Goal: Communication & Community: Answer question/provide support

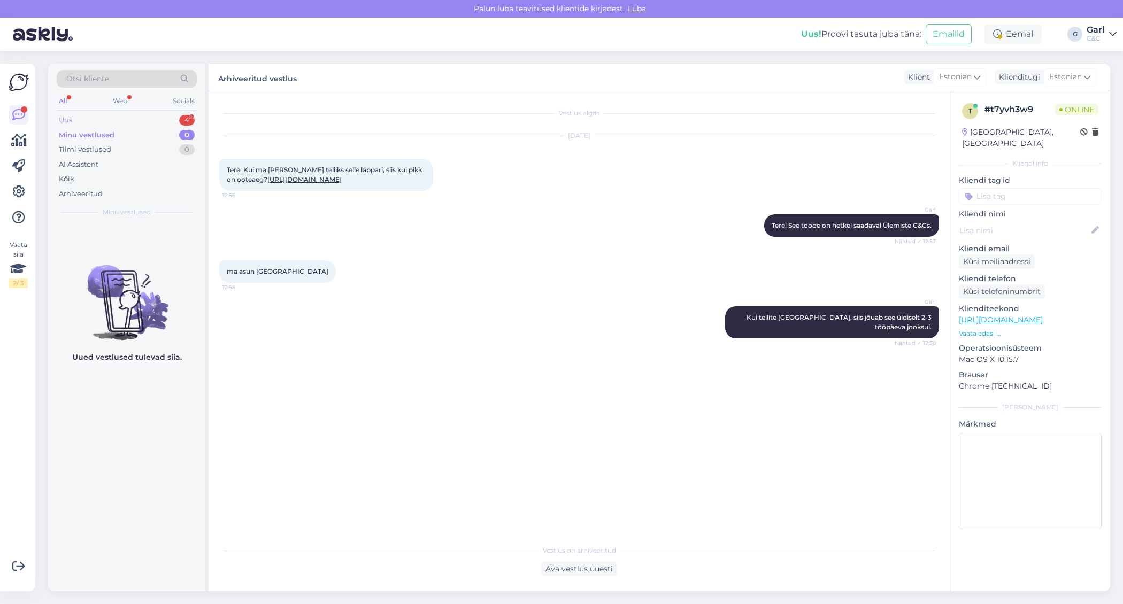
click at [149, 118] on div "Uus 4" at bounding box center [127, 120] width 140 height 15
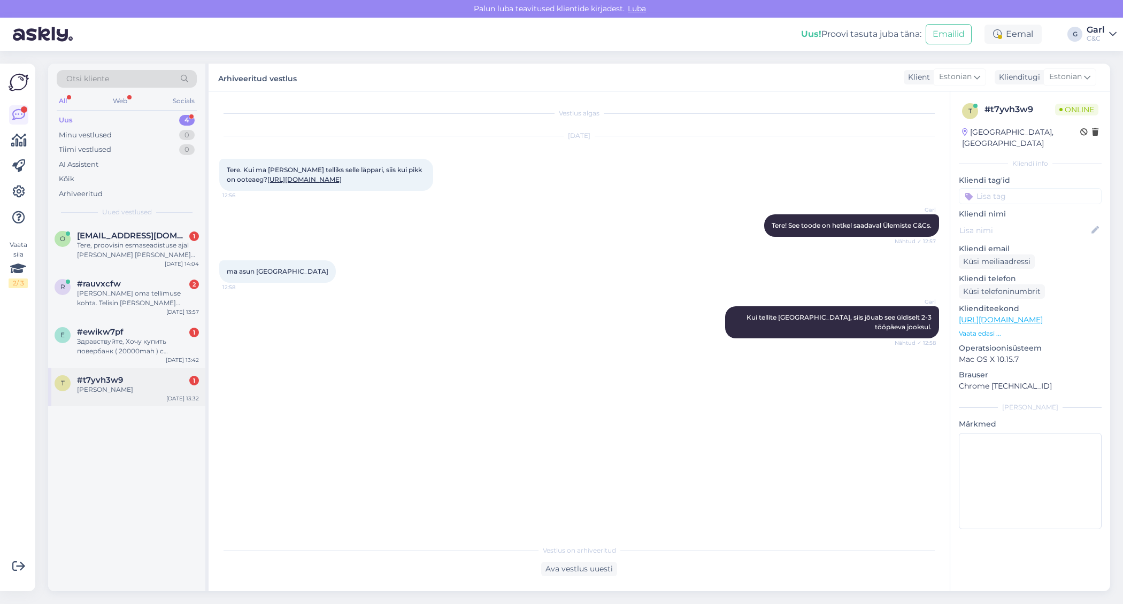
click at [172, 383] on div "#t7yvh3w9 1" at bounding box center [138, 380] width 122 height 10
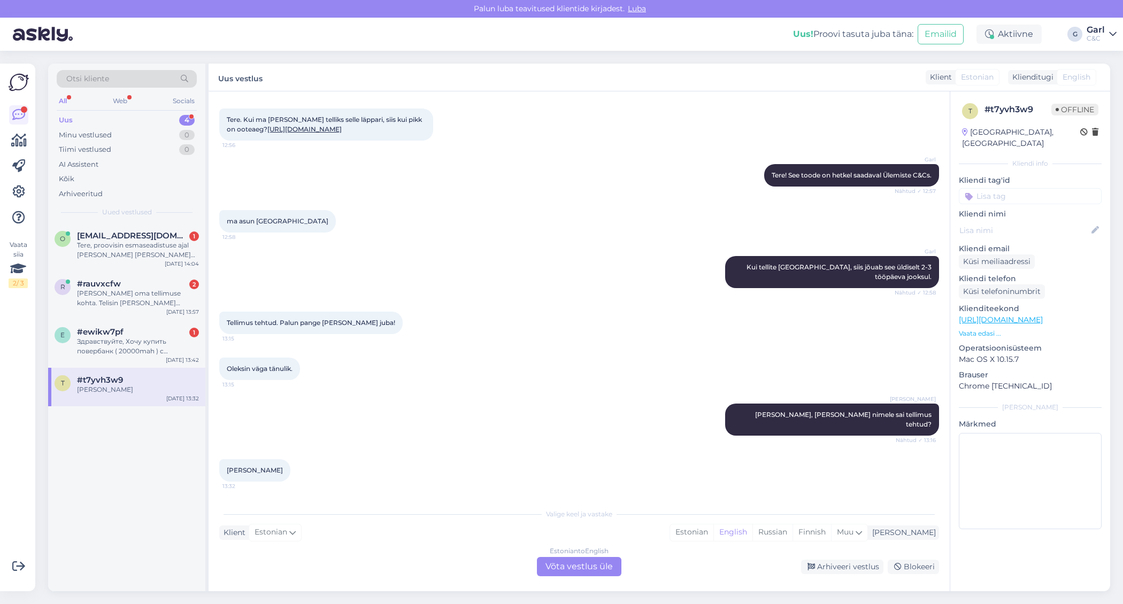
scroll to position [69, 0]
click at [713, 531] on div "Estonian" at bounding box center [691, 533] width 43 height 16
click at [583, 563] on div "Estonian to Estonian Võta vestlus üle" at bounding box center [579, 566] width 85 height 19
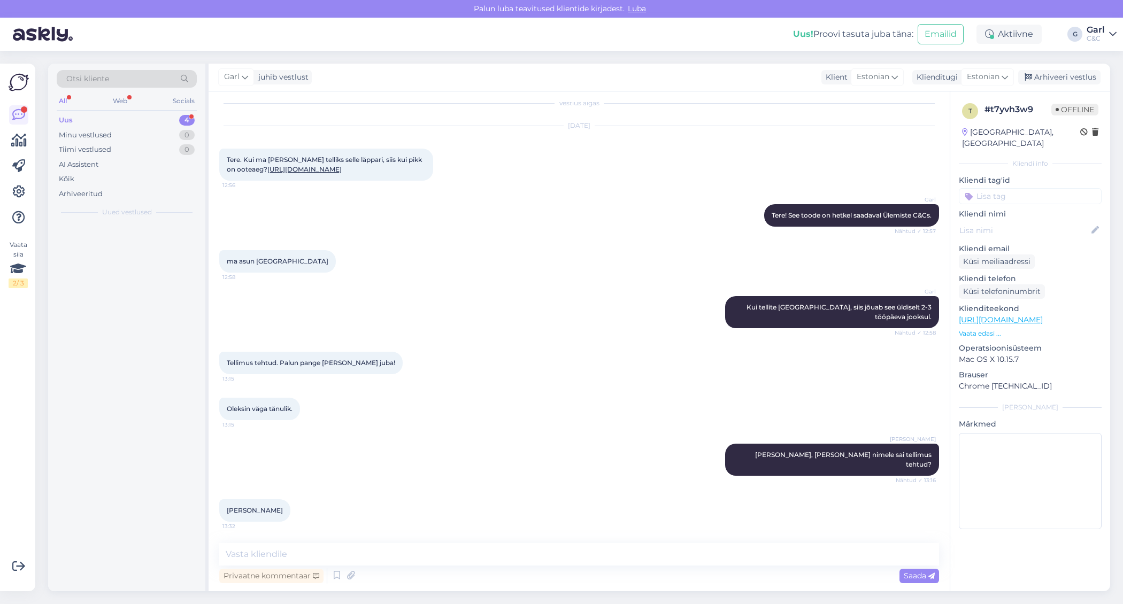
scroll to position [29, 0]
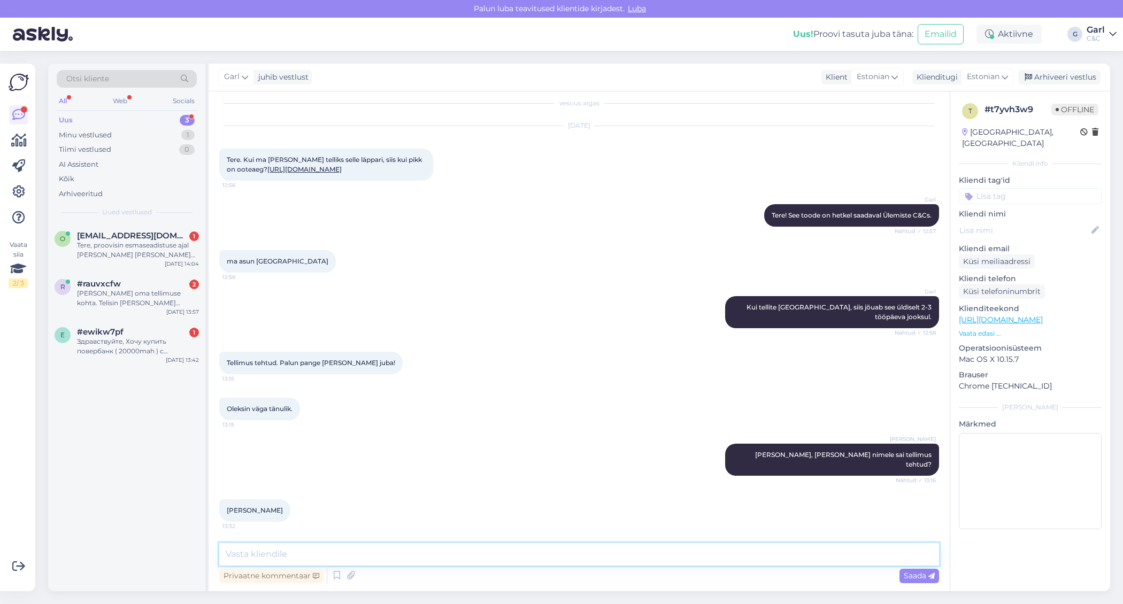
click at [563, 564] on textarea at bounding box center [579, 554] width 720 height 22
type textarea "Info edasi antud kauplusele."
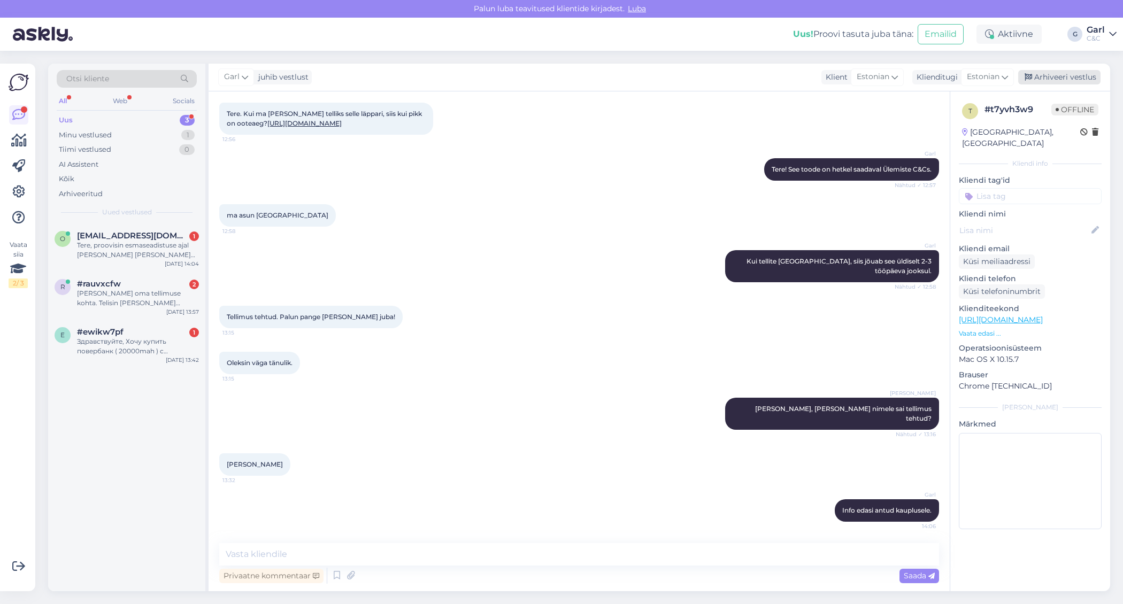
click at [1061, 81] on div "Arhiveeri vestlus" at bounding box center [1059, 77] width 82 height 14
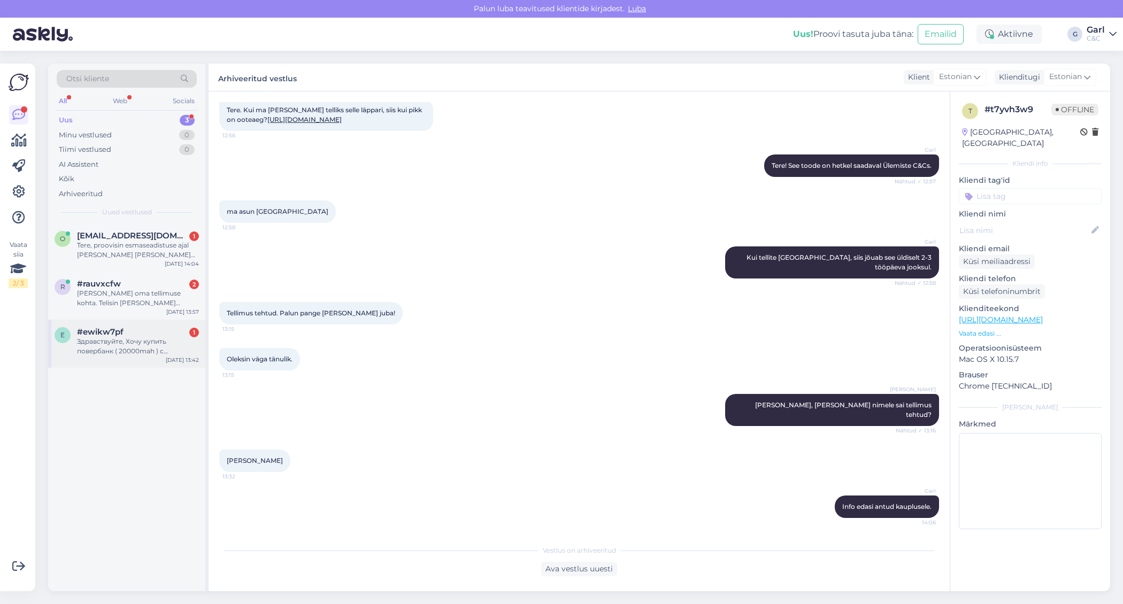
click at [98, 365] on div "e #ewikw7pf 1 Здравствуйте, Хочу купить повербанк ( 20000mah ) с возможностью з…" at bounding box center [126, 344] width 157 height 48
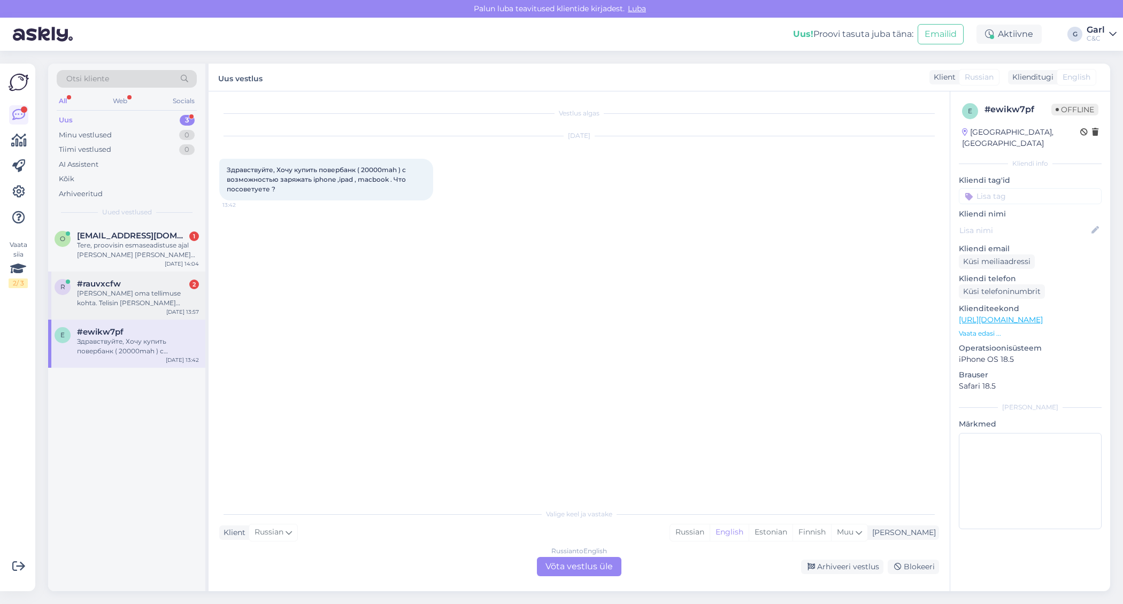
click at [192, 307] on div "Uurin oma tellimuse kohta. Telisin täna hommikul e-poest ja panin kättesaamise …" at bounding box center [138, 298] width 122 height 19
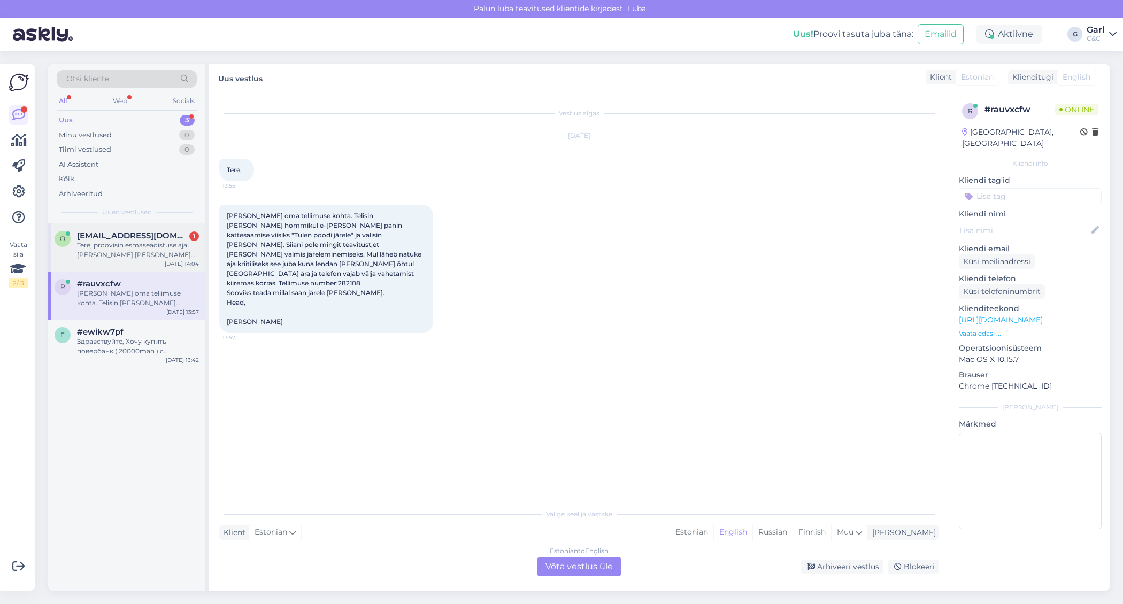
click at [174, 257] on div "Tere, proovisin esmaseadistuse ajal ja peale seda kui see oli tehtud ning masin…" at bounding box center [138, 250] width 122 height 19
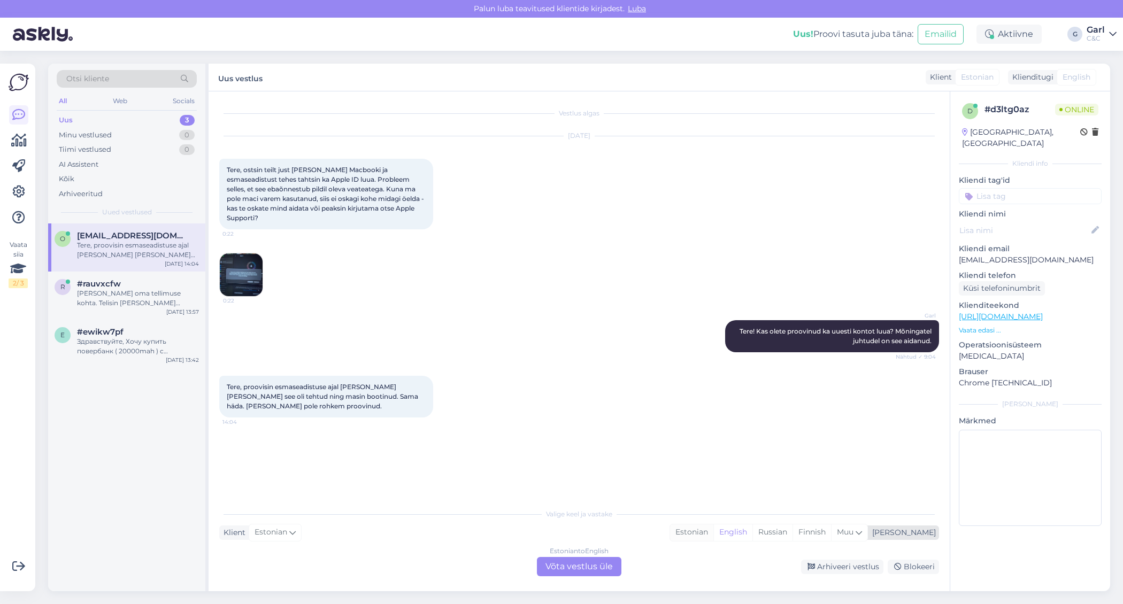
click at [713, 536] on div "Estonian" at bounding box center [691, 533] width 43 height 16
click at [579, 559] on div "Estonian to Estonian Võta vestlus üle" at bounding box center [579, 566] width 85 height 19
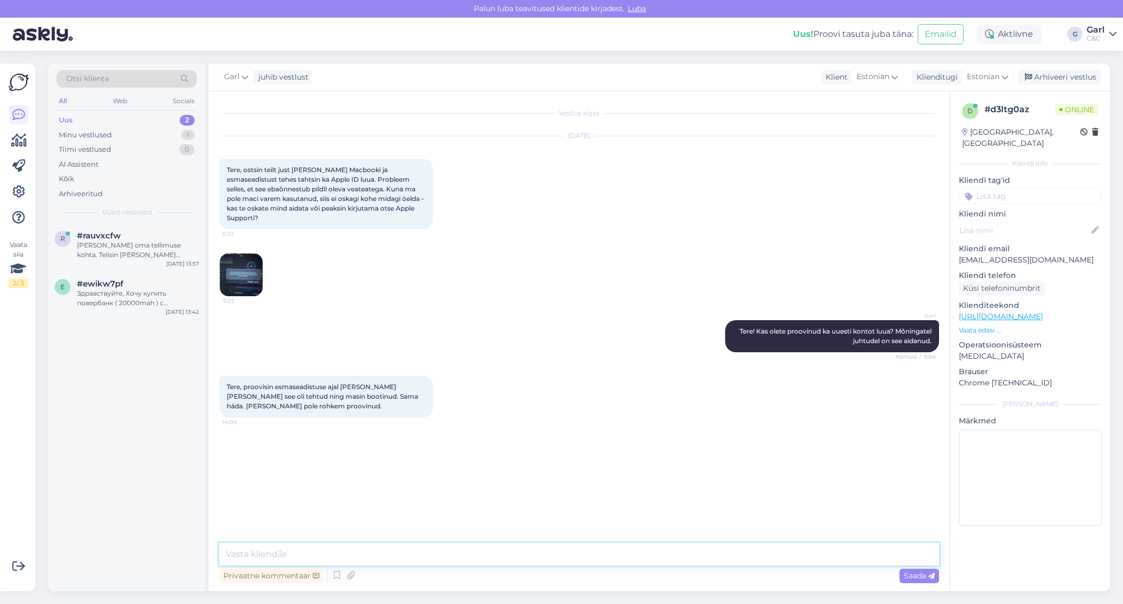
click at [578, 557] on textarea at bounding box center [579, 554] width 720 height 22
click at [549, 552] on textarea "Soovitame sellisel juhul Supportiga ühendust võt" at bounding box center [579, 554] width 720 height 22
type textarea "Soovitame sellisel juhul Supportiga ühendust võtta. Neile on võimalik helistada…"
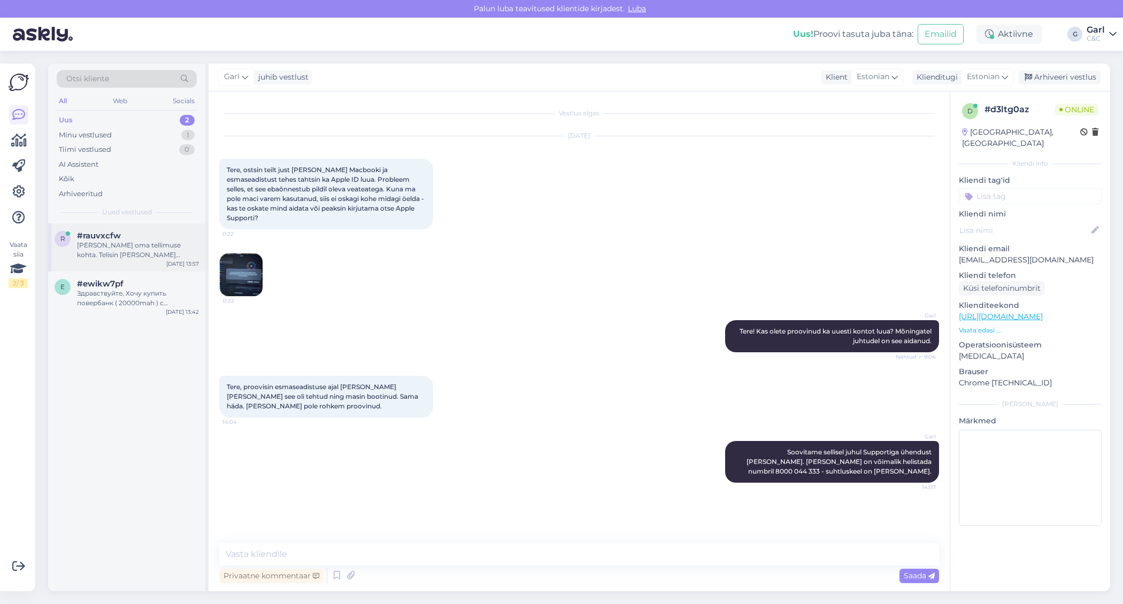
click at [160, 262] on div "r #rauvxcfw Uurin oma tellimuse kohta. Telisin täna hommikul e-poest ja panin k…" at bounding box center [126, 248] width 157 height 48
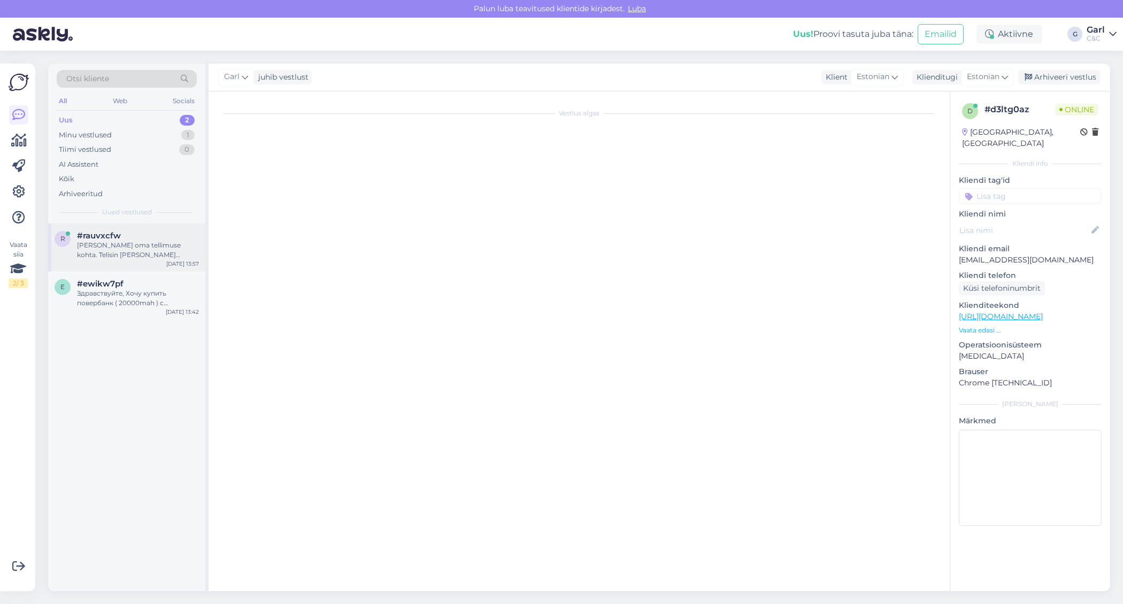
click at [163, 246] on div "[PERSON_NAME] oma tellimuse kohta. Telisin [PERSON_NAME] hommikul e-[PERSON_NAM…" at bounding box center [138, 250] width 122 height 19
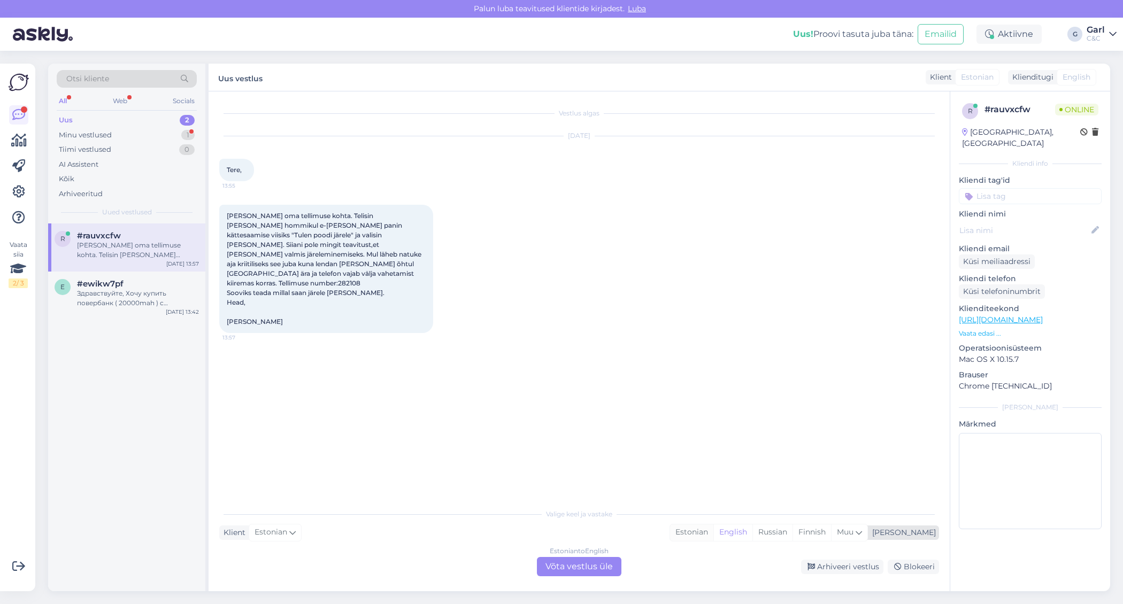
click at [713, 536] on div "Estonian" at bounding box center [691, 533] width 43 height 16
click at [567, 561] on div "Estonian to Estonian Võta vestlus üle" at bounding box center [579, 566] width 85 height 19
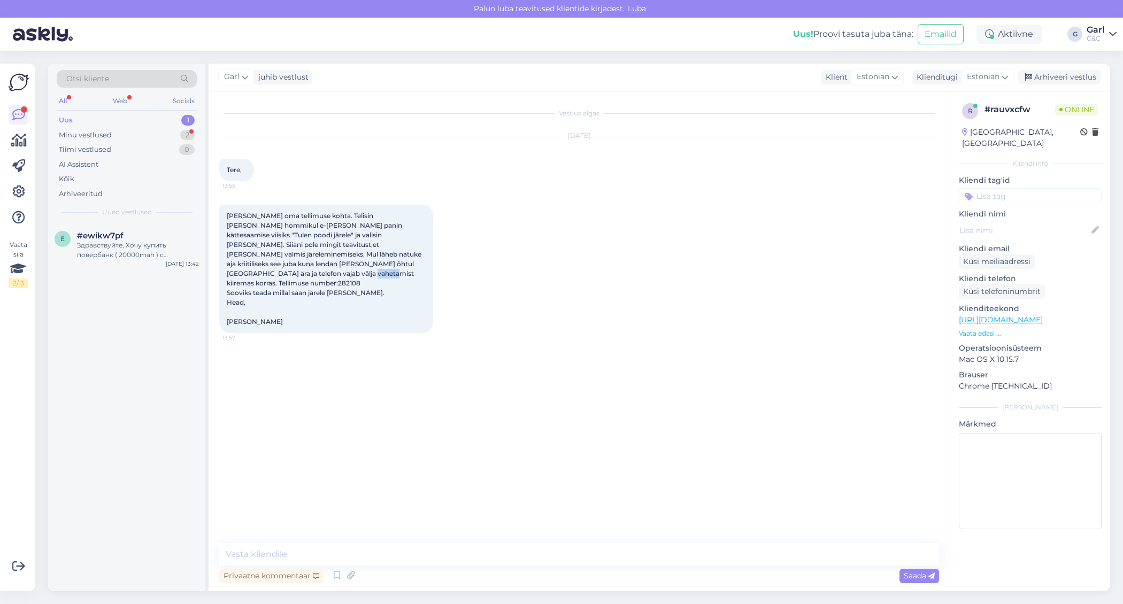
drag, startPoint x: 413, startPoint y: 266, endPoint x: 379, endPoint y: 268, distance: 33.8
click at [379, 268] on div "Uurin oma tellimuse kohta. Telisin täna hommikul e-poest ja panin kättesaamise …" at bounding box center [326, 269] width 214 height 128
copy span "282108"
click at [397, 549] on textarea at bounding box center [579, 554] width 720 height 22
type textarea "Tere! Edastasin info kauplusele."
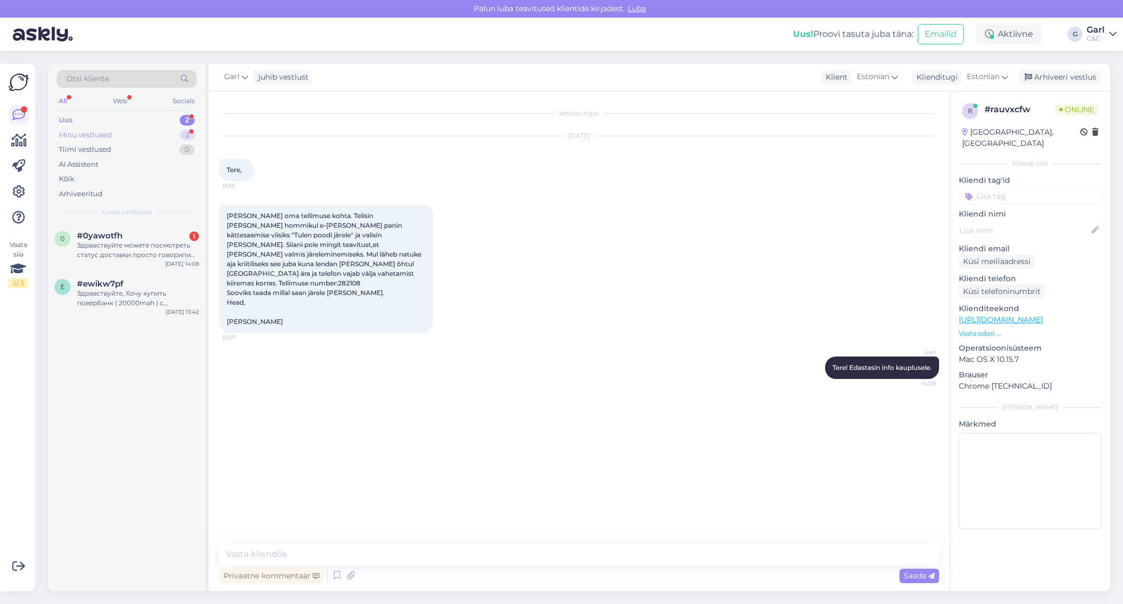
click at [166, 135] on div "Minu vestlused 2" at bounding box center [127, 135] width 140 height 15
click at [164, 121] on div "Uus 2" at bounding box center [127, 120] width 140 height 15
click at [141, 235] on div "#0yawotfh 1" at bounding box center [138, 236] width 122 height 10
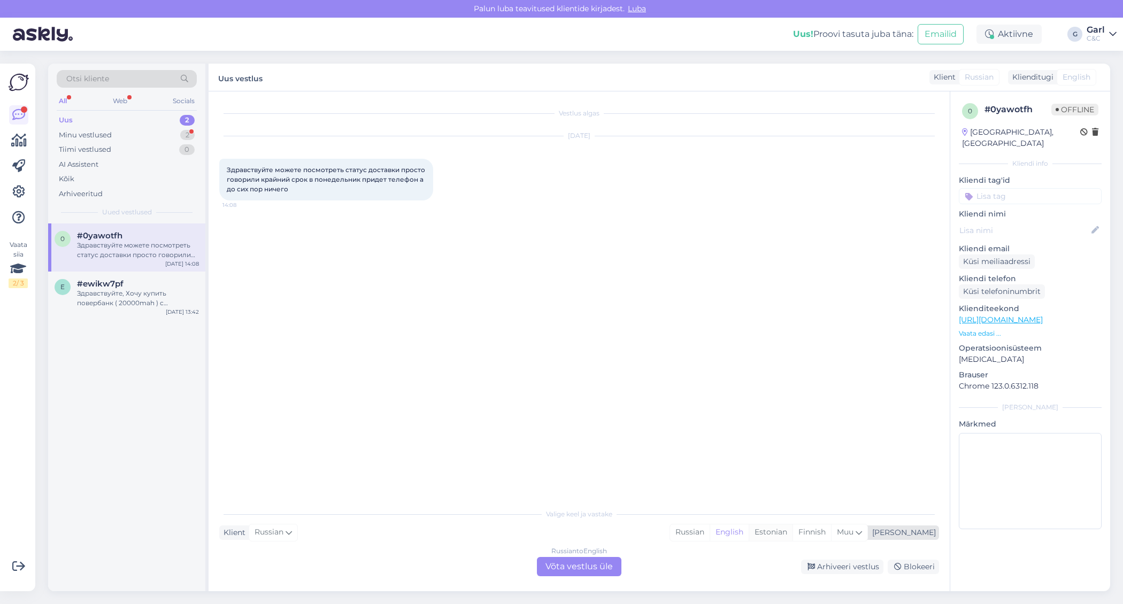
click at [793, 533] on div "Estonian" at bounding box center [771, 533] width 44 height 16
click at [594, 560] on div "Russian to Estonian Võta vestlus üle" at bounding box center [579, 566] width 85 height 19
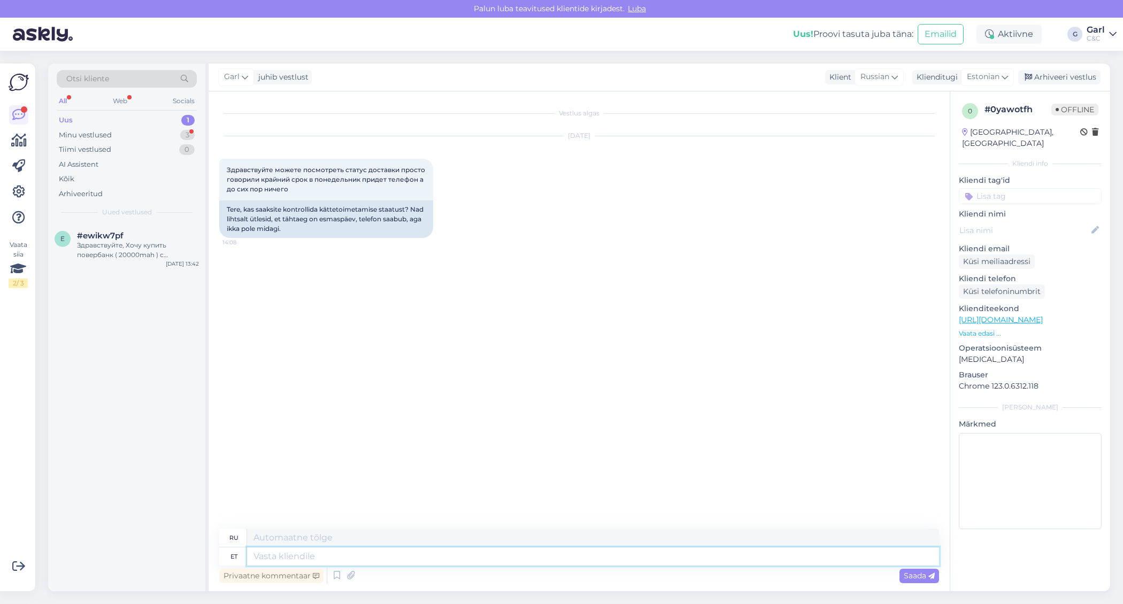
click at [562, 560] on textarea at bounding box center [593, 557] width 692 height 18
type textarea "Tere!"
type textarea "Привет!"
type textarea "Tere! Kuidas o"
type textarea "Привет, как дела?"
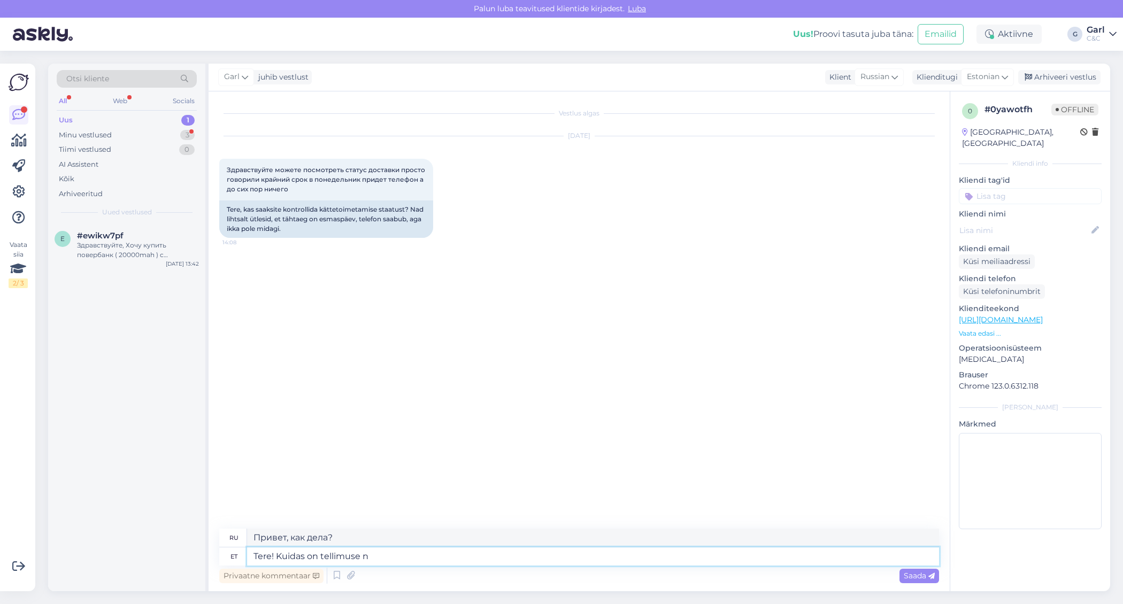
type textarea "Tere! Kuidas on tellimuse nu"
type textarea "Здравствуйте! Как вам заказ?"
type textarea "Tere! Kuidas on tellimuse number?"
type textarea "Здравствуйте! Какой номер заказа?"
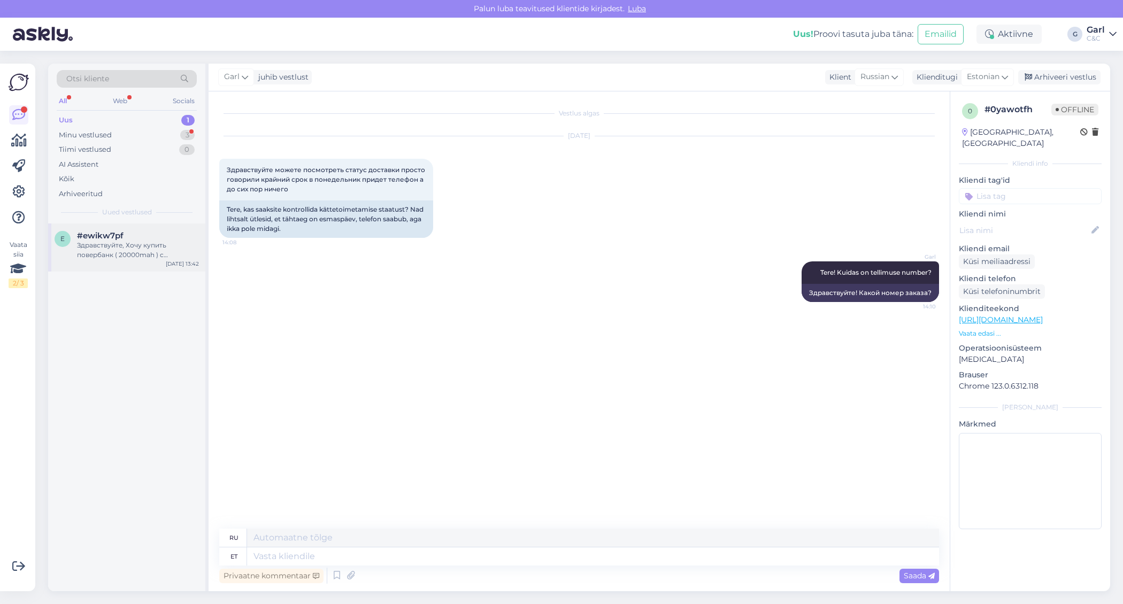
click at [135, 227] on div "e #ewikw7pf Здравствуйте, Хочу купить повербанк ( 20000mah ) с возможностью зар…" at bounding box center [126, 248] width 157 height 48
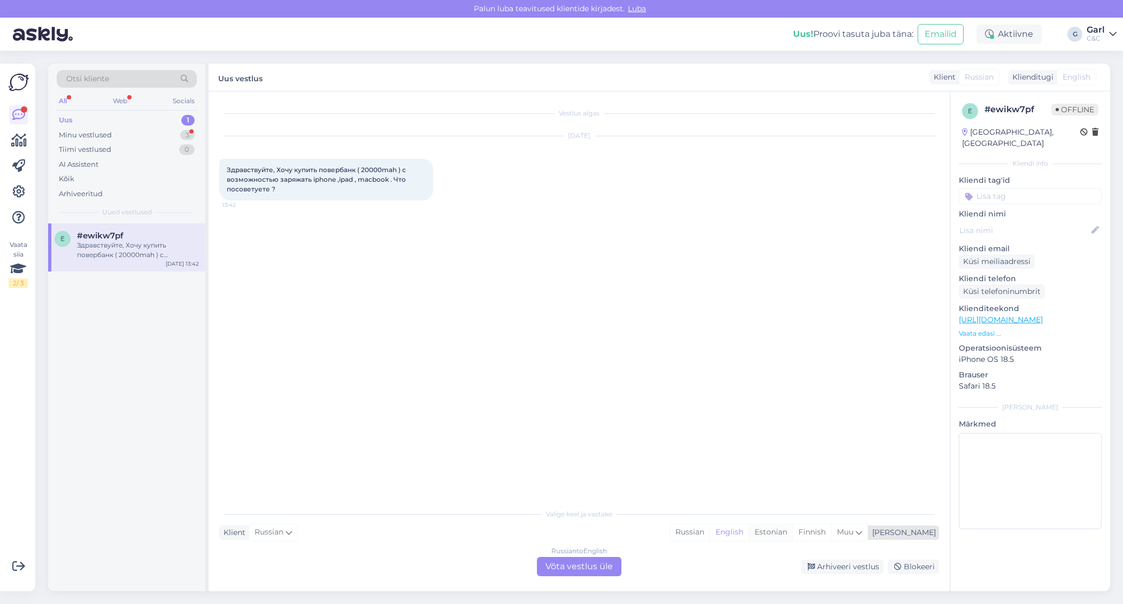
click at [793, 533] on div "Estonian" at bounding box center [771, 533] width 44 height 16
click at [600, 567] on div "Russian to Estonian Võta vestlus üle" at bounding box center [579, 566] width 85 height 19
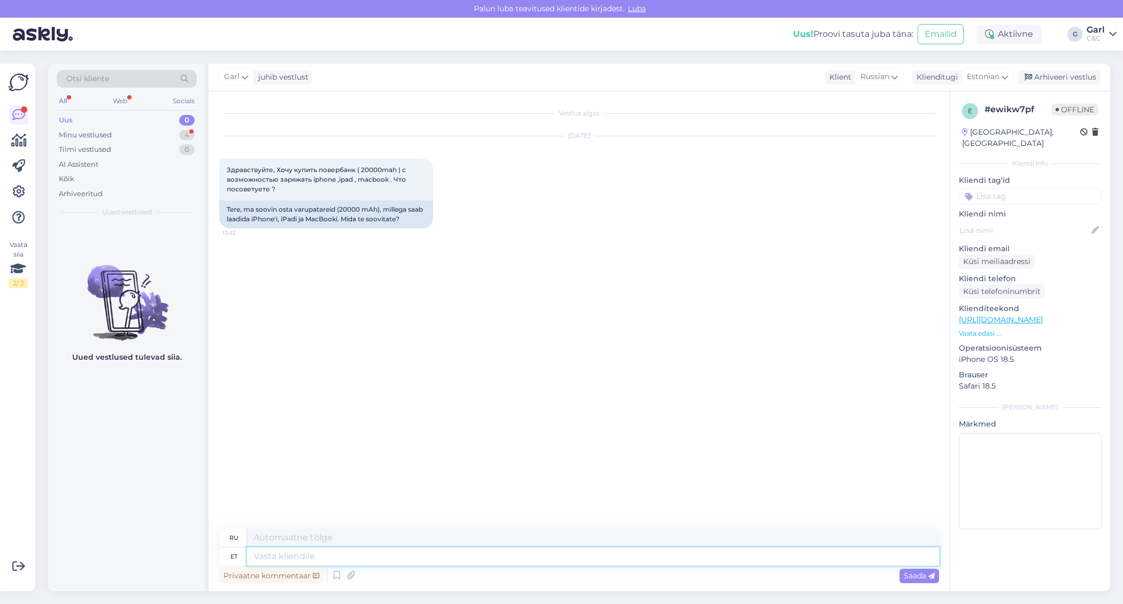
click at [575, 554] on textarea at bounding box center [593, 557] width 692 height 18
type textarea "Tere!"
type textarea "Привет!"
type textarea "Tere! Soovitan Te"
type textarea "Привет! Рекомендую."
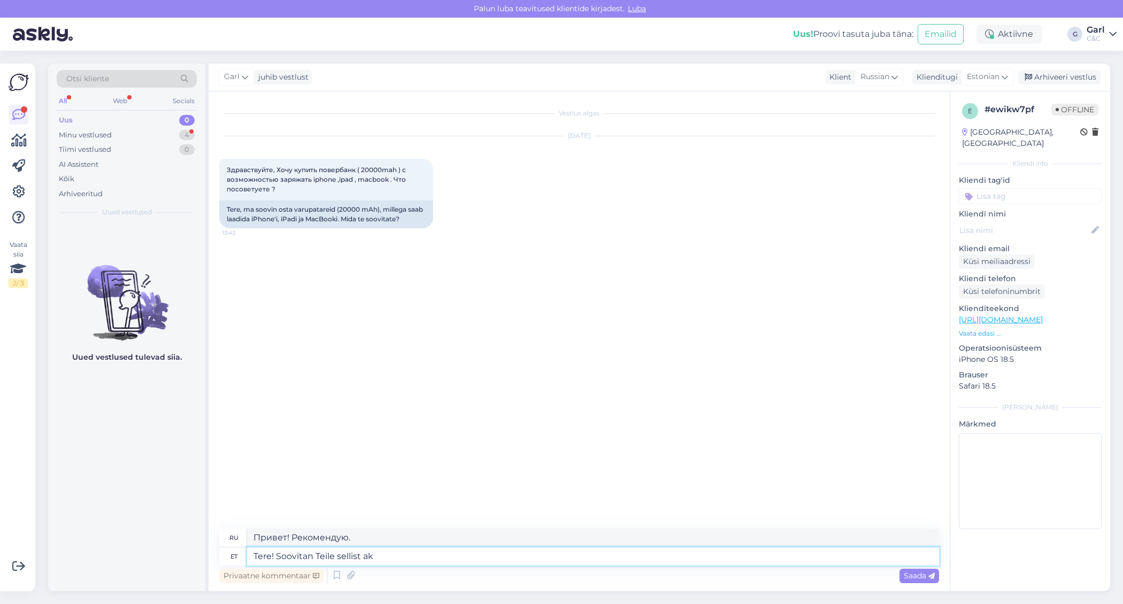
type textarea "Tere! Soovitan Teile sellist aku"
type textarea "Привет! Я рекомендую это вам."
type textarea "Tere! Soovitan Teile sellist akupanka:"
type textarea "Привет! Рекомендую вот этот внешний аккумулятор:"
paste textarea "https://www.shop.cec.ee/xtorm-xb402-titan-pro-power-bank-24-000-mah-150w-usb-c-…"
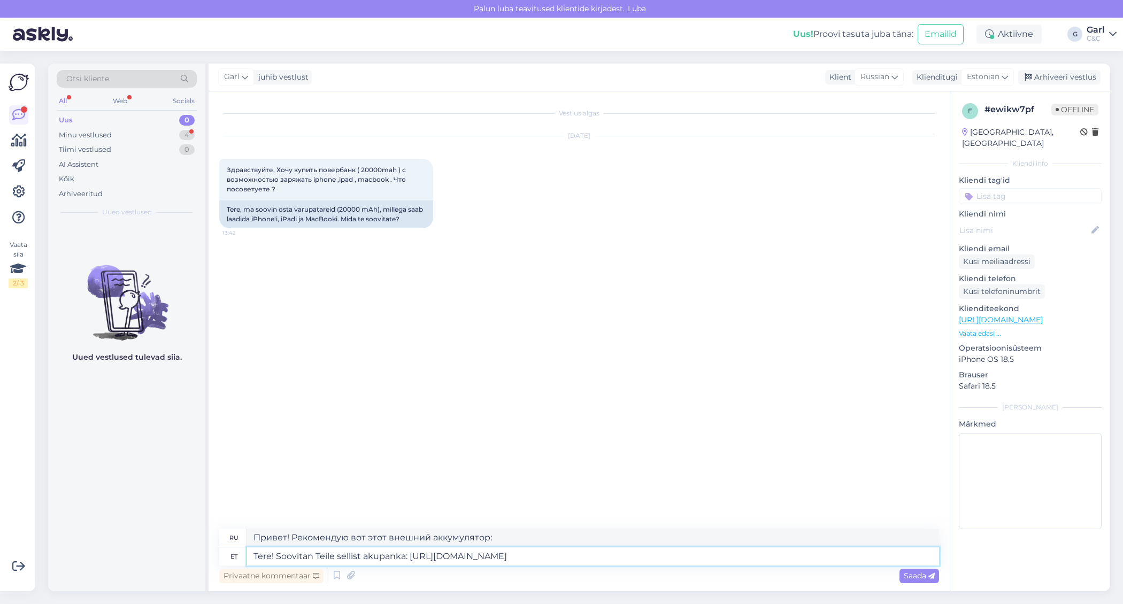
type textarea "Tere! Soovitan Teile sellist akupanka: https://www.shop.cec.ee/xtorm-xb402-tita…"
type textarea "Здравствуйте! Рекомендую вот этот внешний аккумулятор: https://www.shop.cec.ee/…"
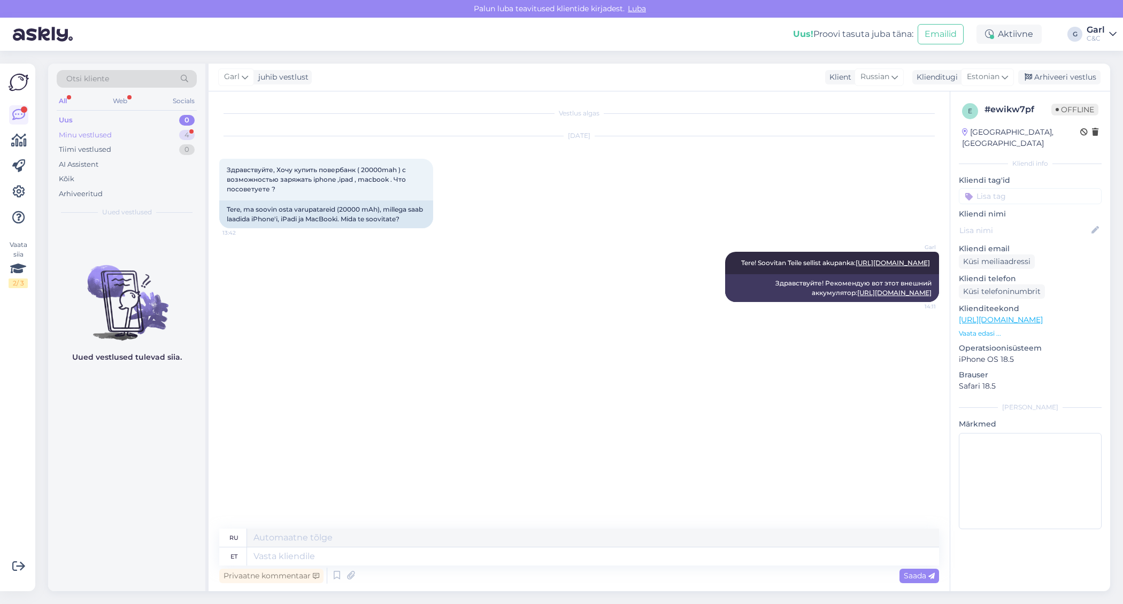
click at [148, 131] on div "Minu vestlused 4" at bounding box center [127, 135] width 140 height 15
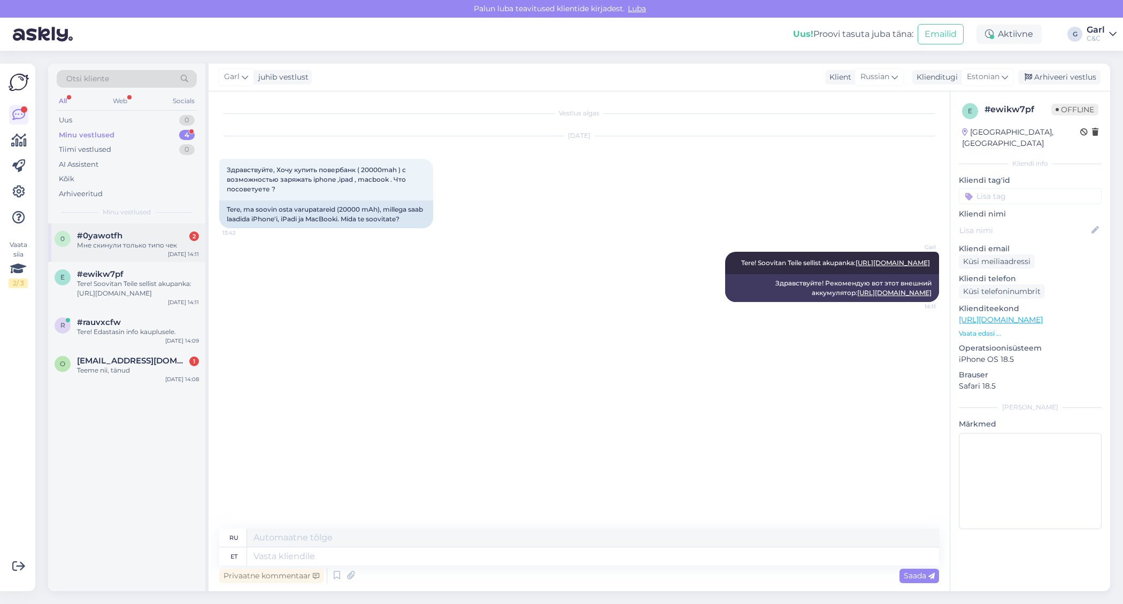
click at [167, 244] on div "Мне скинули только типо чек" at bounding box center [138, 246] width 122 height 10
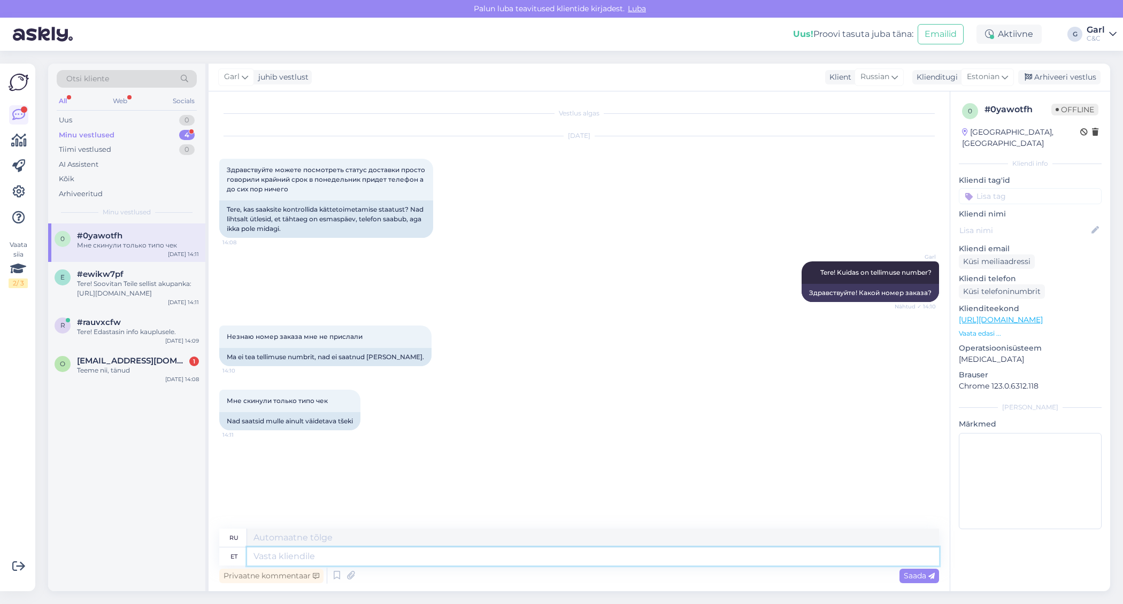
click at [423, 563] on textarea at bounding box center [593, 557] width 692 height 18
type textarea "Kuidas o"
type textarea "Как"
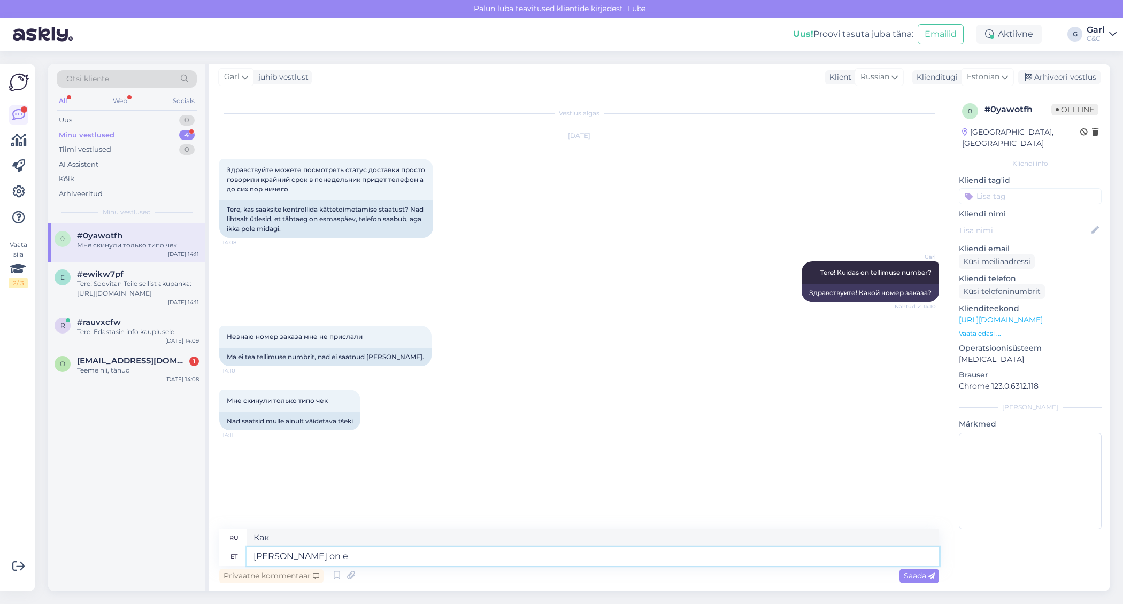
type textarea "Kuidas on ee"
type textarea "Как вы?"
type textarea "Kuidas on ees- ja"
type textarea "Как обстоят дела с передней частью?"
type textarea "Kuidas on ees- ja p"
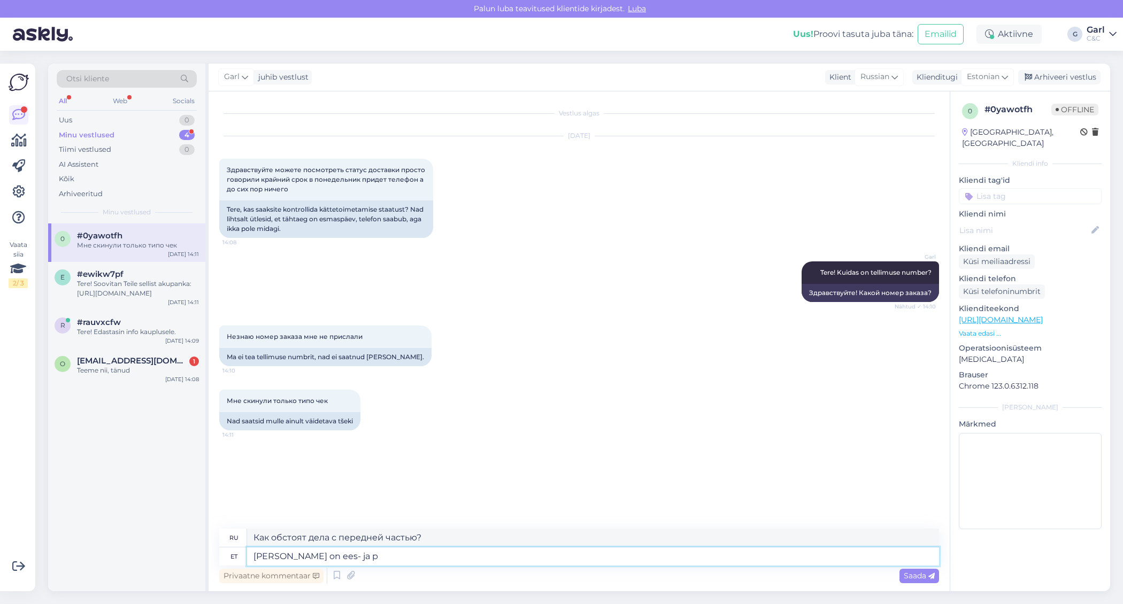
type textarea "Как обстоят дела с передней и"
type textarea "[PERSON_NAME] on ees- ja perekonnanimi?"
type textarea "Каково ваше имя и фамилия?"
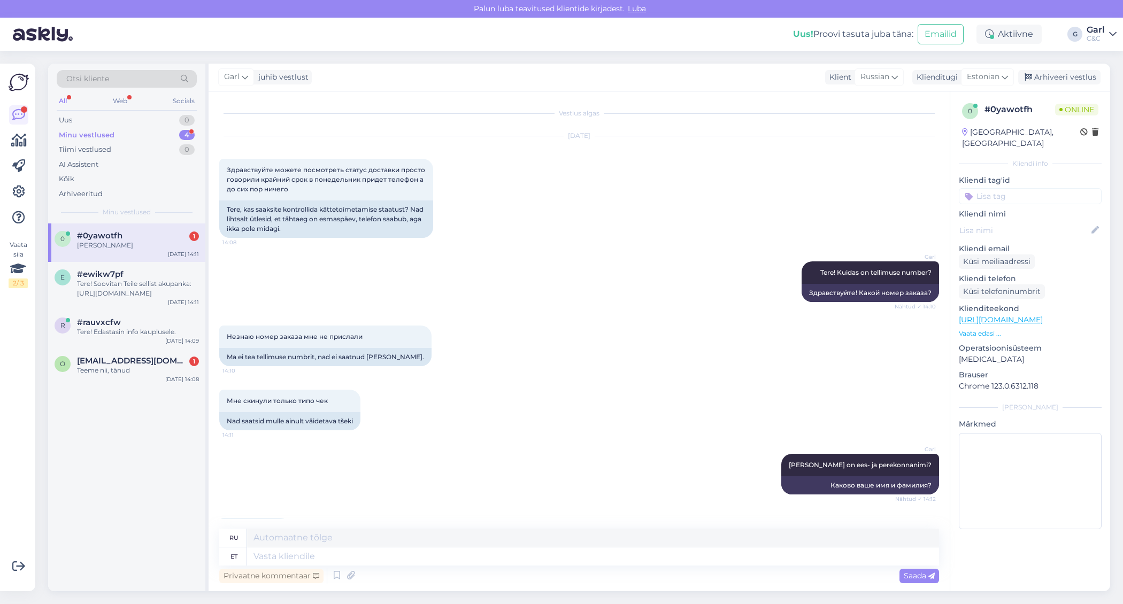
scroll to position [51, 0]
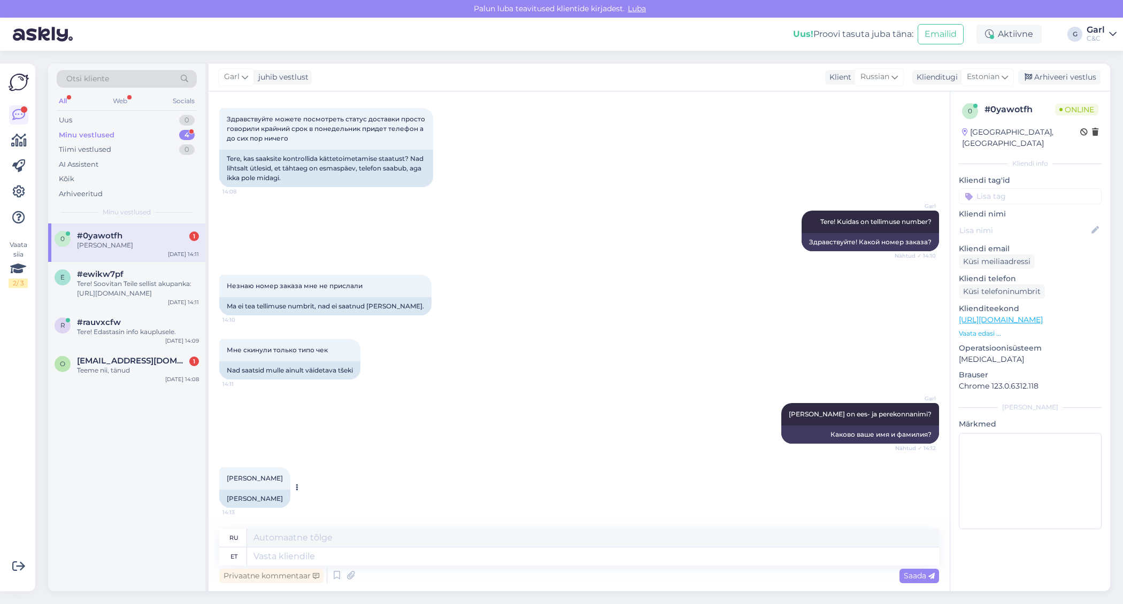
drag, startPoint x: 225, startPoint y: 478, endPoint x: 273, endPoint y: 477, distance: 47.6
click at [273, 477] on div "Juri Alfjorov 14:13" at bounding box center [254, 478] width 71 height 22
copy span "[PERSON_NAME]"
click at [155, 373] on div "Teeme nii, tänud" at bounding box center [138, 371] width 122 height 10
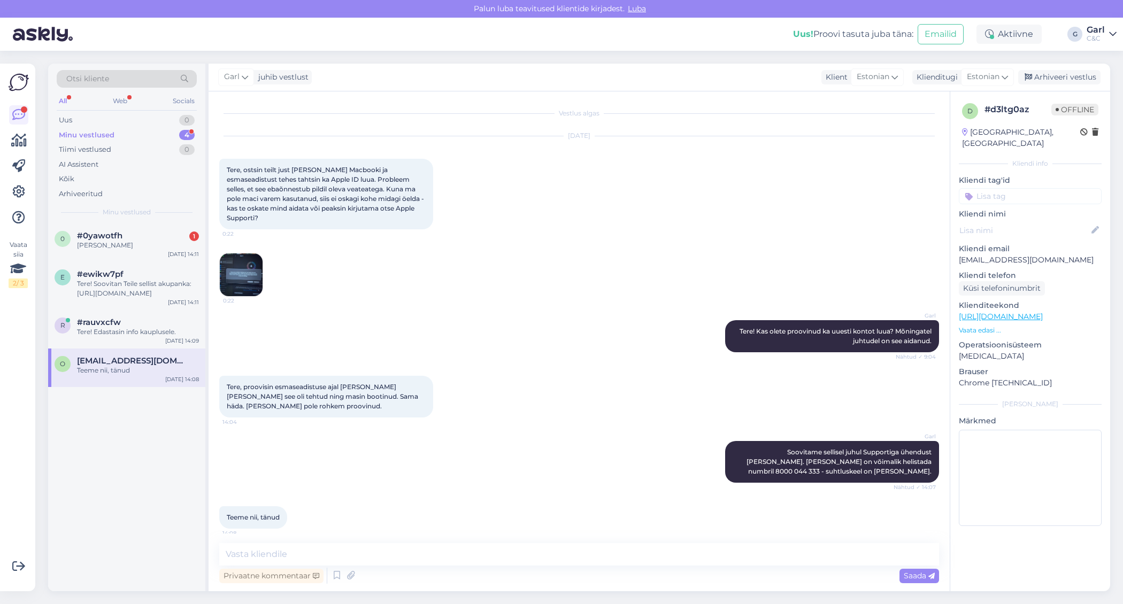
scroll to position [6, 0]
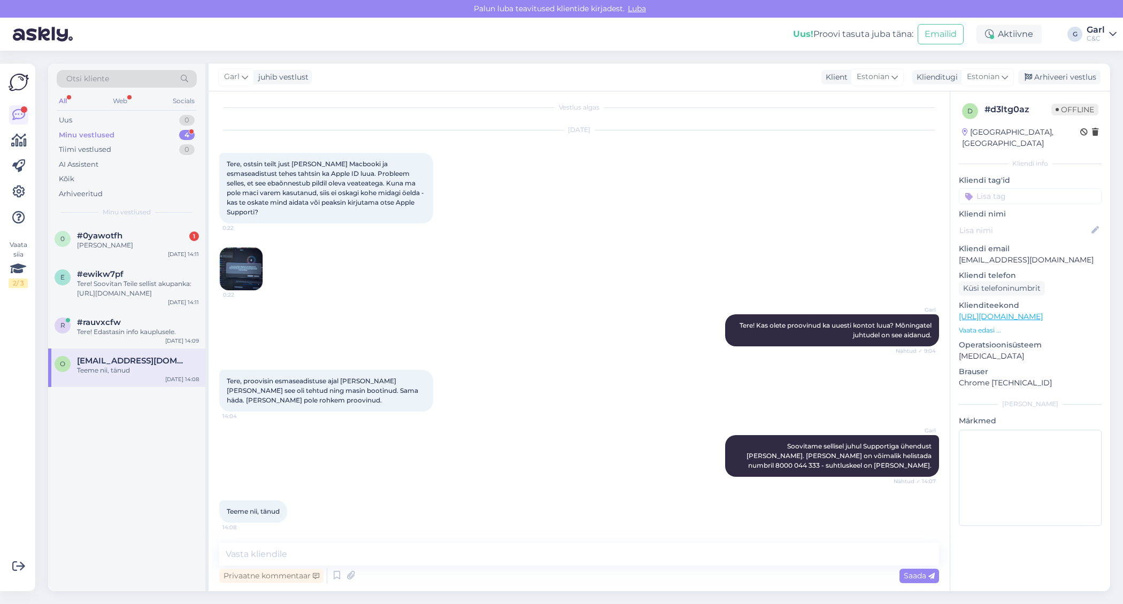
click at [450, 541] on div "Vestlus algas Aug 19 2025 Tere, ostsin teilt just tutika Macbooki ja esmaseadis…" at bounding box center [579, 341] width 741 height 500
click at [447, 545] on textarea at bounding box center [579, 554] width 720 height 22
click at [1045, 71] on div "Arhiveeri vestlus" at bounding box center [1059, 77] width 82 height 14
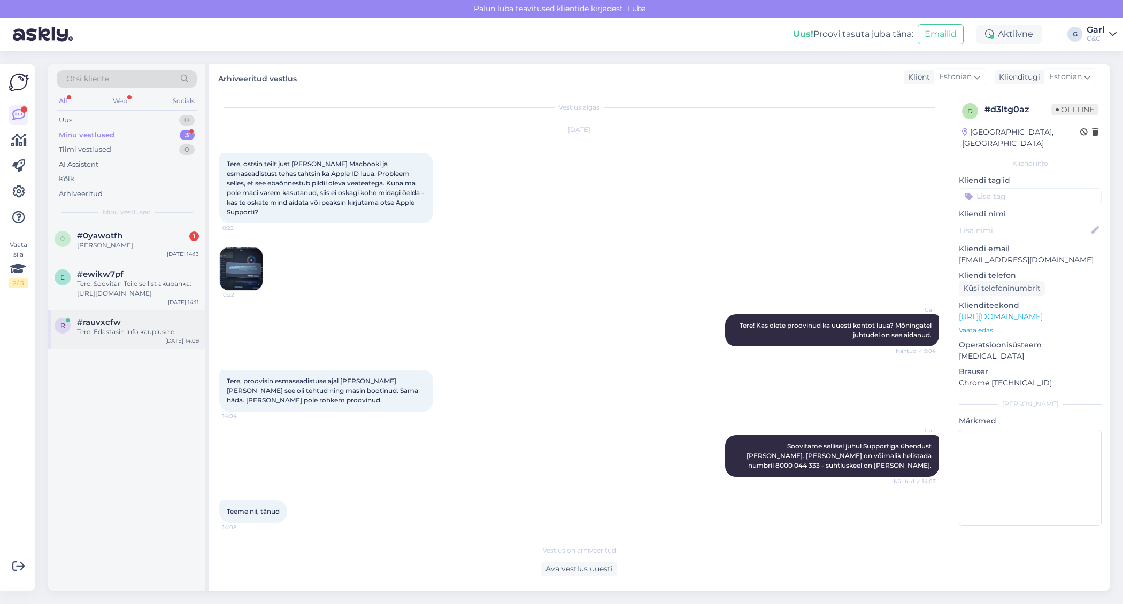
click at [150, 334] on div "Tere! Edastasin info kauplusele." at bounding box center [138, 332] width 122 height 10
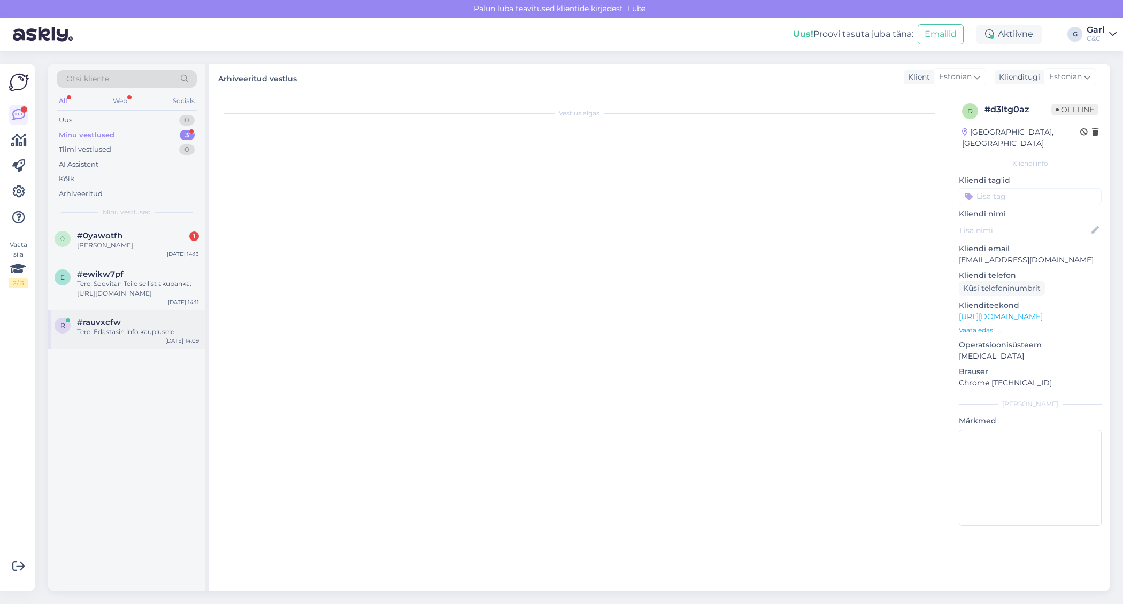
scroll to position [0, 0]
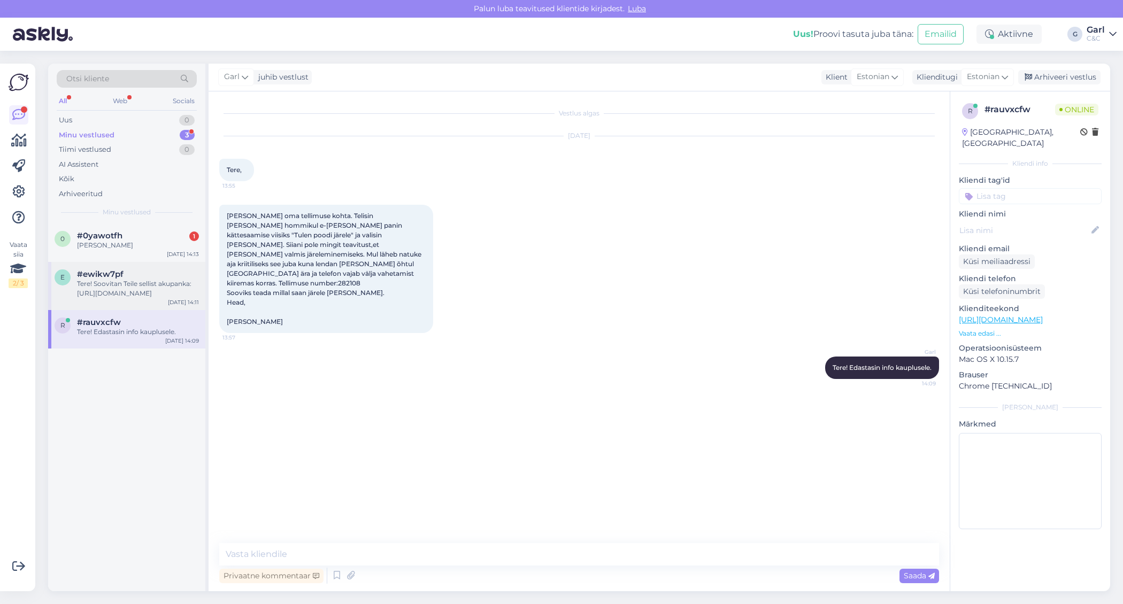
click at [160, 285] on div "Tere! Soovitan Teile sellist akupanka: https://www.shop.cec.ee/xtorm-xb402-tita…" at bounding box center [138, 288] width 122 height 19
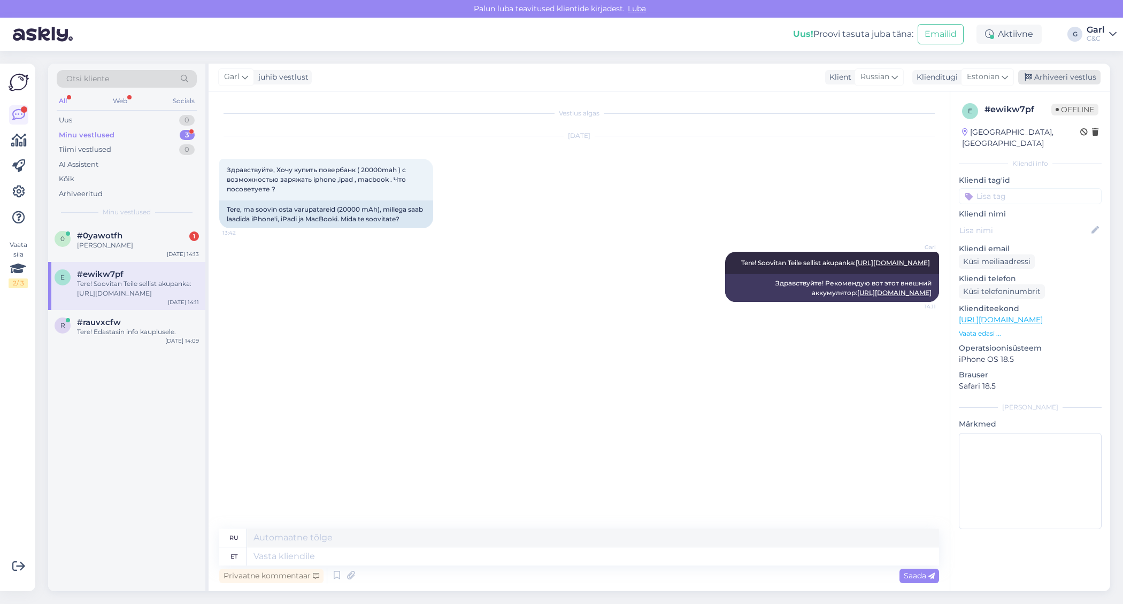
click at [1051, 73] on div "Arhiveeri vestlus" at bounding box center [1059, 77] width 82 height 14
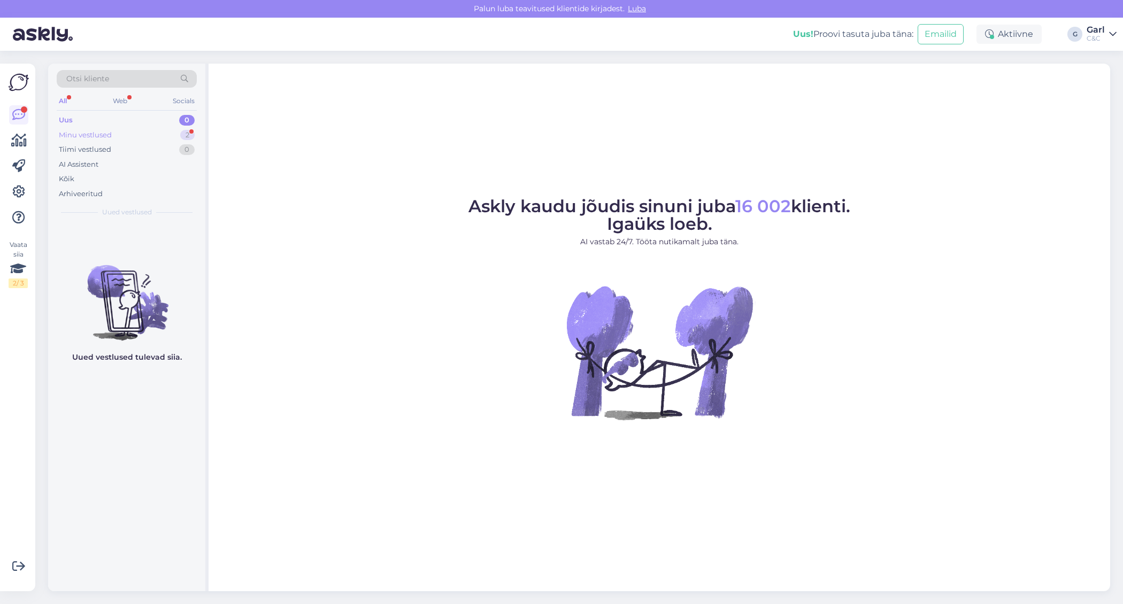
click at [175, 140] on div "Minu vestlused 2" at bounding box center [127, 135] width 140 height 15
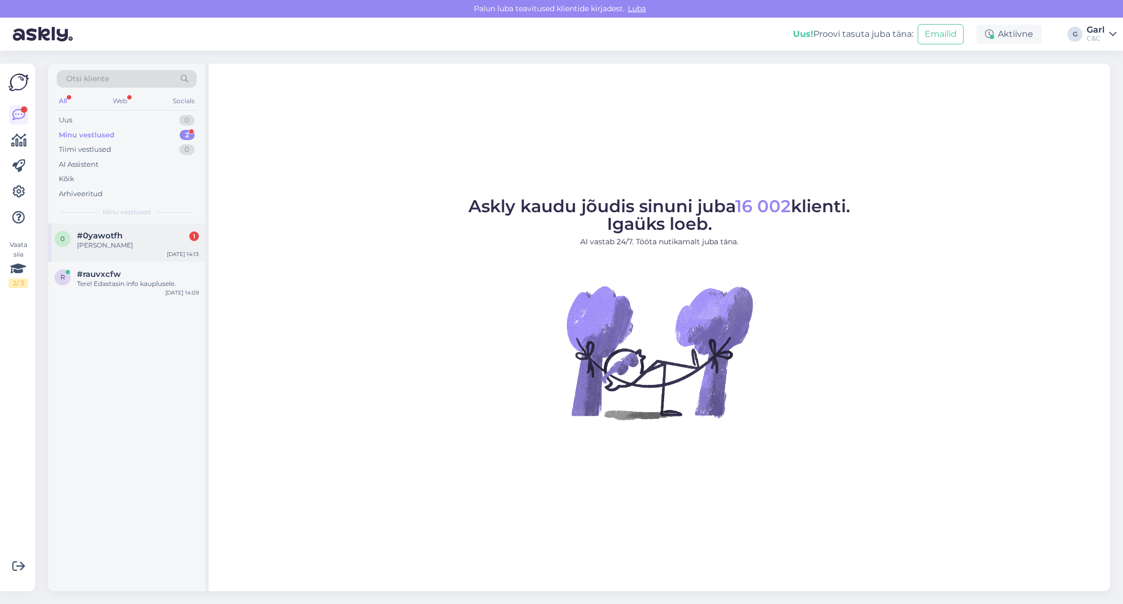
click at [171, 242] on div "[PERSON_NAME]" at bounding box center [138, 246] width 122 height 10
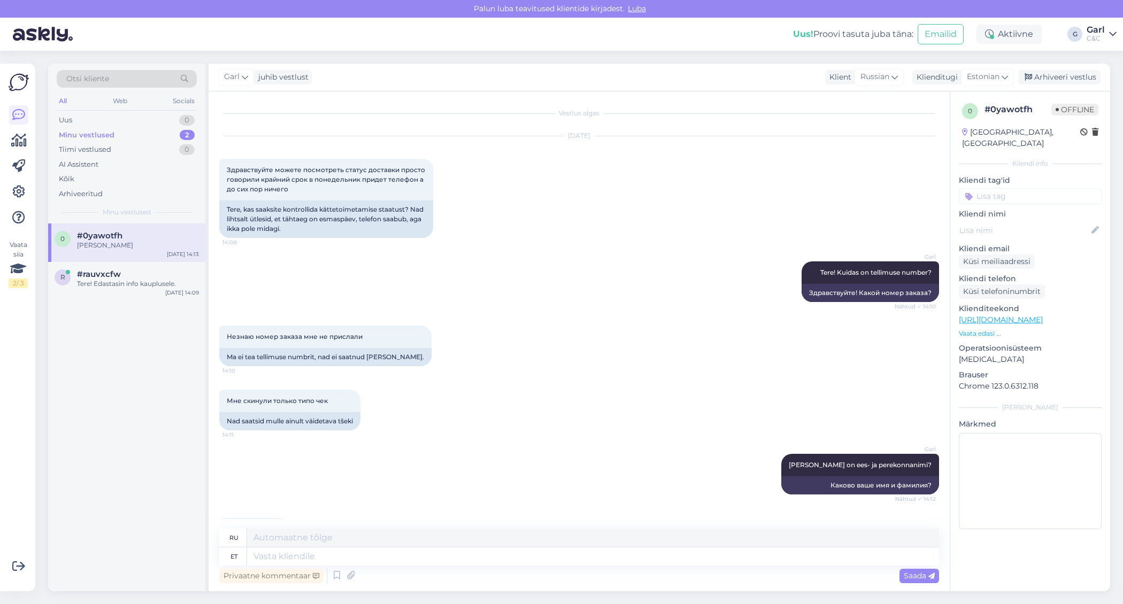
scroll to position [51, 0]
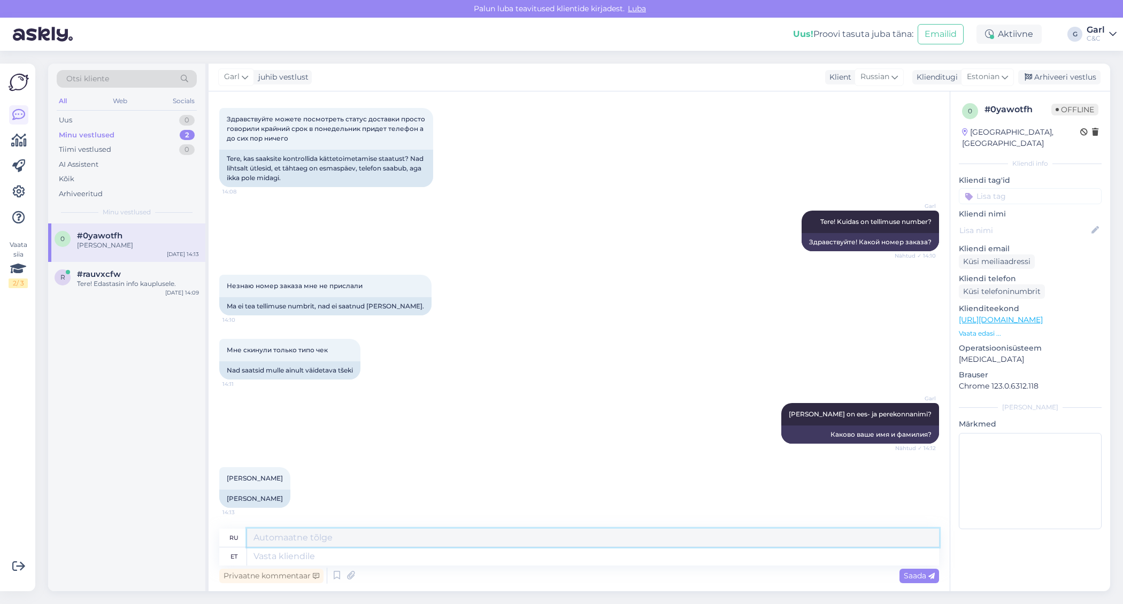
click at [450, 542] on textarea at bounding box center [593, 538] width 692 height 18
click at [437, 558] on textarea at bounding box center [593, 557] width 692 height 18
type textarea "K"
type textarea "Telefon"
type textarea "Телефон"
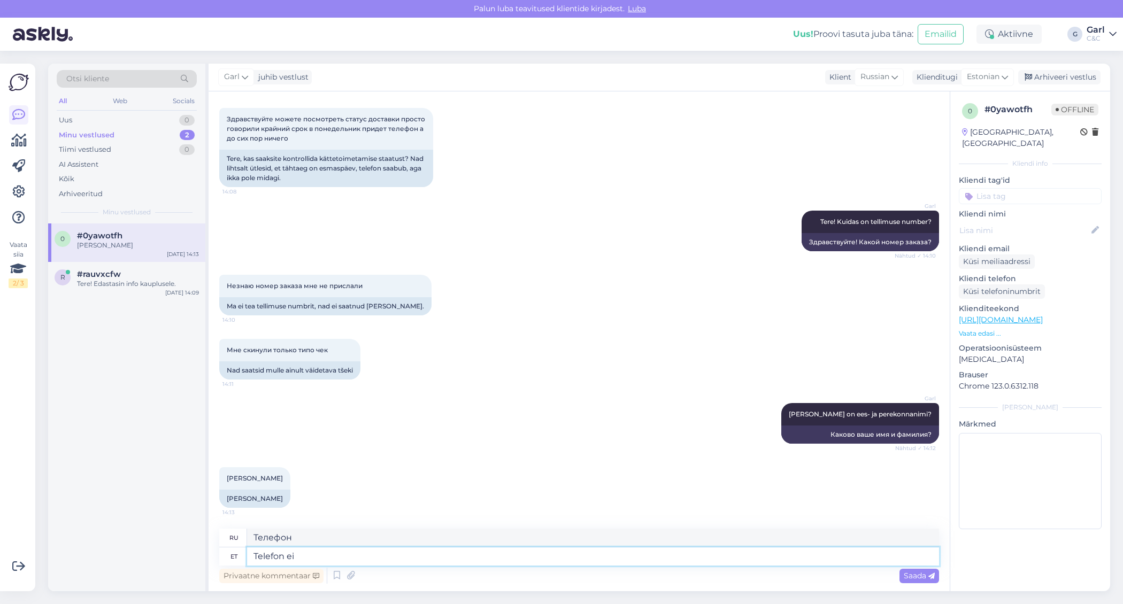
type textarea "Telefon ei o"
type textarea "Номер телефона"
type textarea "Telefon ei ole"
type textarea "Телефон не"
type textarea "Telefon ei ole veel"
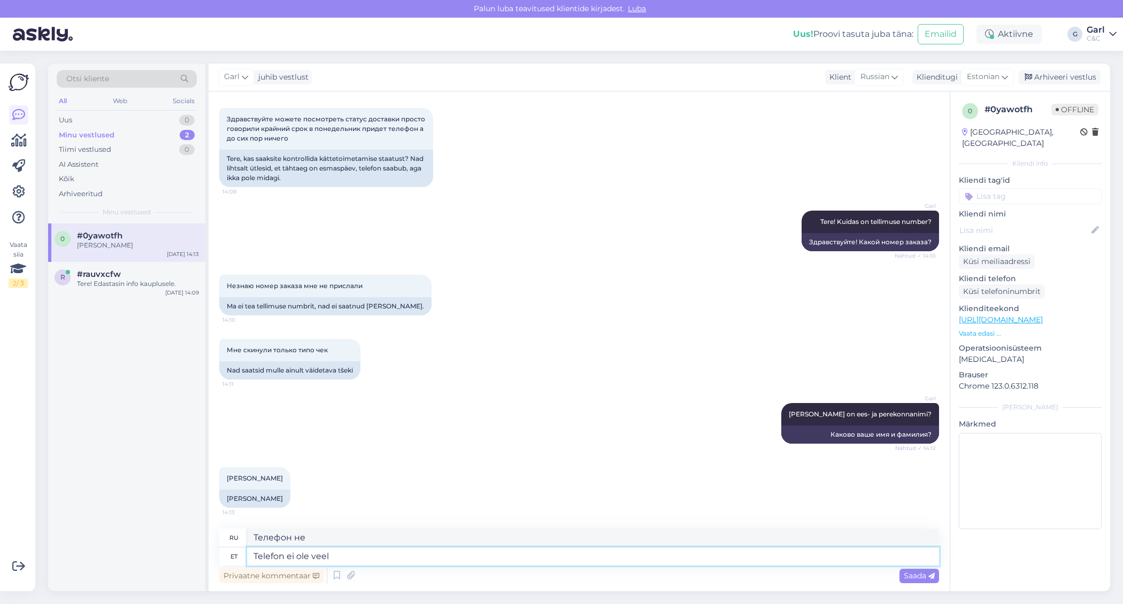
type textarea "Телефон еще не"
type textarea "Telefon ei ole veel jõudnud. K"
type textarea "Телефон еще не прибыл."
type textarea "Telefon ei ole veel jõudnud. Kauplus uur"
type textarea "Телефон ещё не пришёл. [GEOGRAPHIC_DATA]"
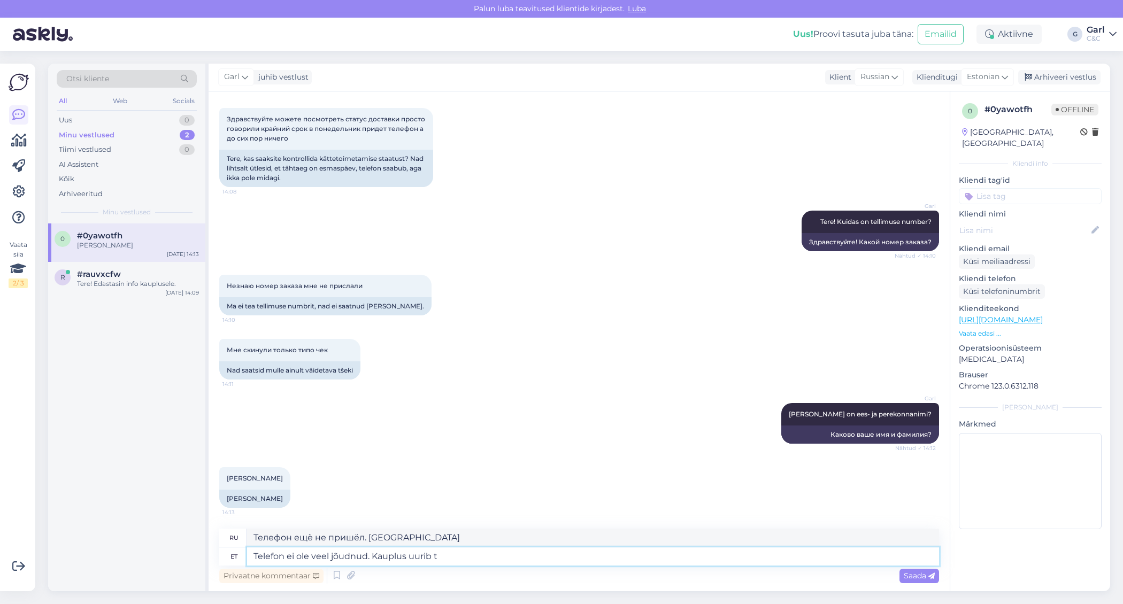
type textarea "Telefon ei ole veel jõudnud. Kauplus uurib ta"
type textarea "Телефон ещё не пришёл. [PERSON_NAME] проводит расследование."
type textarea "Telefon ei ole veel jõudnud. Kauplus uurib tarnestaatust."
type textarea "Телефон ещё не пришёл. Магазин проверяет статус доставки."
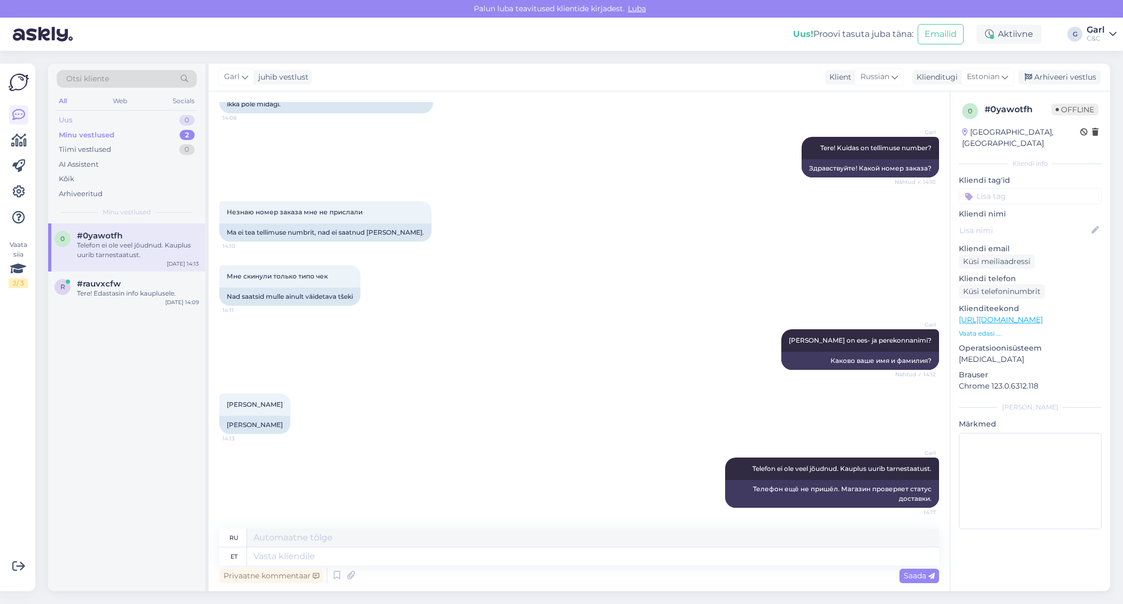
click at [133, 119] on div "Uus 0" at bounding box center [127, 120] width 140 height 15
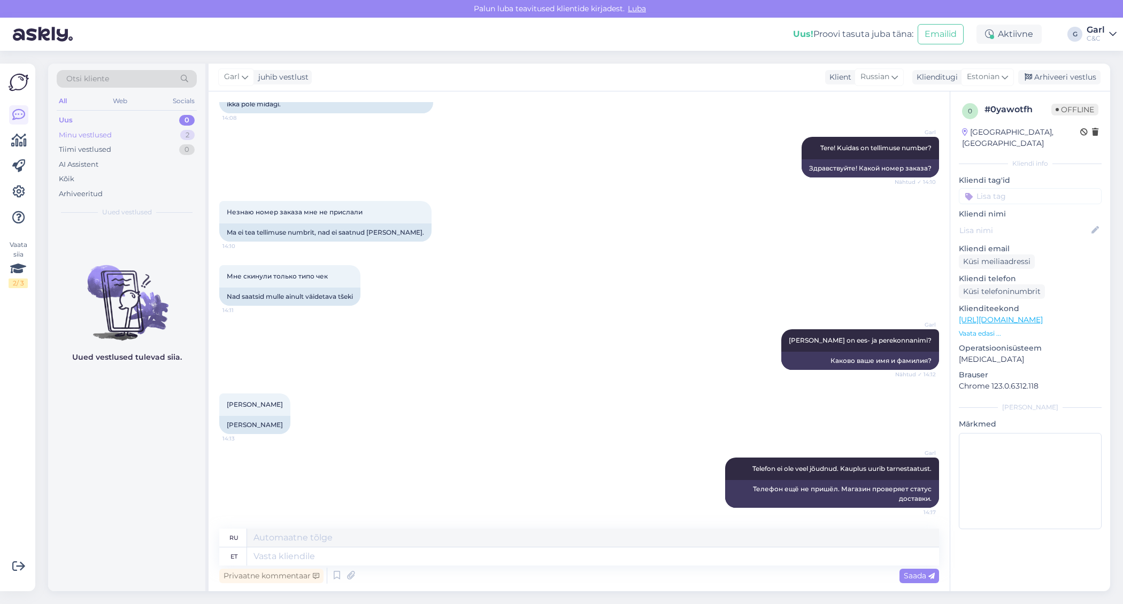
click at [136, 139] on div "Minu vestlused 2" at bounding box center [127, 135] width 140 height 15
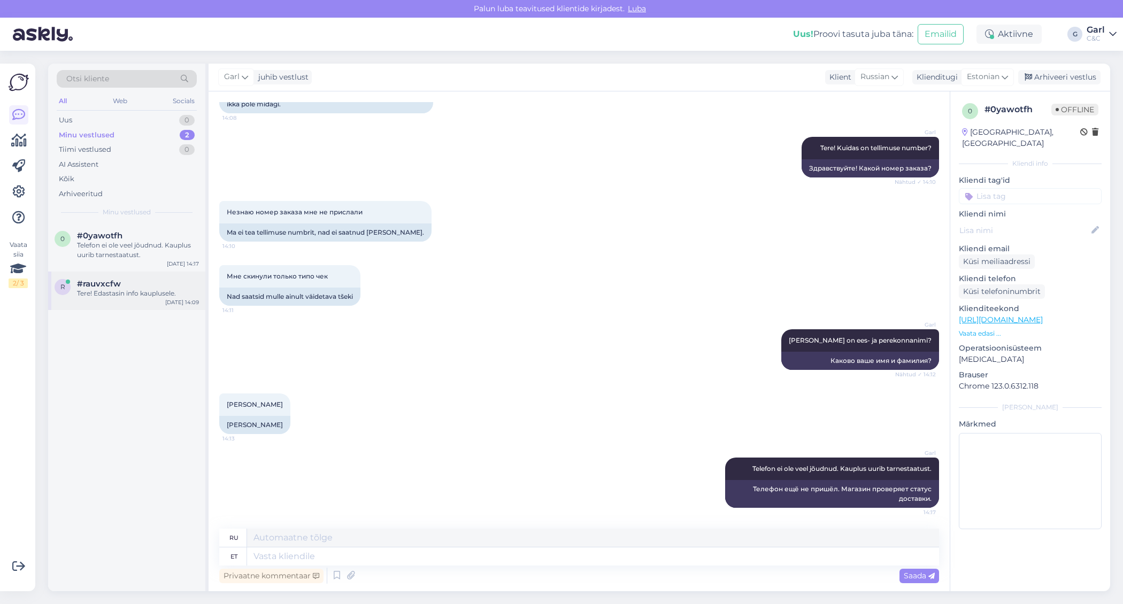
click at [124, 291] on div "Tere! Edastasin info kauplusele." at bounding box center [138, 294] width 122 height 10
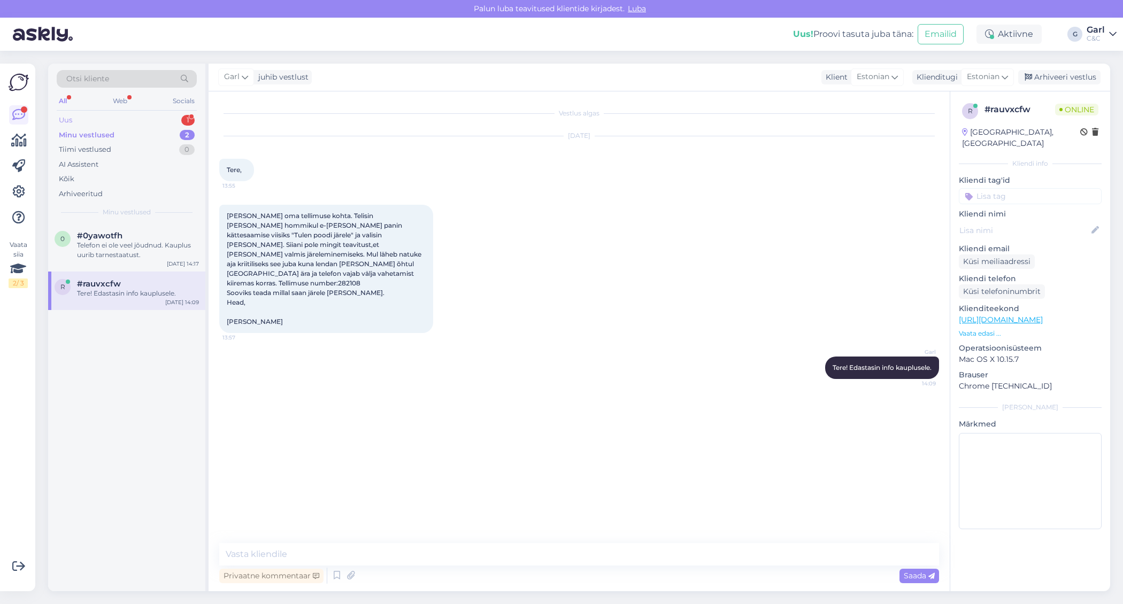
click at [151, 120] on div "Uus 1" at bounding box center [127, 120] width 140 height 15
click at [147, 232] on div "#upf9v1km 1" at bounding box center [138, 236] width 122 height 10
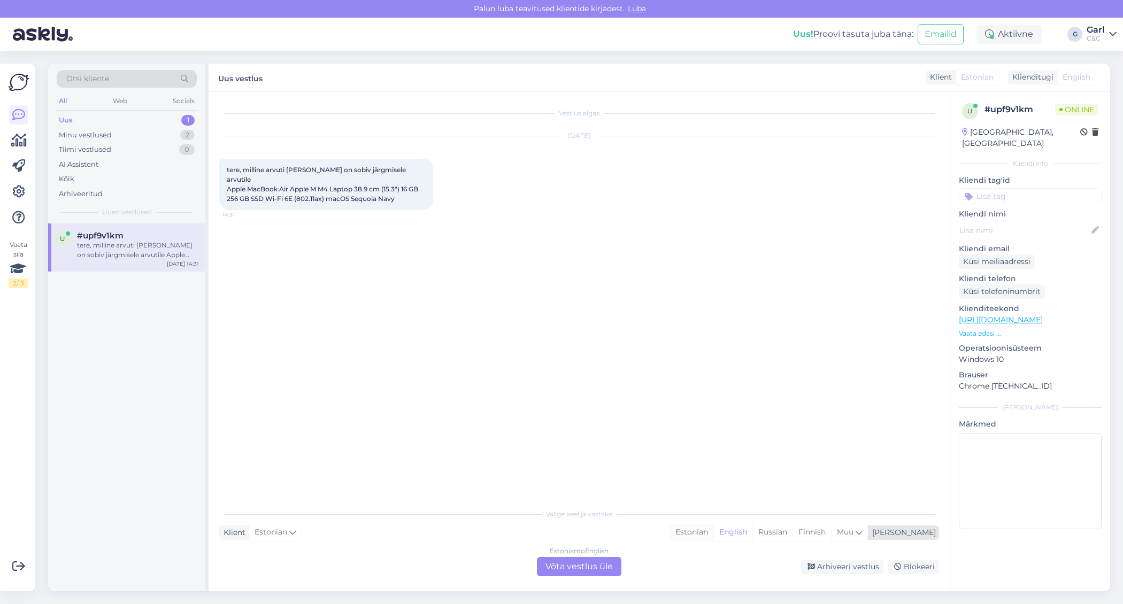
click at [713, 527] on div "Estonian" at bounding box center [691, 533] width 43 height 16
click at [587, 581] on div "Vestlus algas [DATE] tere, milline arvuti [PERSON_NAME] on sobiv järgmisele arv…" at bounding box center [579, 341] width 741 height 500
click at [586, 565] on div "Estonian to Estonian Võta vestlus üle" at bounding box center [579, 566] width 85 height 19
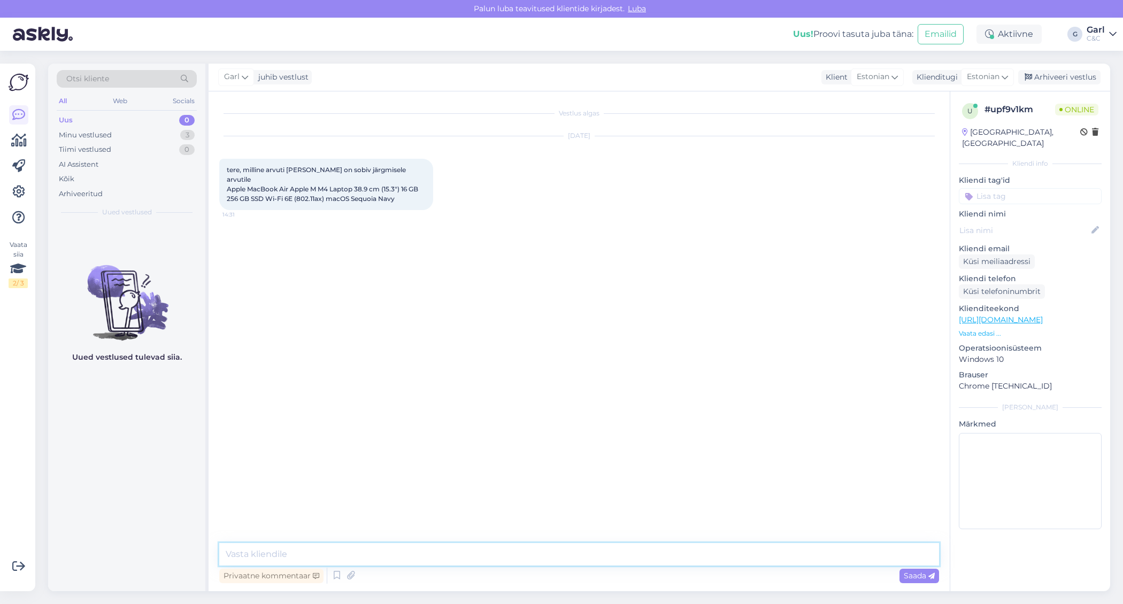
click at [585, 553] on textarea at bounding box center [579, 554] width 720 height 22
paste textarea "[URL][DOMAIN_NAME]"
type textarea "Tere! Sellele mudelile sobivate kottidega saate tutvuda siin: [URL][DOMAIN_NAME]"
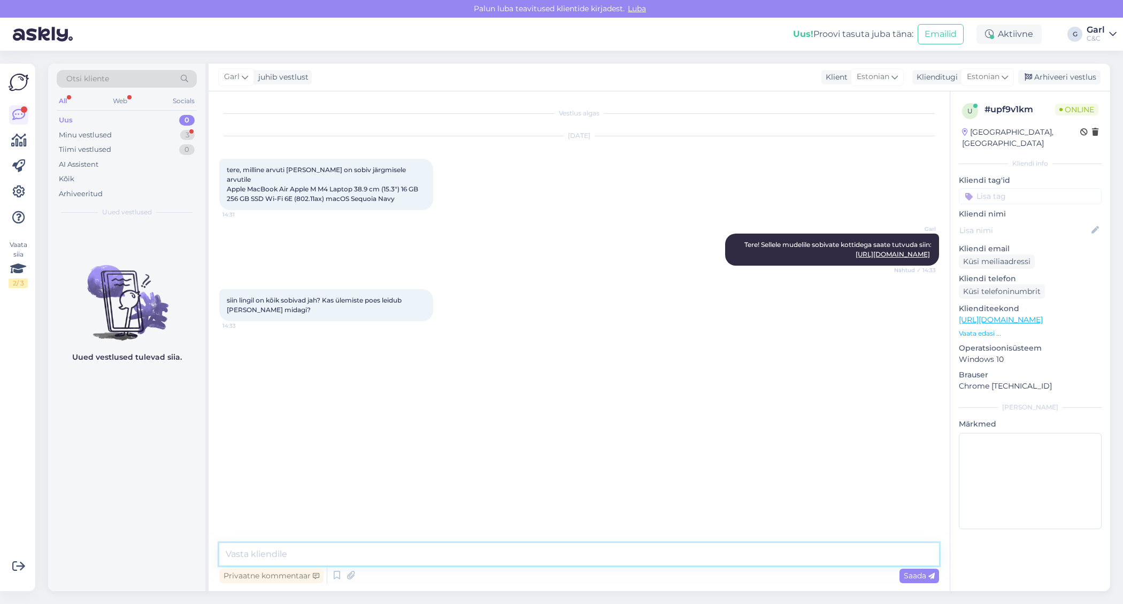
click at [347, 550] on textarea at bounding box center [579, 554] width 720 height 22
click at [357, 552] on textarea at bounding box center [579, 554] width 720 height 22
type textarea "Jah, sobivad. Kuna kotte on palju erinevaid, siis soovitan [PERSON_NAME] üks ko…"
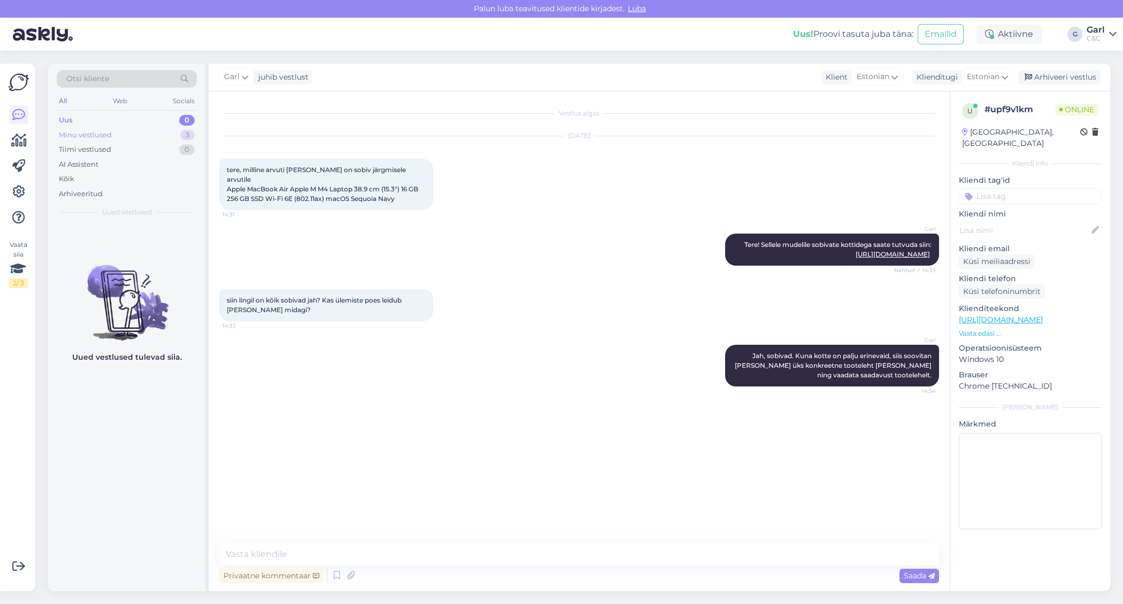
click at [178, 134] on div "Minu vestlused 3" at bounding box center [127, 135] width 140 height 15
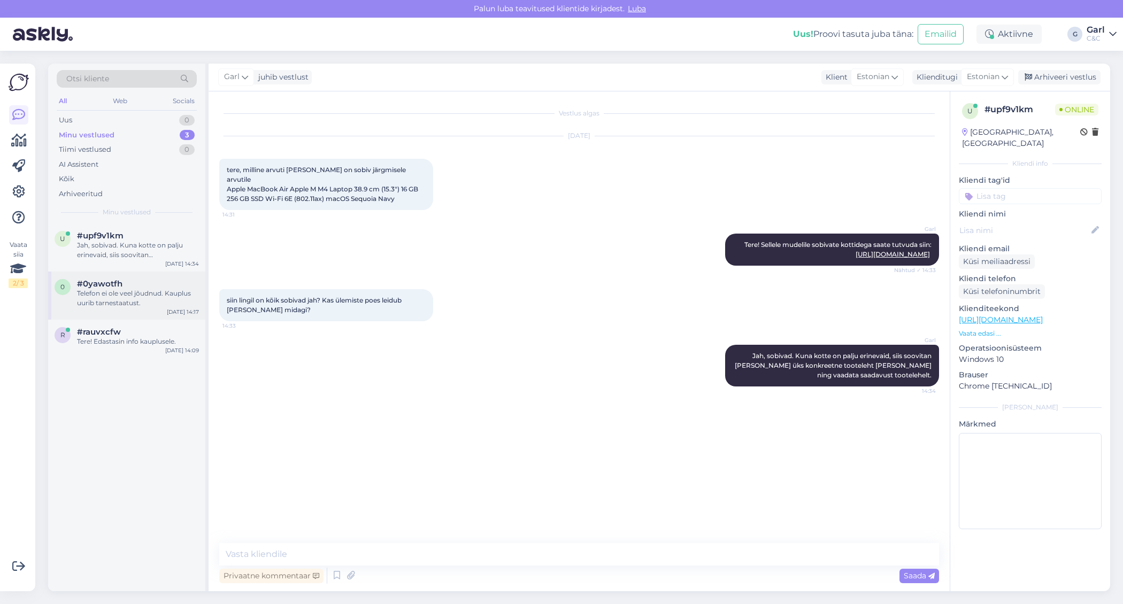
click at [146, 279] on div "#0yawotfh" at bounding box center [138, 284] width 122 height 10
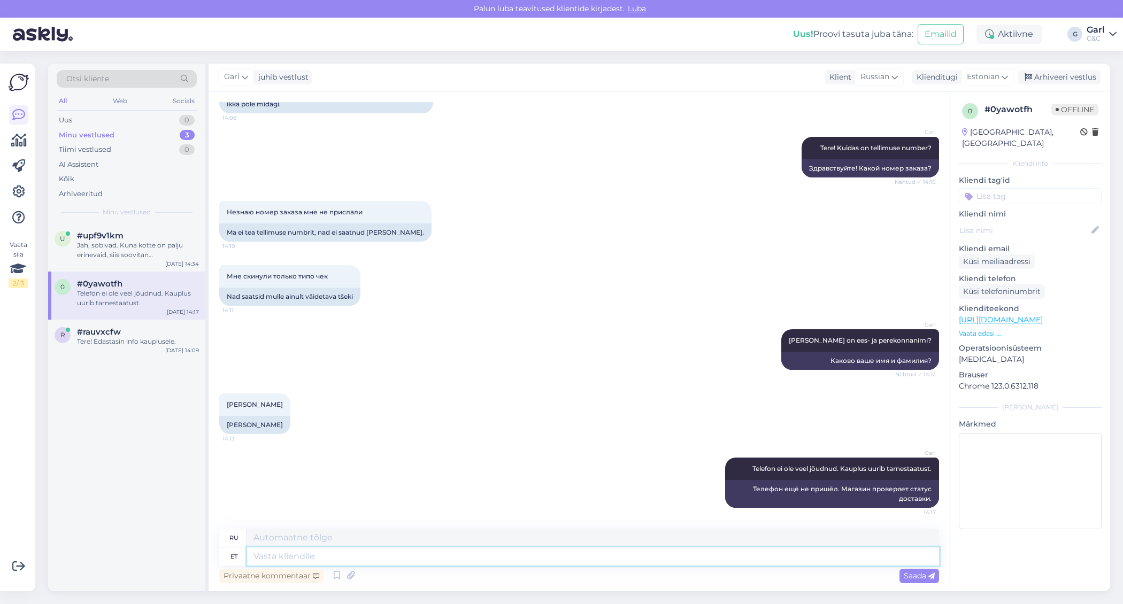
click at [354, 549] on textarea at bounding box center [593, 557] width 692 height 18
type textarea "Meist s"
type textarea "О нас"
type textarea "Meist sõlumatutel põ"
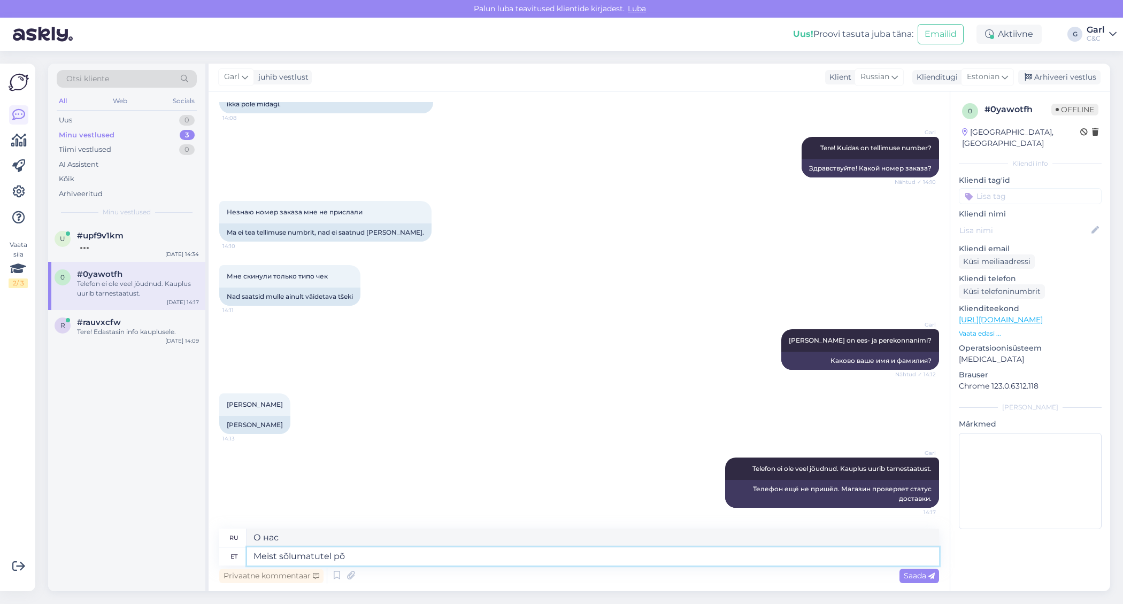
type textarea "Для тех из нас, кто не имеет к этому отношения"
type textarea "Meist sõlumatutel põhjustel o"
type textarea "По причинам, не связанным с нами"
type textarea "Meist sõlumatutel põhjustel on"
type textarea "По не зависящим от нас причинам,"
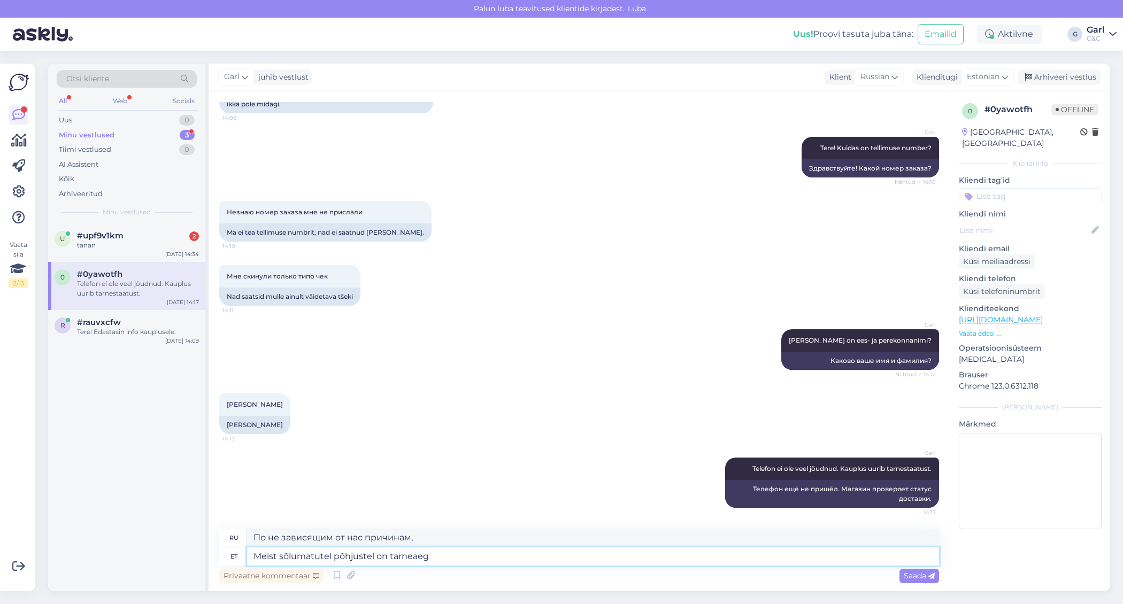
type textarea "Meist sõlumatutel põhjustel on tarneaeg"
type textarea "По не зависящим от нас причинам срок поставки"
type textarea "Meist sõlumatutel põhjustel on tarneaeg pikenenud."
type textarea "По независящим от нас причинам срок доставки был увеличен."
type textarea "Meist sõlumatutel põhjustel on tarneaeg pikenenud. Hetkese info k"
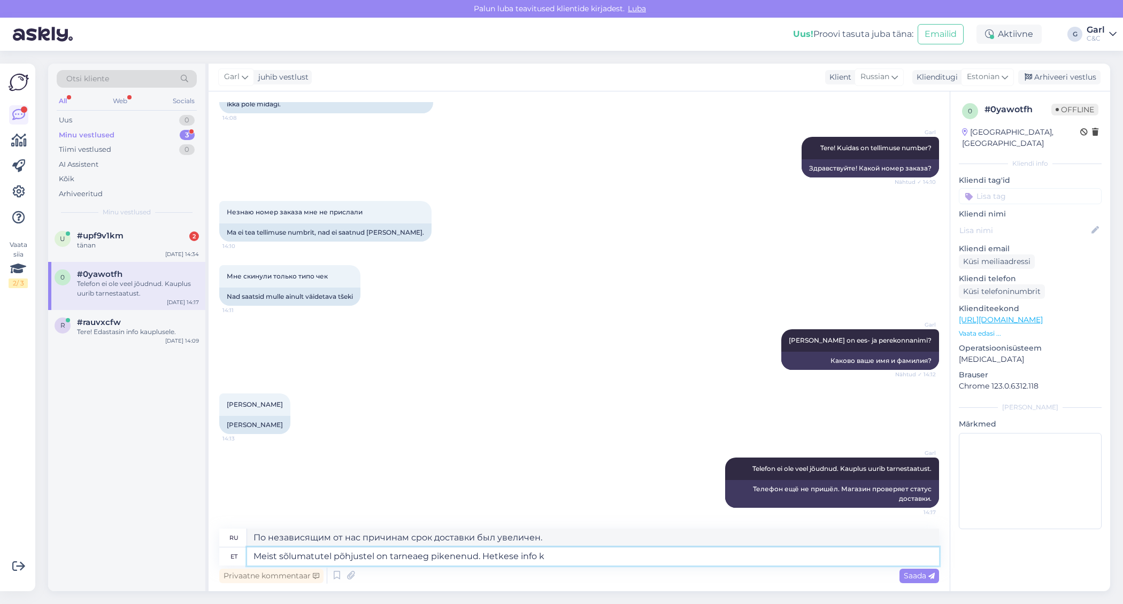
type textarea "По независящим от нас причинам срок доставки был увеличен. Актуальная информация"
type textarea "Meist sõlumatutel põhjustel on tarneaeg pikenenud. Hetkese info kohaselt pea"
type textarea "По независящим от нас причинам срок доставки был увеличен. По текущей информации"
type textarea "Meist sõlumatutel põhjustel on tarneaeg pikenenud. Hetkese info kohaselt peaks s"
type textarea "По независящим от нас причинам срок доставки был увеличен. По текущей информаци…"
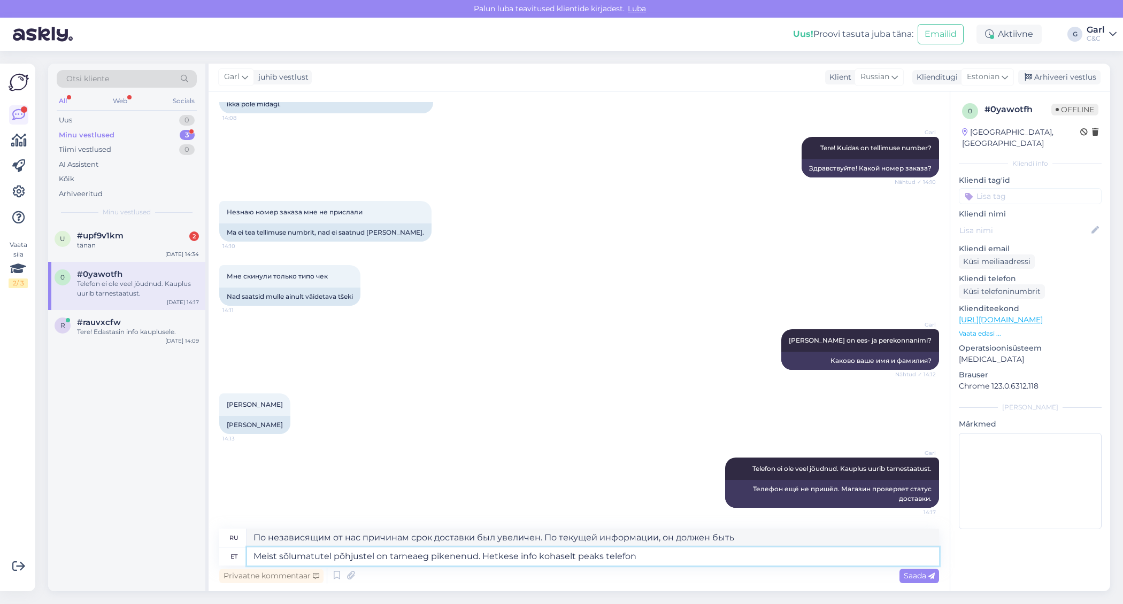
type textarea "Meist sõlumatutel põhjustel on tarneaeg pikenenud. Hetkese info kohaselt peaks …"
type textarea "По независящим от нас причинам срок доставки был увеличен. По текущей информаци…"
type textarea "Meist sõlumatutel põhjustel on tarneaeg pikenenud. Hetkese info kohaselt peaks …"
type textarea "По независящим от нас причинам срок доставки увеличился. По текущей информации,…"
type textarea "Meist sõlumatutel põhjustel on tarneaeg pikenenud. Hetkese info kohaselt peaks …"
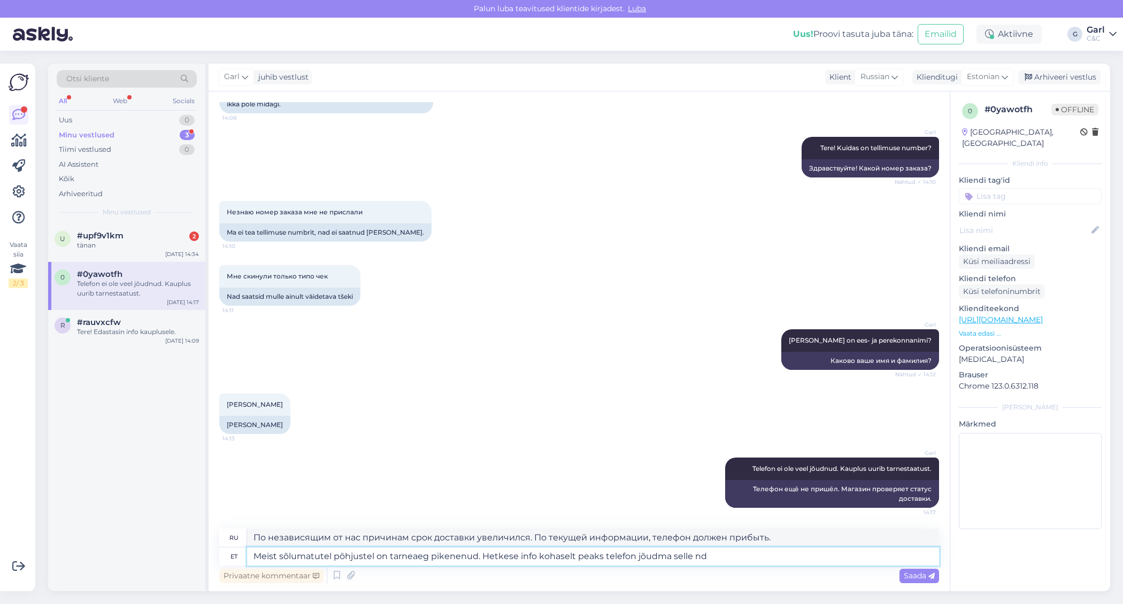
type textarea "По независящим от нас причинам срок доставки был увеличен. По текущей информаци…"
type textarea "Meist sõlumatutel põhjustel on tarneaeg pikenenud. Hetkese info kohaselt peaks …"
type textarea "По независящим от нас причинам срок доставки был увеличен. По текущей информаци…"
type textarea "Meist sõlumatutel põhjustel on tarneaeg pikenenud. Hetkese info kohaselt peaks …"
type textarea "По независящим от нас причинам срок доставки увеличился. По текущей информации,…"
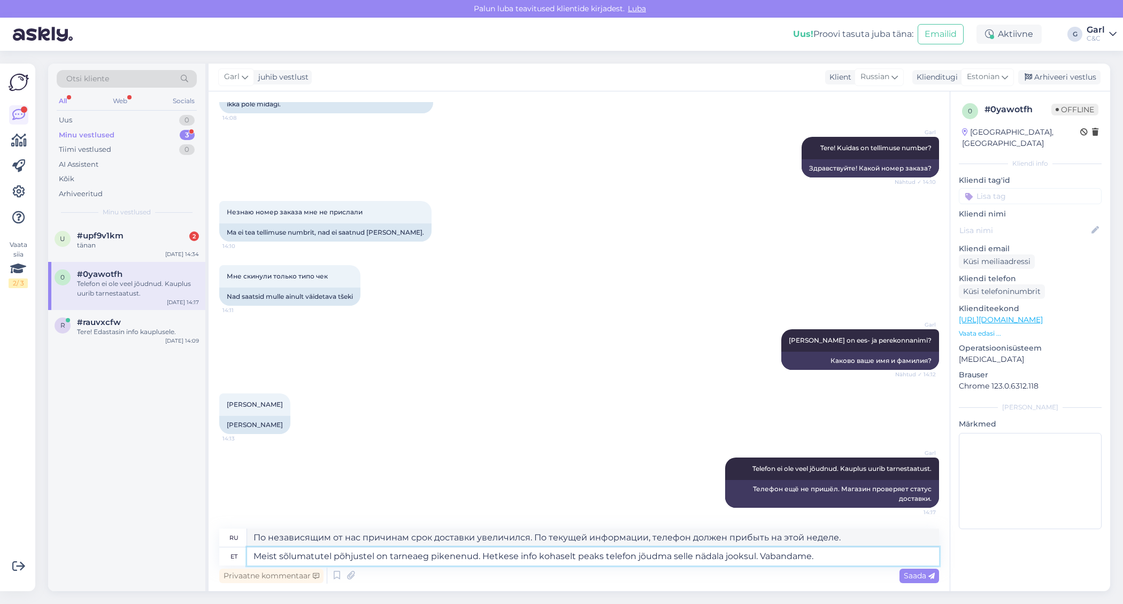
type textarea "Meist sõlumatutel põhjustel on tarneaeg pikenenud. Hetkese info kohaselt peaks …"
type textarea "По независящим от нас причинам срок доставки увеличился. По текущей информации,…"
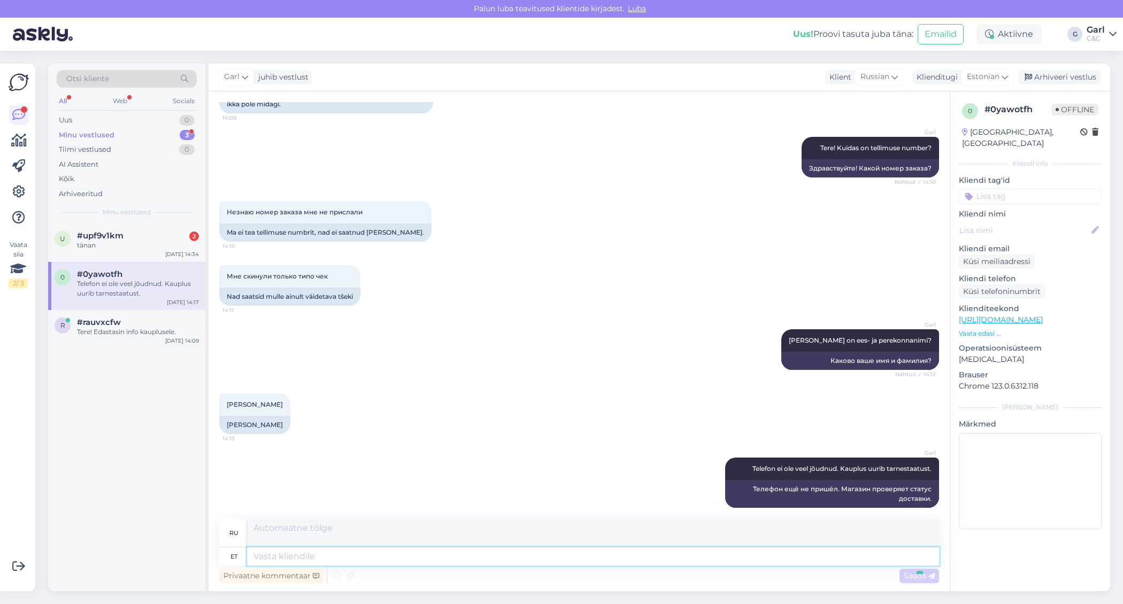
scroll to position [227, 0]
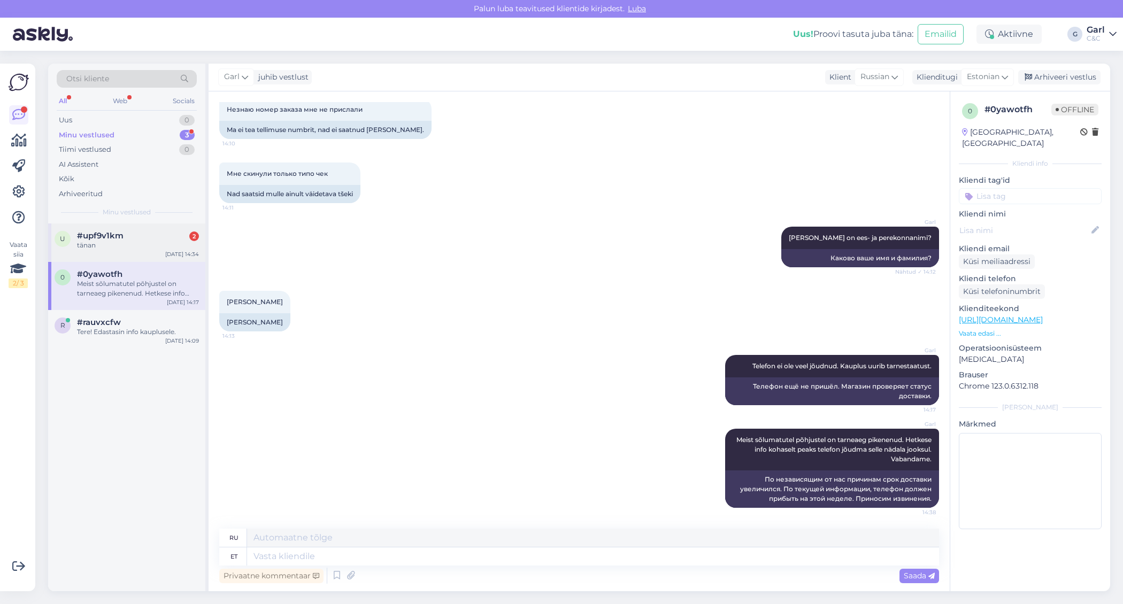
click at [142, 229] on div "u #upf9v1km 2 tänan [DATE] 14:34" at bounding box center [126, 243] width 157 height 39
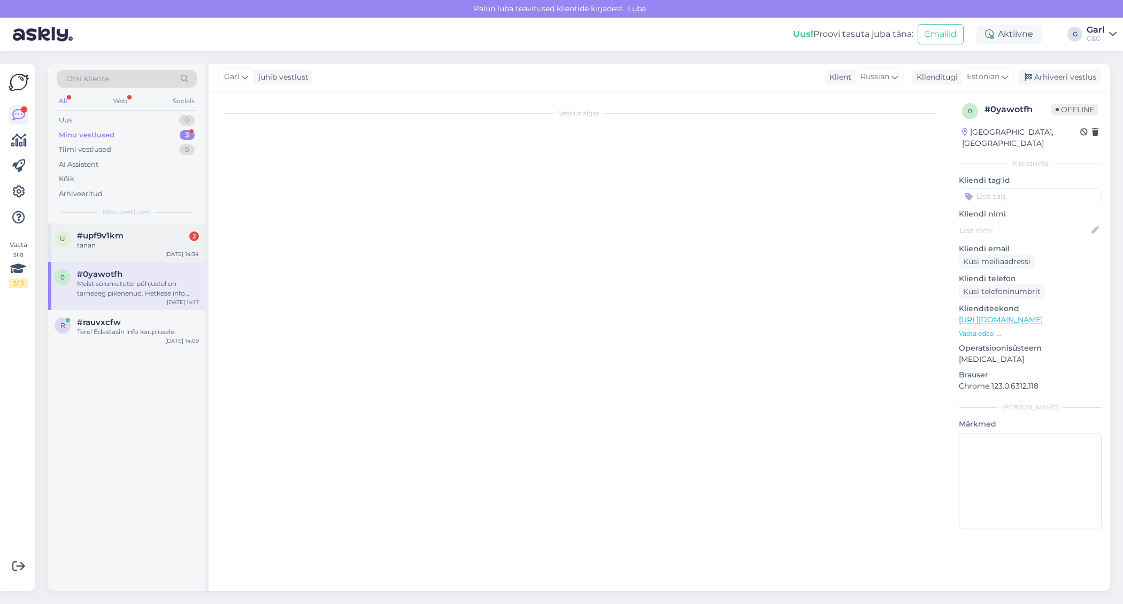
scroll to position [0, 0]
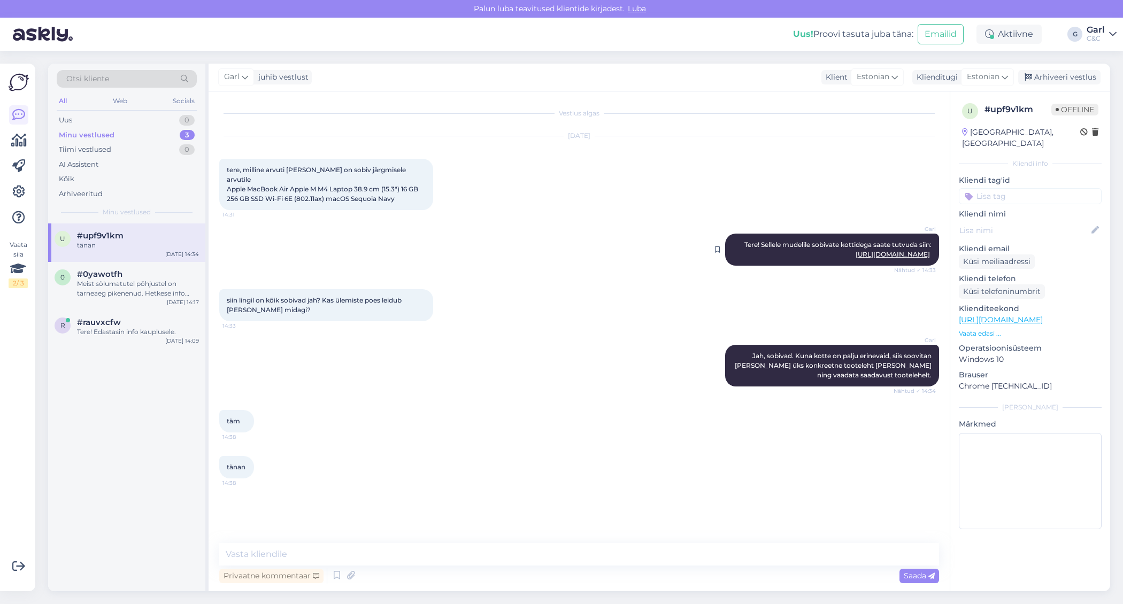
click at [856, 250] on link "[URL][DOMAIN_NAME]" at bounding box center [893, 254] width 74 height 8
click at [329, 544] on textarea at bounding box center [579, 554] width 720 height 22
click at [326, 550] on textarea at bounding box center [579, 554] width 720 height 22
type textarea "[PERSON_NAME], võtke heaks!"
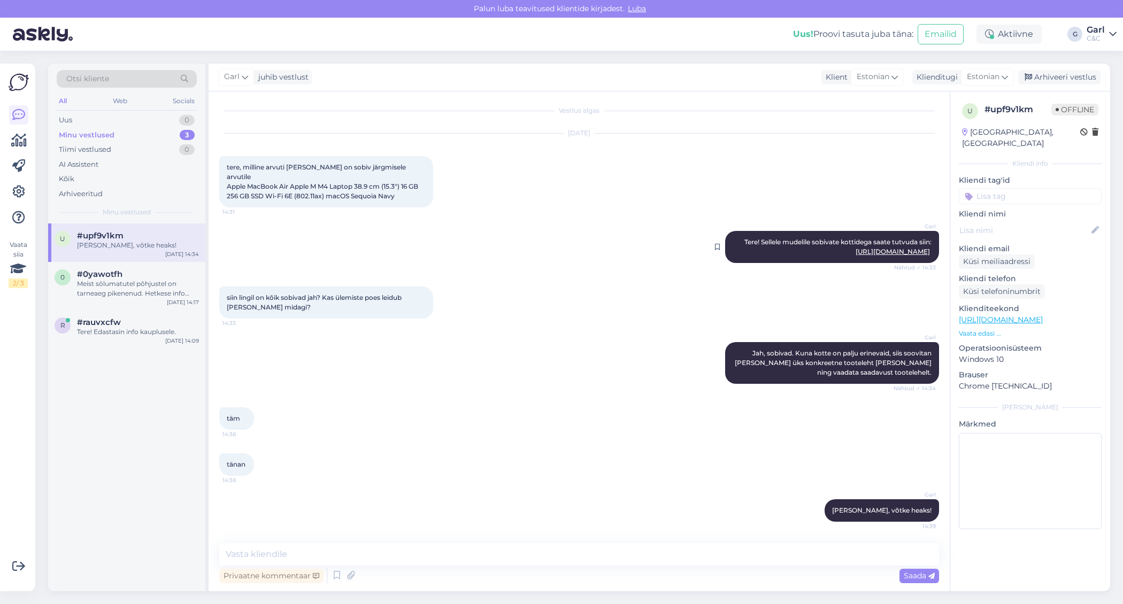
click at [870, 248] on link "[URL][DOMAIN_NAME]" at bounding box center [893, 252] width 74 height 8
click at [132, 344] on div "r #rauvxcfw Tere! Edastasin info kauplusele. [DATE] 14:09" at bounding box center [126, 329] width 157 height 39
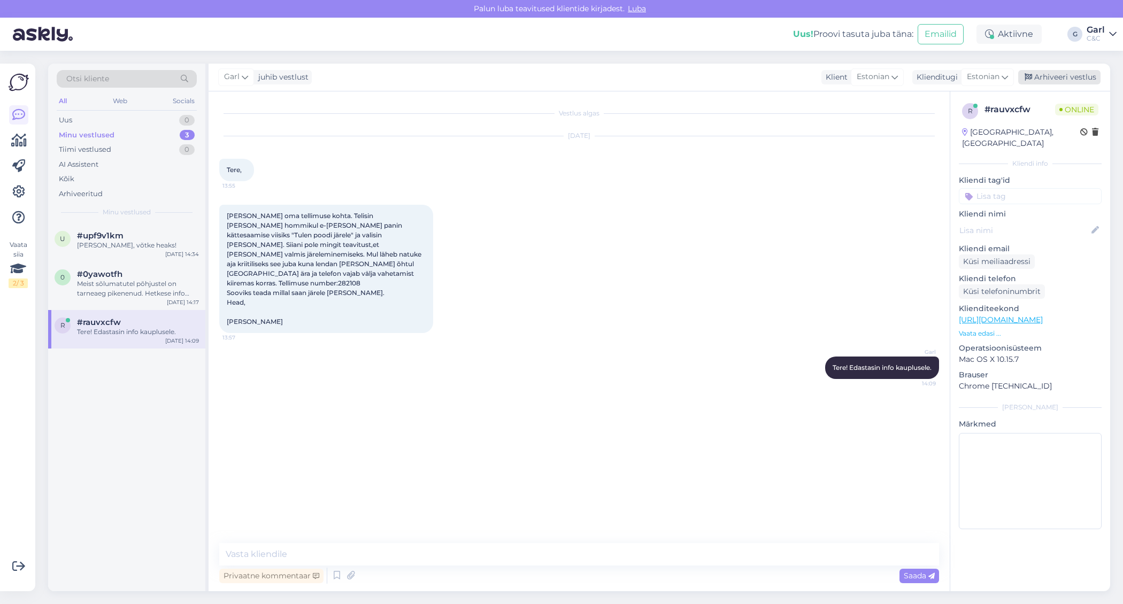
click at [1049, 76] on div "Arhiveeri vestlus" at bounding box center [1059, 77] width 82 height 14
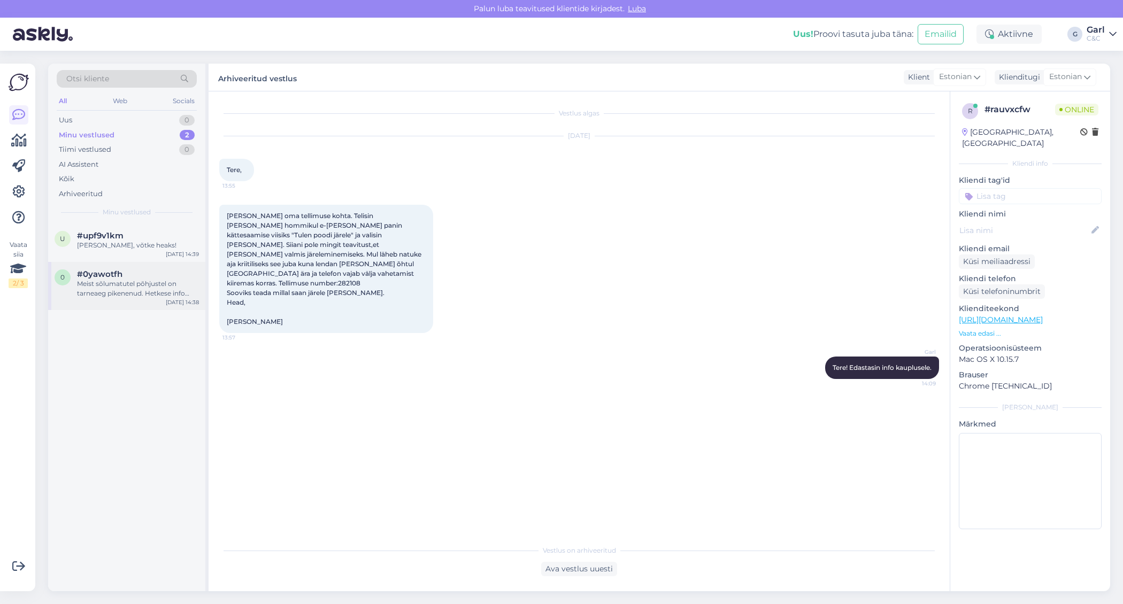
click at [168, 285] on div "Meist sõlumatutel põhjustel on tarneaeg pikenenud. Hetkese info kohaselt peaks …" at bounding box center [138, 288] width 122 height 19
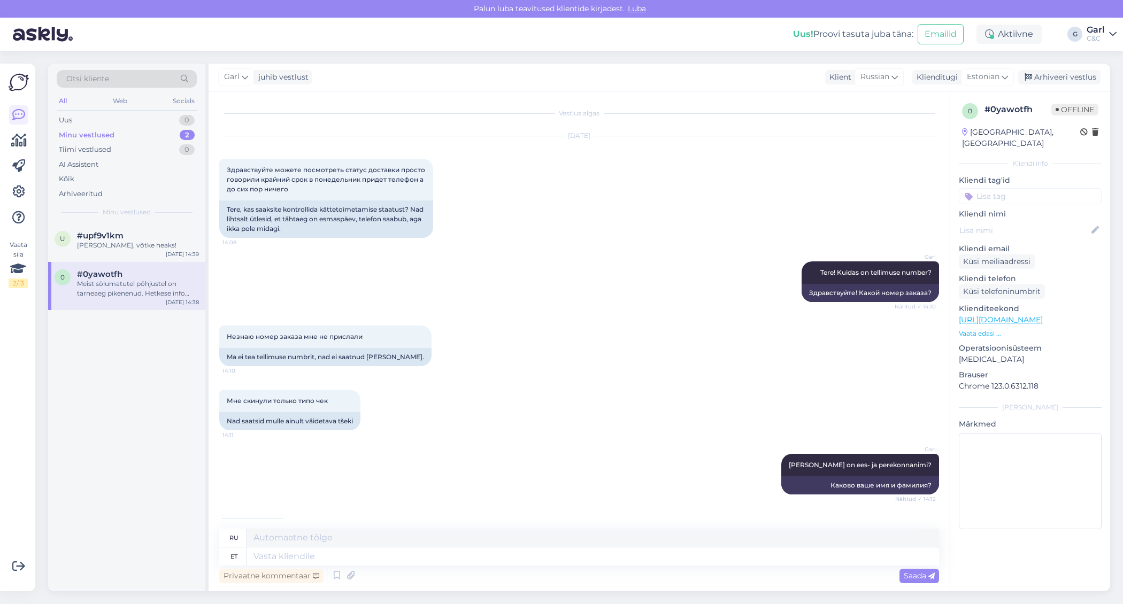
scroll to position [227, 0]
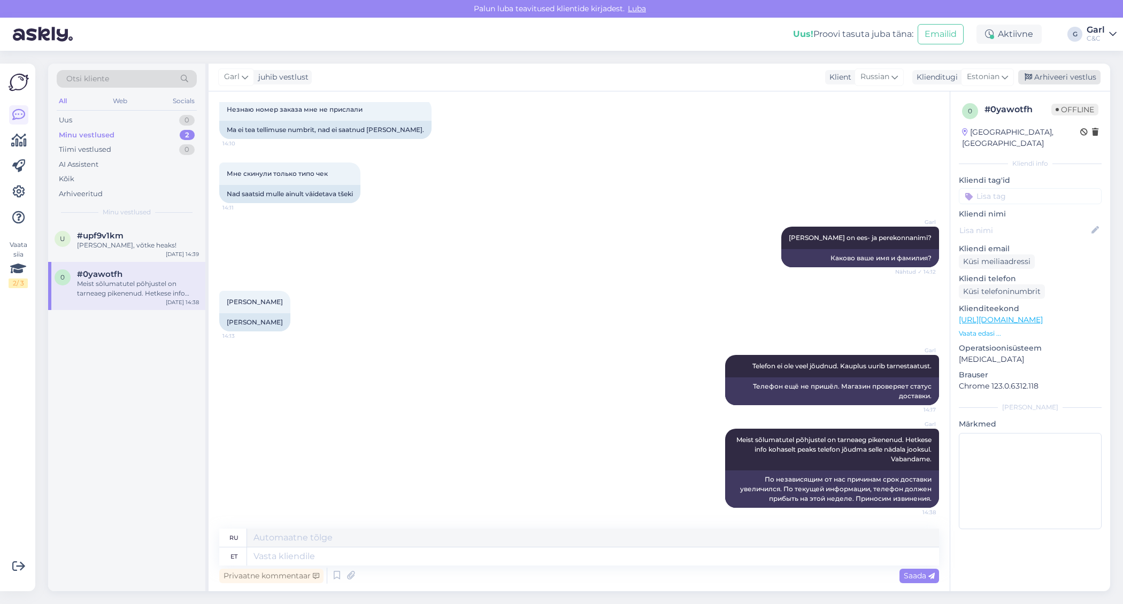
click at [1081, 72] on div "Arhiveeri vestlus" at bounding box center [1059, 77] width 82 height 14
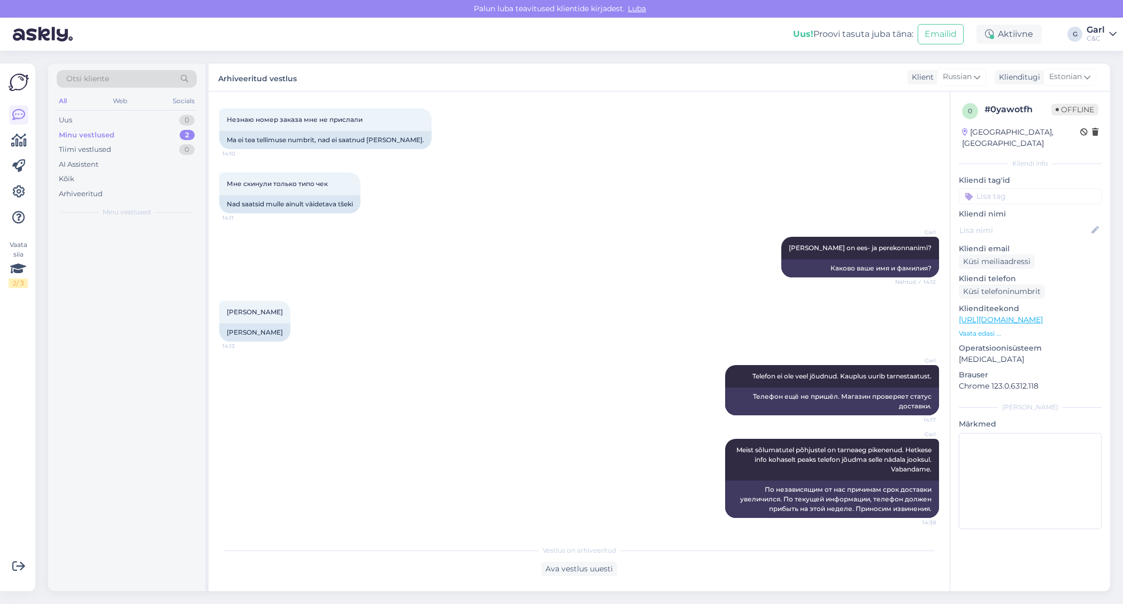
scroll to position [217, 0]
click at [140, 232] on div "#upf9v1km" at bounding box center [138, 236] width 122 height 10
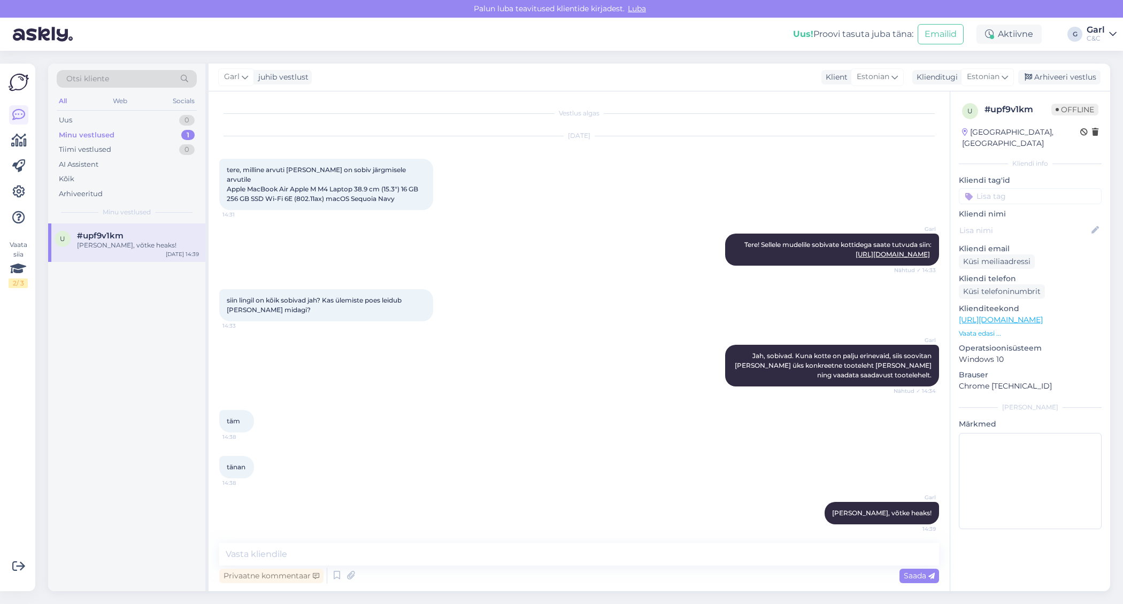
scroll to position [3, 0]
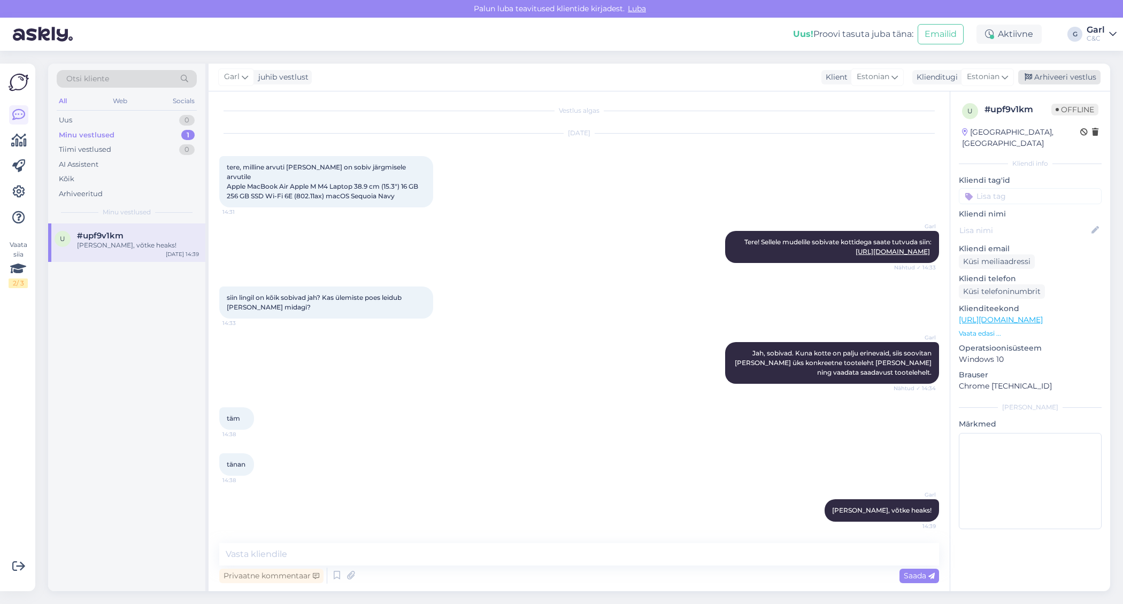
click at [1066, 76] on div "Arhiveeri vestlus" at bounding box center [1059, 77] width 82 height 14
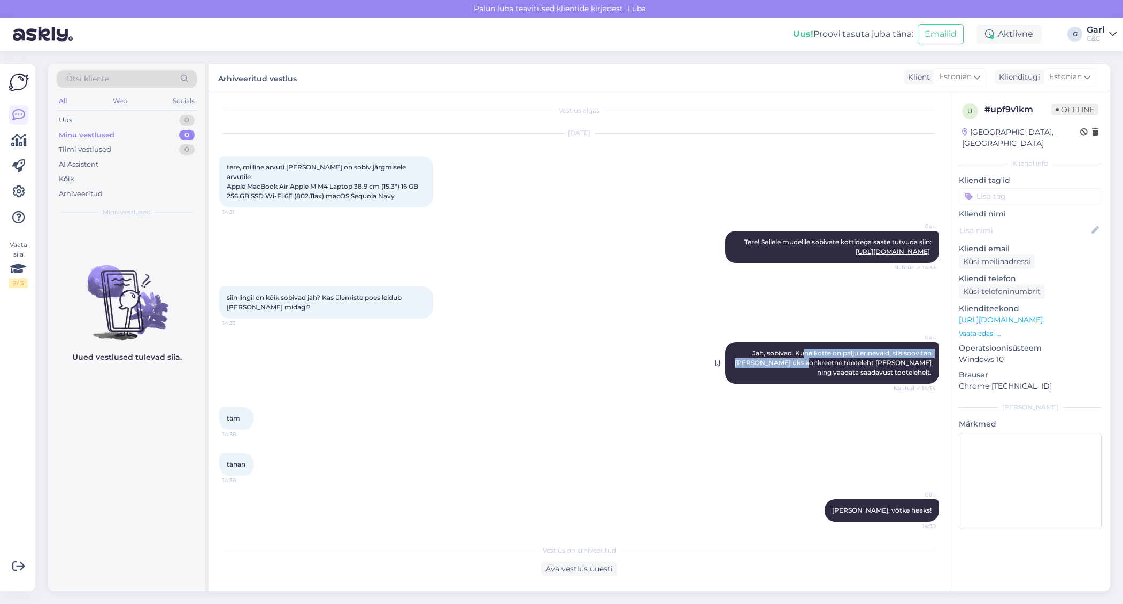
drag, startPoint x: 784, startPoint y: 357, endPoint x: 801, endPoint y: 358, distance: 17.2
click at [801, 358] on div "[PERSON_NAME], sobivad. Kuna kotte on palju erinevaid, siis soovitan [PERSON_NA…" at bounding box center [832, 363] width 214 height 42
click at [856, 248] on link "[URL][DOMAIN_NAME]" at bounding box center [893, 252] width 74 height 8
click at [1043, 315] on link "[URL][DOMAIN_NAME]" at bounding box center [1001, 320] width 84 height 10
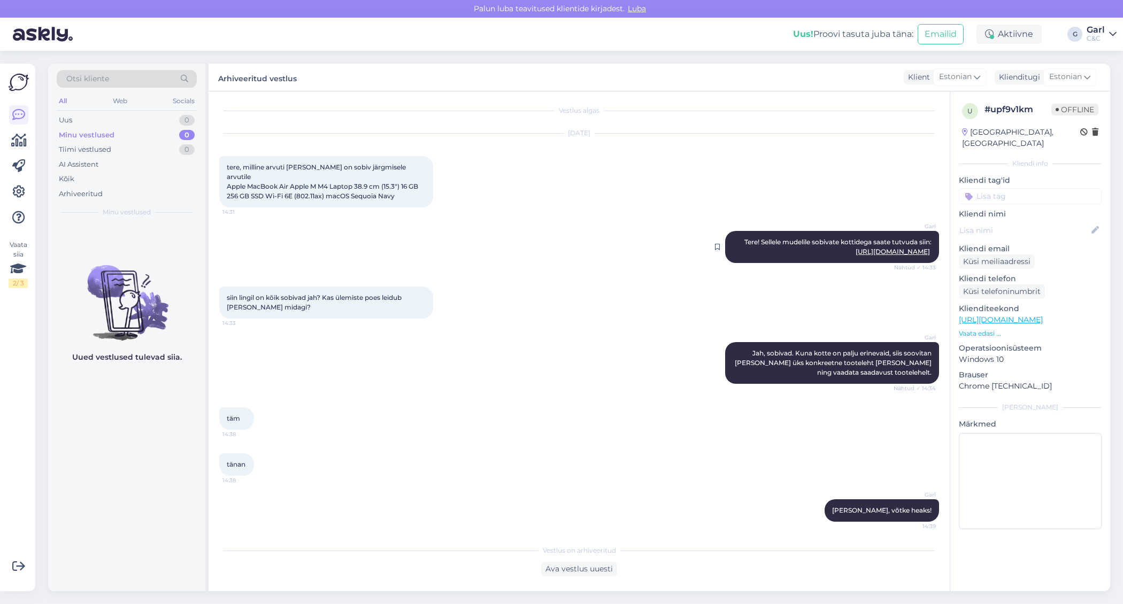
click at [856, 248] on link "[URL][DOMAIN_NAME]" at bounding box center [893, 252] width 74 height 8
drag, startPoint x: 757, startPoint y: 241, endPoint x: 937, endPoint y: 251, distance: 180.0
click at [937, 252] on div "Garl Tere! Sellele mudelile sobivate kottidega saate tutvuda siin: [URL][DOMAIN…" at bounding box center [832, 247] width 214 height 32
copy span "[URL][DOMAIN_NAME]"
click at [172, 121] on div "Uus 1" at bounding box center [127, 120] width 140 height 15
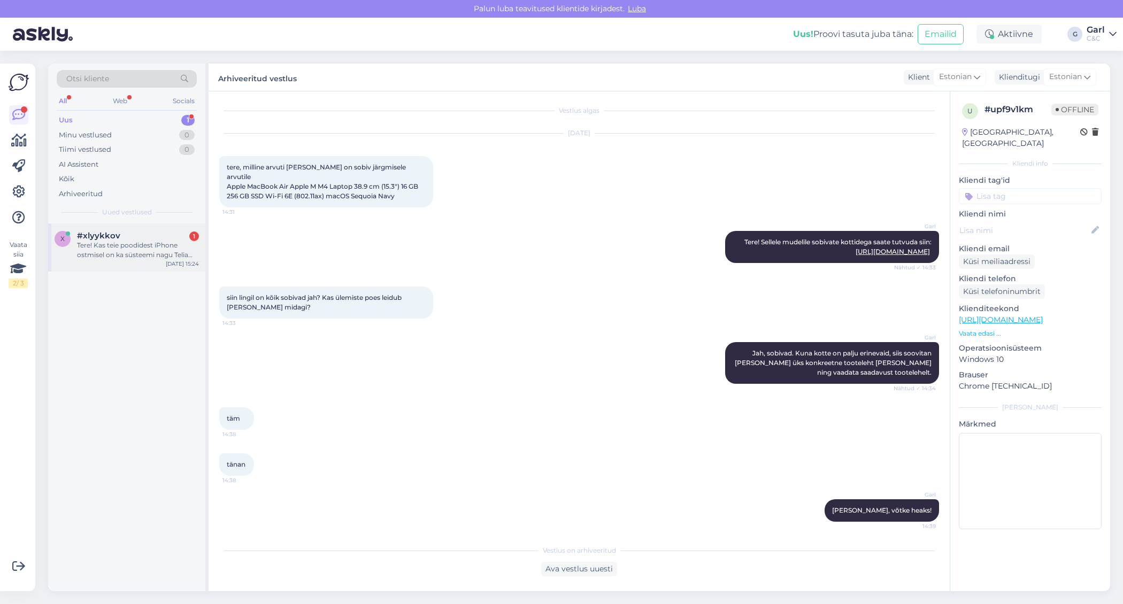
click at [150, 239] on div "#xlyykkov 1" at bounding box center [138, 236] width 122 height 10
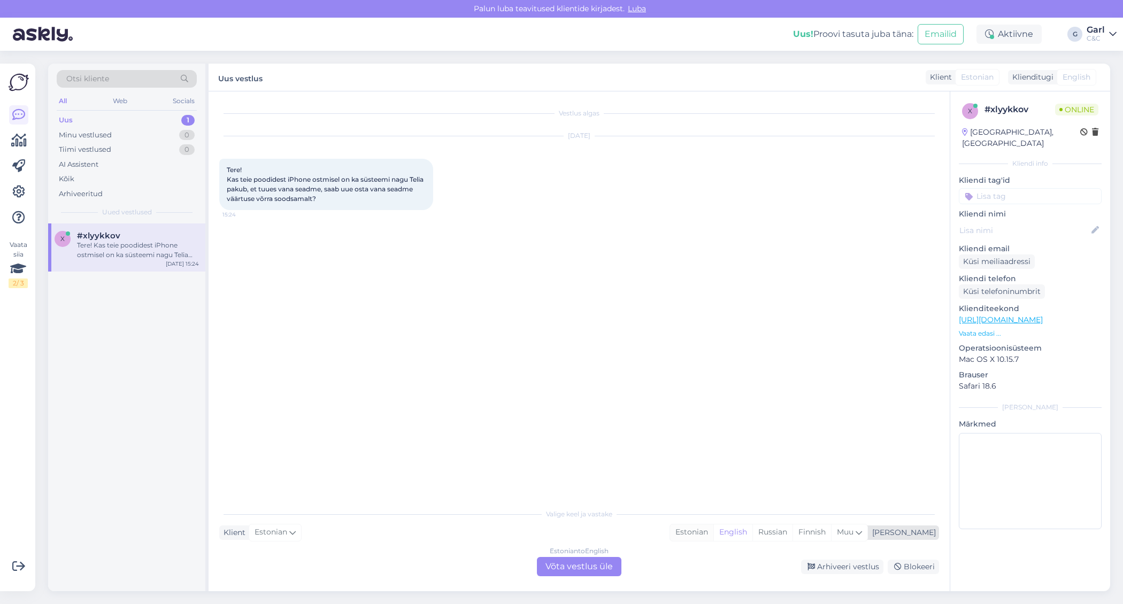
click at [713, 533] on div "Estonian" at bounding box center [691, 533] width 43 height 16
click at [589, 565] on div "Estonian to Estonian Võta vestlus üle" at bounding box center [579, 566] width 85 height 19
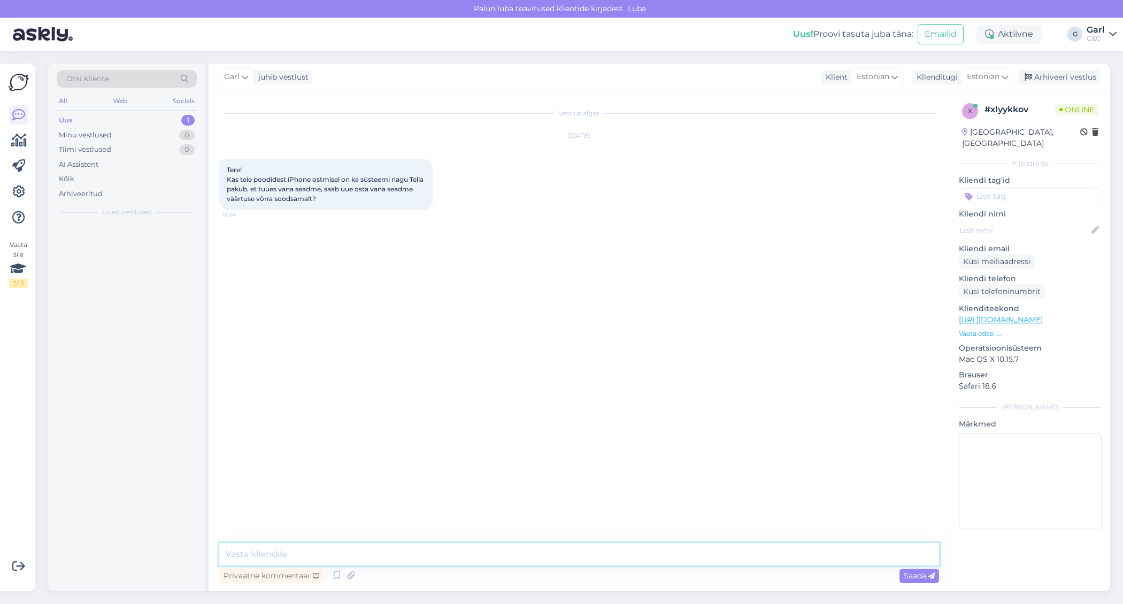
click at [583, 549] on textarea at bounding box center [579, 554] width 720 height 22
paste textarea "[URL][DOMAIN_NAME]"
type textarea "Tere! Täitsa olemas. [URL][DOMAIN_NAME]"
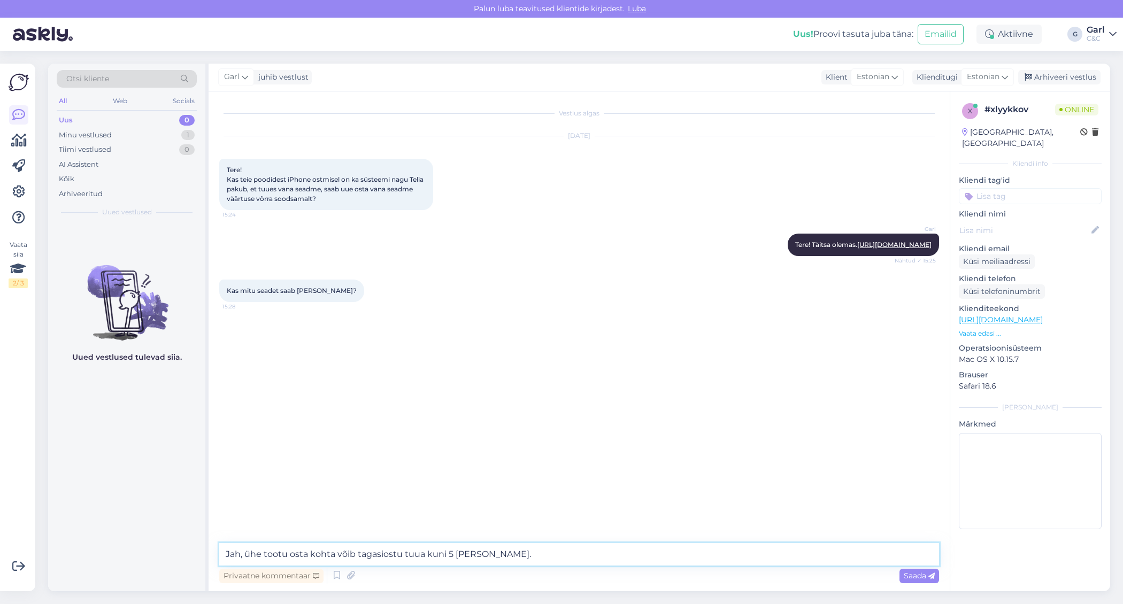
click at [286, 551] on textarea "Jah, ühe tootu osta kohta võib tagasiostu tuua kuni 5 [PERSON_NAME]." at bounding box center [579, 554] width 720 height 22
type textarea "Jah, ühe toote osta kohta võib tagasiostu tuua kuni 5 [PERSON_NAME]."
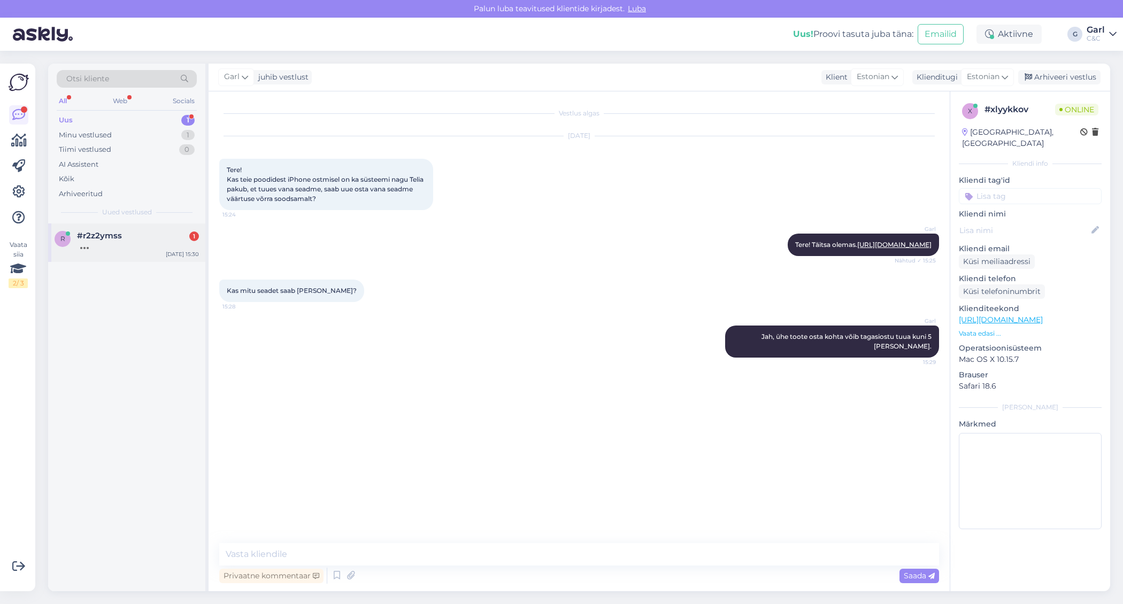
click at [145, 255] on div "r #r2z2ymss [DATE] 15:30" at bounding box center [126, 243] width 157 height 39
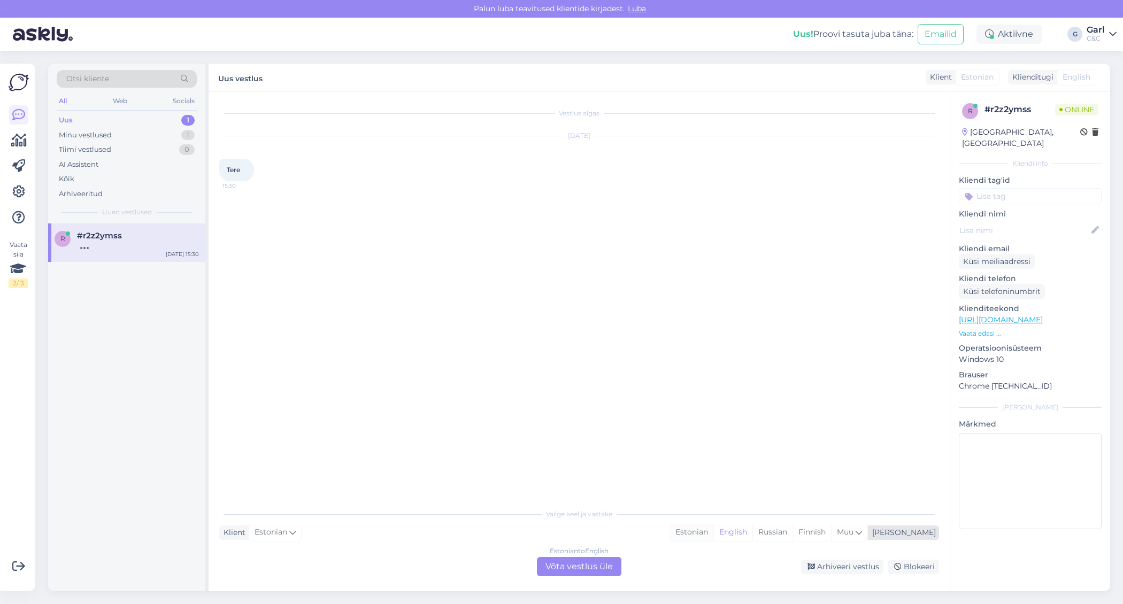
click at [713, 528] on div "Estonian" at bounding box center [691, 533] width 43 height 16
click at [597, 567] on div "Estonian to Estonian Võta vestlus üle" at bounding box center [579, 566] width 85 height 19
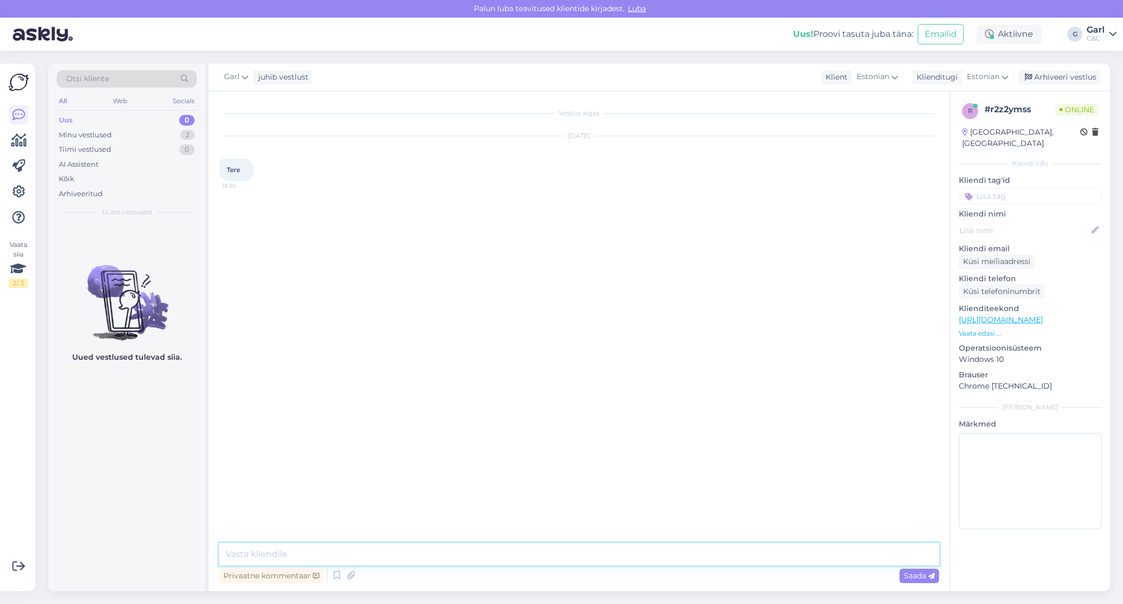
click at [599, 552] on textarea at bounding box center [579, 554] width 720 height 22
type textarea "Tere! Kuidas saan Teile abiks olla?"
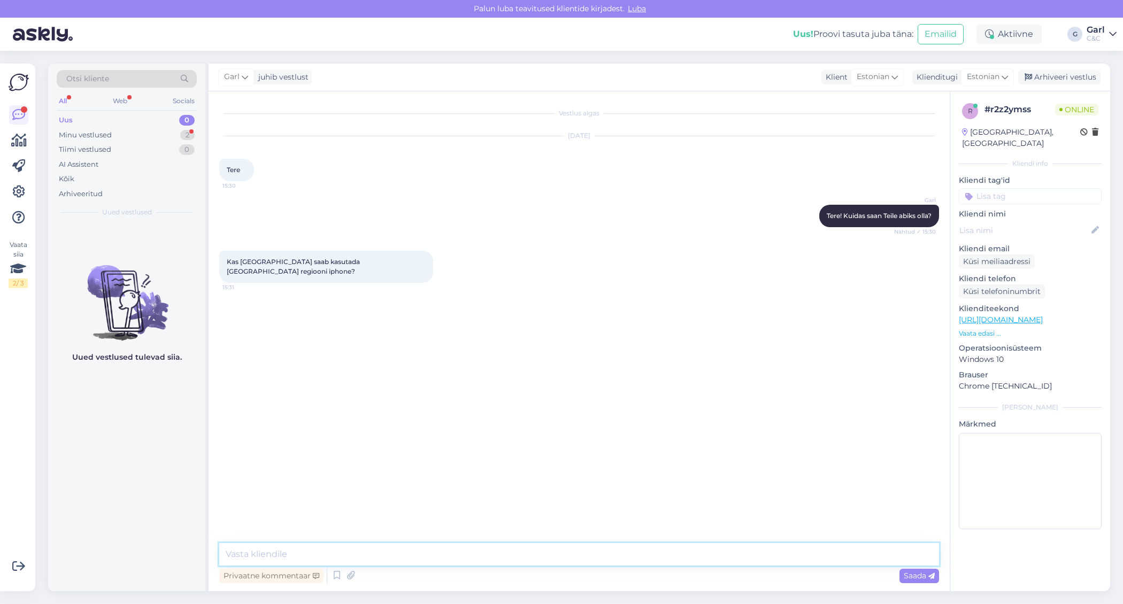
click at [369, 550] on textarea at bounding box center [579, 554] width 720 height 22
type textarea "Seda peaksite uurima otse kauplusest, [PERSON_NAME] see on ostetud. Võimalik, e…"
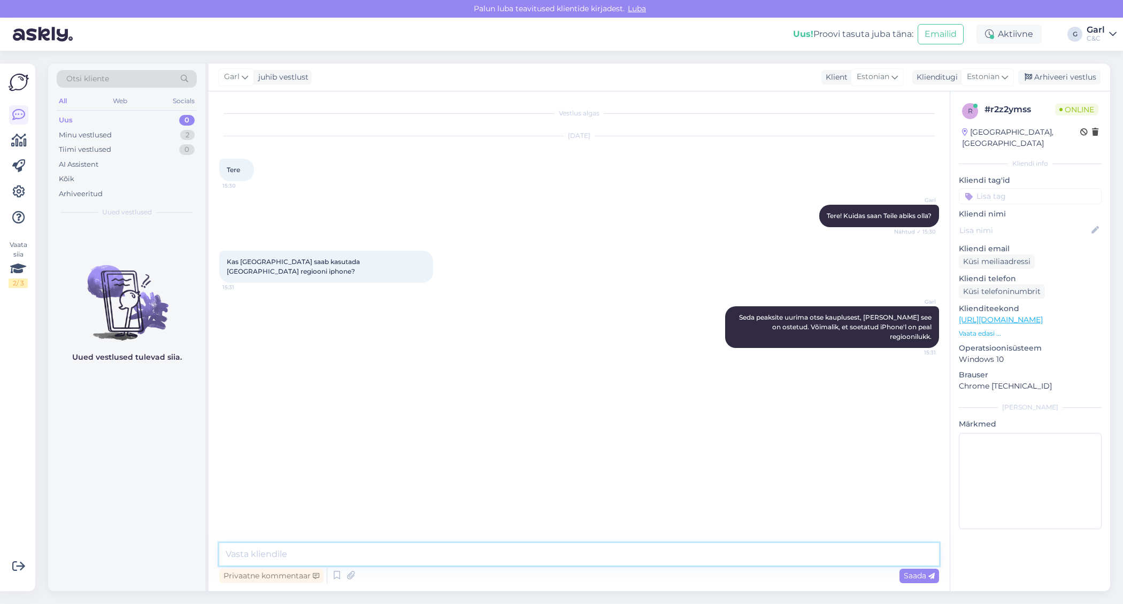
click at [405, 554] on textarea at bounding box center [579, 554] width 720 height 22
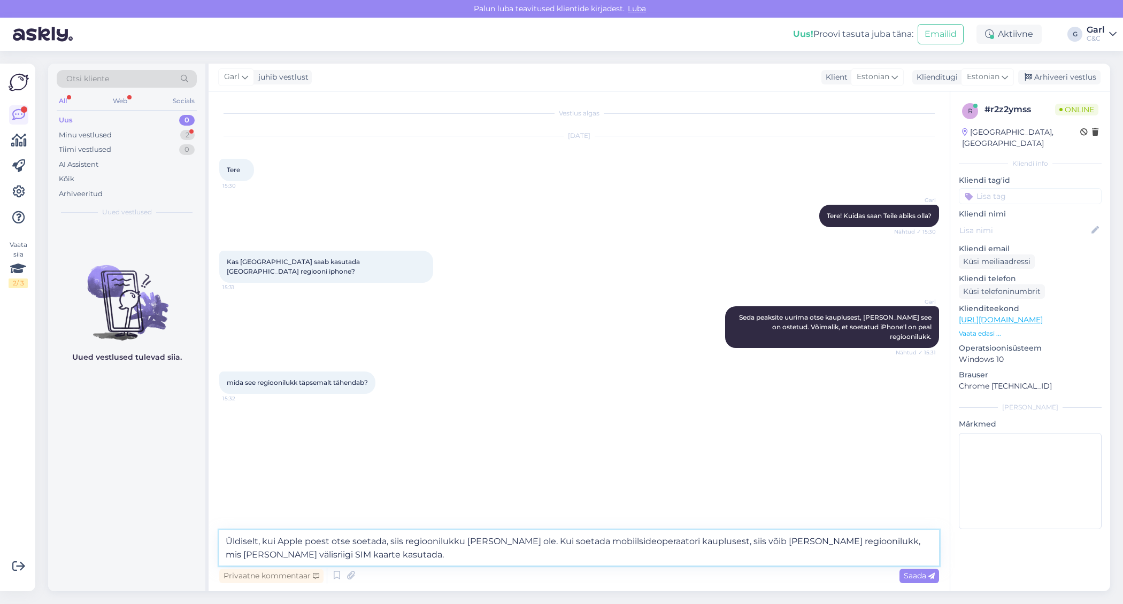
type textarea "Üldiselt, kui Apple poest otse soetada, siis regioonilukku [PERSON_NAME] ole. K…"
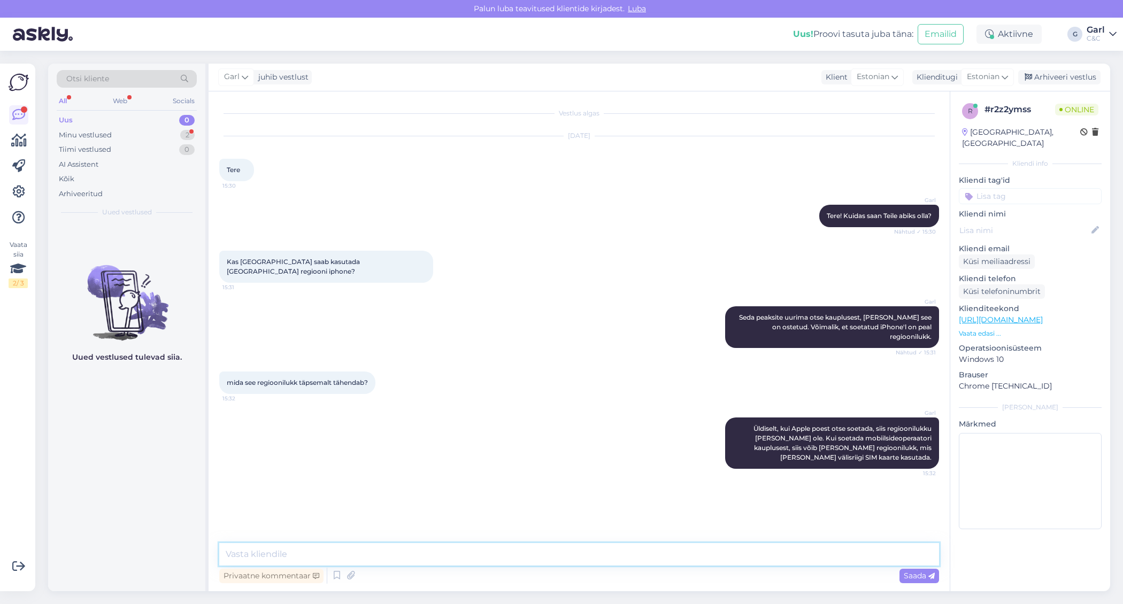
click at [439, 550] on textarea at bounding box center [579, 554] width 720 height 22
click at [439, 554] on textarea at bounding box center [579, 554] width 720 height 22
click at [427, 555] on textarea at bounding box center [579, 554] width 720 height 22
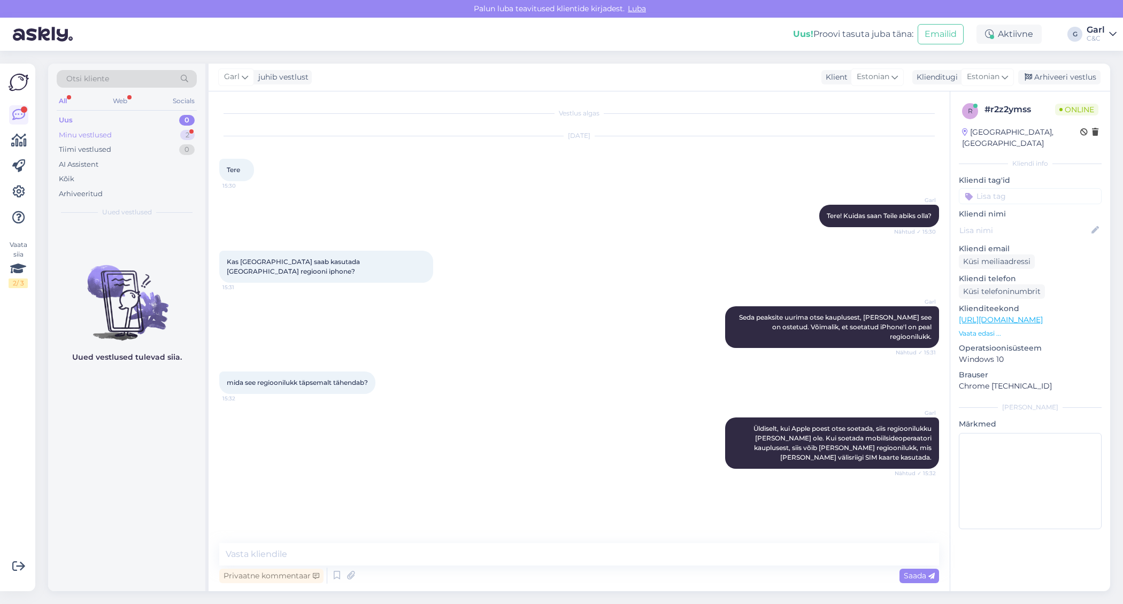
click at [163, 133] on div "Minu vestlused 2" at bounding box center [127, 135] width 140 height 15
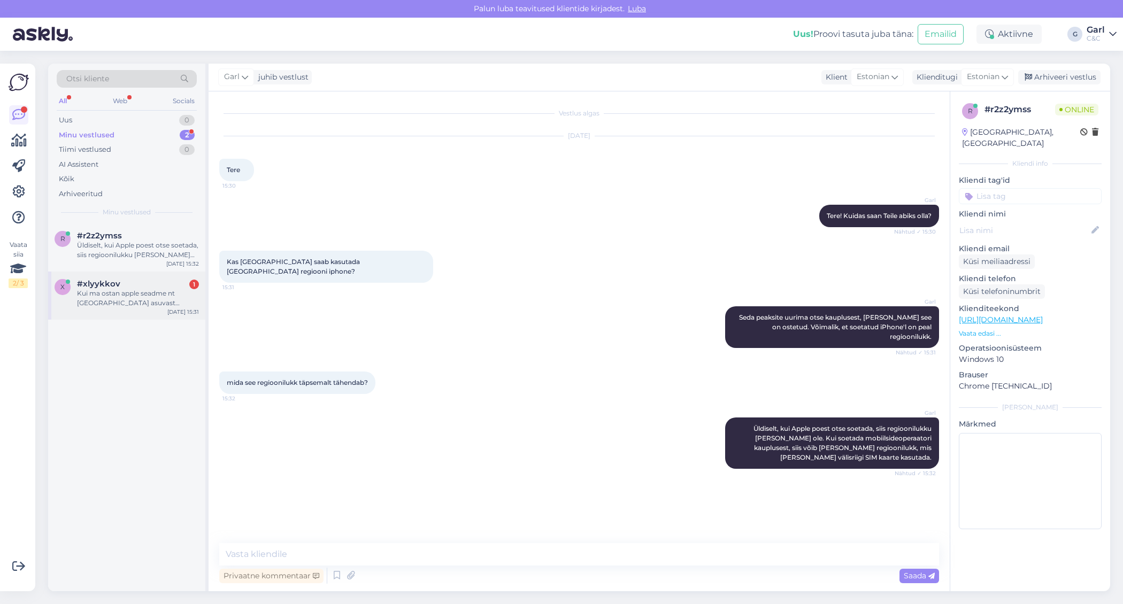
click at [135, 291] on div "Kui ma ostan apple seadme nt [GEOGRAPHIC_DATA] asuvast esindusest, kas ma pean …" at bounding box center [138, 298] width 122 height 19
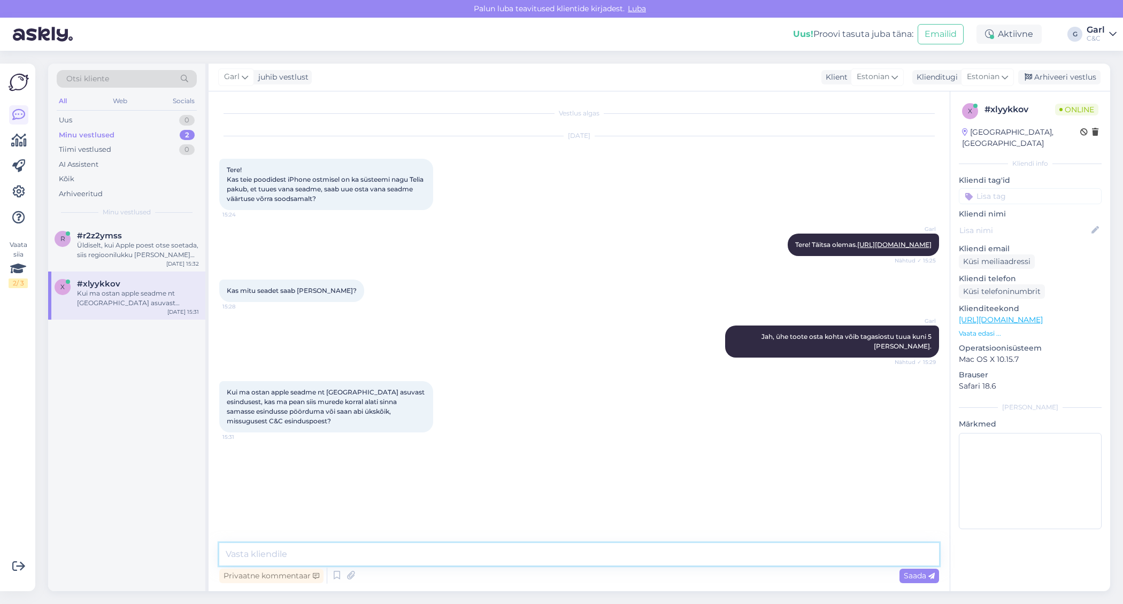
click at [433, 550] on textarea at bounding box center [579, 554] width 720 height 22
click at [433, 549] on textarea at bounding box center [579, 554] width 720 height 22
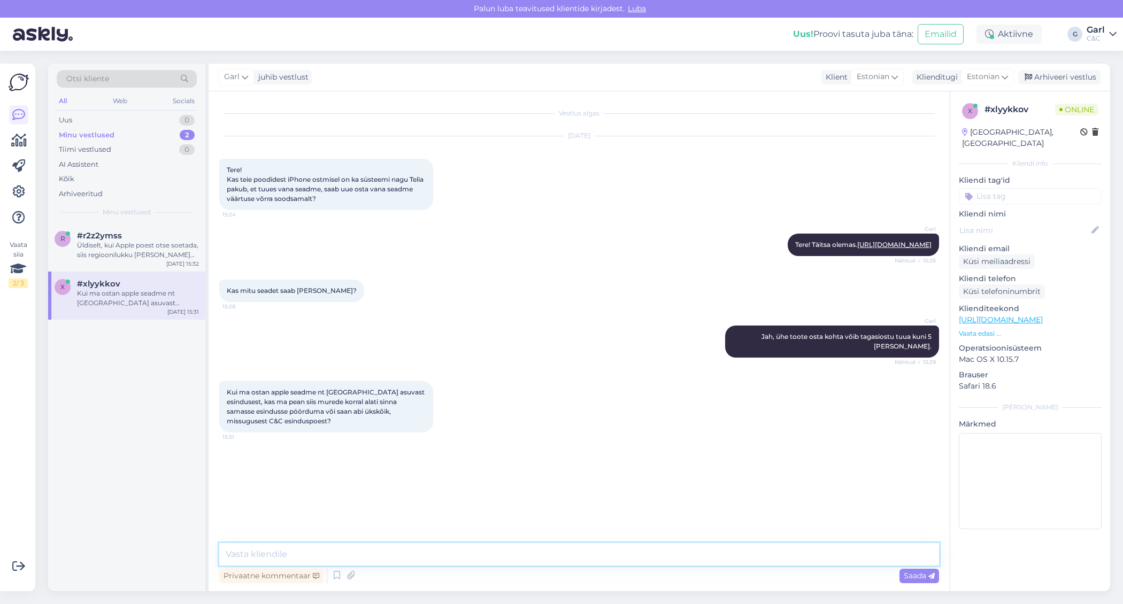
click at [433, 549] on textarea at bounding box center [579, 554] width 720 height 22
type textarea "Võite läbi astuda ükskõik millisest C&C kauplusest."
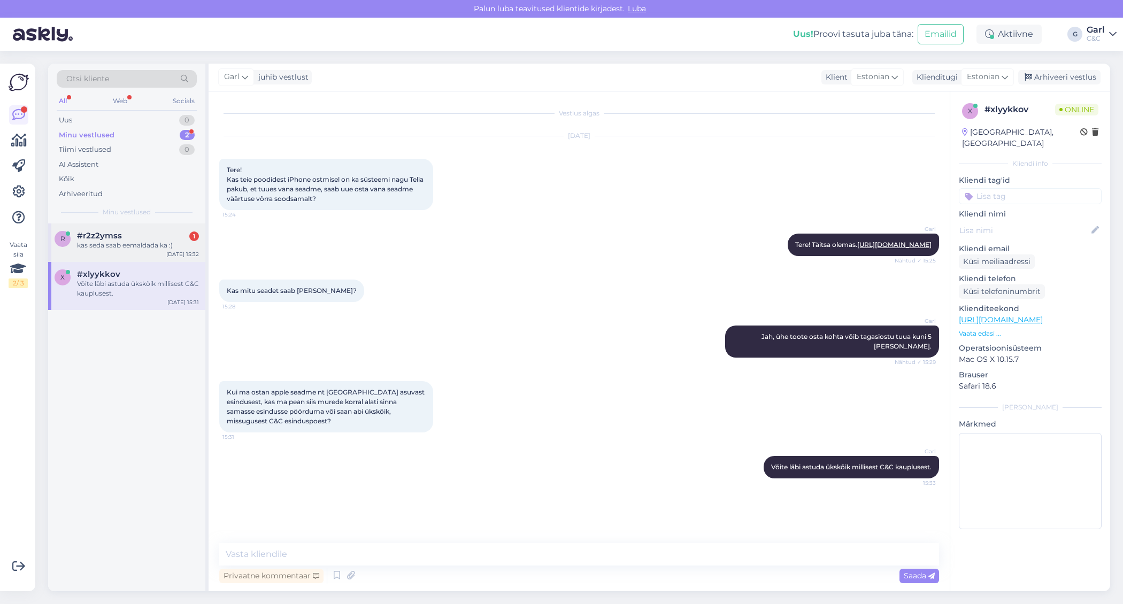
click at [126, 242] on div "kas seda saab eemaldada ka :)" at bounding box center [138, 246] width 122 height 10
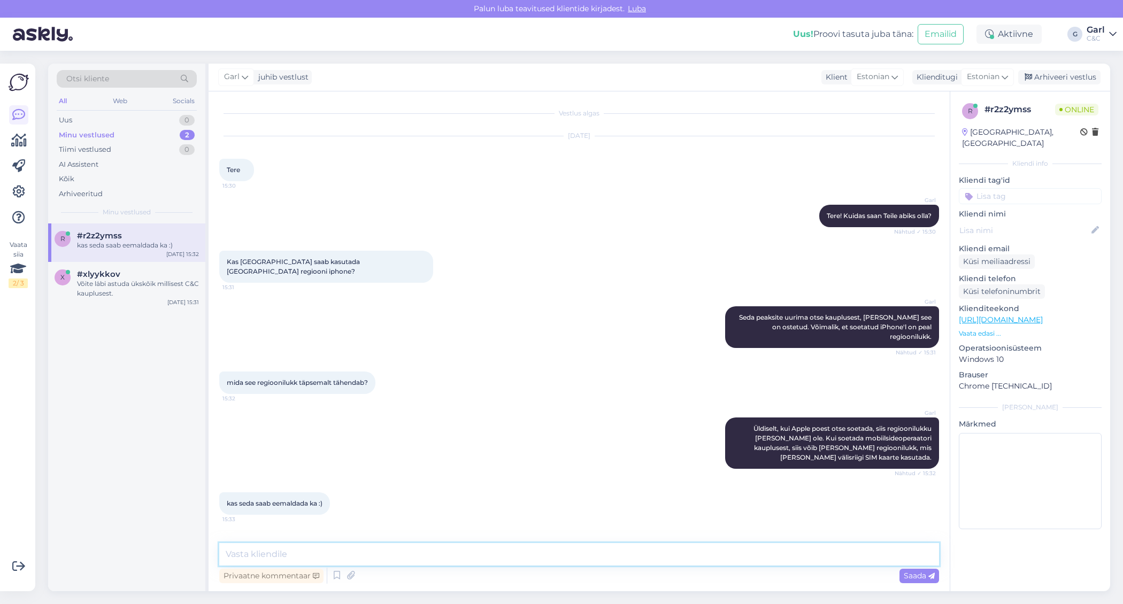
click at [289, 554] on textarea at bounding box center [579, 554] width 720 height 22
type textarea "Seda eemaldada ei saa."
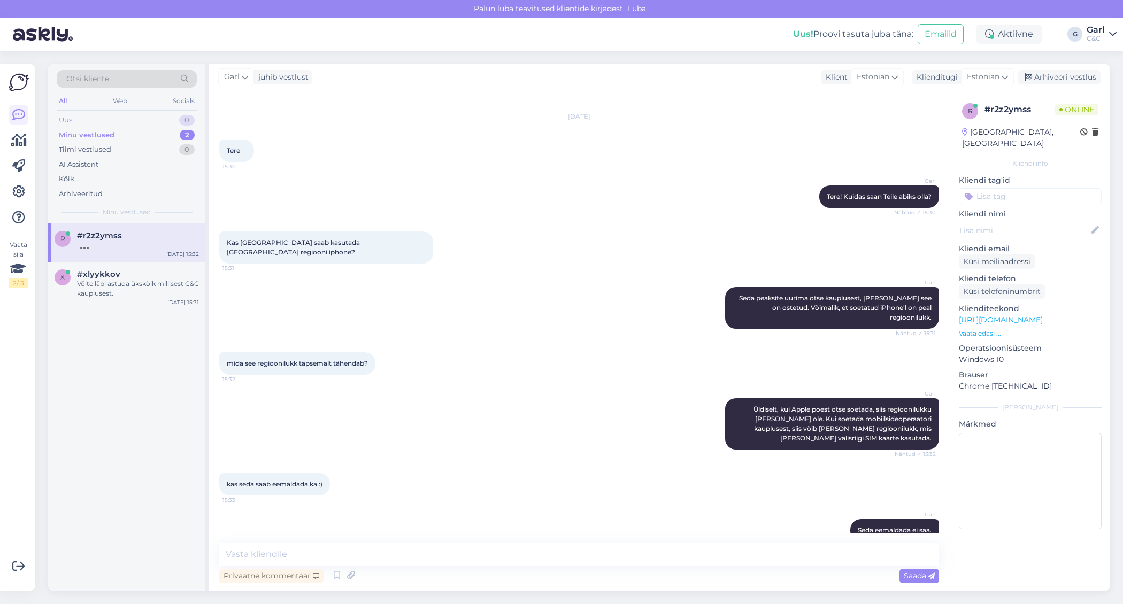
click at [166, 120] on div "Uus 0" at bounding box center [127, 120] width 140 height 15
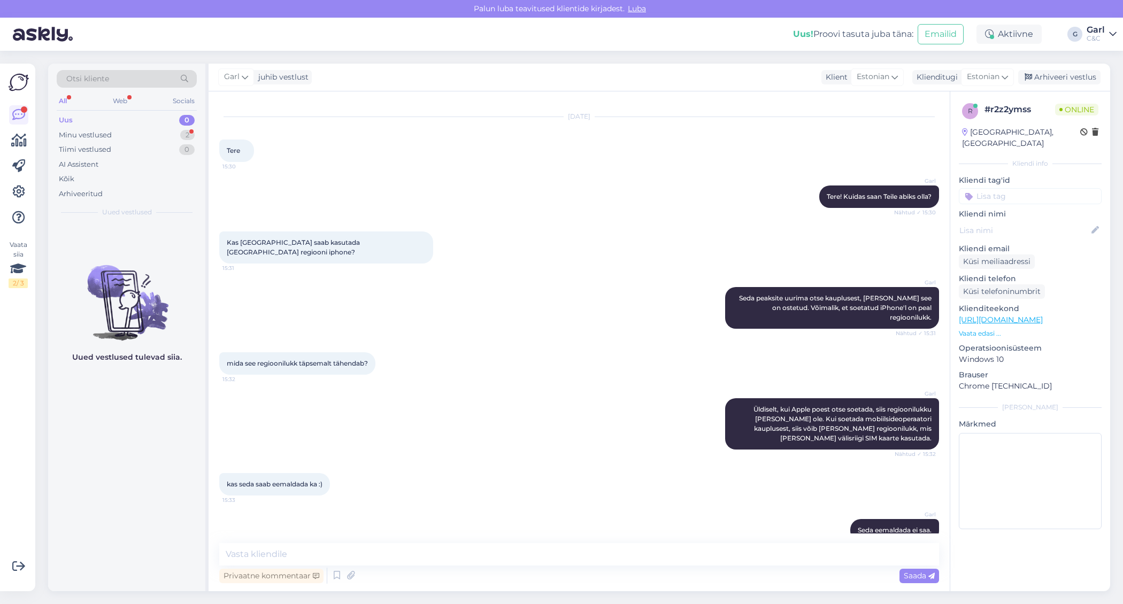
scroll to position [94, 0]
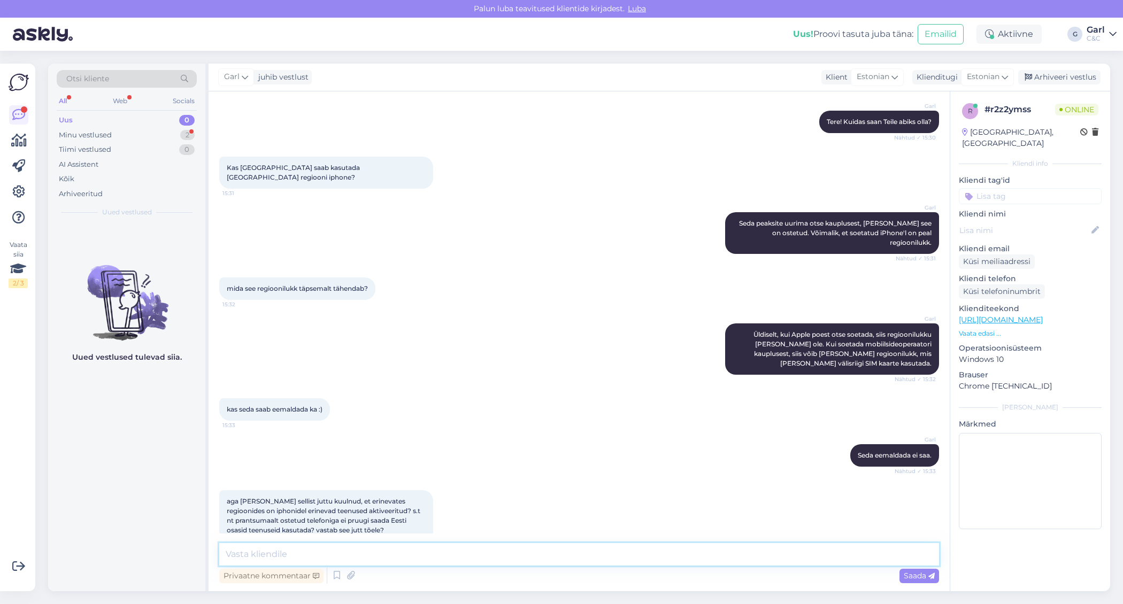
click at [544, 547] on textarea at bounding box center [579, 554] width 720 height 22
click at [546, 547] on textarea at bounding box center [579, 554] width 720 height 22
click at [546, 546] on textarea at bounding box center [579, 554] width 720 height 22
click at [546, 542] on div "Vestlus algas [DATE] Tere 15:30 Garl Tere! Kuidas saan Teile abiks olla? Nähtud…" at bounding box center [579, 341] width 741 height 500
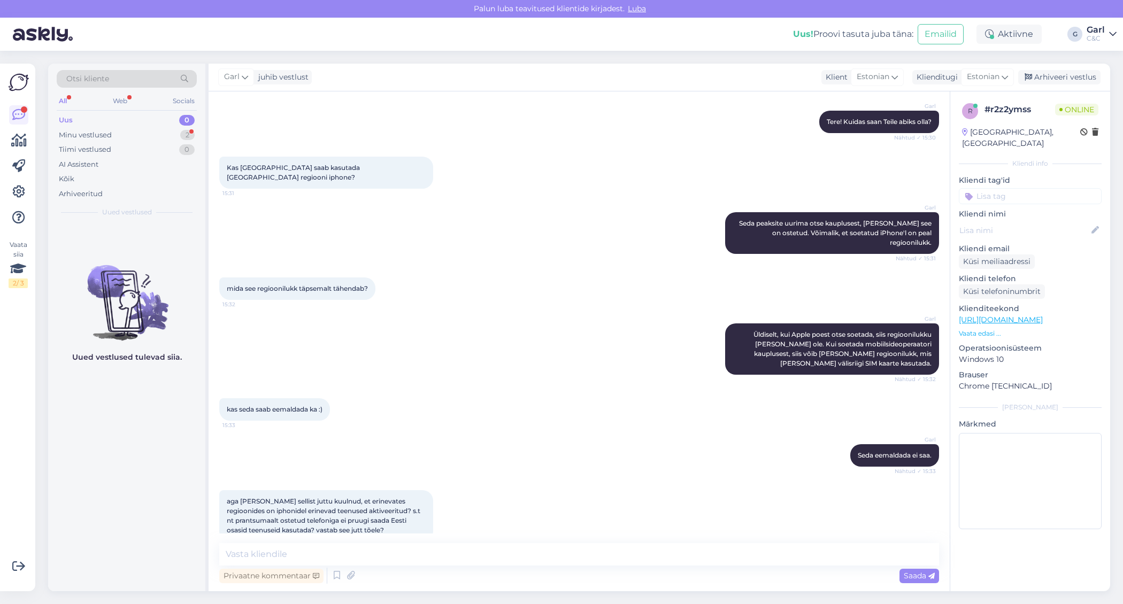
click at [542, 536] on div "Vestlus algas [DATE] Tere 15:30 Garl Tere! Kuidas saan Teile abiks olla? Nähtud…" at bounding box center [579, 341] width 741 height 500
click at [542, 531] on div "aga [PERSON_NAME] sellist juttu kuulnud, et erinevates regioonides on iphonidel…" at bounding box center [579, 516] width 720 height 75
click at [535, 541] on div "Vestlus algas [DATE] Tere 15:30 Garl Tere! Kuidas saan Teile abiks olla? Nähtud…" at bounding box center [579, 341] width 741 height 500
click at [530, 555] on textarea at bounding box center [579, 554] width 720 height 22
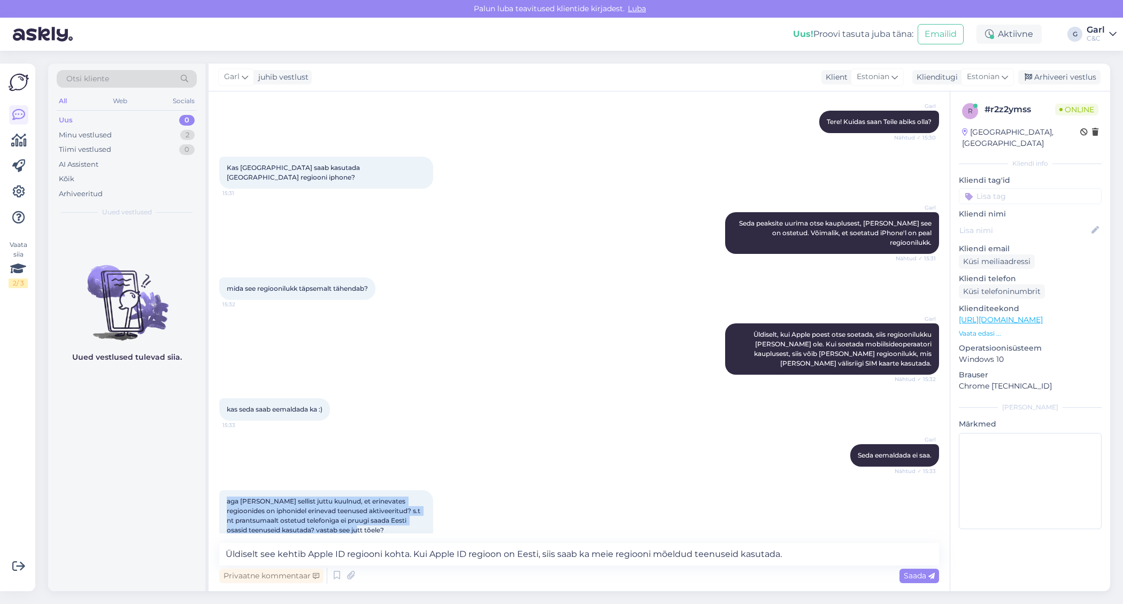
drag, startPoint x: 225, startPoint y: 483, endPoint x: 371, endPoint y: 512, distance: 148.4
click at [371, 512] on div "aga [PERSON_NAME] sellist juttu kuulnud, et erinevates regioonides on iphonidel…" at bounding box center [326, 515] width 214 height 51
copy span "aga [PERSON_NAME] sellist juttu kuulnud, et erinevates regioonides on iphonidel…"
click at [788, 556] on textarea "Üldiselt see kehtib Apple ID regiooni kohta. Kui Apple ID regioon on Eesti, sii…" at bounding box center [579, 554] width 720 height 22
click at [501, 554] on textarea "Üldiselt see kehtib Apple ID regiooni kohta. Kui Apple ID regioon on Eesti, sii…" at bounding box center [579, 554] width 720 height 22
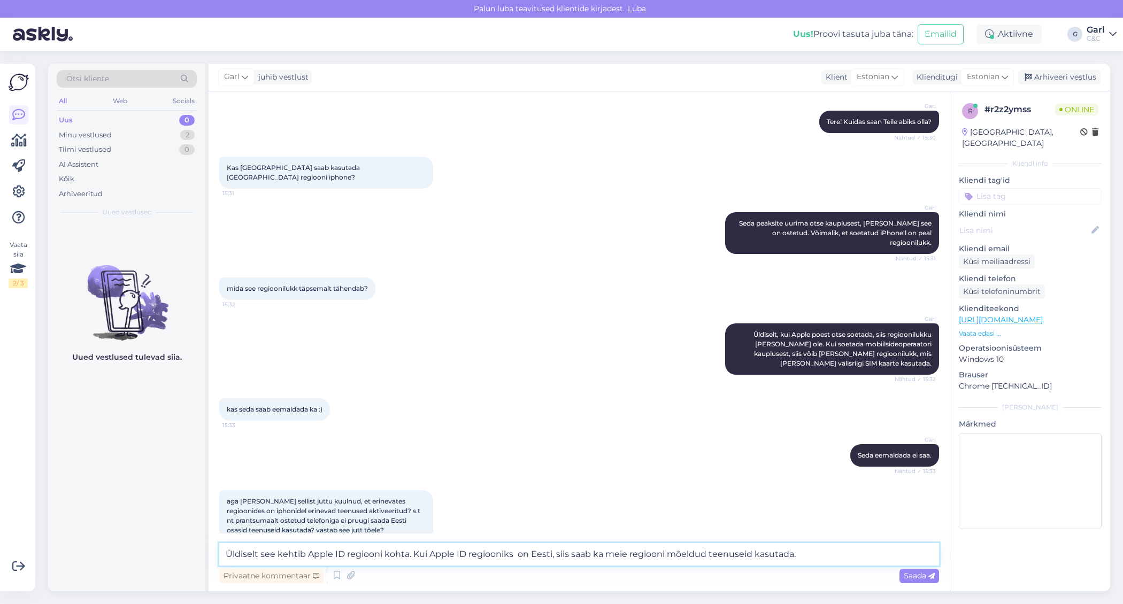
click at [528, 555] on textarea "Üldiselt see kehtib Apple ID regiooni kohta. Kui Apple ID regiooniks on Eesti, …" at bounding box center [579, 554] width 720 height 22
type textarea "Üldiselt see kehtib Apple ID regiooni kohta. Kui Apple ID regiooniks on valitud…"
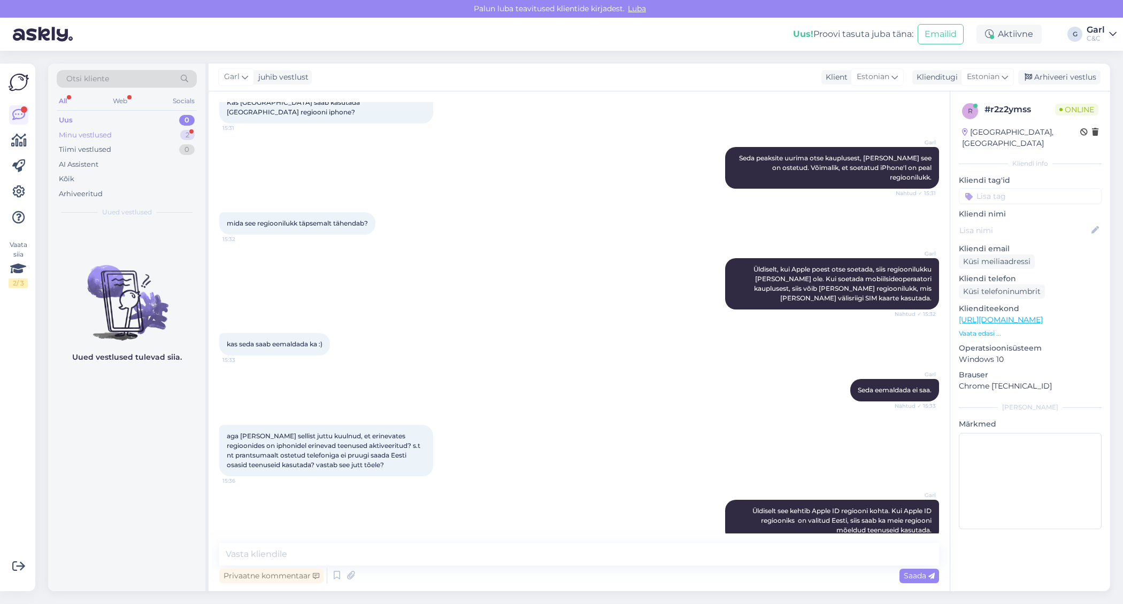
click at [171, 132] on div "Minu vestlused 2" at bounding box center [127, 135] width 140 height 15
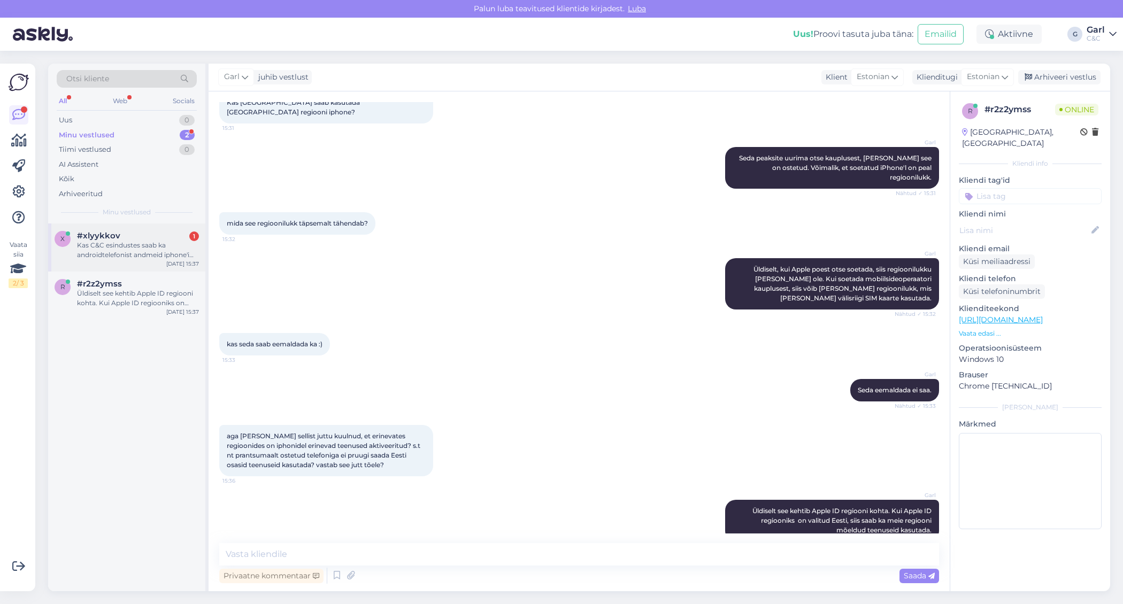
click at [151, 248] on div "Kas C&C esindustes saab ka androidtelefonist andmeid iphone'i üle kanda?" at bounding box center [138, 250] width 122 height 19
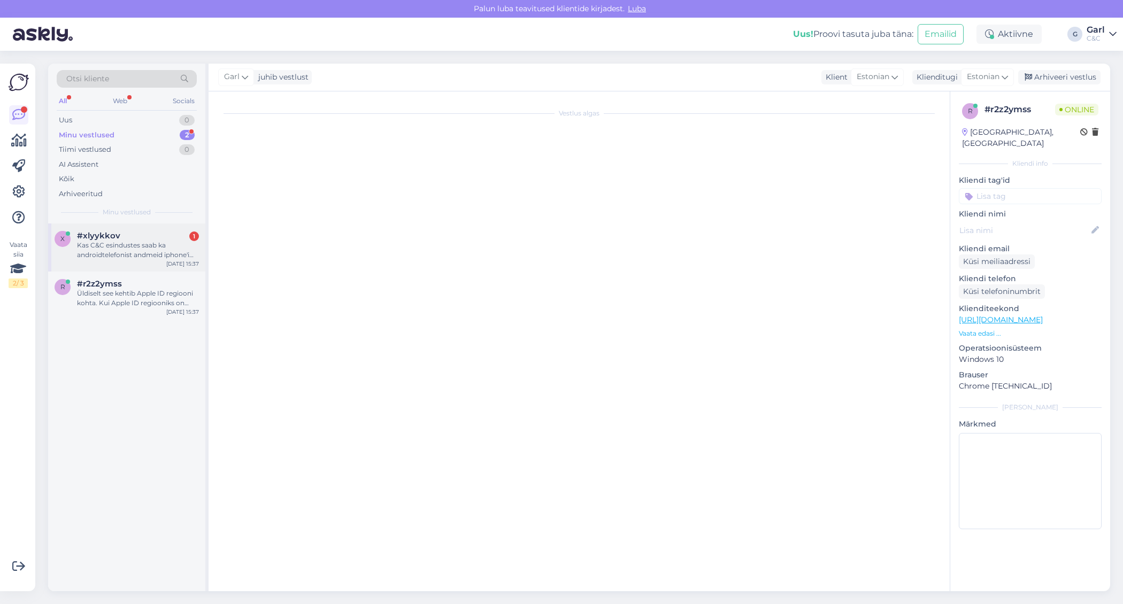
scroll to position [21, 0]
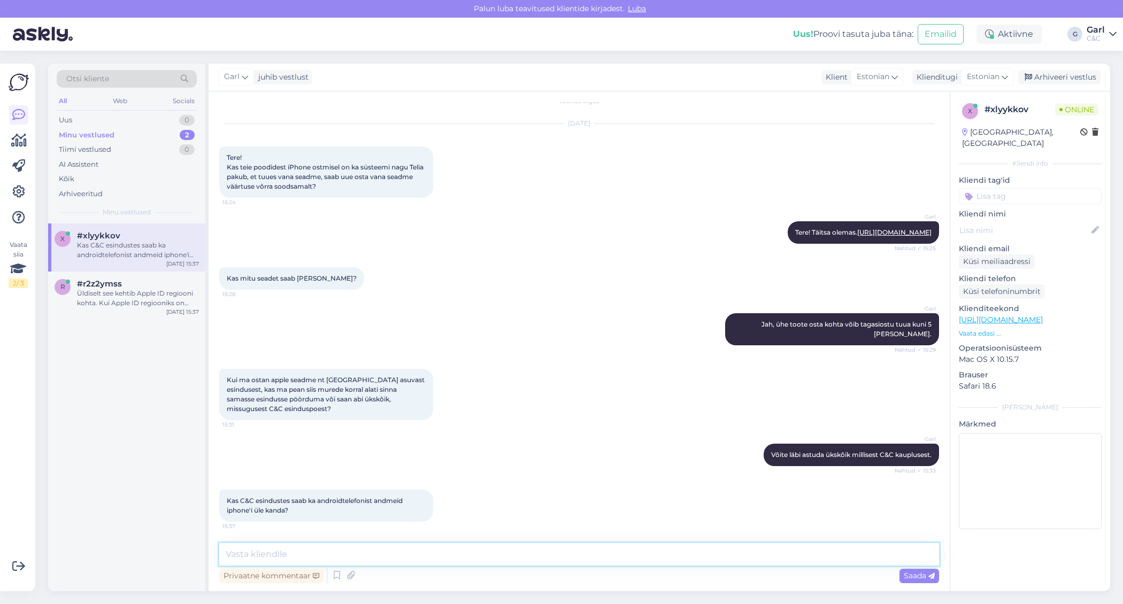
click at [382, 543] on textarea at bounding box center [579, 554] width 720 height 22
type textarea "Jah, saab. Selle teenuse maksumus on 45€."
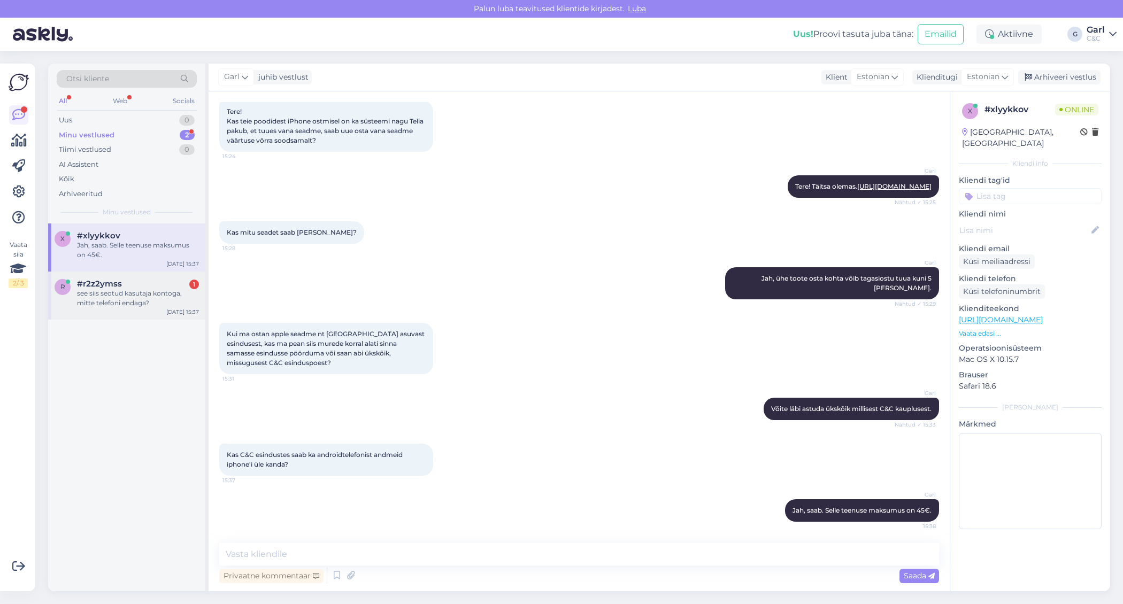
click at [155, 312] on div "r #r2z2ymss 1 see siis seotud kasutaja kontoga, mitte telefoni endaga? [DATE] 1…" at bounding box center [126, 296] width 157 height 48
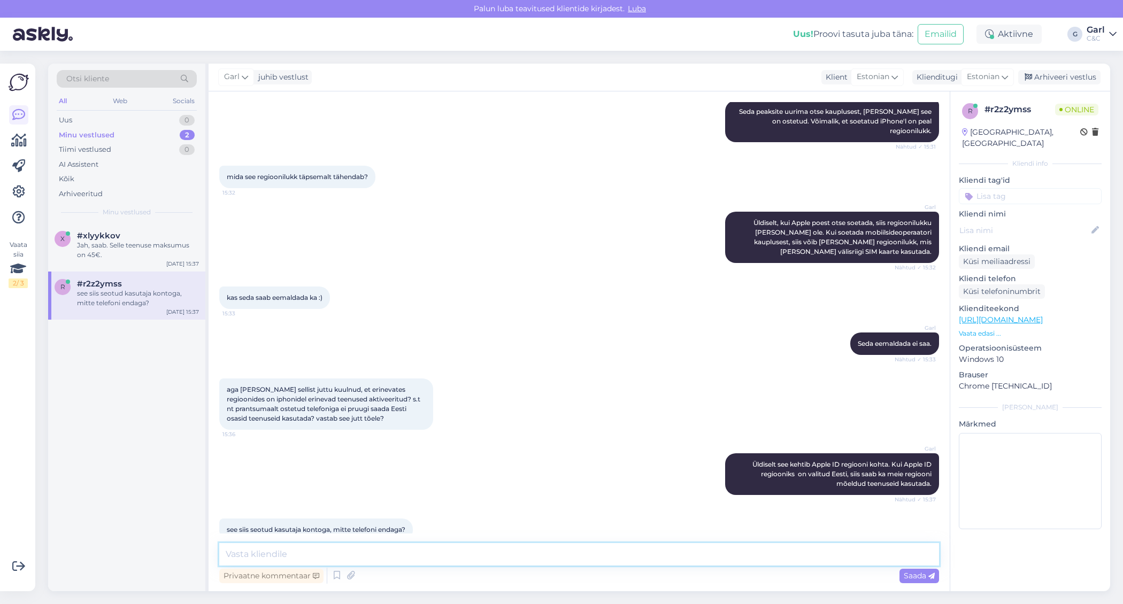
click at [360, 551] on textarea at bounding box center [579, 554] width 720 height 22
type textarea "Just."
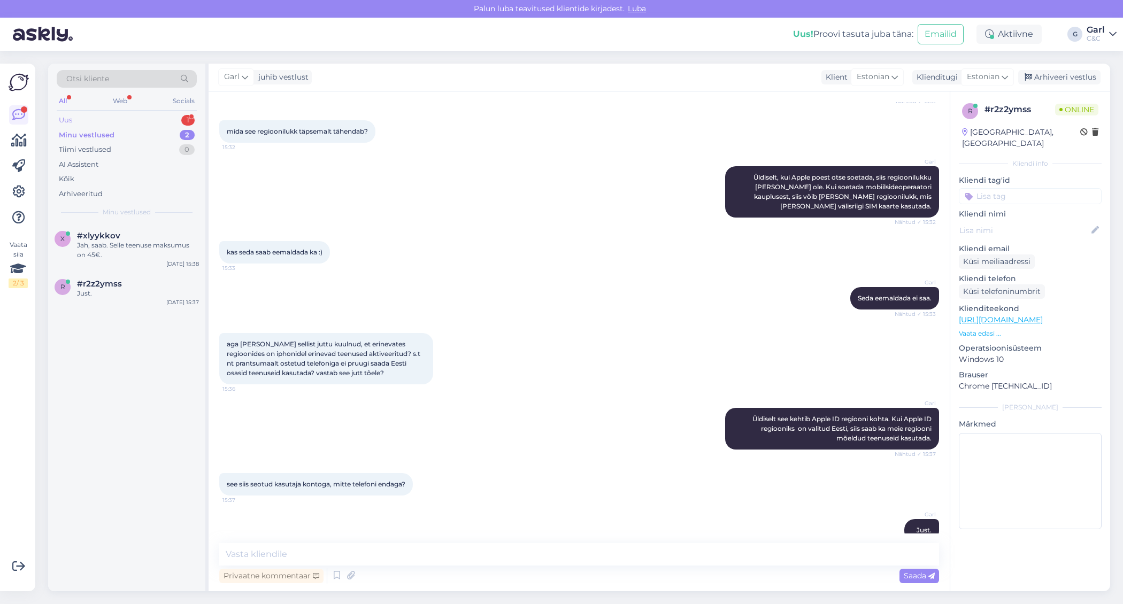
click at [166, 122] on div "Uus 1" at bounding box center [127, 120] width 140 height 15
click at [175, 141] on div "Minu vestlused 2" at bounding box center [127, 135] width 140 height 15
click at [173, 119] on div "Uus 1" at bounding box center [127, 120] width 140 height 15
click at [145, 248] on div "Tere, proovin tellida firmale arvutit ja [PERSON_NAME]. Märkasin "Ülevaade ja m…" at bounding box center [138, 250] width 122 height 19
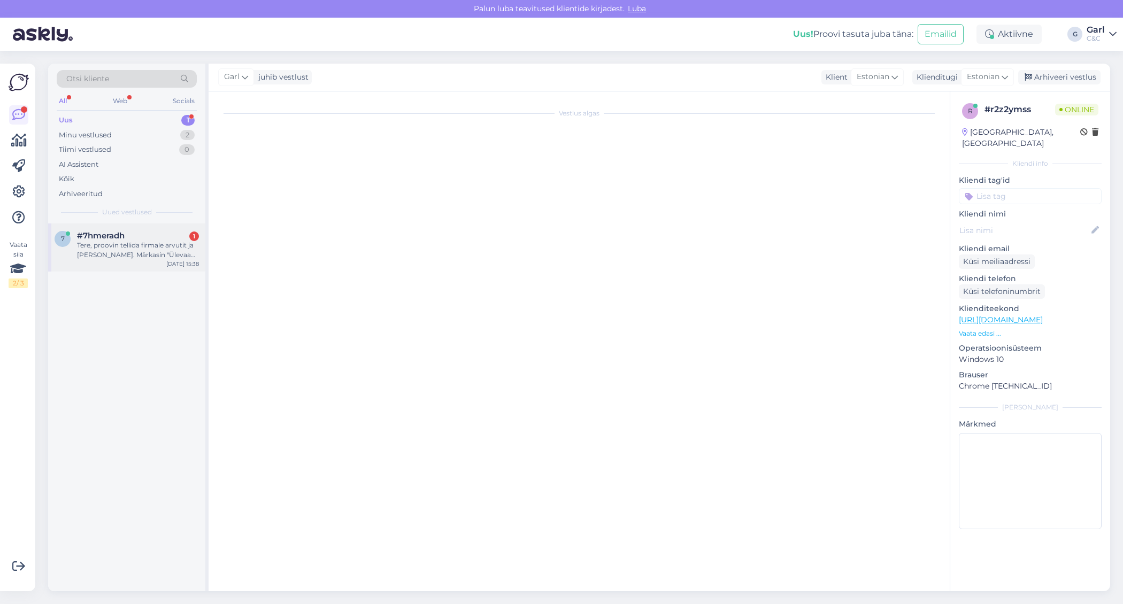
scroll to position [0, 0]
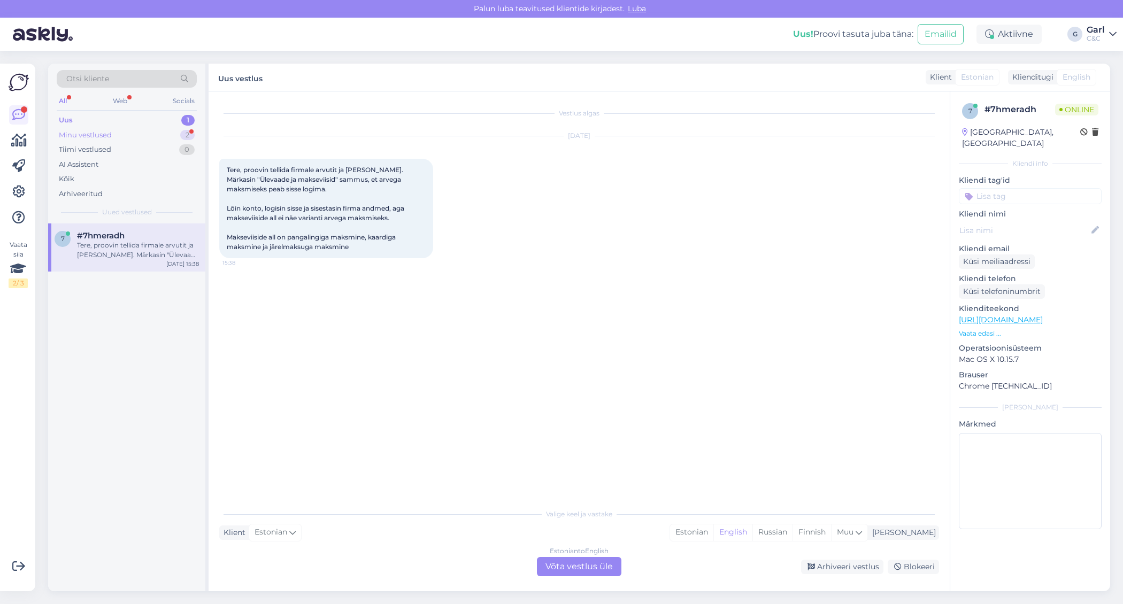
click at [179, 136] on div "Minu vestlused 2" at bounding box center [127, 135] width 140 height 15
click at [151, 244] on div "Kui palju maksab uue iphone'i seadistamine?" at bounding box center [138, 250] width 122 height 19
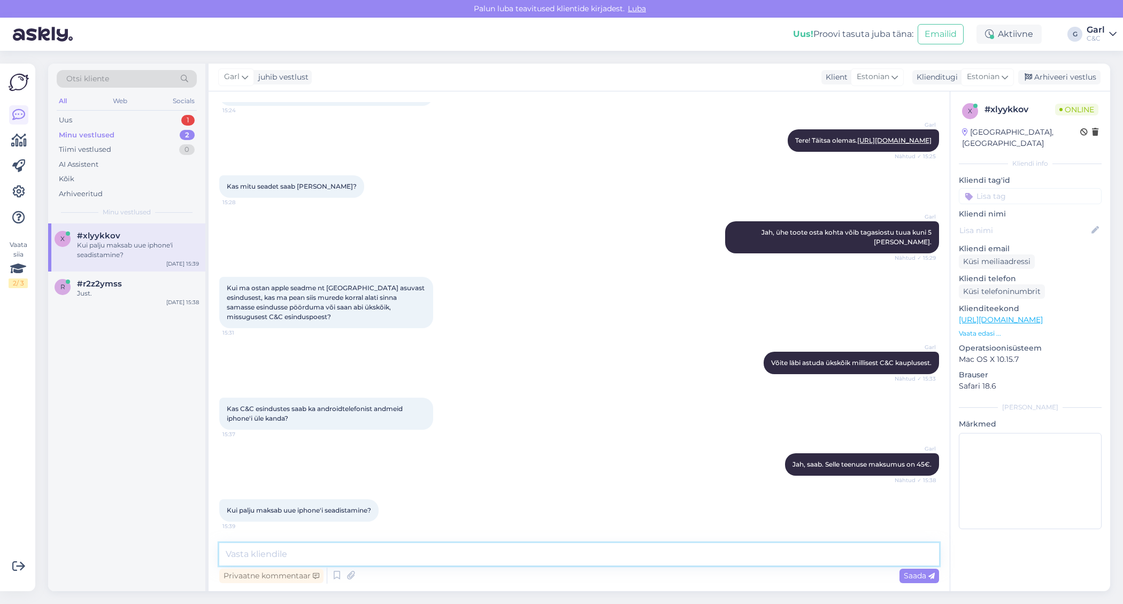
click at [434, 550] on textarea at bounding box center [579, 554] width 720 height 22
click at [137, 283] on div "#r2z2ymss 1" at bounding box center [138, 284] width 122 height 10
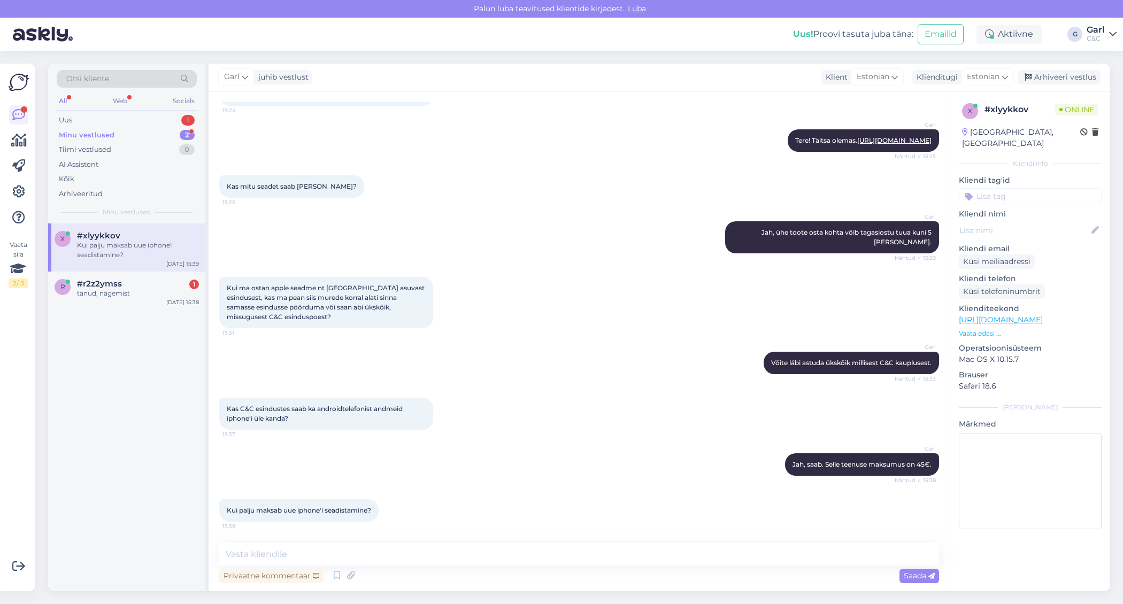
scroll to position [297, 0]
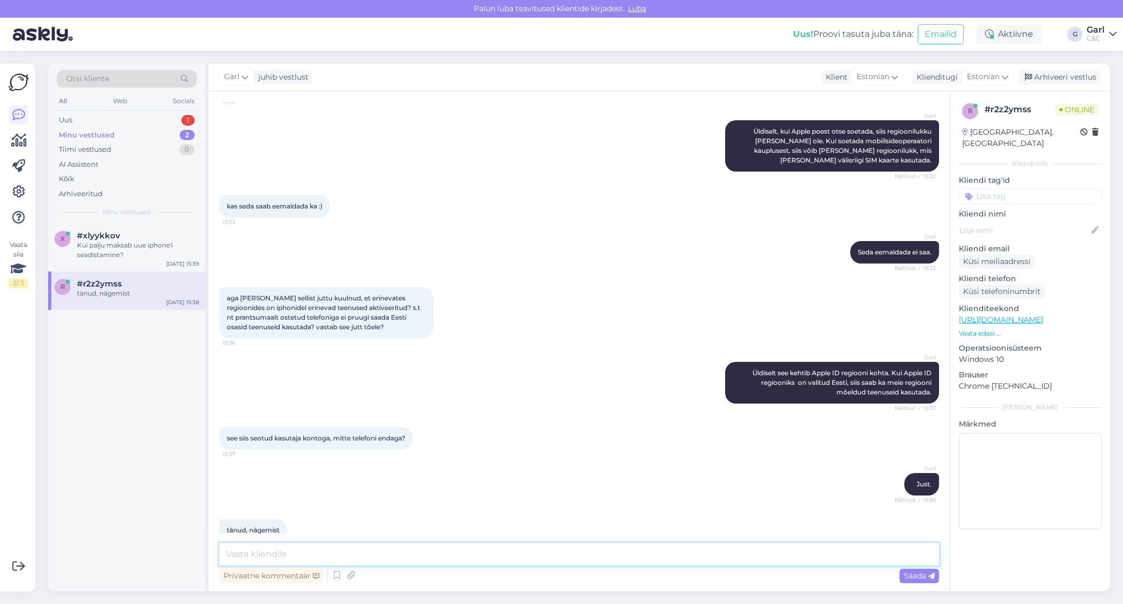
click at [326, 553] on textarea at bounding box center [579, 554] width 720 height 22
click at [1053, 76] on div "Arhiveeri vestlus" at bounding box center [1059, 77] width 82 height 14
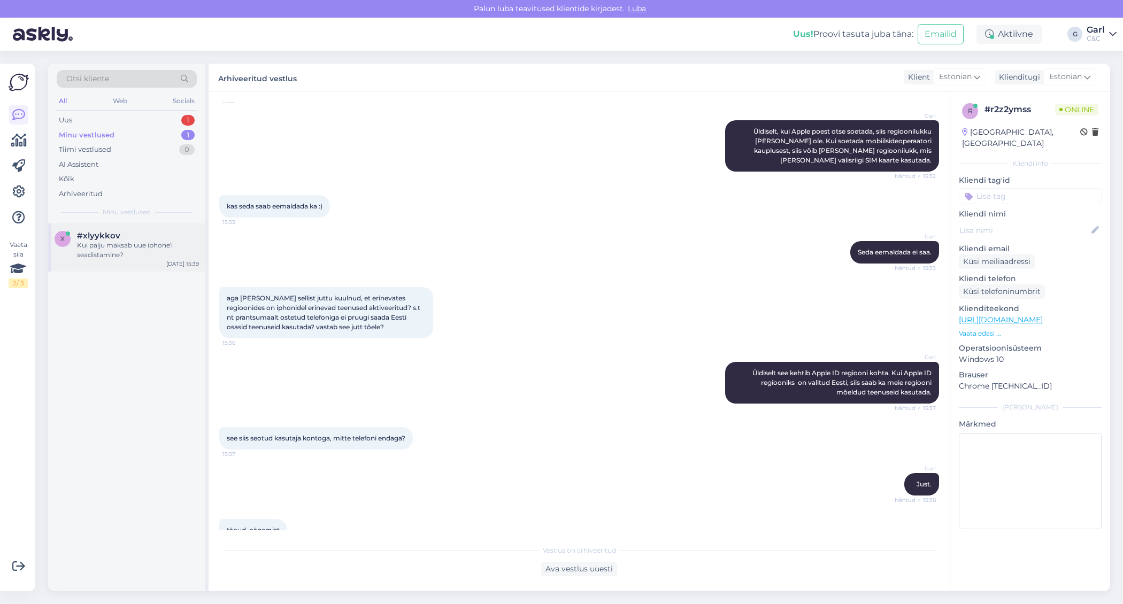
click at [102, 267] on div "x #xlyykkov Kui palju maksab uue iphone'i seadistamine? [DATE] 15:39" at bounding box center [126, 248] width 157 height 48
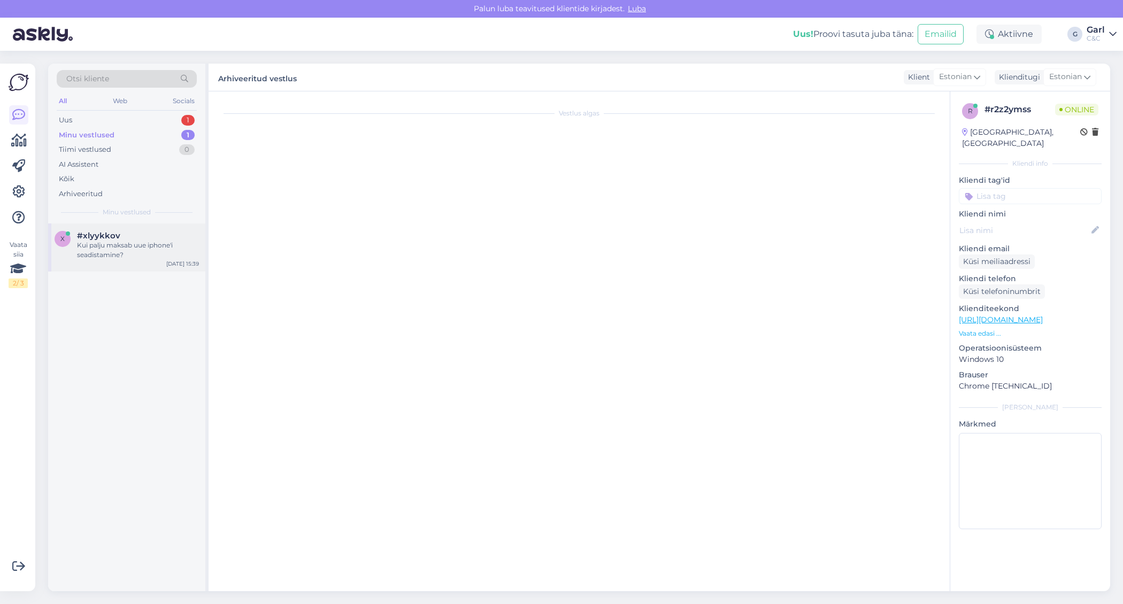
scroll to position [113, 0]
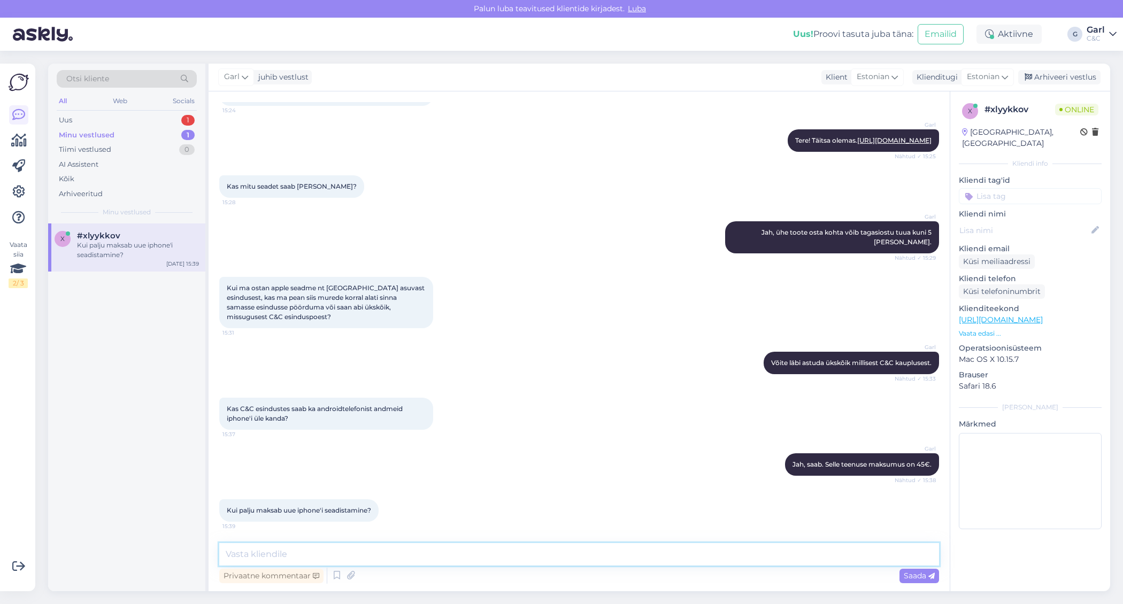
click at [473, 546] on textarea at bounding box center [579, 554] width 720 height 22
type textarea "M"
type textarea "U"
type textarea "M"
type textarea "Uue iPhone'i seadistamine midagi [PERSON_NAME], kui te andmte ülekandmist ei so…"
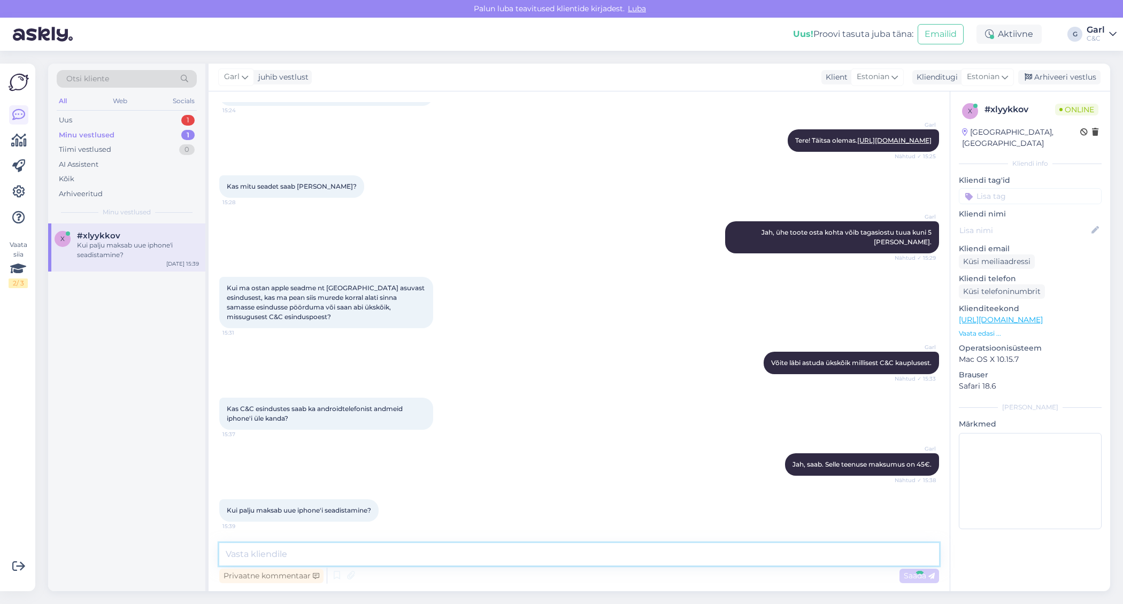
scroll to position [169, 0]
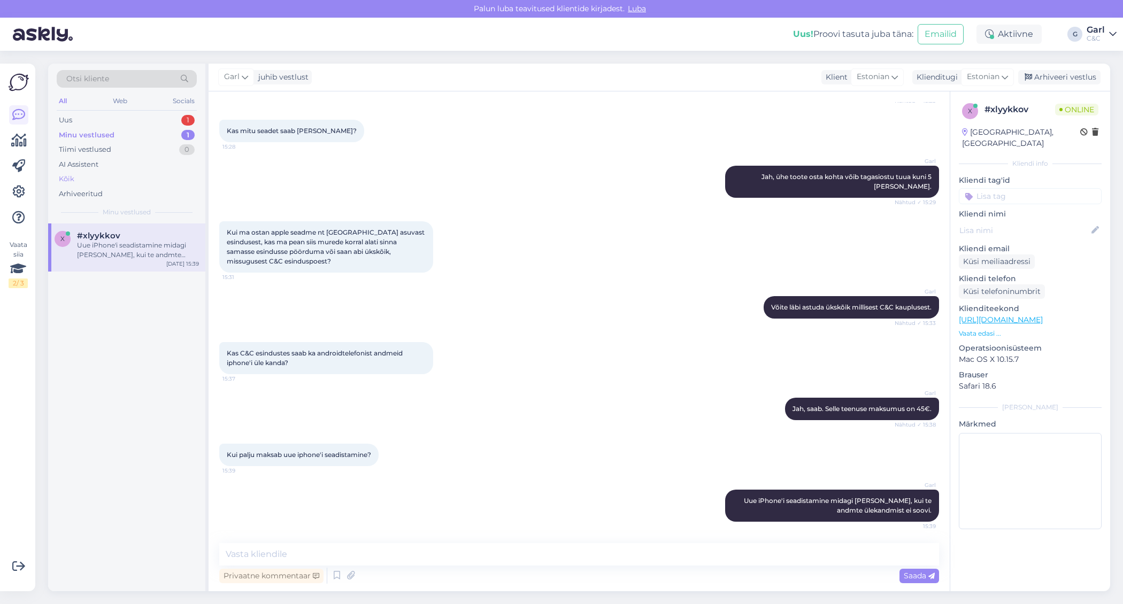
drag, startPoint x: 174, startPoint y: 119, endPoint x: 174, endPoint y: 172, distance: 52.9
click at [174, 119] on div "Uus 1" at bounding box center [127, 120] width 140 height 15
click at [159, 228] on div "7 #7hmeradh Tere, proovin tellida firmale arvutit ja [PERSON_NAME]. Märkasin "Ü…" at bounding box center [126, 248] width 157 height 48
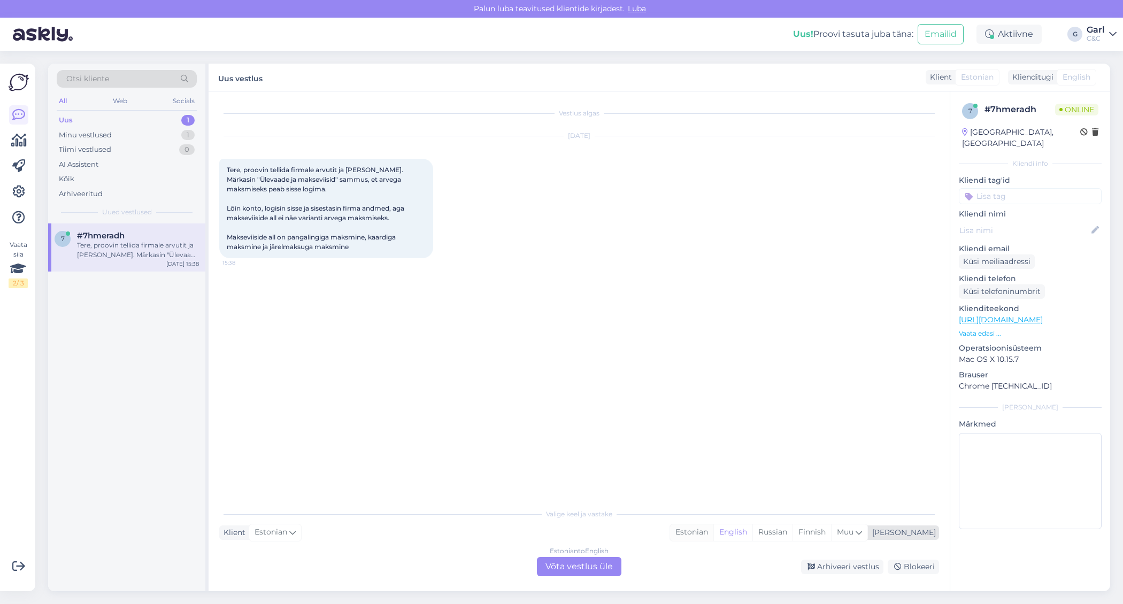
click at [713, 534] on div "Estonian" at bounding box center [691, 533] width 43 height 16
click at [589, 570] on div "Estonian to Estonian Võta vestlus üle" at bounding box center [579, 566] width 85 height 19
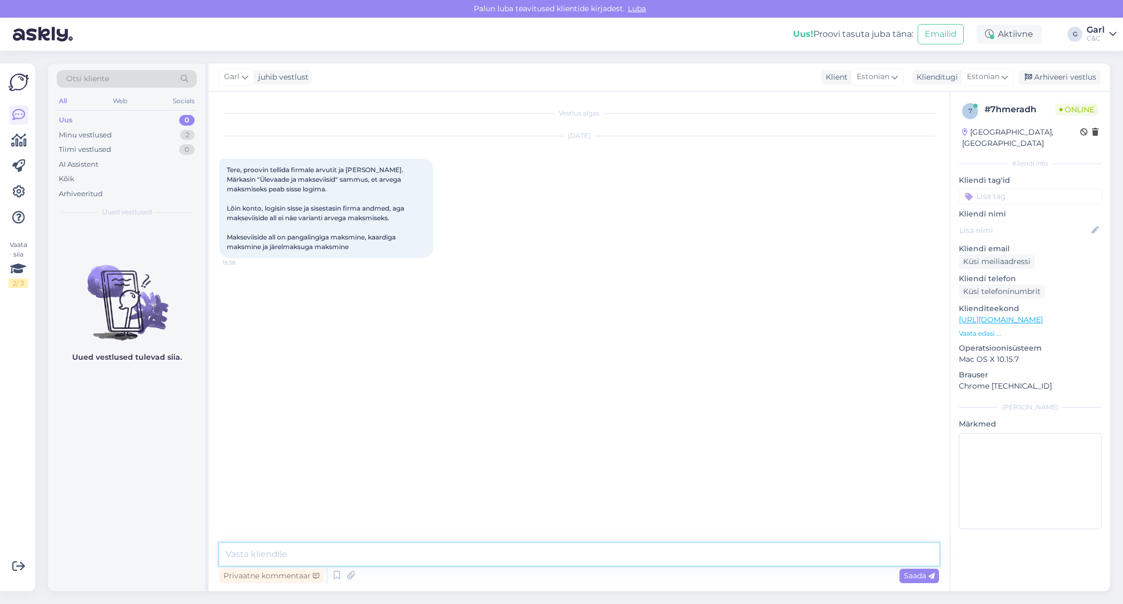
click at [394, 549] on textarea at bounding box center [579, 554] width 720 height 22
type textarea "Tere! Saame hetkel manuaalselt Teile [PERSON_NAME]."
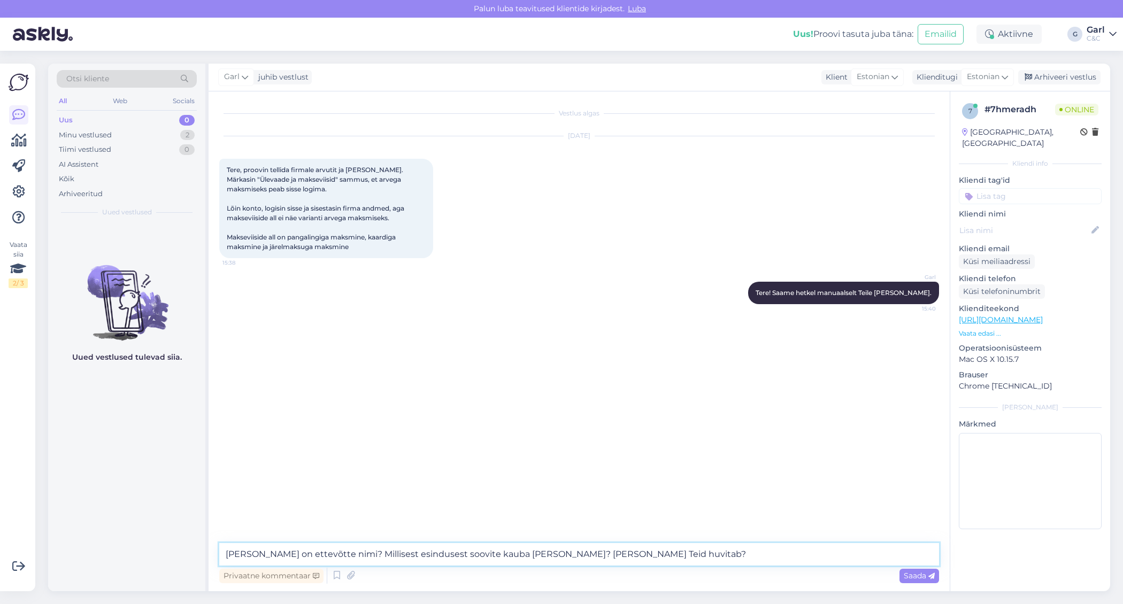
type textarea "[PERSON_NAME] on ettevõtte nimi? Millisest esindusest soovite kauba [PERSON_NAM…"
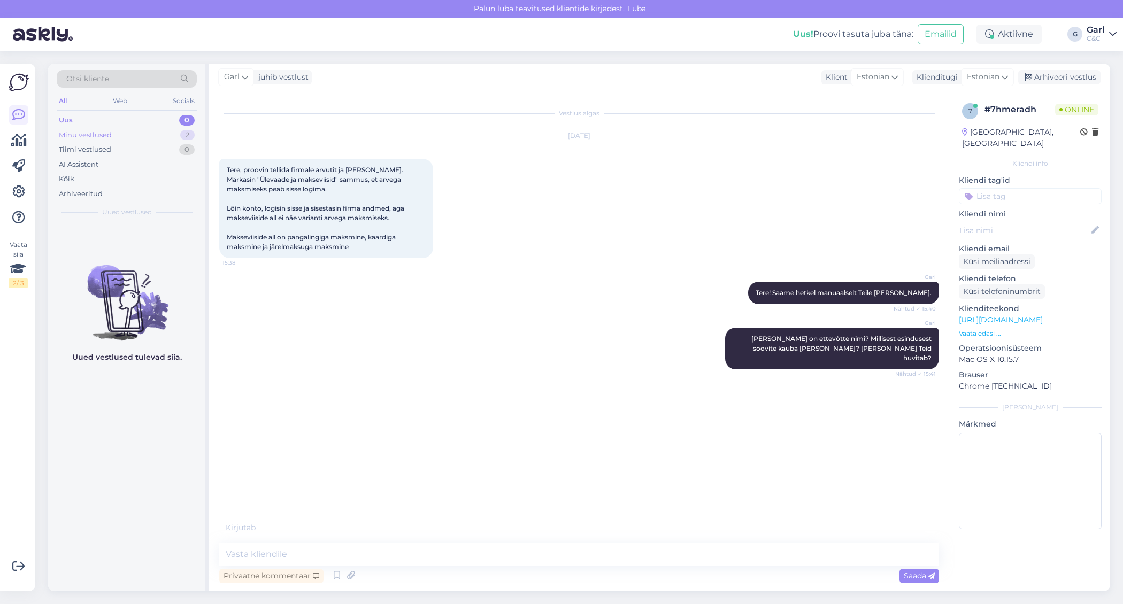
click at [179, 134] on div "Minu vestlused 2" at bounding box center [127, 135] width 140 height 15
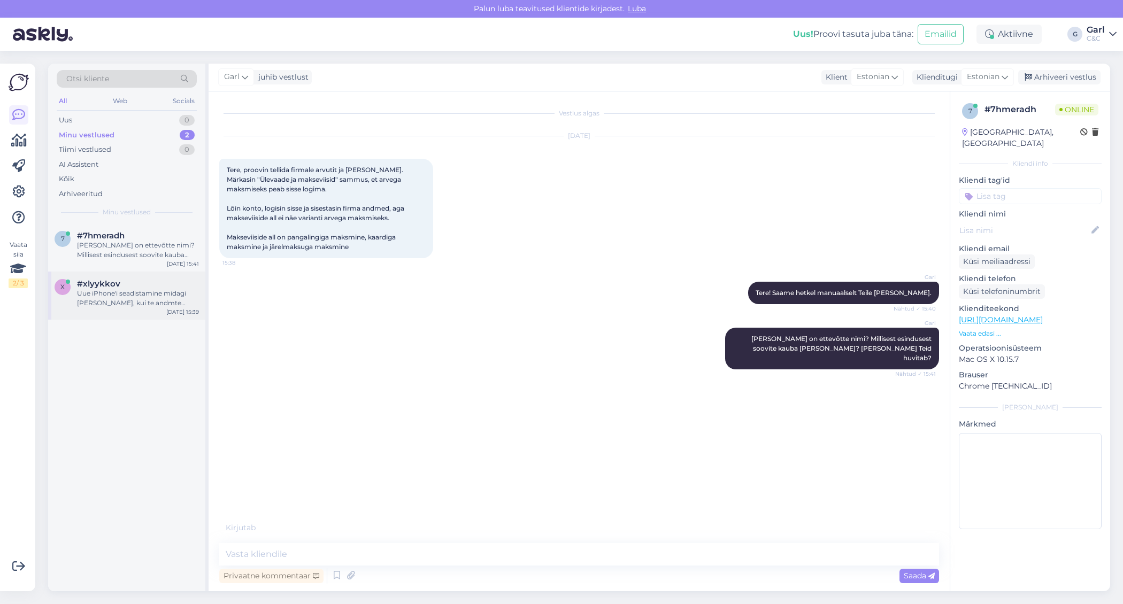
click at [158, 287] on div "#xlyykkov" at bounding box center [138, 284] width 122 height 10
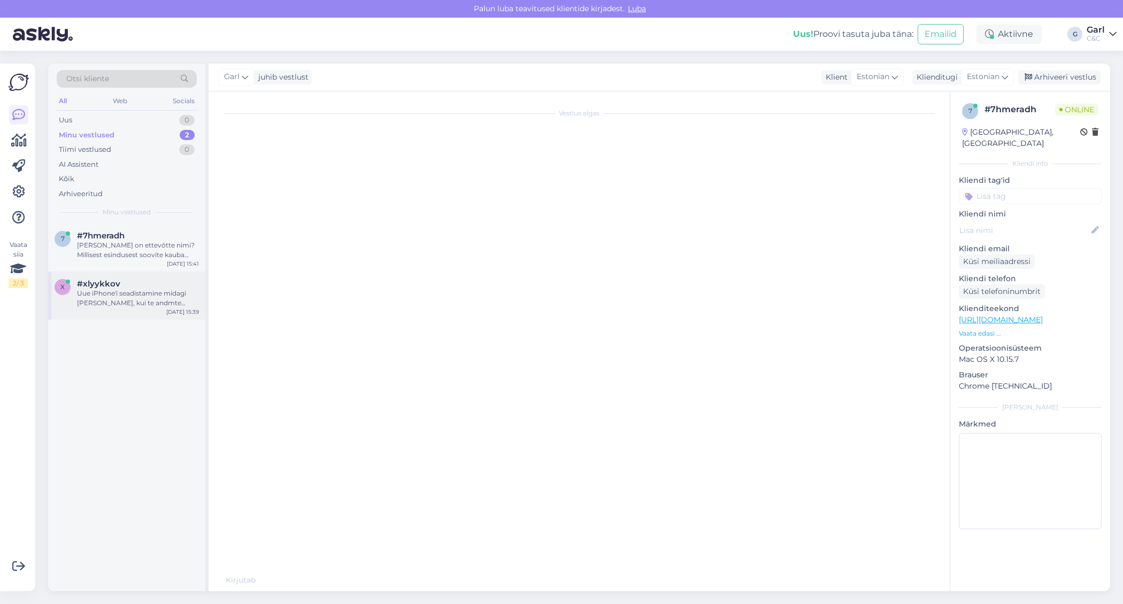
scroll to position [180, 0]
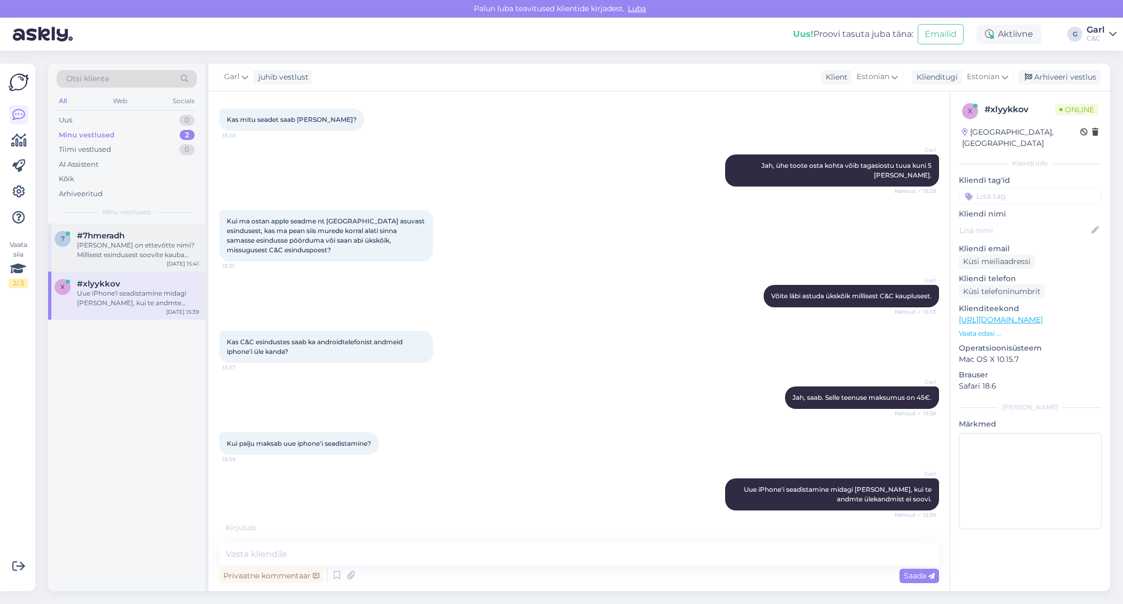
click at [160, 244] on div "[PERSON_NAME] on ettevõtte nimi? Millisest esindusest soovite kauba [PERSON_NAM…" at bounding box center [138, 250] width 122 height 19
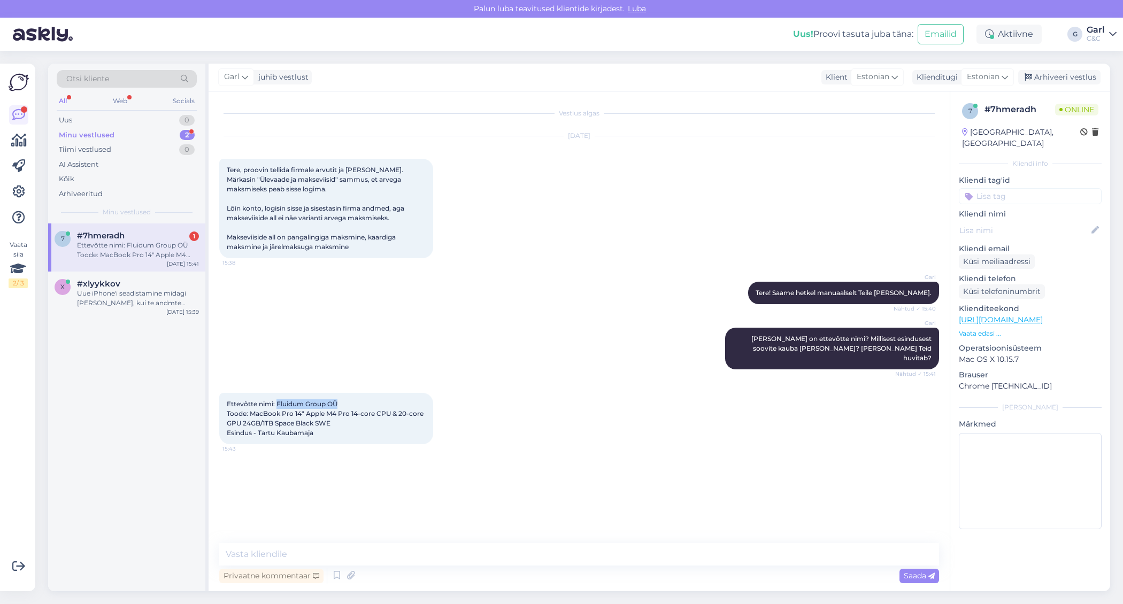
drag, startPoint x: 277, startPoint y: 392, endPoint x: 340, endPoint y: 391, distance: 63.1
click at [340, 393] on div "Ettevõtte nimi: Fluidum Group OÜ Toode: MacBook Pro 14" Apple M4 Pro 14‑core CP…" at bounding box center [326, 418] width 214 height 51
copy span "Fluidum Group OÜ"
drag, startPoint x: 251, startPoint y: 405, endPoint x: 340, endPoint y: 415, distance: 89.3
click at [340, 415] on div "Ettevõtte nimi: Fluidum Group OÜ Toode: MacBook Pro 14" Apple M4 Pro 14‑core CP…" at bounding box center [326, 418] width 214 height 51
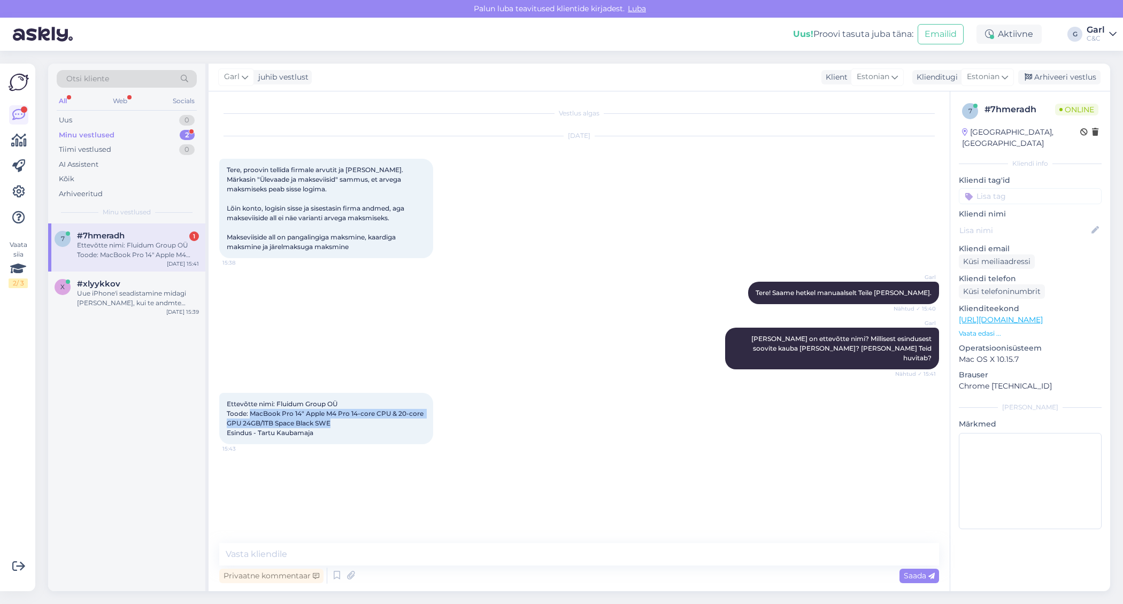
copy span "MacBook Pro 14" Apple M4 Pro 14‑core CPU & 20‑core GPU 24GB/1TB Space Black SWE"
click at [326, 541] on div "Vestlus algas [DATE] Tere, proovin tellida firmale arvutit ja maksta arvega. Mä…" at bounding box center [579, 341] width 741 height 500
click at [317, 555] on textarea at bounding box center [579, 554] width 720 height 22
click at [1015, 315] on link "[URL][DOMAIN_NAME]" at bounding box center [1001, 320] width 84 height 10
click at [371, 551] on textarea "Igaksjuhuks mainin, et" at bounding box center [579, 554] width 720 height 22
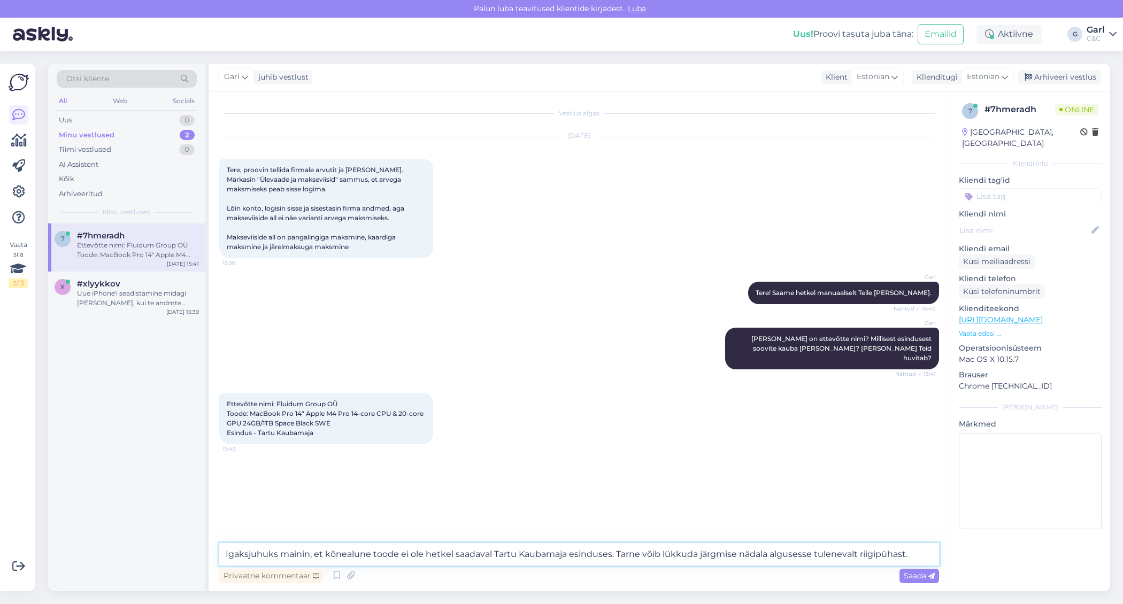
type textarea "Igaksjuhuks mainin, et kõnealune toode ei ole hetkel saadaval Tartu Kaubamaja e…"
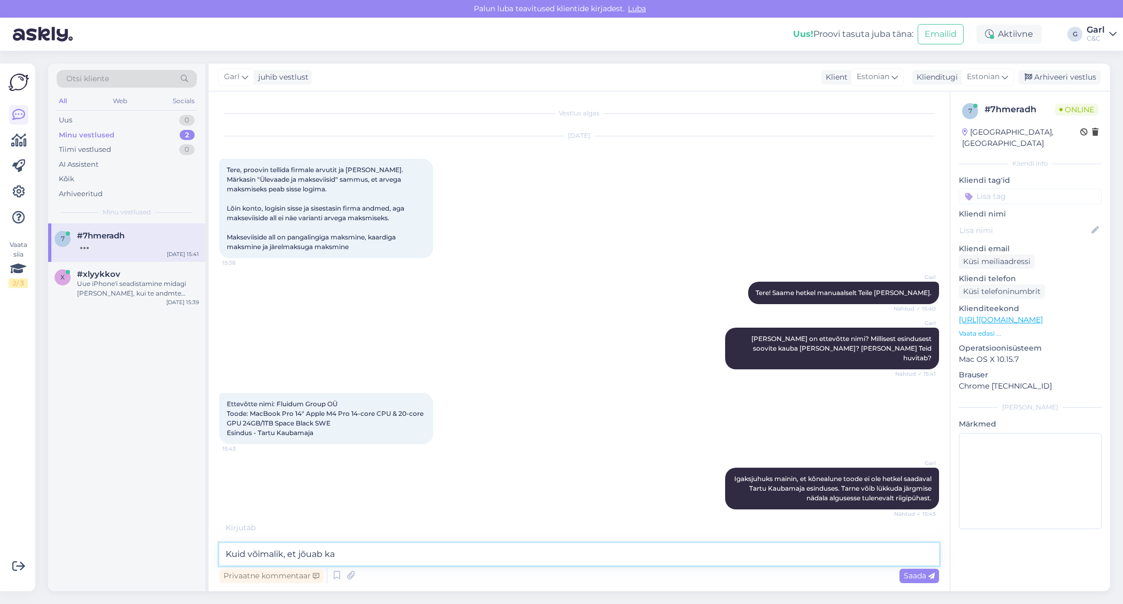
scroll to position [24, 0]
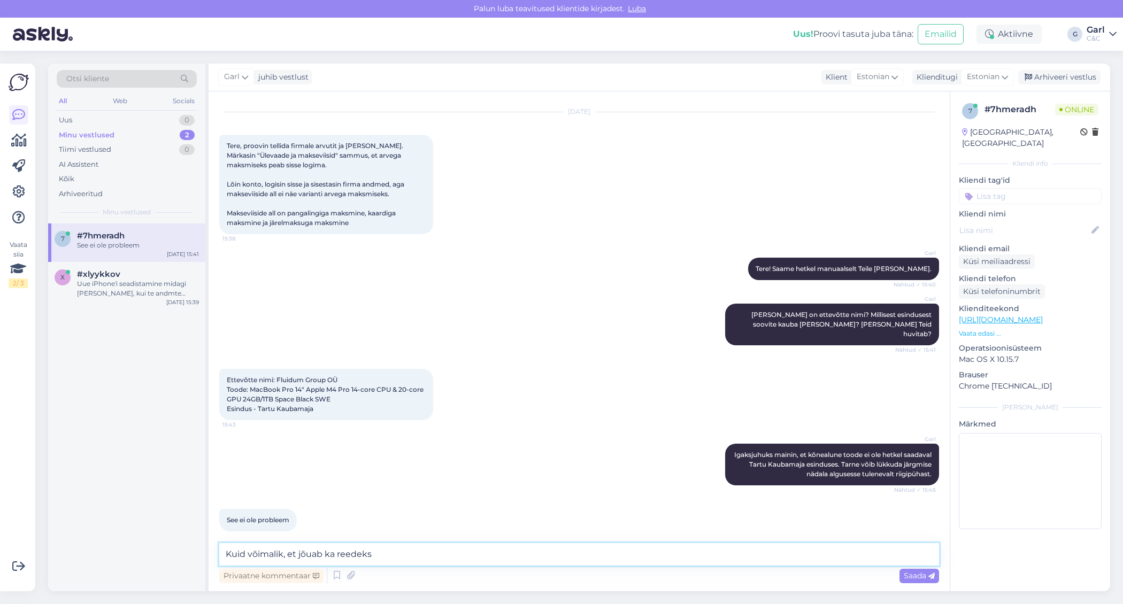
type textarea "Kuid võimalik, et jõuab ka reedeks"
paste textarea "[EMAIL_ADDRESS][DOMAIN_NAME]"
type textarea "Hästi! Kas [EMAIL_ADDRESS][DOMAIN_NAME] on korrektne e-mail aadress?"
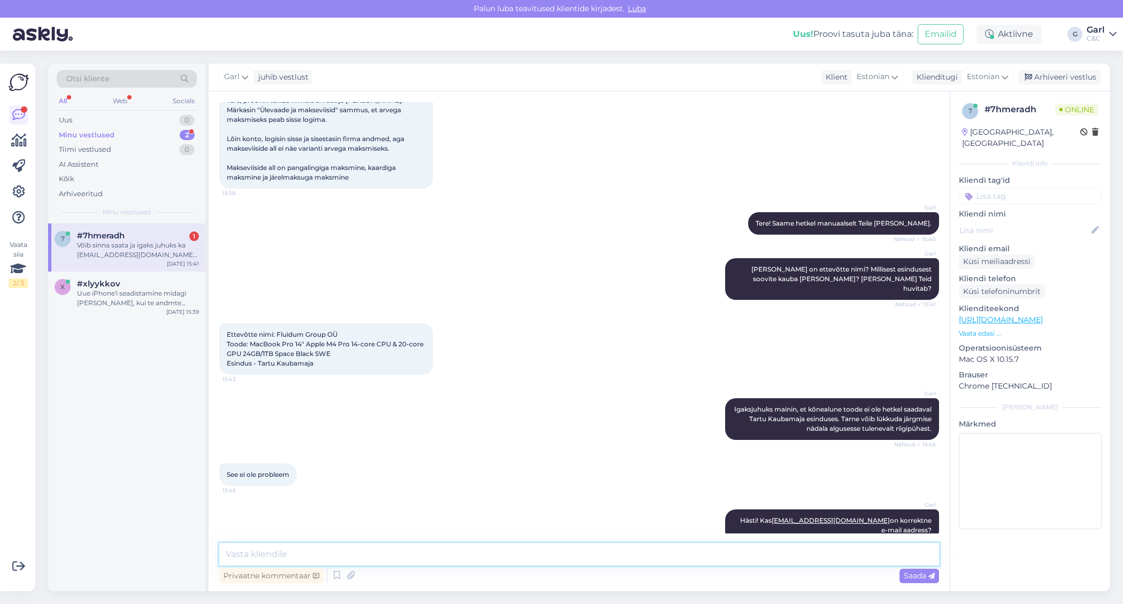
scroll to position [135, 0]
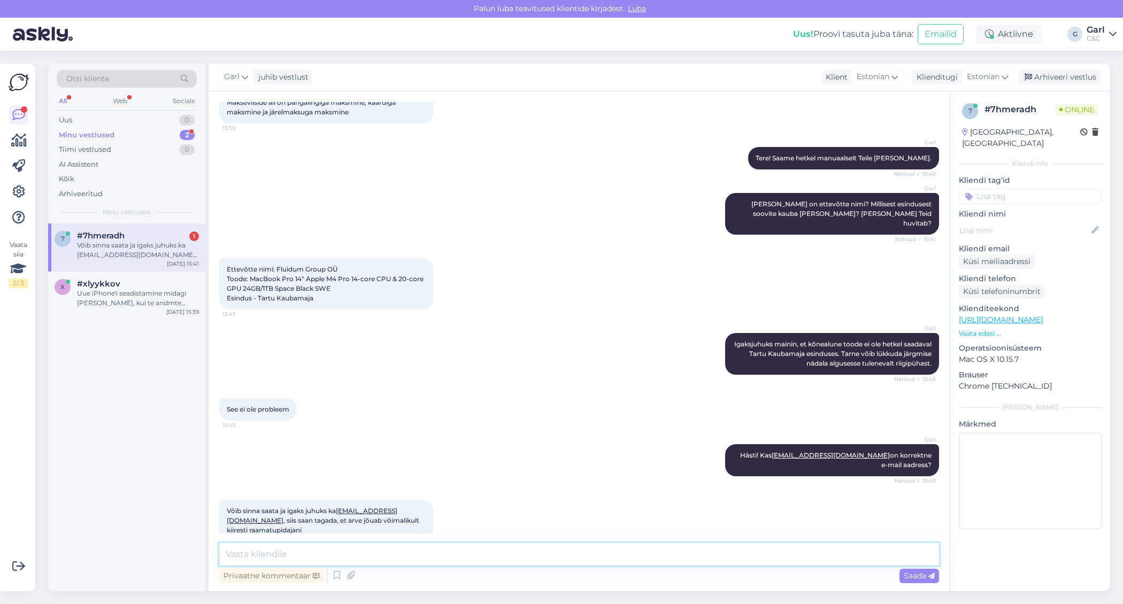
click at [365, 548] on textarea at bounding box center [579, 554] width 720 height 22
drag, startPoint x: 339, startPoint y: 491, endPoint x: 401, endPoint y: 492, distance: 61.5
click at [401, 507] on span "Võib sinna saata ja igaks juhuks ka [EMAIL_ADDRESS][DOMAIN_NAME] , siis saan ta…" at bounding box center [324, 520] width 194 height 27
copy span "[EMAIL_ADDRESS][DOMAIN_NAME]"
click at [405, 557] on textarea at bounding box center [579, 554] width 720 height 22
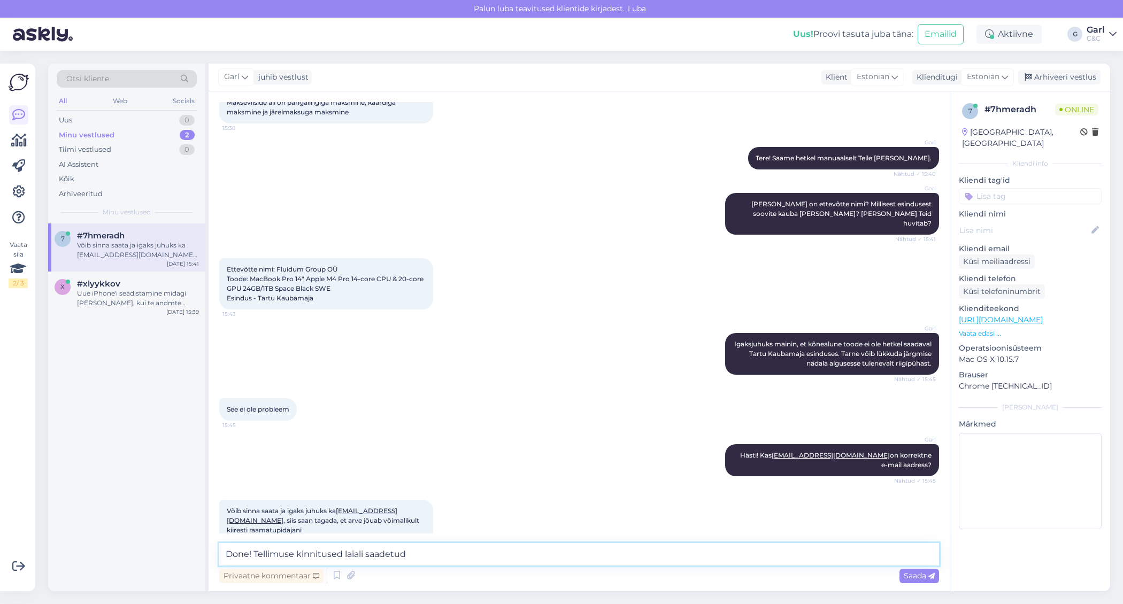
type textarea "Done! Tellimuse kinnitused laiali saadetud."
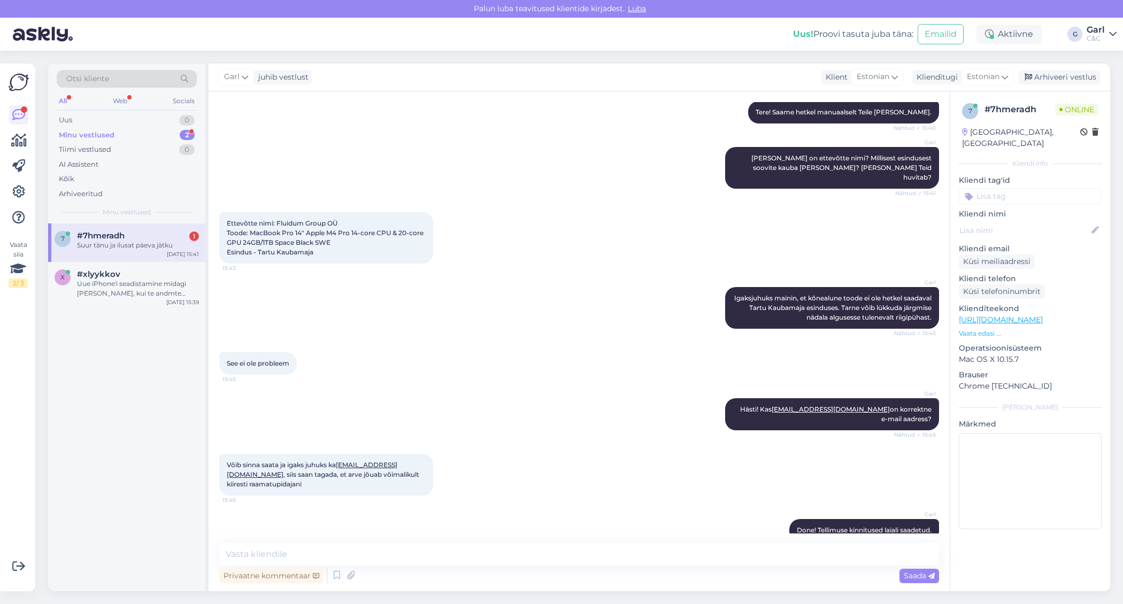
scroll to position [227, 0]
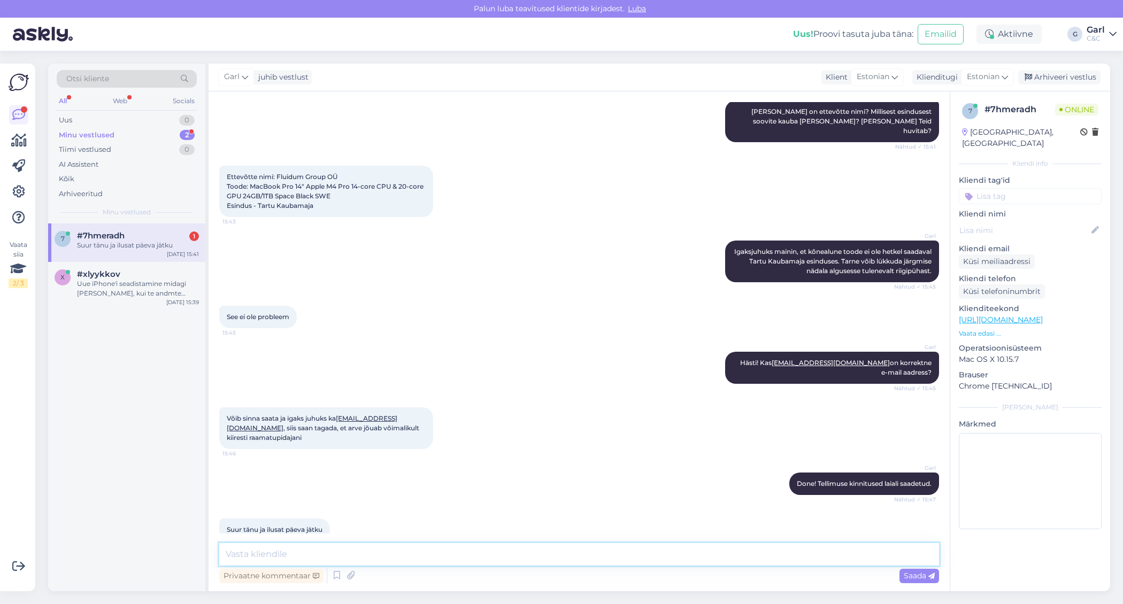
click at [382, 551] on textarea at bounding box center [579, 554] width 720 height 22
type textarea "Ikka. Teilegi!"
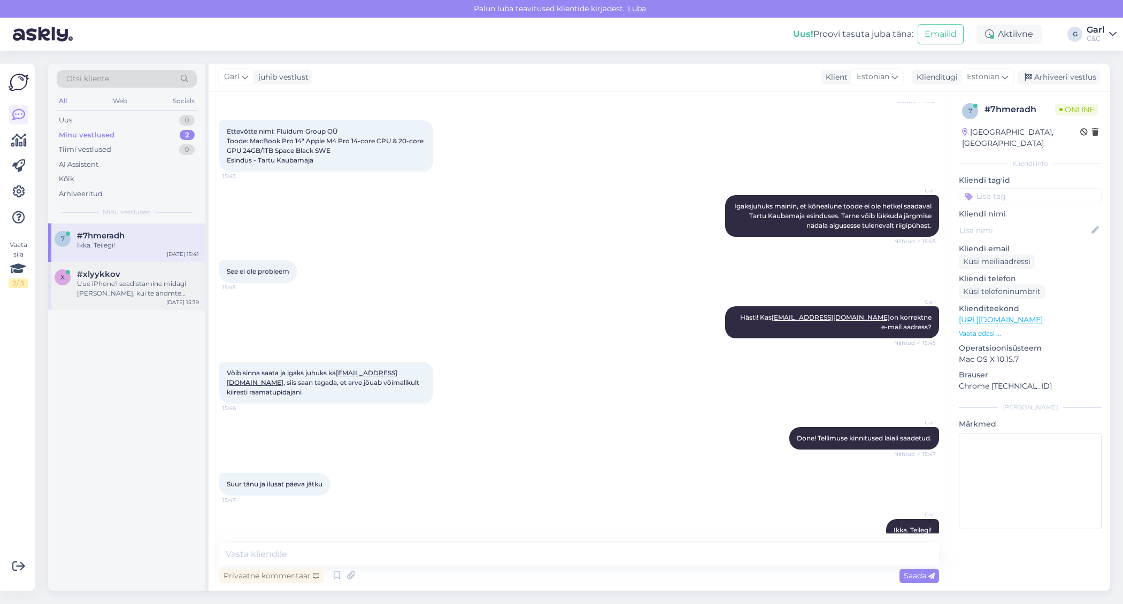
click at [153, 279] on div "Uue iPhone'i seadistamine midagi [PERSON_NAME], kui te andmte ülekandmist ei so…" at bounding box center [138, 288] width 122 height 19
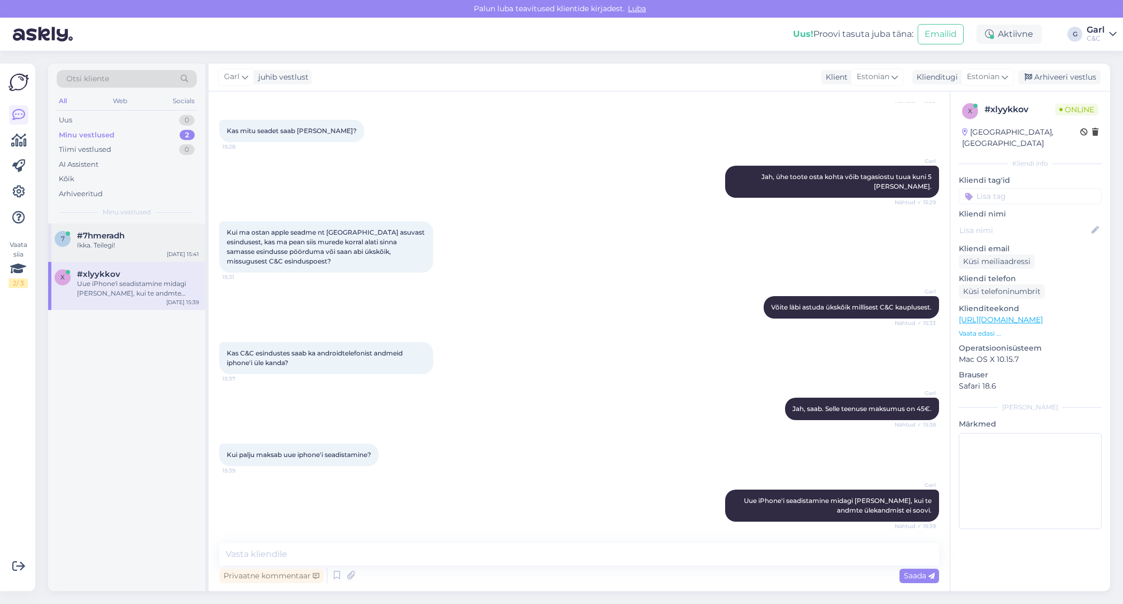
click at [160, 245] on div "Ikka. Teilegi!" at bounding box center [138, 246] width 122 height 10
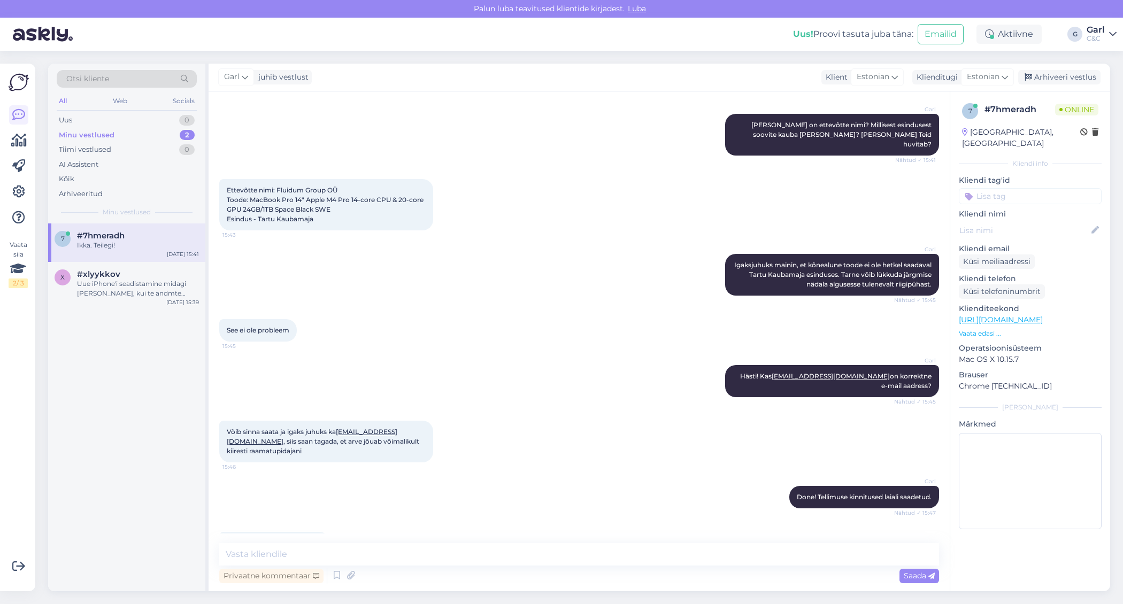
click at [50, 46] on img at bounding box center [43, 34] width 60 height 33
click at [163, 239] on div "#7hmeradh" at bounding box center [138, 236] width 122 height 10
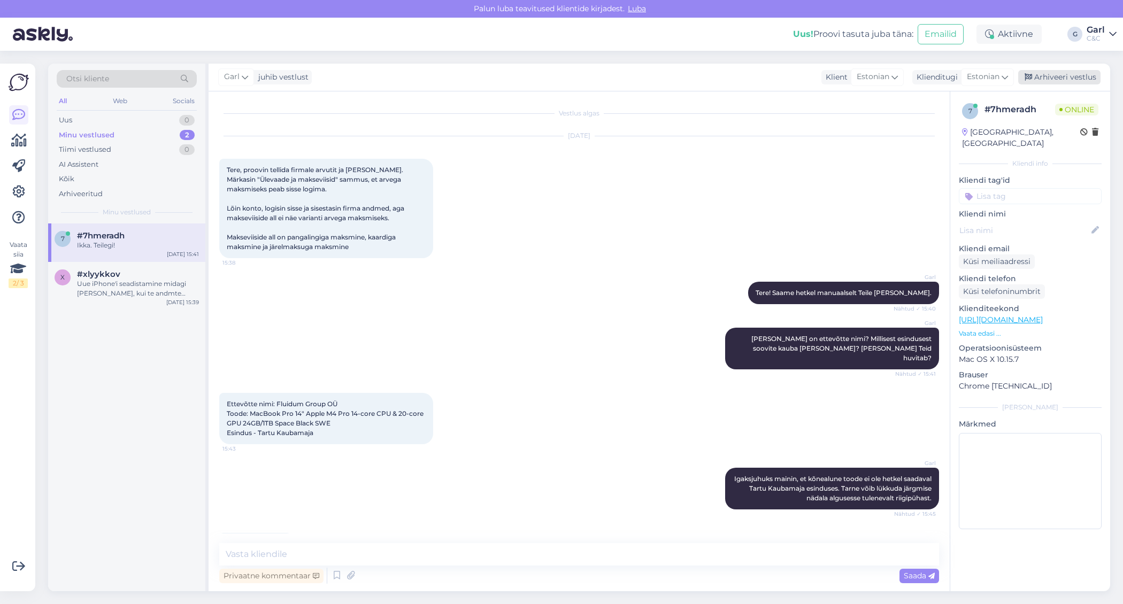
click at [1032, 81] on icon at bounding box center [1028, 77] width 7 height 7
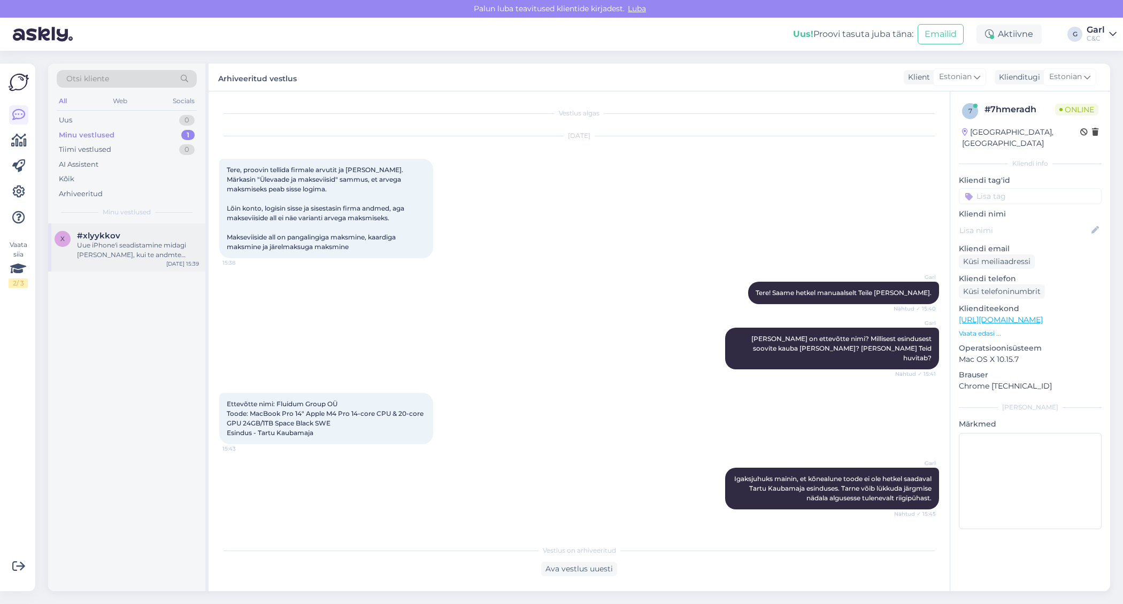
click at [162, 245] on div "Uue iPhone'i seadistamine midagi [PERSON_NAME], kui te andmte ülekandmist ei so…" at bounding box center [138, 250] width 122 height 19
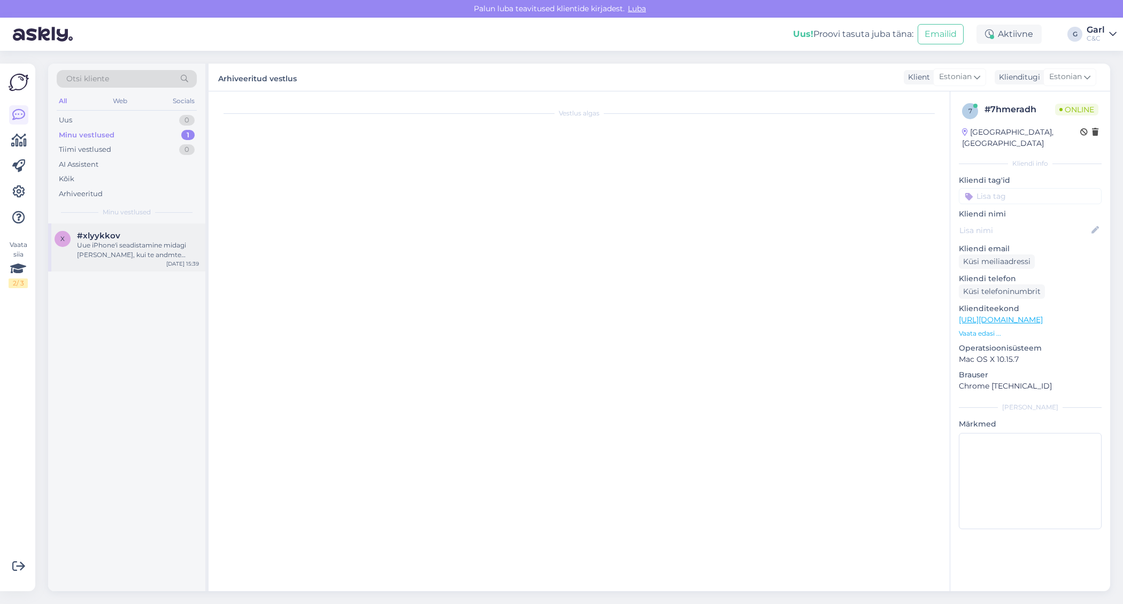
scroll to position [169, 0]
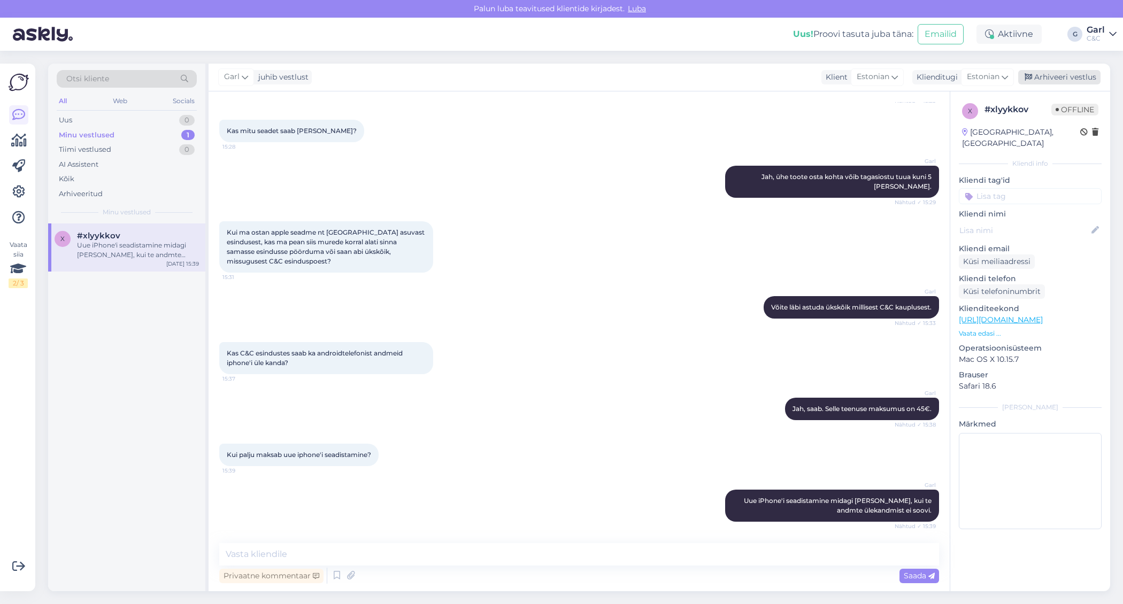
click at [1037, 82] on div "Arhiveeri vestlus" at bounding box center [1059, 77] width 82 height 14
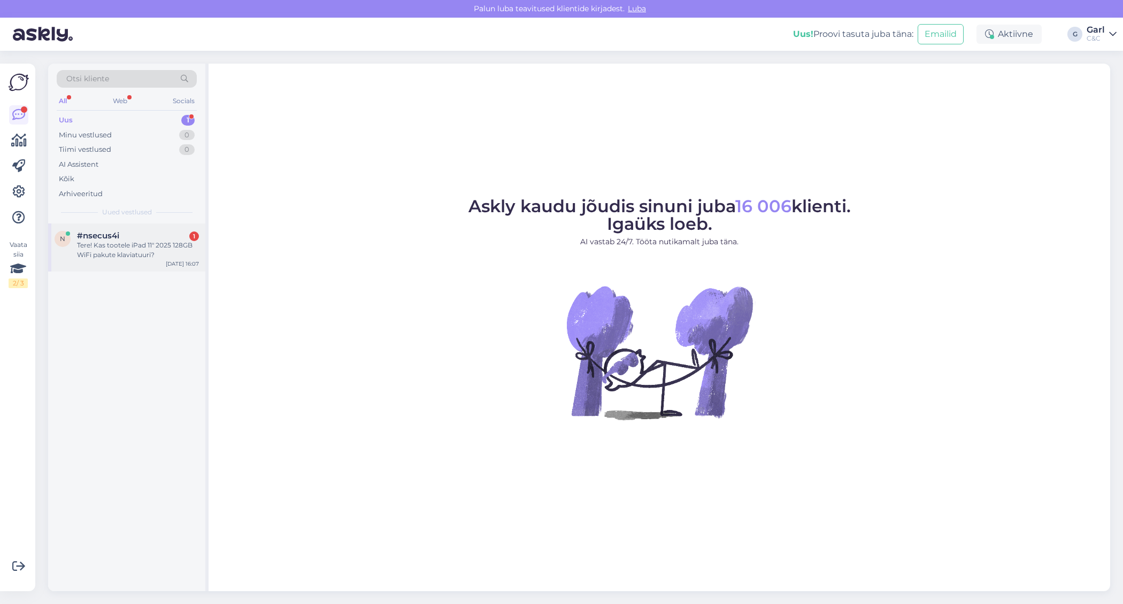
click at [158, 237] on div "#nsecus4i 1" at bounding box center [138, 236] width 122 height 10
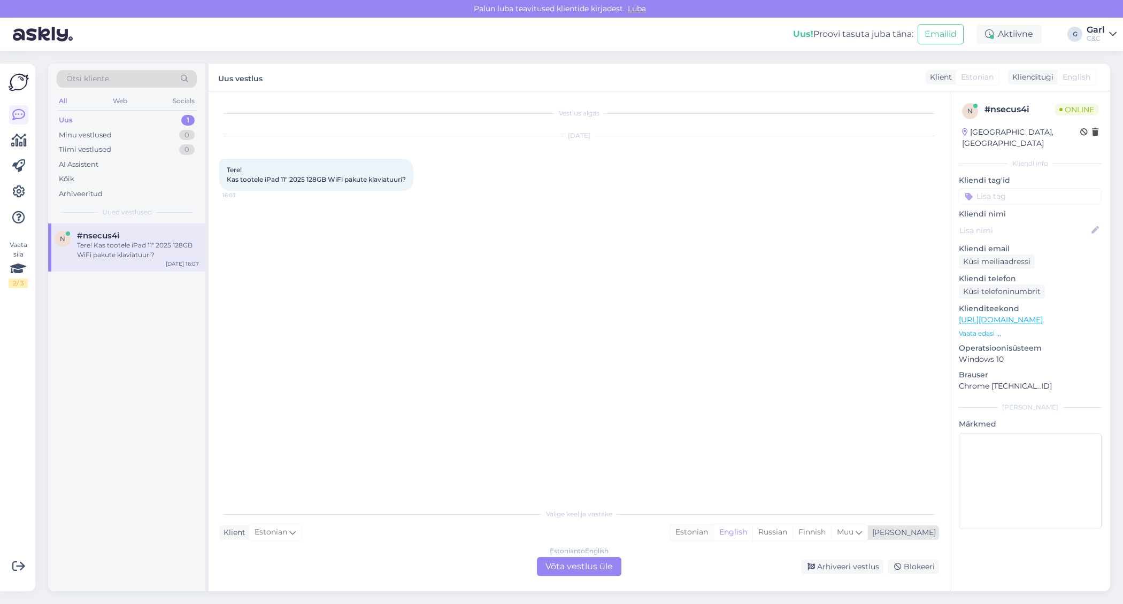
click at [713, 535] on div "Estonian" at bounding box center [691, 533] width 43 height 16
click at [575, 565] on div "Estonian to Estonian Võta vestlus üle" at bounding box center [579, 566] width 85 height 19
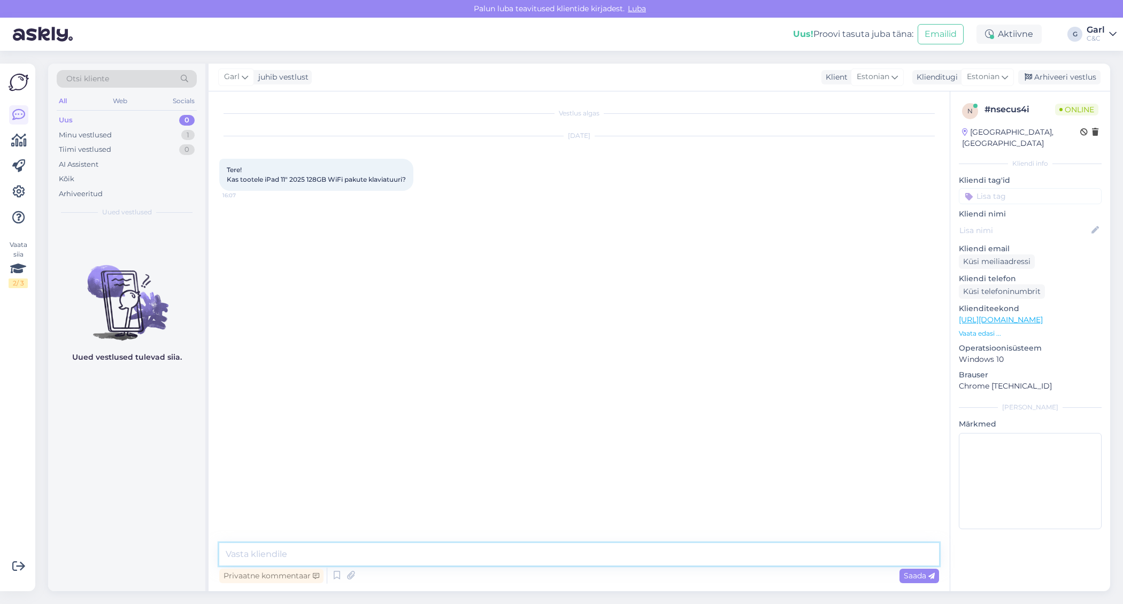
click at [575, 561] on textarea at bounding box center [579, 554] width 720 height 22
paste textarea "https://www.shop.cec.ee/apple-ipad-10-9-magic-keyboard-folio-sf-swe-mqdp3s-a"
type textarea "Tere! Sellele mudelile sobib järgmine klaviatuur - https://www.shop.cec.ee/appl…"
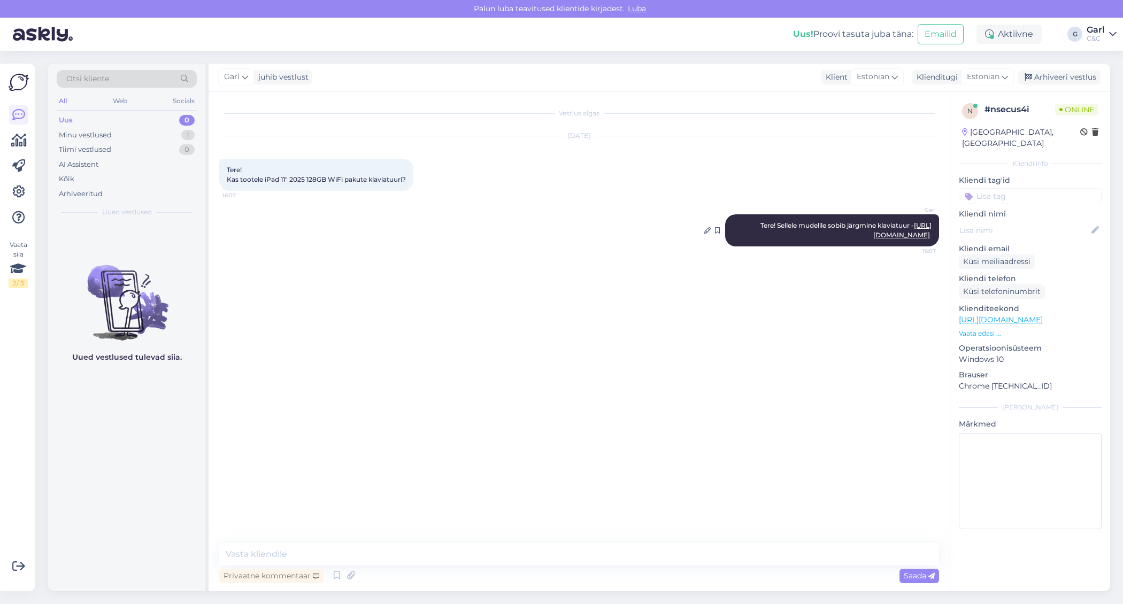
click at [873, 239] on link "https://www.shop.cec.ee/apple-ipad-10-9-magic-keyboard-folio-sf-swe-mqdp3s-a" at bounding box center [902, 230] width 58 height 18
click at [341, 550] on textarea at bounding box center [579, 554] width 720 height 22
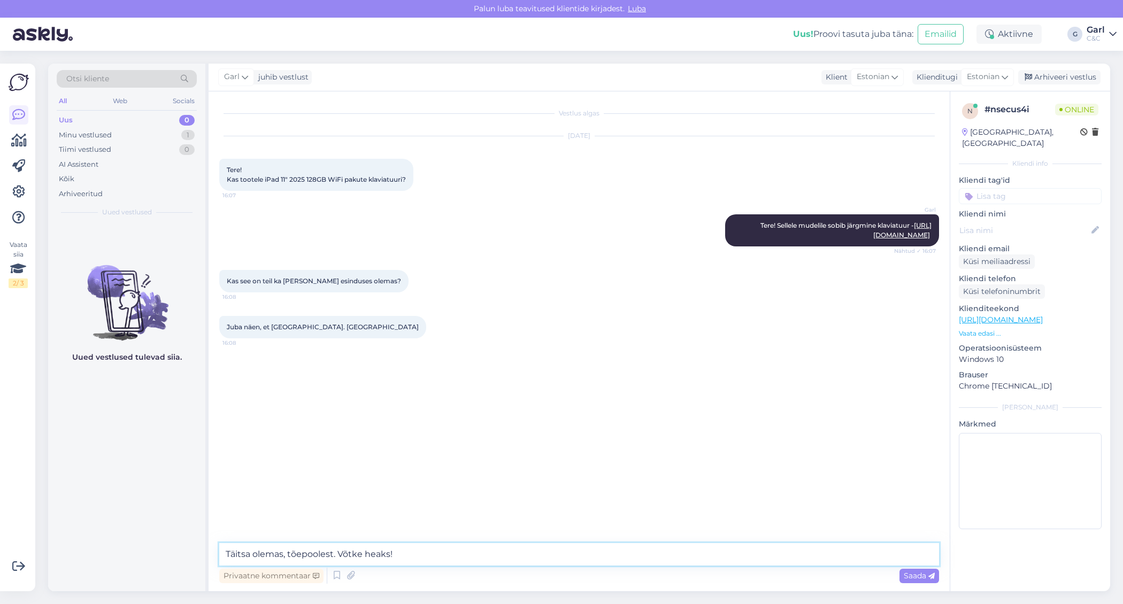
type textarea "Täitsa olemas, tõepoolest. Võtke heaks!"
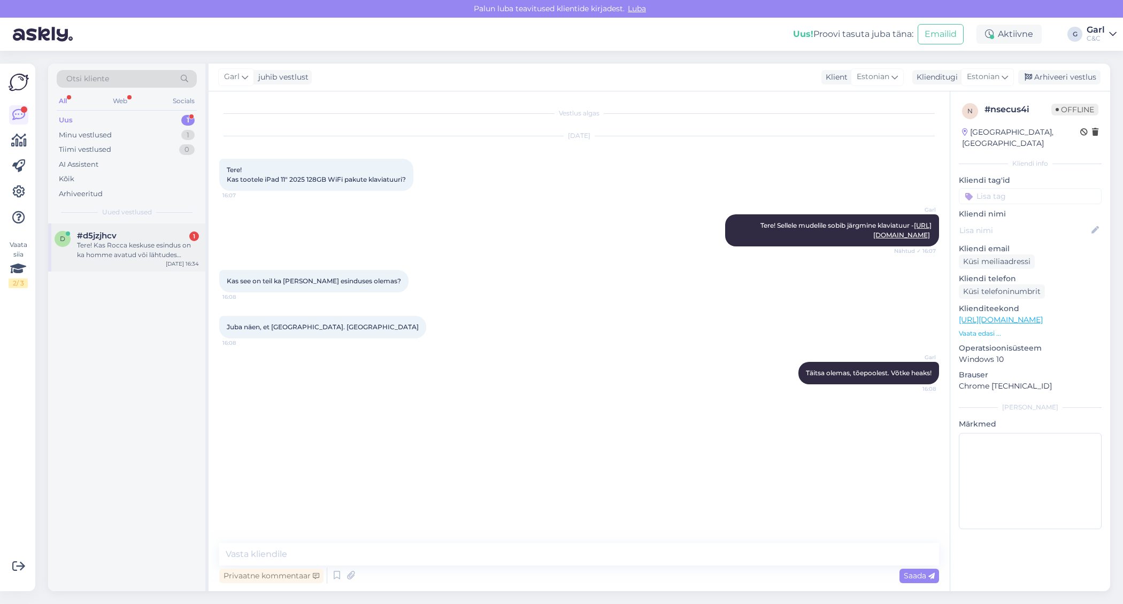
click at [135, 257] on div "Tere! Kas Rocca keskuse esindus on ka homme avatud või lähtudes pühadest, ei ol…" at bounding box center [138, 250] width 122 height 19
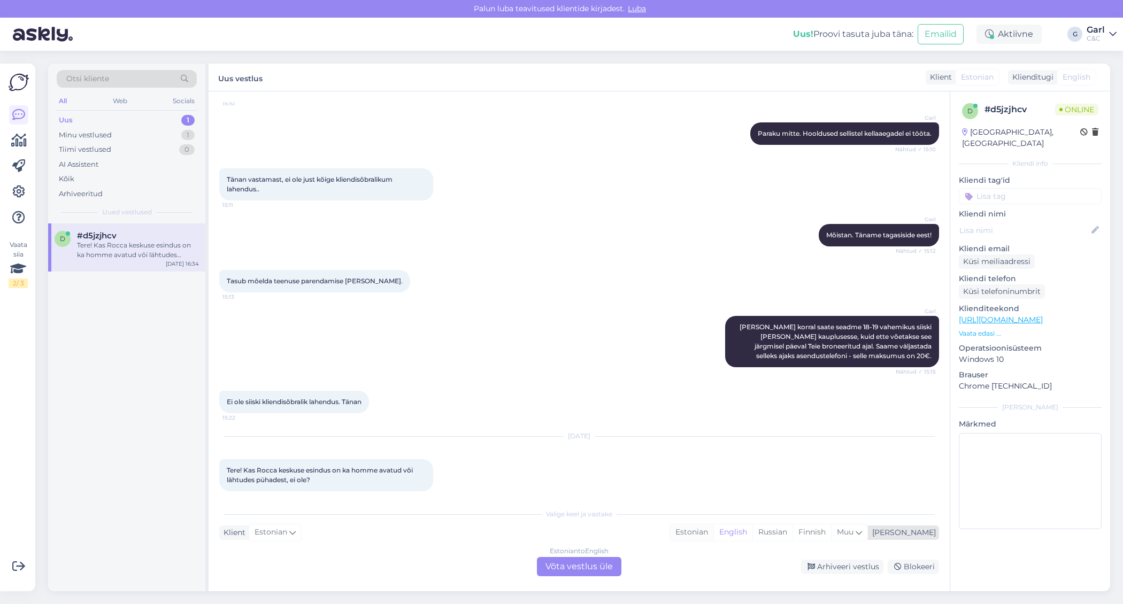
click at [713, 535] on div "Estonian" at bounding box center [691, 533] width 43 height 16
click at [593, 561] on div "Estonian to Estonian Võta vestlus üle" at bounding box center [579, 566] width 85 height 19
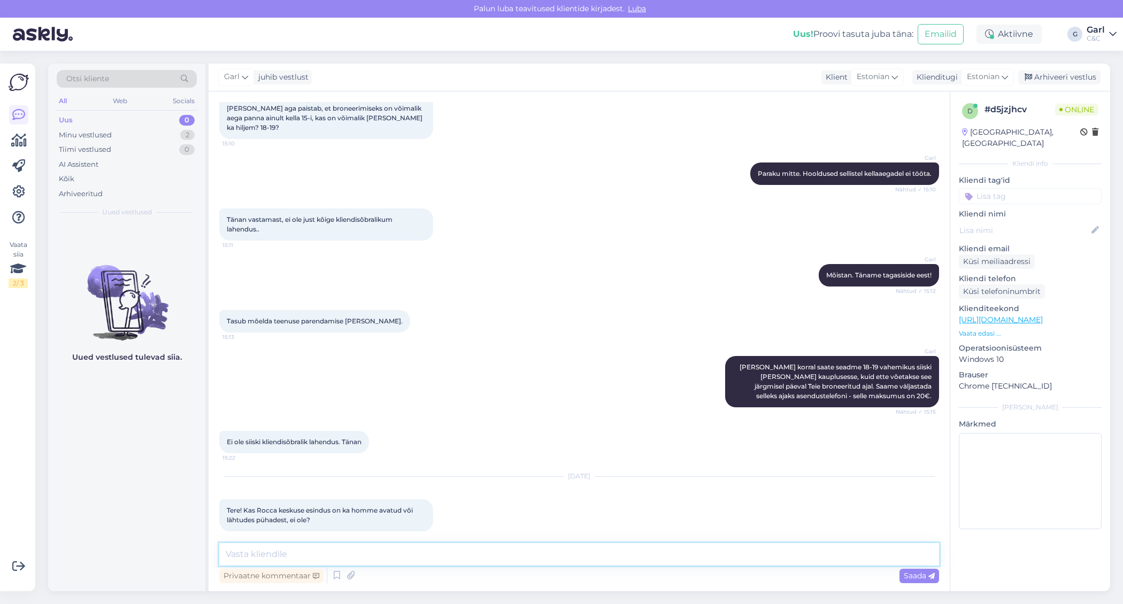
click at [593, 558] on textarea at bounding box center [579, 554] width 720 height 22
type textarea "Tere! Rocca on avatud tavapäraselt ehk 10-21"
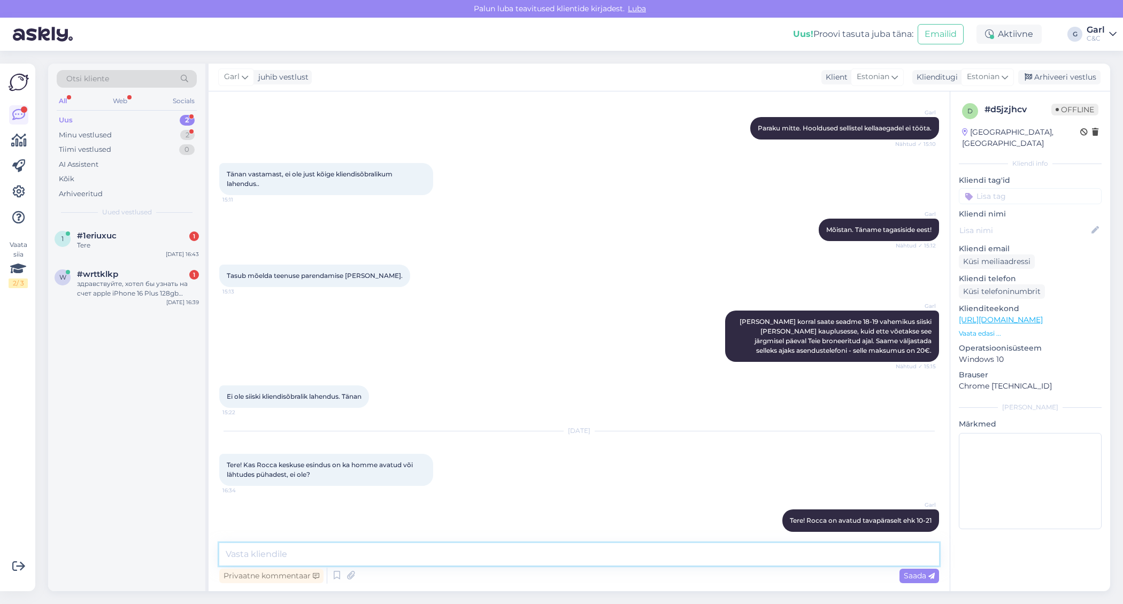
scroll to position [255, 0]
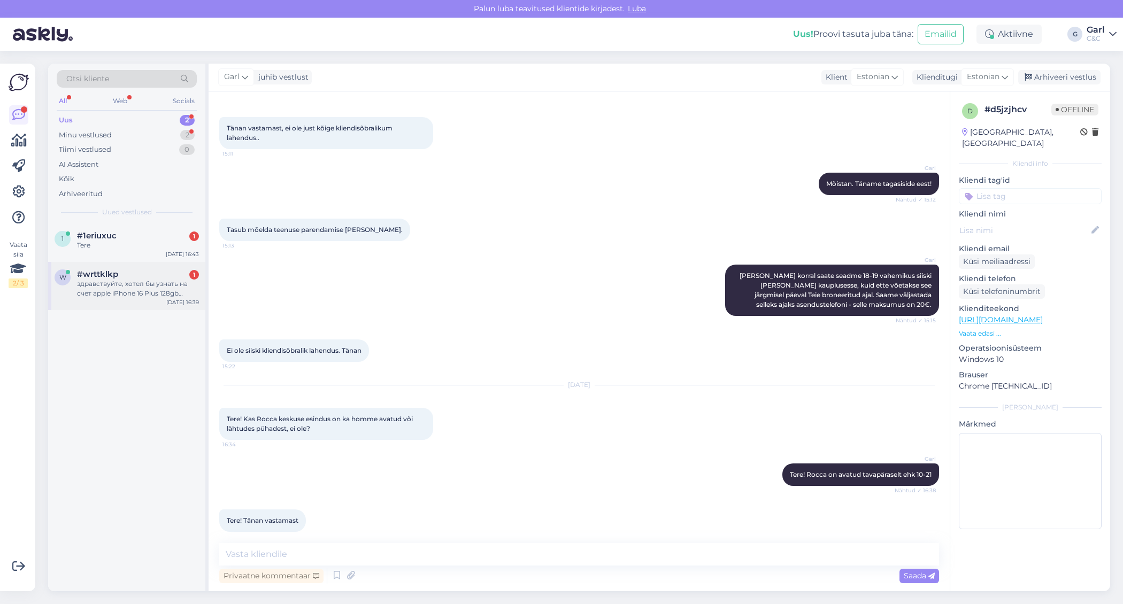
click at [163, 282] on div "здравствуйте, хотел бы узнать на счет apple iPhone 16 Plus 128gb ultramarine. Е…" at bounding box center [138, 288] width 122 height 19
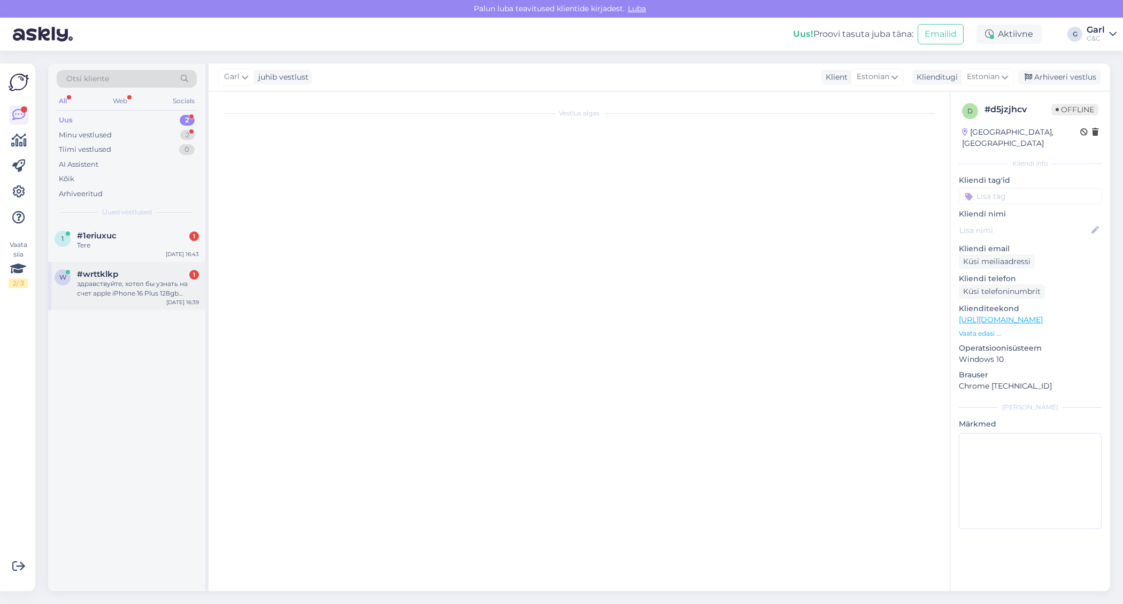
scroll to position [0, 0]
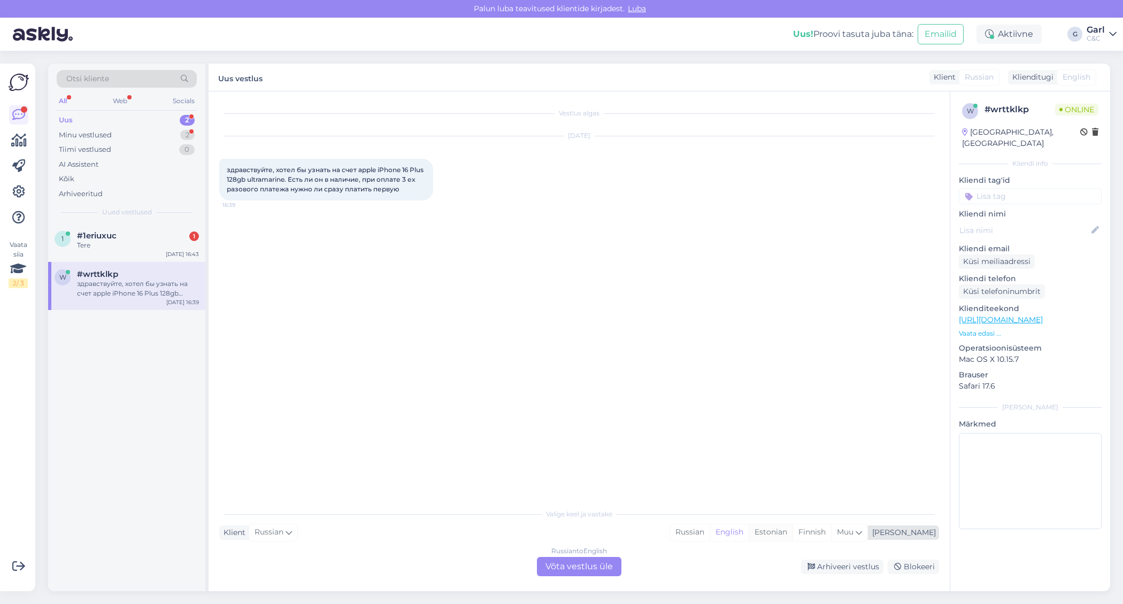
click at [793, 532] on div "Estonian" at bounding box center [771, 533] width 44 height 16
click at [570, 559] on div "Russian to Estonian Võta vestlus üle" at bounding box center [579, 566] width 85 height 19
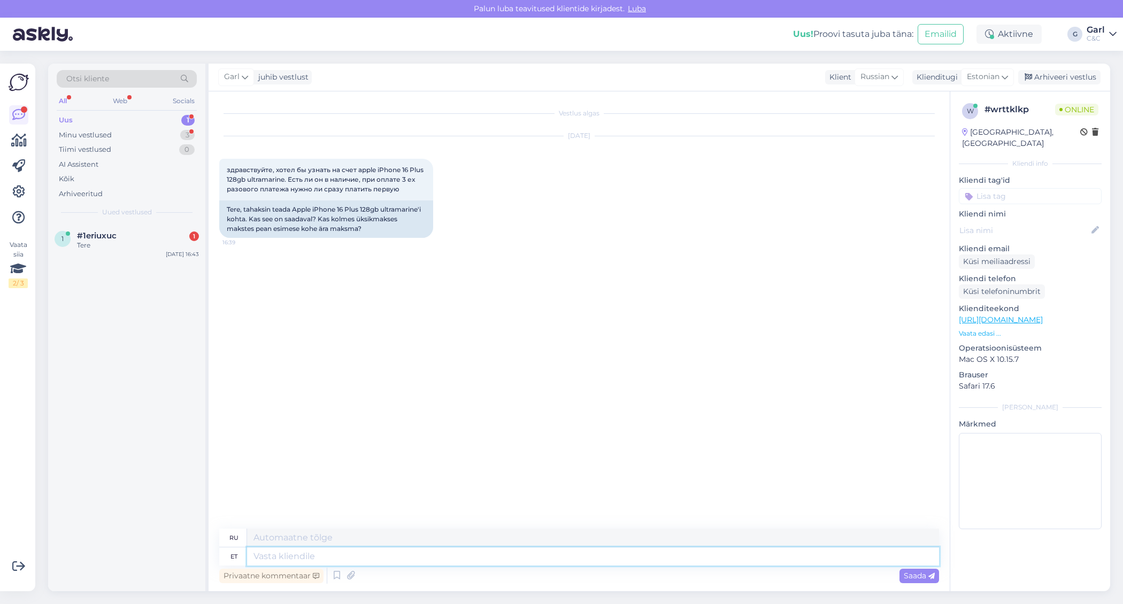
click at [552, 559] on textarea at bounding box center [593, 557] width 692 height 18
click at [544, 564] on textarea at bounding box center [593, 557] width 692 height 18
click at [1043, 315] on link "[URL][DOMAIN_NAME]" at bounding box center [1001, 320] width 84 height 10
click at [314, 558] on textarea at bounding box center [593, 557] width 692 height 18
type textarea "Tere! T"
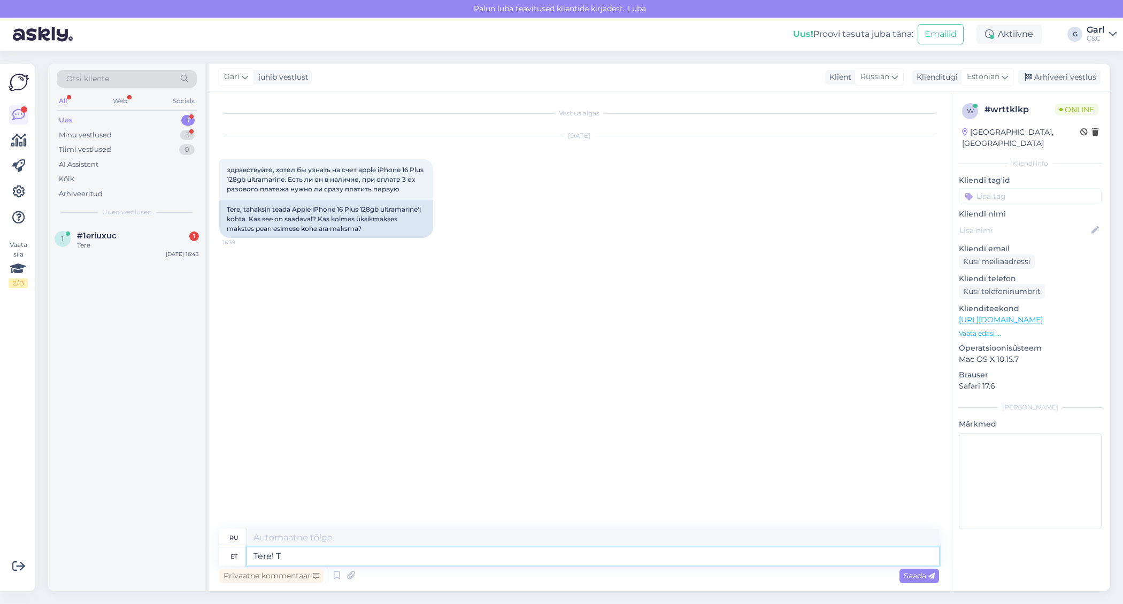
type textarea "Привет!"
type textarea "Tere! Toote sa"
type textarea "Привет! Продукт"
type textarea "Tere! Toote saadavusega saa"
type textarea "Здравствуйте! Наличие товара"
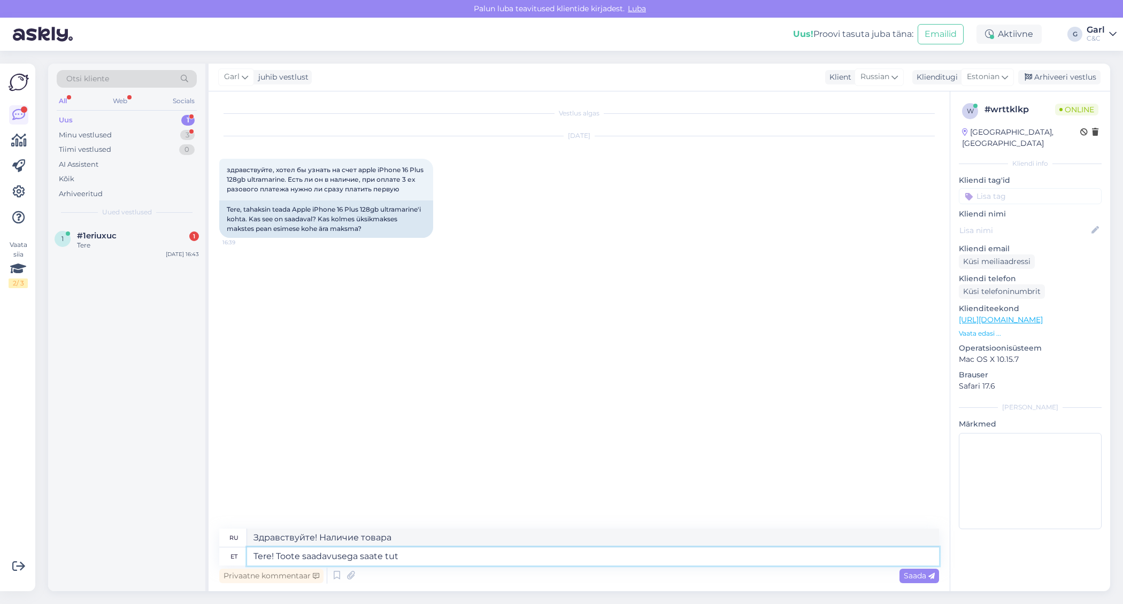
type textarea "Tere! Toote saadavusega saate tutv"
type textarea "Здравствуйте! Учитывая доступность товара, вы можете"
type textarea "Tere! Toote saadavusega saate tutvuda toot"
type textarea "Здравствуйте! Вы можете проверить наличие товара."
paste textarea "https://www.shop.cec.ee/iphone-16-plus?color=447&erply_storage=44"
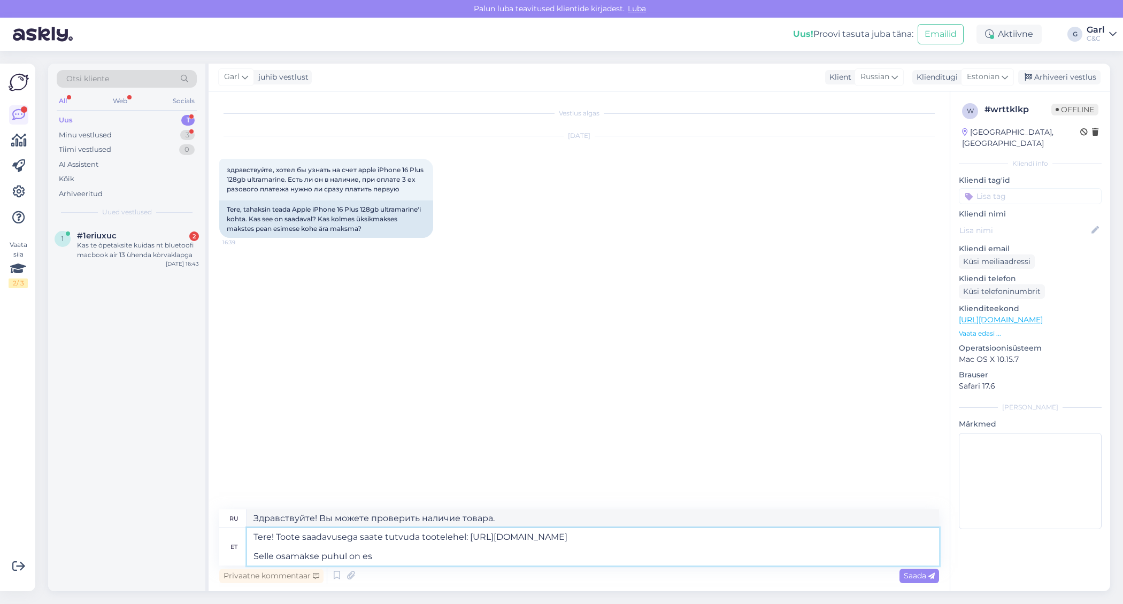
type textarea "Tere! Toote saadavusega saate tutvuda tootelehel: https://www.shop.cec.ee/iphon…"
type textarea "Здравствуйте! Вы можете проверить наличие товара на странице товара: https://ww…"
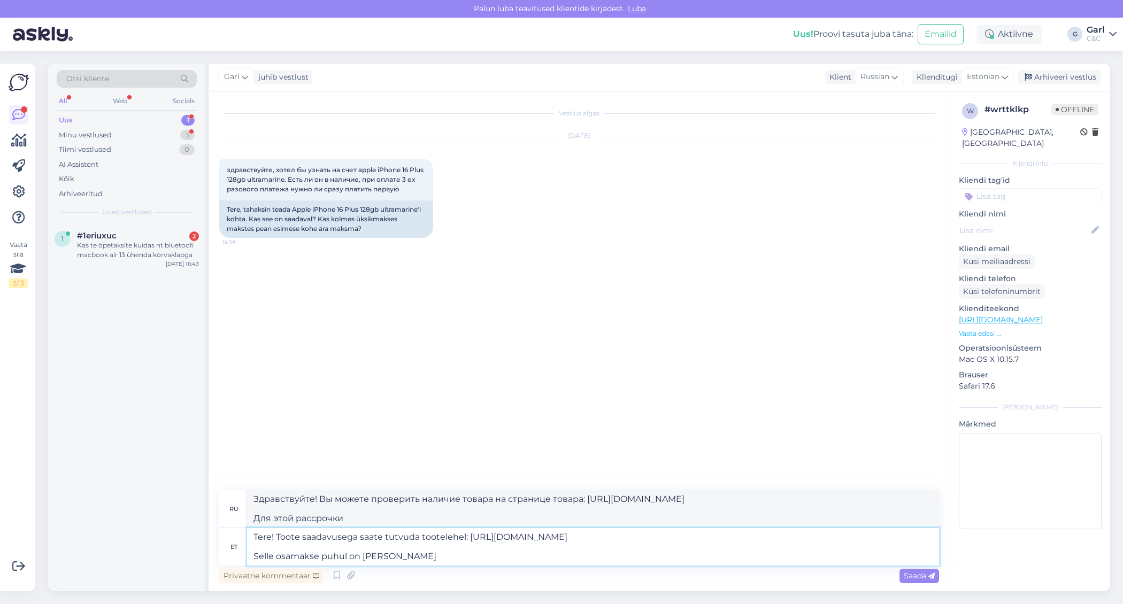
type textarea "Tere! Toote saadavusega saate tutvuda tootelehel: https://www.shop.cec.ee/iphon…"
type textarea "Здравствуйте! Вы можете проверить наличие товара на странице товара: https://ww…"
type textarea "Tere! Toote saadavusega saate tutvuda tootelehel: https://www.shop.cec.ee/iphon…"
type textarea "Здравствуйте! Вы можете проверить наличие товара на странице товара: https://ww…"
type textarea "Tere! Toote saadavusega saate tutvuda tootelehel: https://www.shop.cec.ee/iphon…"
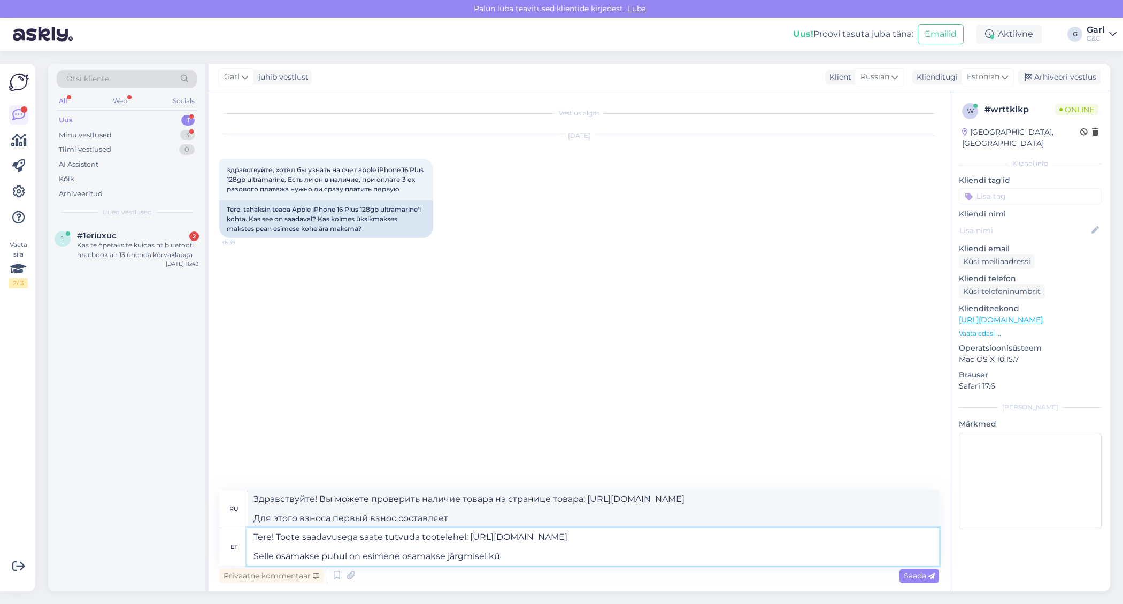
type textarea "Здравствуйте! Вы можете проверить наличие товара на странице товара: https://ww…"
type textarea "Tere! Toote saadavusega saate tutvuda tootelehel: https://www.shop.cec.ee/iphon…"
type textarea "Здравствуйте! Вы можете проверить наличие товара на странице товара: https://ww…"
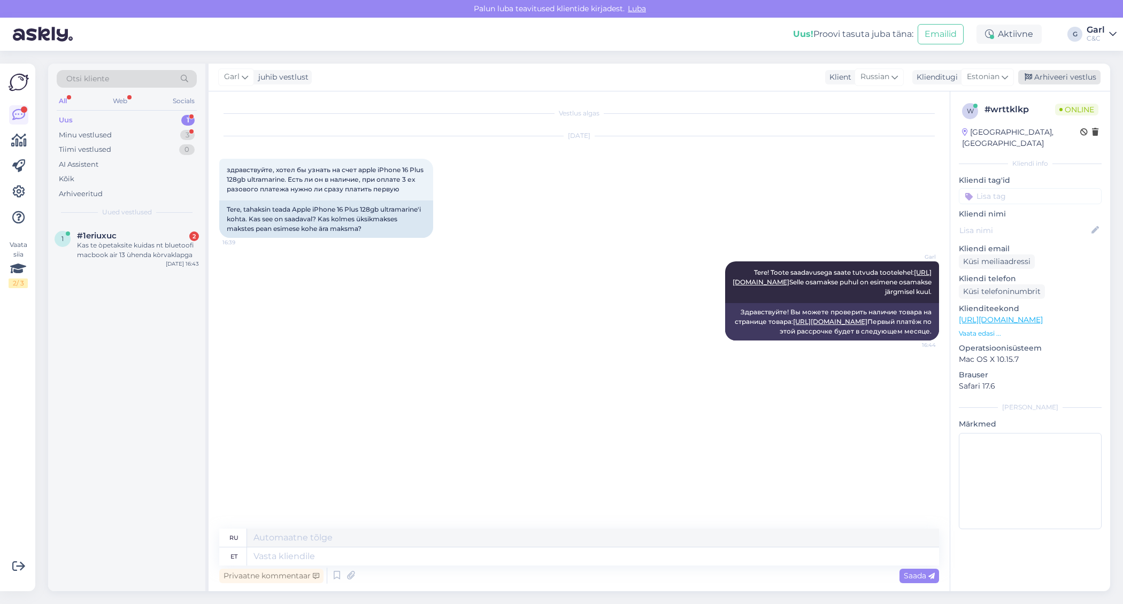
click at [1063, 75] on div "Arhiveeri vestlus" at bounding box center [1059, 77] width 82 height 14
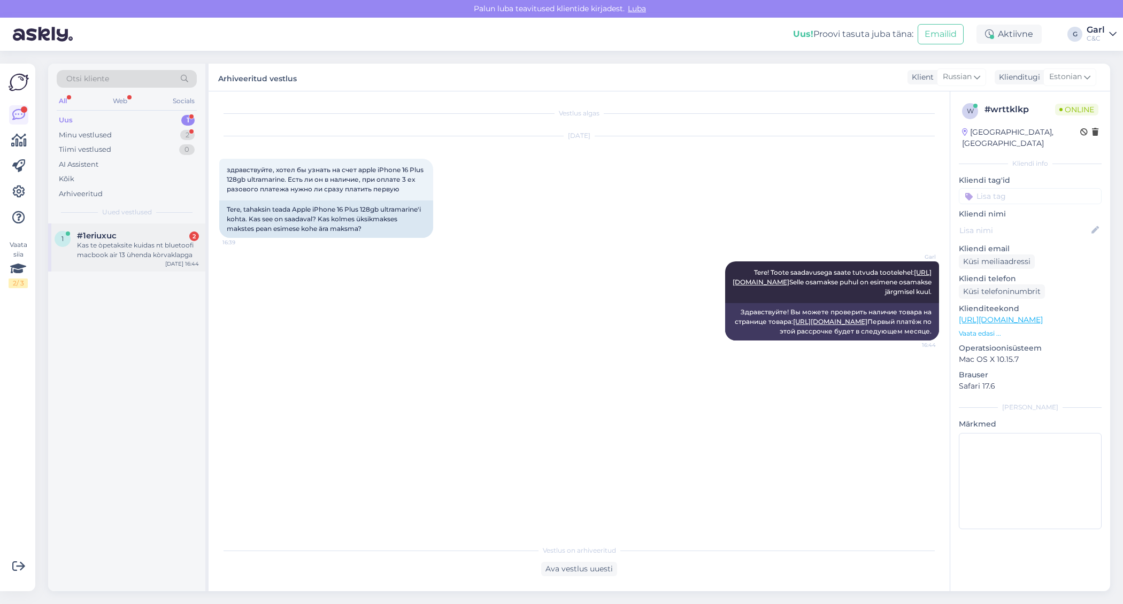
click at [178, 232] on div "#1eriuxuc 2" at bounding box center [138, 236] width 122 height 10
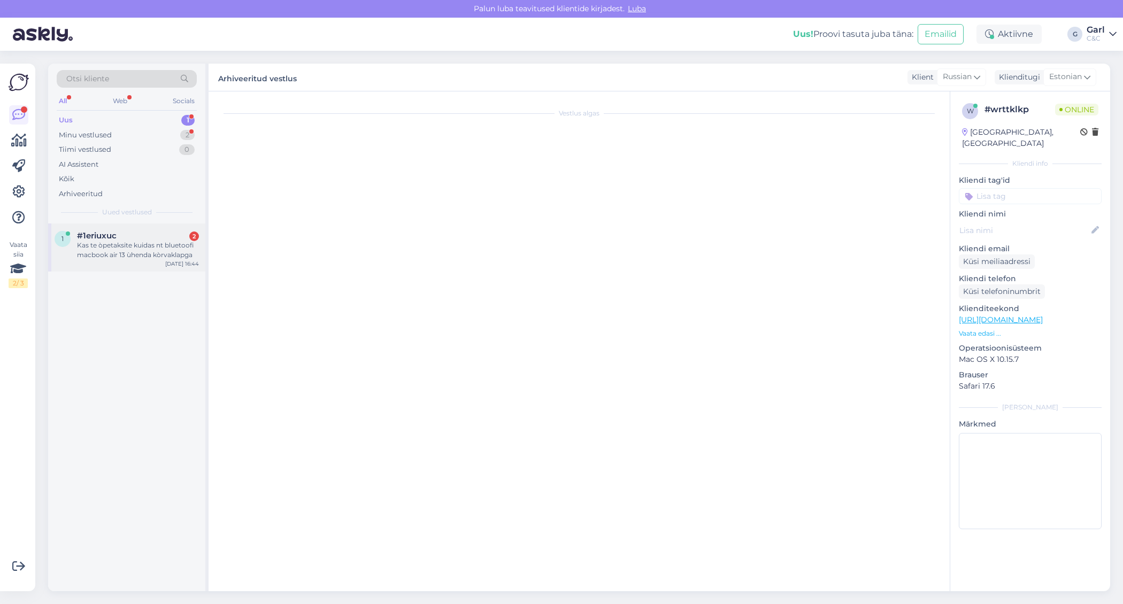
scroll to position [3361, 0]
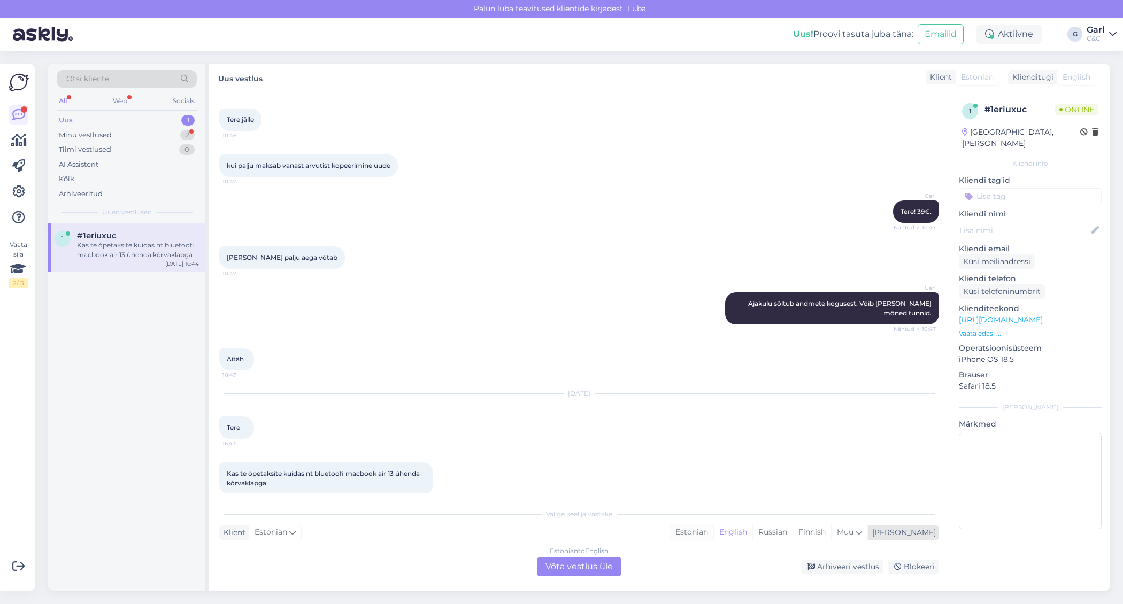
click at [713, 535] on div "Estonian" at bounding box center [691, 533] width 43 height 16
click at [587, 561] on div "Estonian to Estonian Võta vestlus üle" at bounding box center [579, 566] width 85 height 19
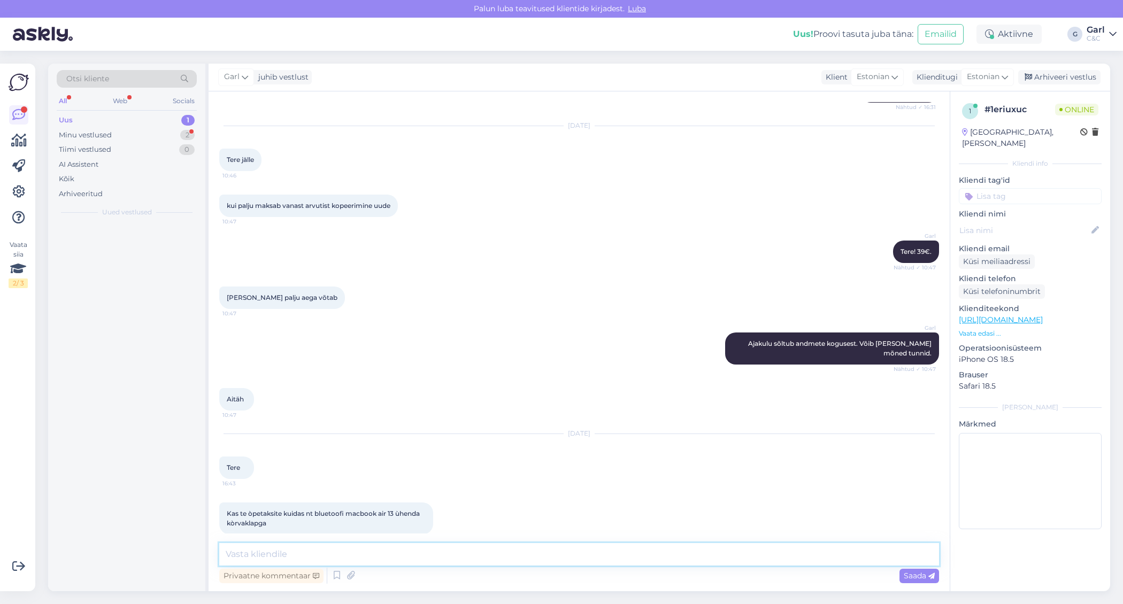
click at [587, 556] on textarea at bounding box center [579, 554] width 720 height 22
paste textarea "https://support.apple.com/et-ee/guide/mac-help/blth1004/mac"
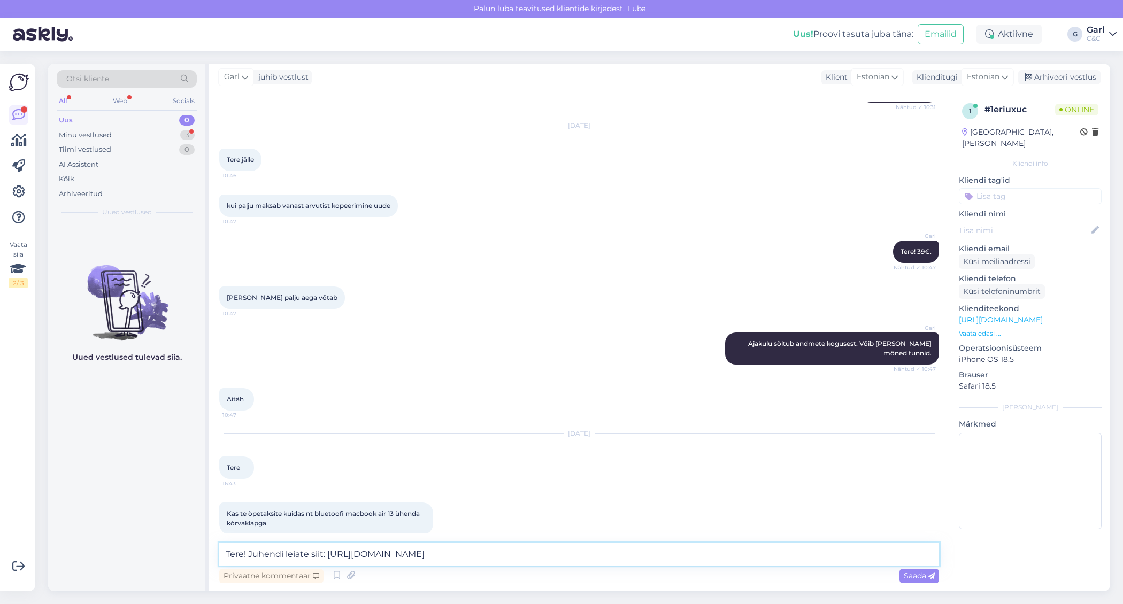
type textarea "Tere! Juhendi leiate siit: https://support.apple.com/et-ee/guide/mac-help/blth1…"
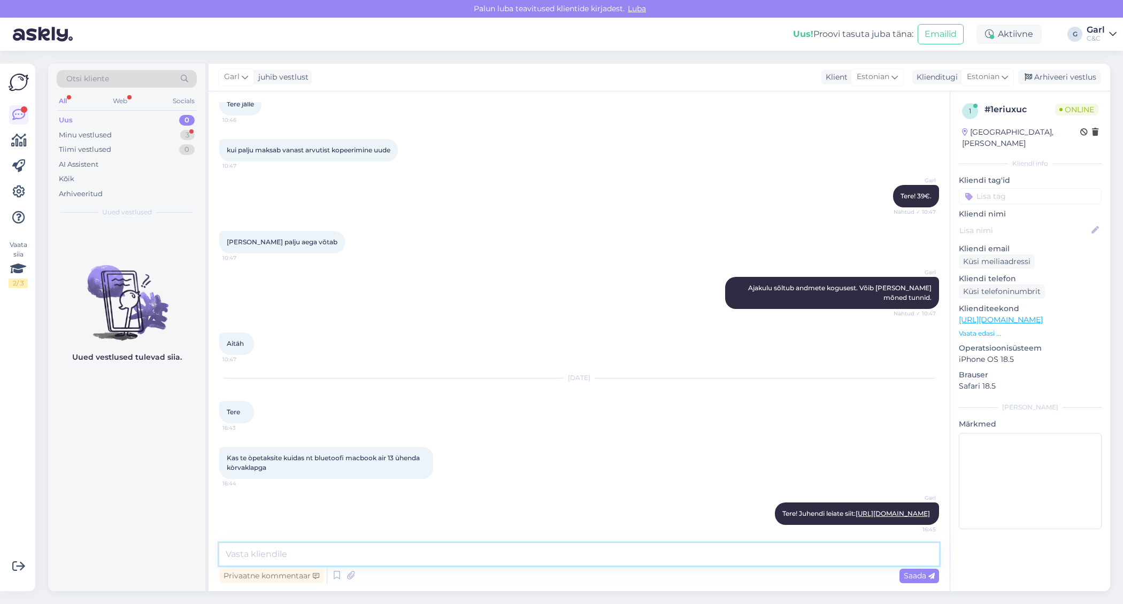
click at [595, 549] on textarea at bounding box center [579, 554] width 720 height 22
click at [148, 135] on div "Minu vestlused 3" at bounding box center [127, 135] width 140 height 15
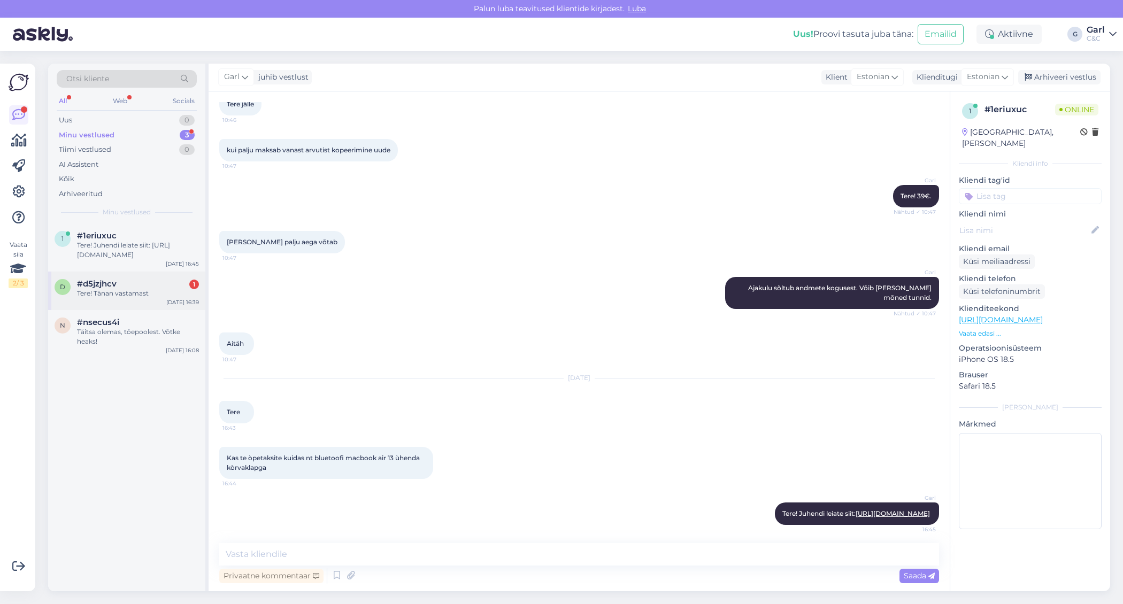
click at [149, 302] on div "d #d5jzjhcv 1 Tere! Tänan vastamast Aug 19 16:39" at bounding box center [126, 291] width 157 height 39
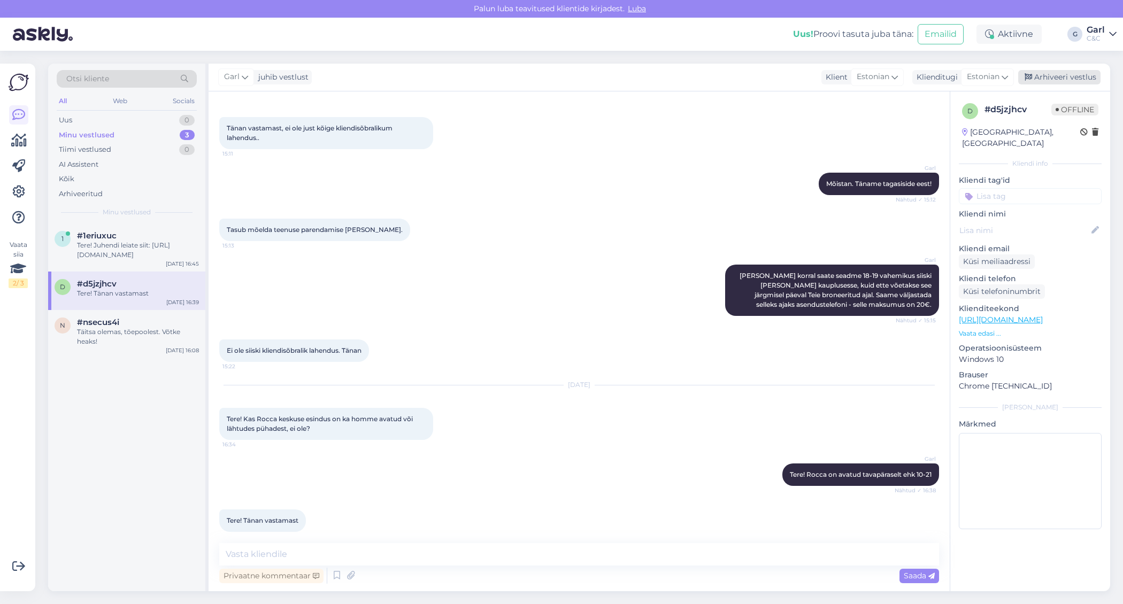
click at [1056, 77] on div "Arhiveeri vestlus" at bounding box center [1059, 77] width 82 height 14
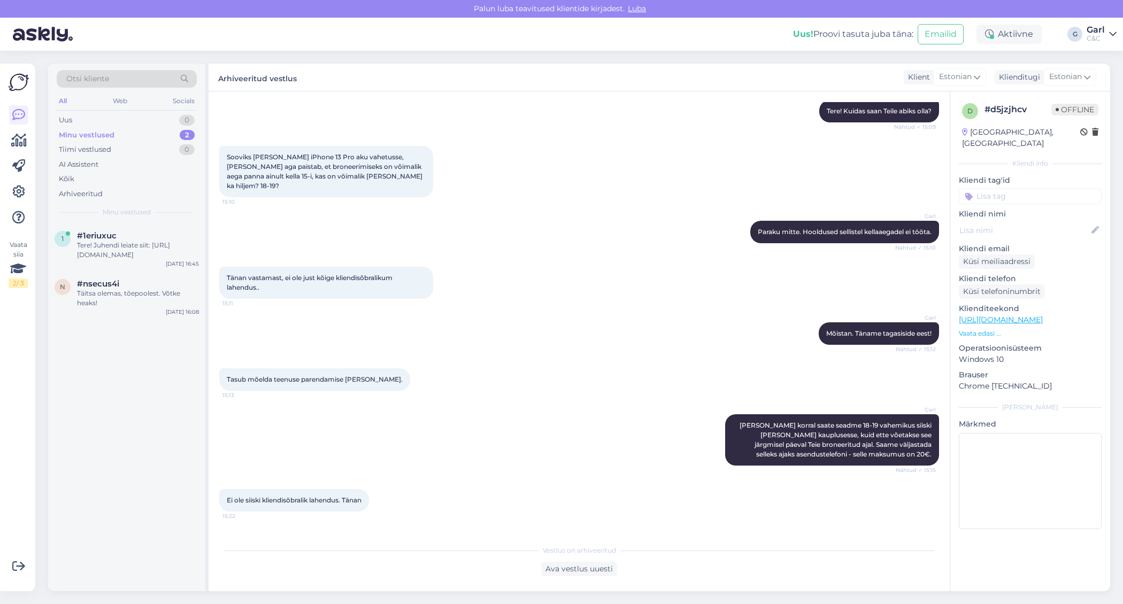
scroll to position [258, 0]
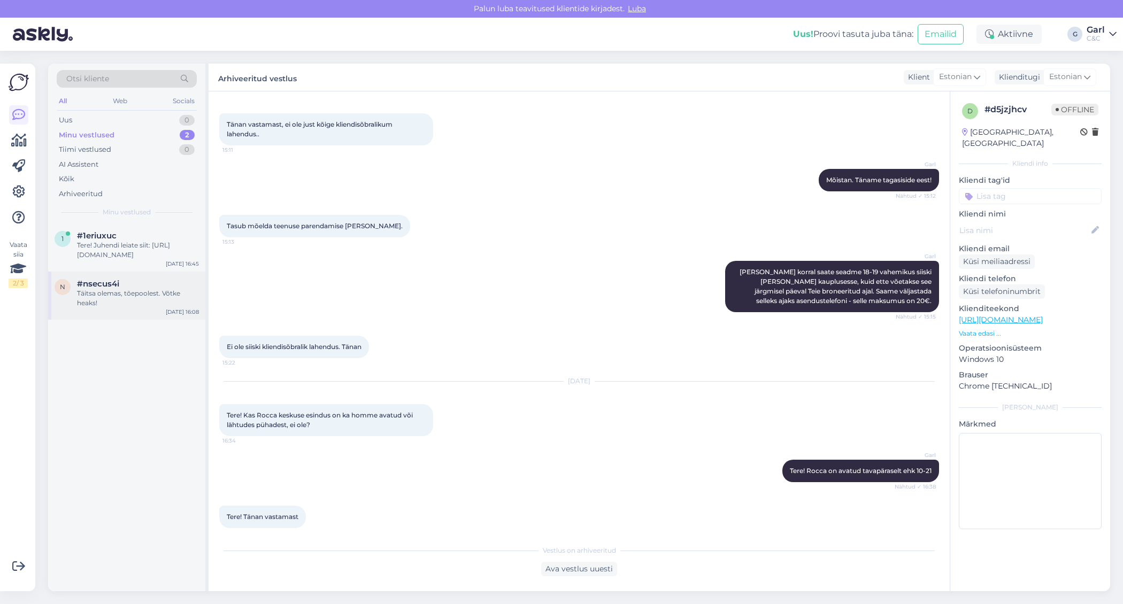
click at [127, 294] on div "Täitsa olemas, tõepoolest. Võtke heaks!" at bounding box center [138, 298] width 122 height 19
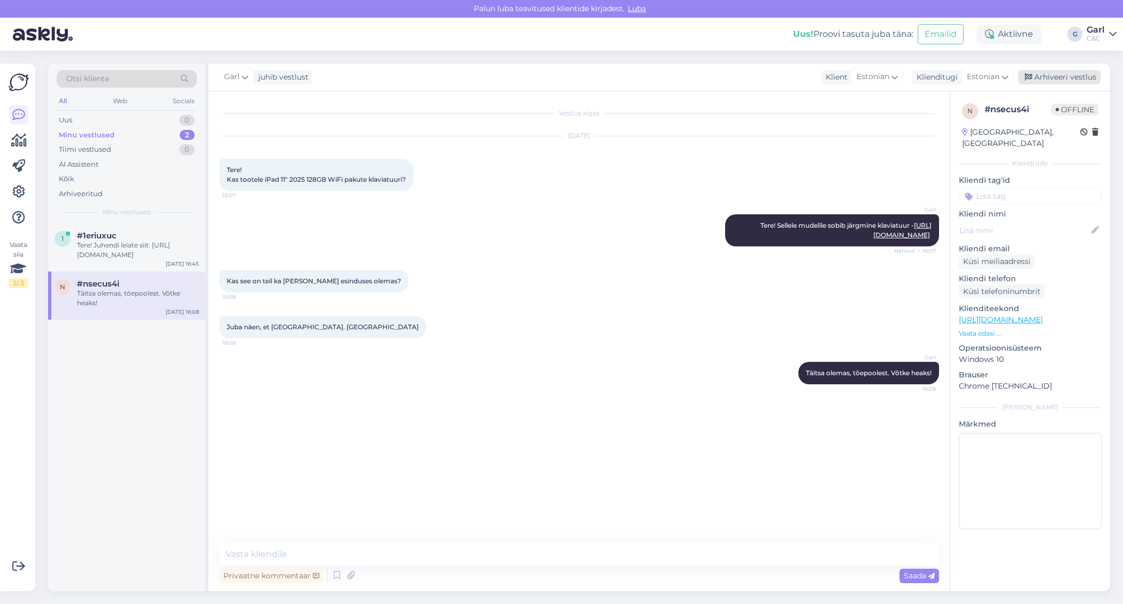
click at [1070, 78] on div "Arhiveeri vestlus" at bounding box center [1059, 77] width 82 height 14
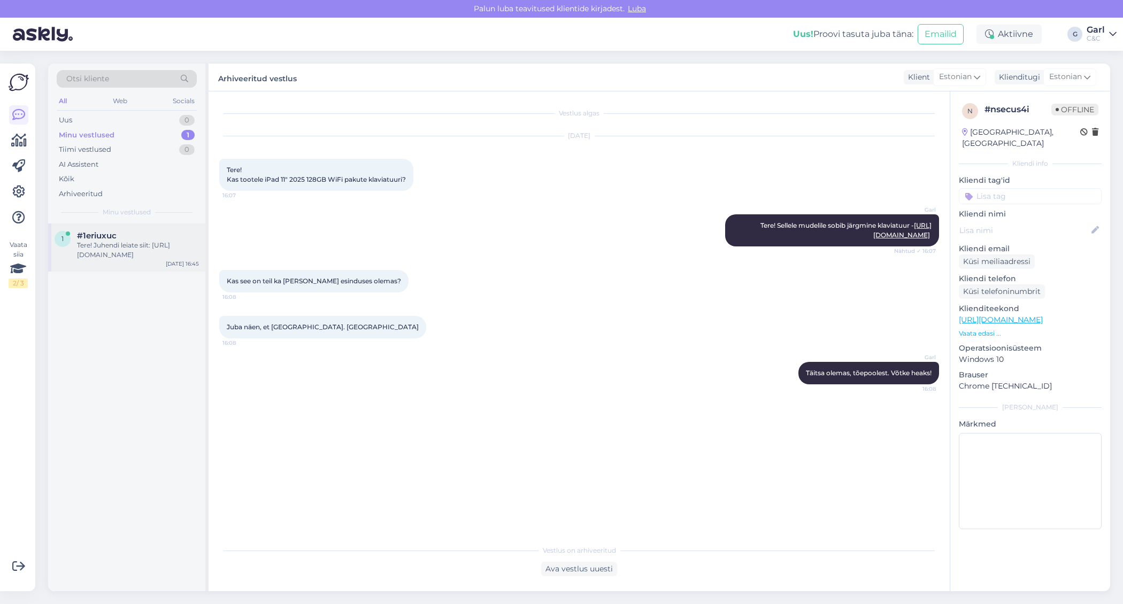
click at [106, 243] on div "Tere! Juhendi leiate siit: https://support.apple.com/et-ee/guide/mac-help/blth1…" at bounding box center [138, 250] width 122 height 19
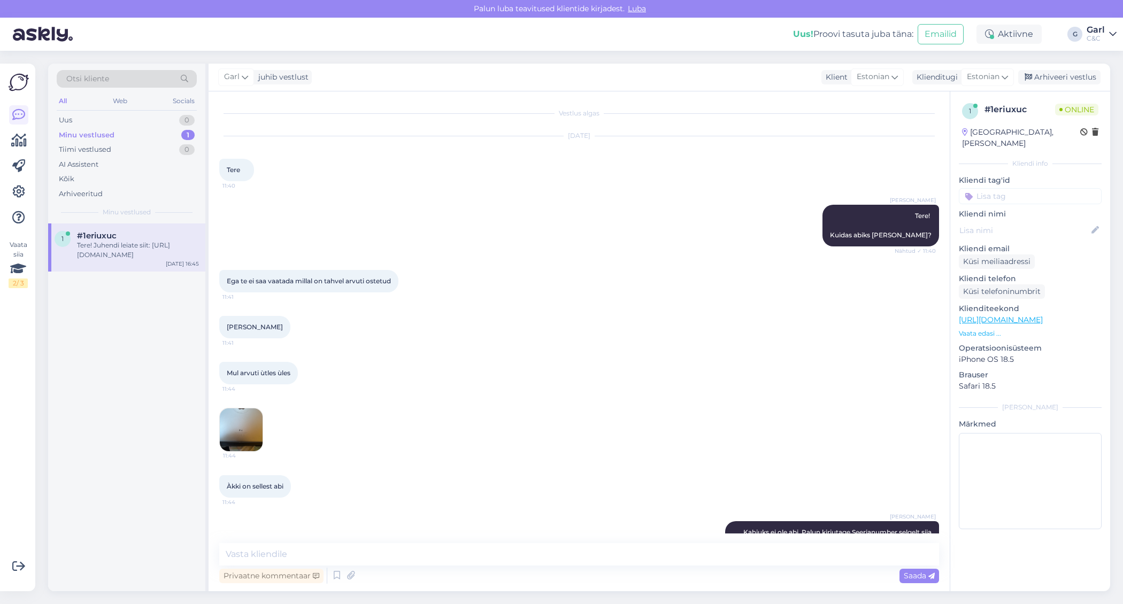
scroll to position [3376, 0]
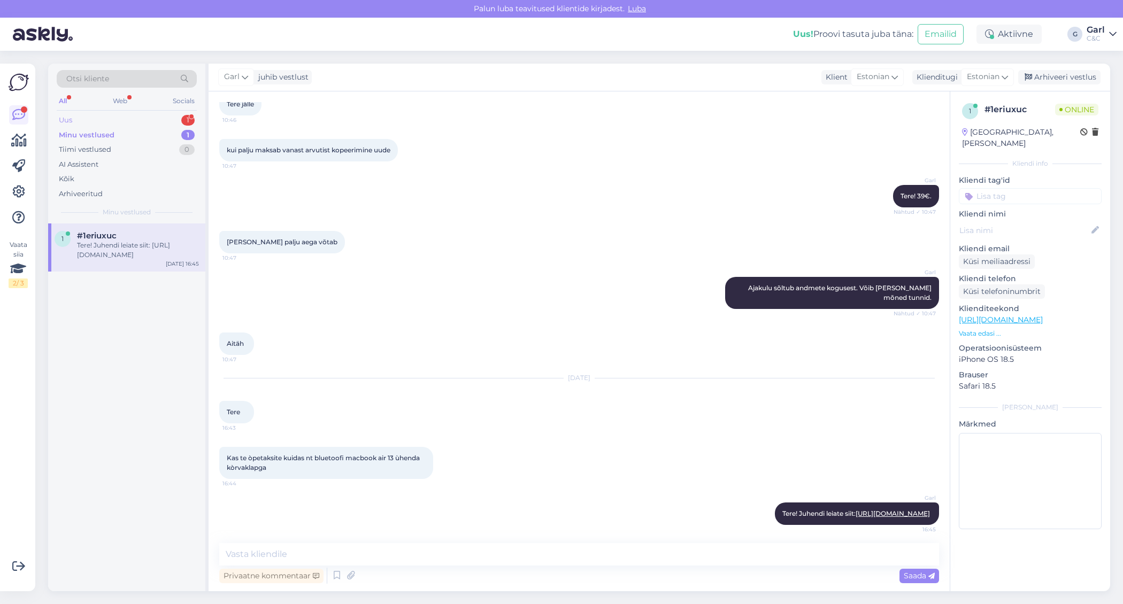
click at [178, 118] on div "Uus 1" at bounding box center [127, 120] width 140 height 15
click at [177, 249] on div "То есть если я его беру например в сентябре, то первый платеж в октябре? и можн…" at bounding box center [138, 250] width 122 height 19
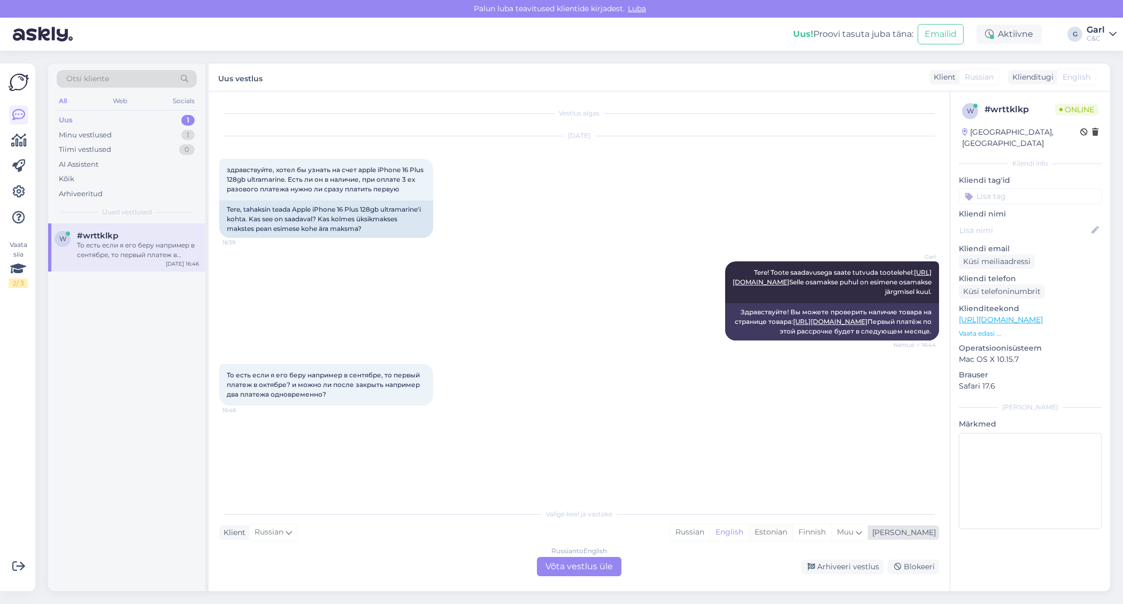
click at [793, 535] on div "Estonian" at bounding box center [771, 533] width 44 height 16
click at [555, 560] on div "Russian to Estonian Võta vestlus üle" at bounding box center [579, 566] width 85 height 19
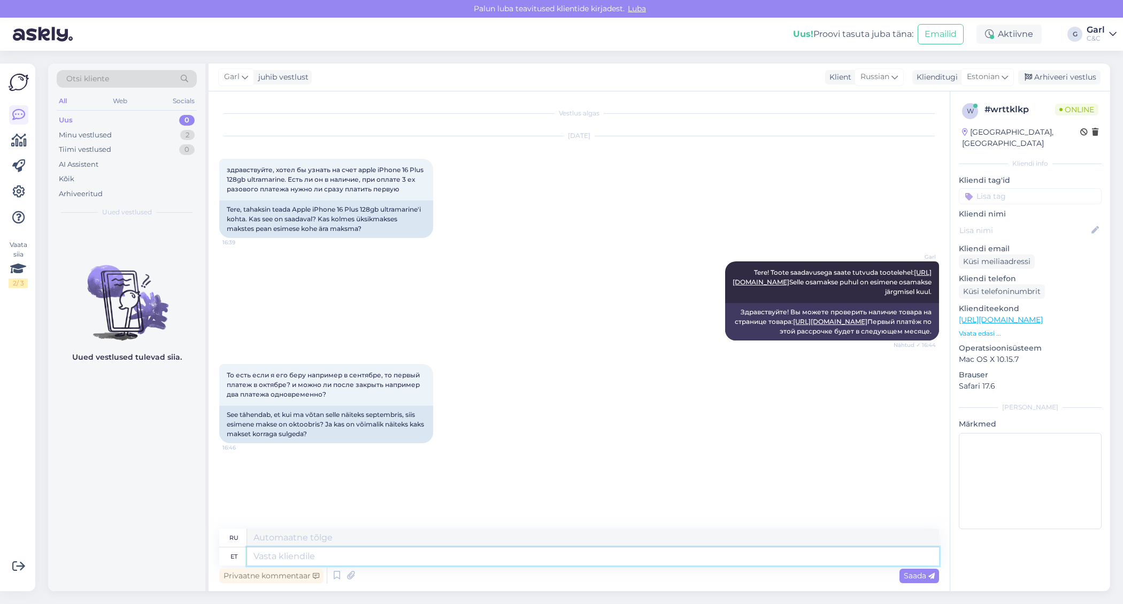
click at [546, 560] on textarea at bounding box center [593, 557] width 692 height 18
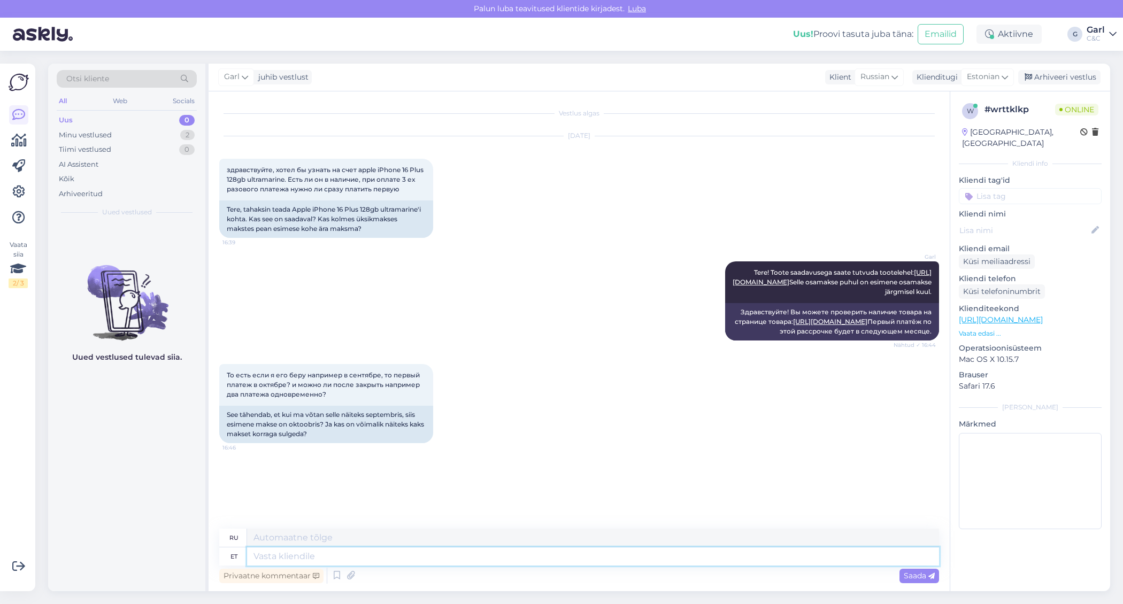
click at [546, 560] on textarea at bounding box center [593, 557] width 692 height 18
type textarea "Jah, se"
type textarea "Да,"
type textarea "Jah, seda o"
type textarea "Да, это"
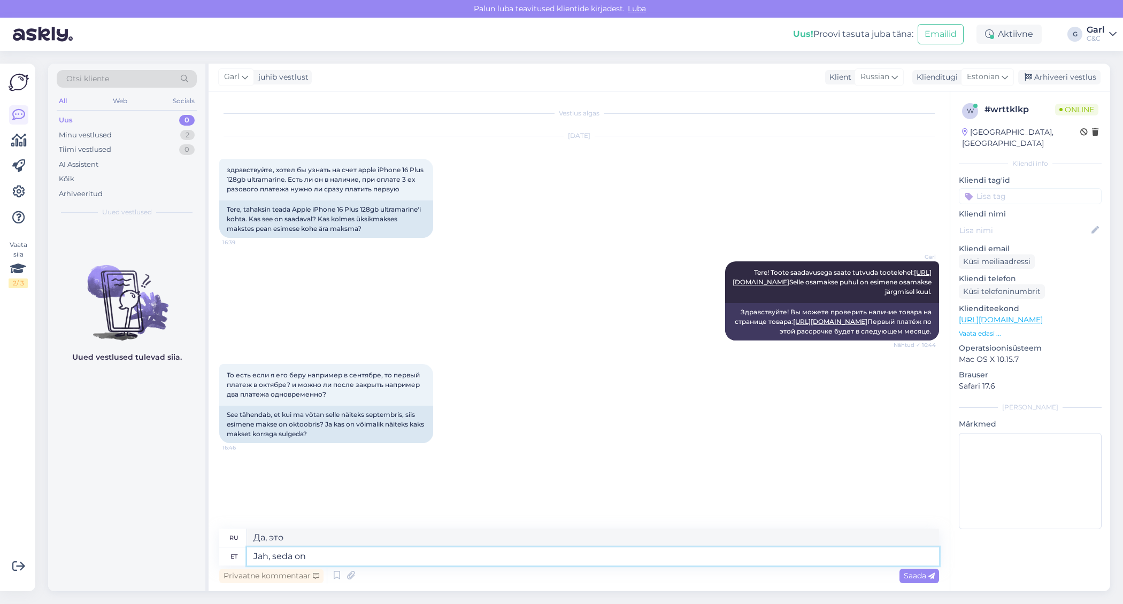
type textarea "Jah, seda on v"
type textarea "Да, это."
type textarea "Jah, seda"
type textarea "Да, это"
type textarea "Jah,"
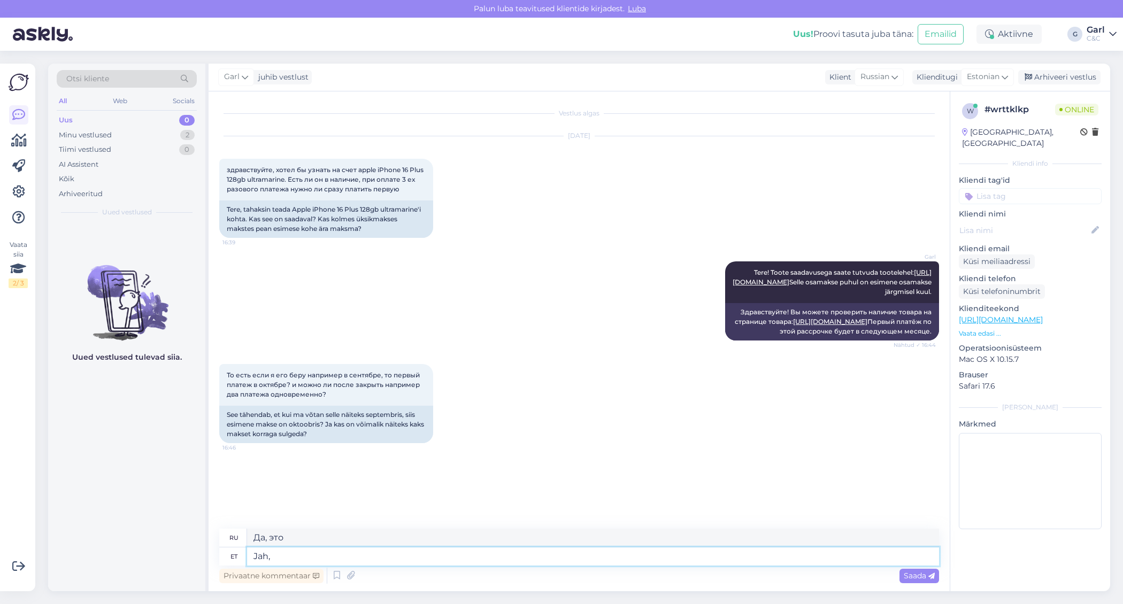
type textarea "Да,"
type textarea "Jah."
type textarea "Да."
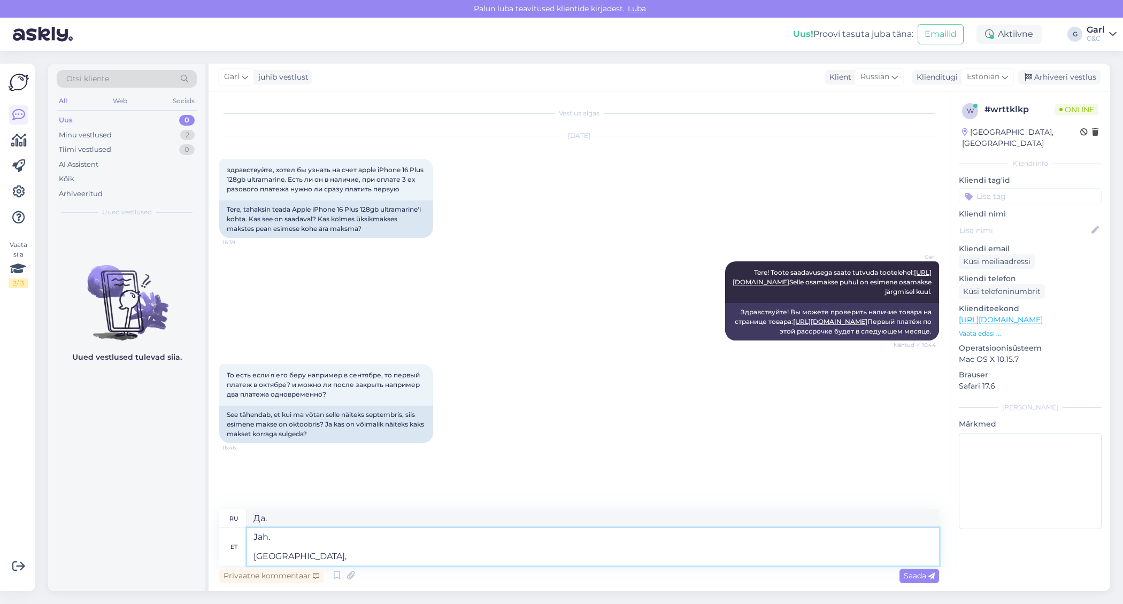
type textarea "Jah. Jah,"
type textarea "Да. Да,"
type textarea "Jah. Jah, Teil o"
type textarea "Да. Да, у вас есть"
type textarea "Jah. Jah, Teil on võimalik jär"
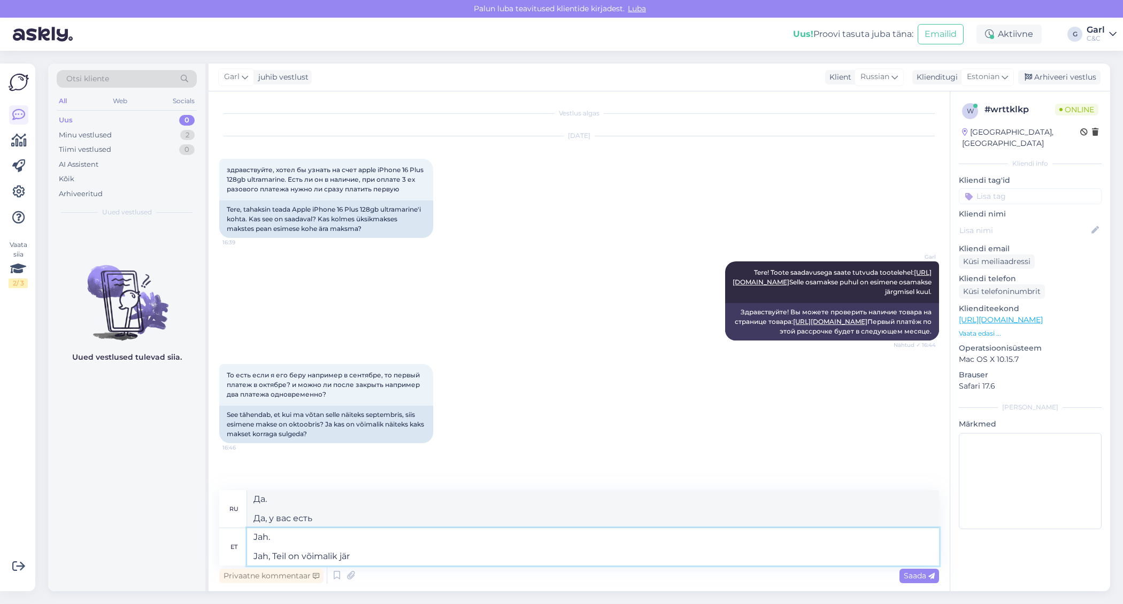
type textarea "Да. Да, вы можете."
type textarea "Jah. Jah, Teil on võimalik järelmaksupakkuja is"
type textarea "Да. Да, вы можете воспользоваться услугами поставщика услуг по рассрочке платеж…"
type textarea "Jah. Jah, Teil on võimalik järelmaksupakkuja iseteeninduses"
type textarea "Да. Да, вы можете воспользоваться услугой самообслуживания поставщика услуг по …"
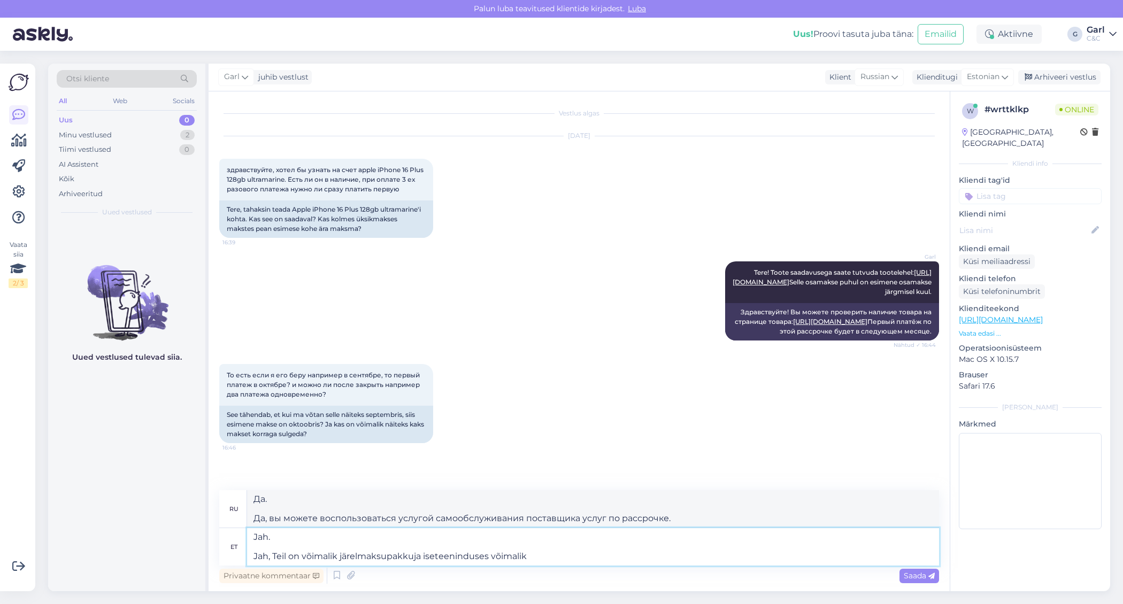
type textarea "Jah. Jah, Teil on võimalik järelmaksupakkuja iseteeninduses võimalik k"
type textarea "Да. Да, вы можете воспользоваться самообслуживанием поставщика услуг по рассроч…"
type textarea "Jah. Jah, Teil on võimalik järelmaksupakkuja iseteeninduses võimalik ka ka"
type textarea "Да. Да, вы также можете воспользоваться самообслуживанием поставщика услуг по р…"
type textarea "Jah. Jah, Teil on võimalik järelmaksupakkuja iseteeninduses võimalik ka kaks"
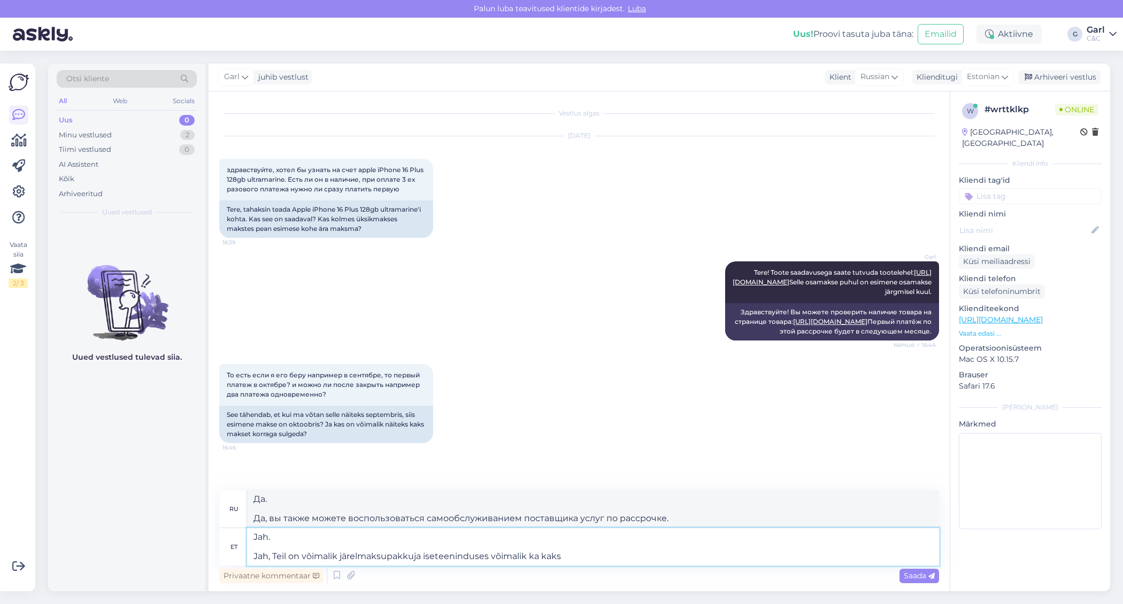
type textarea "Да. Да, вы также можете воспользоваться услугой самообслуживания поставщика усл…"
type textarea "Jah. Jah, Teil on võimalik järelmaksupakkuja iseteeninduses võimalik ka kaks ma…"
type textarea "Да. Да, вы также можете сделать два платежа в системе самообслуживания поставщи…"
type textarea "Jah. Jah, Teil on võimalik järelmaksupakkuja iseteeninduses võimalik ka kaks ma…"
type textarea "Да. Да, вы также можете сделать два платежа одновременно в самообслуживании пос…"
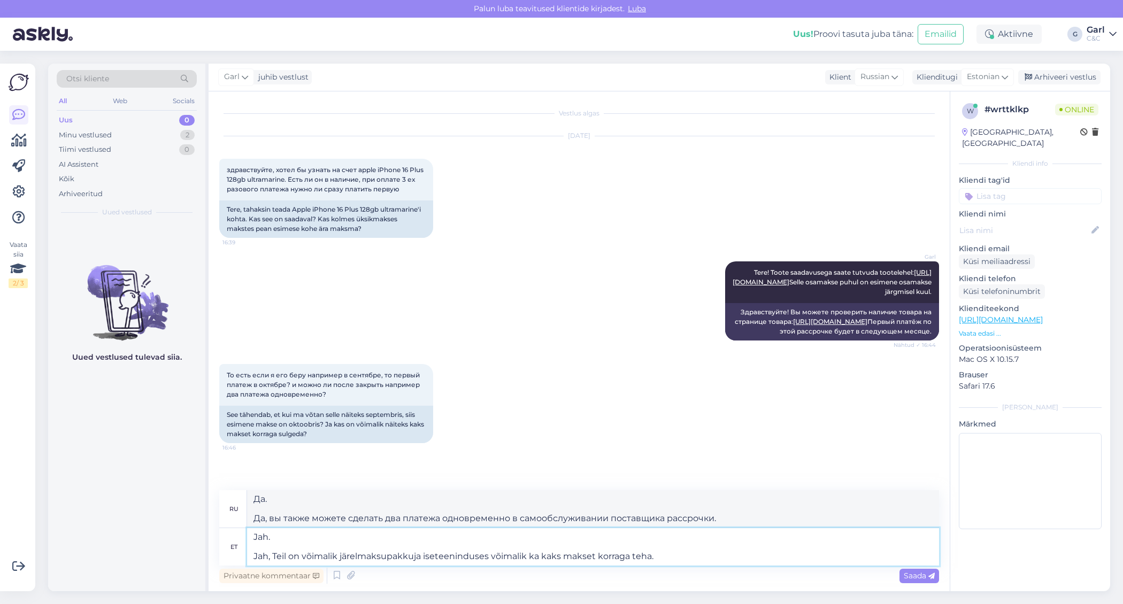
type textarea "Jah. Jah, Teil on võimalik järelmaksupakkuja iseteeninduses võimalik ka kaks ma…"
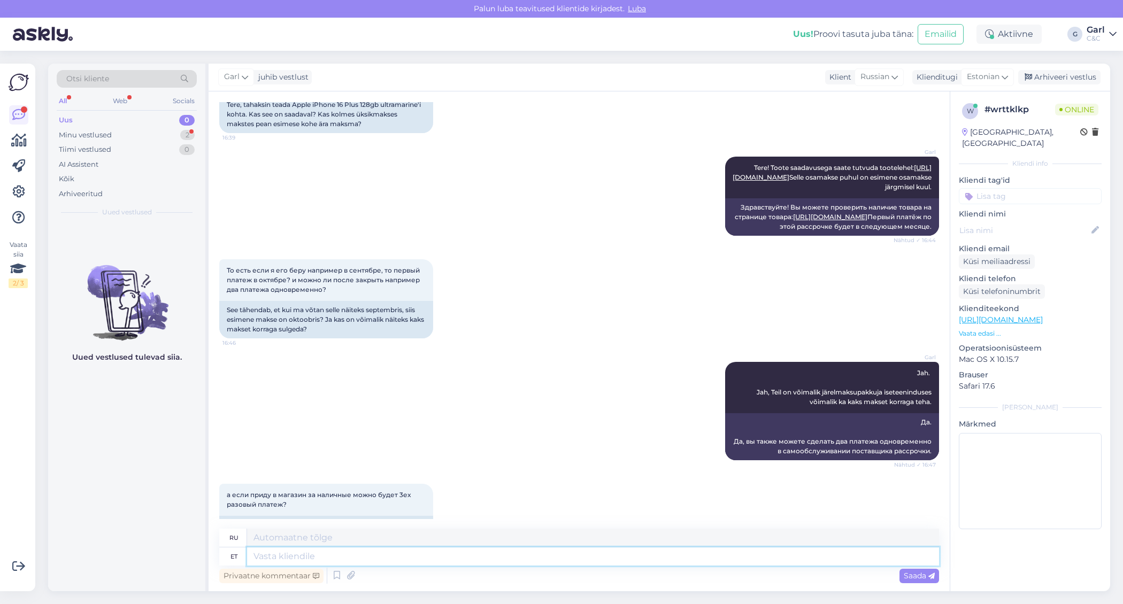
scroll to position [189, 0]
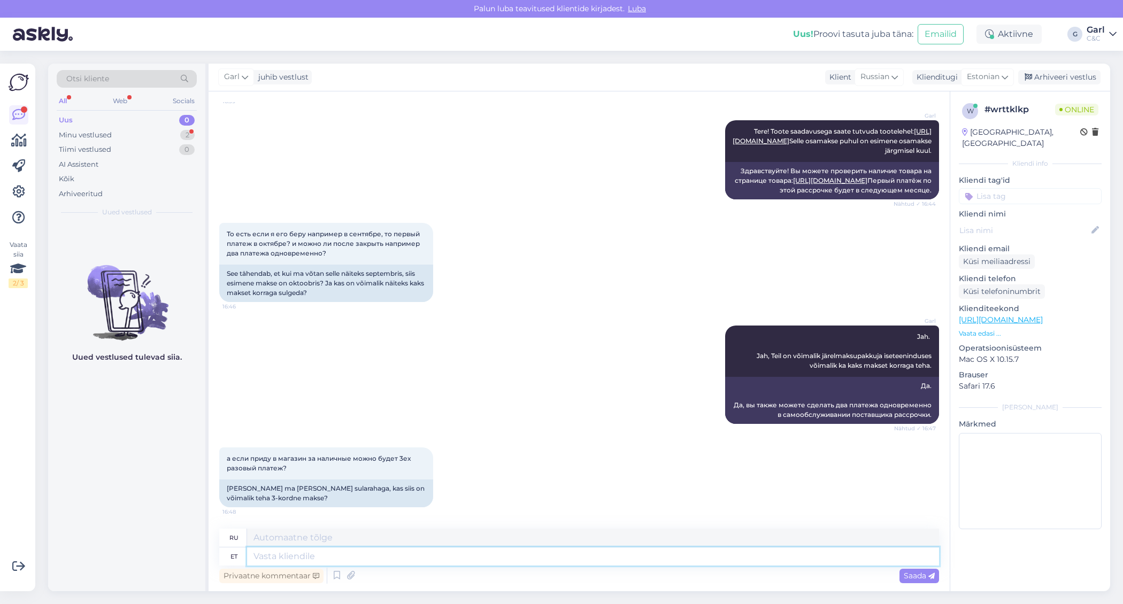
click at [543, 554] on textarea at bounding box center [593, 557] width 692 height 18
type textarea "Sularahas"
type textarea "Наличными"
type textarea "Sularahas ei o"
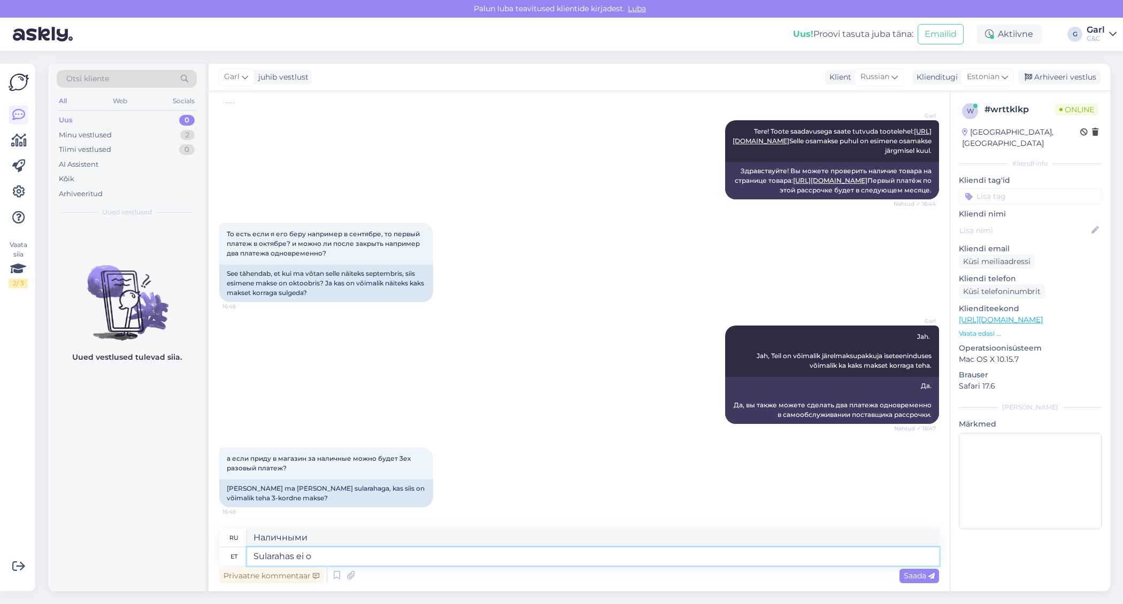
type textarea "Нет наличных"
type textarea "Sularahas ei ole võimalik."
type textarea "Оплата наличными невозможна."
type textarea "Sularahas ei ole võimalik. Makse peate te"
type textarea "Оплата наличными невозможна. Необходимо произвести оплату."
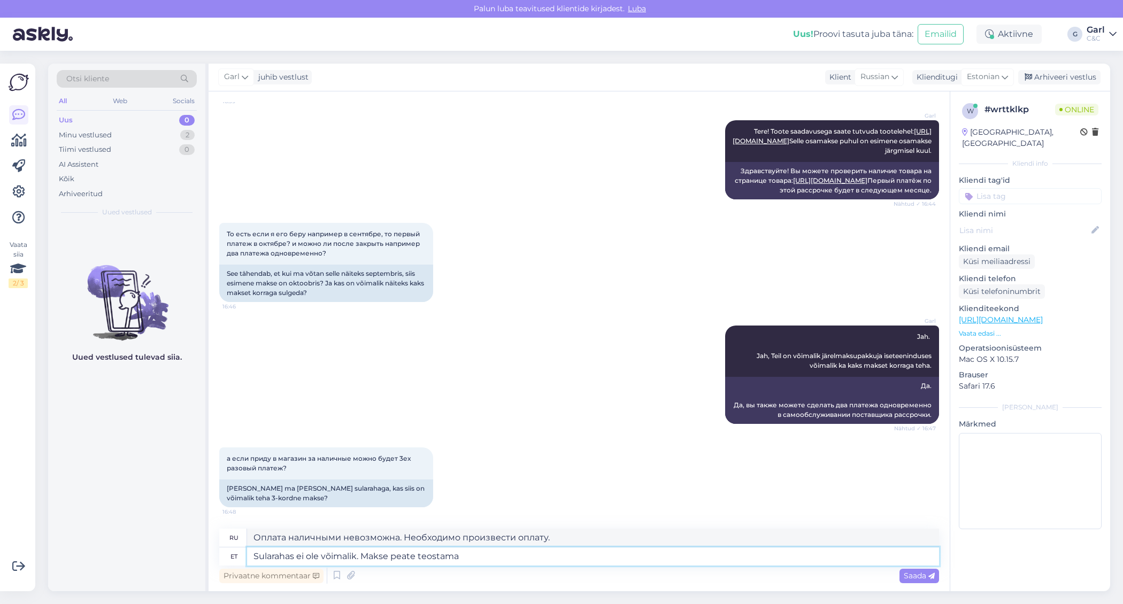
type textarea "Sularahas ei ole võimalik. Makse peate teostama"
type textarea "Оплата наличными невозможна. Вы должны сделать оплату."
type textarea "Sularahas ei ole võimalik. Makse peate teostama Teie"
type textarea "Оплата наличными невозможна. Оплата производится вами."
type textarea "Sularahas ei ole võimalik. Makse peate teostama Teie järelmaksupakkujale."
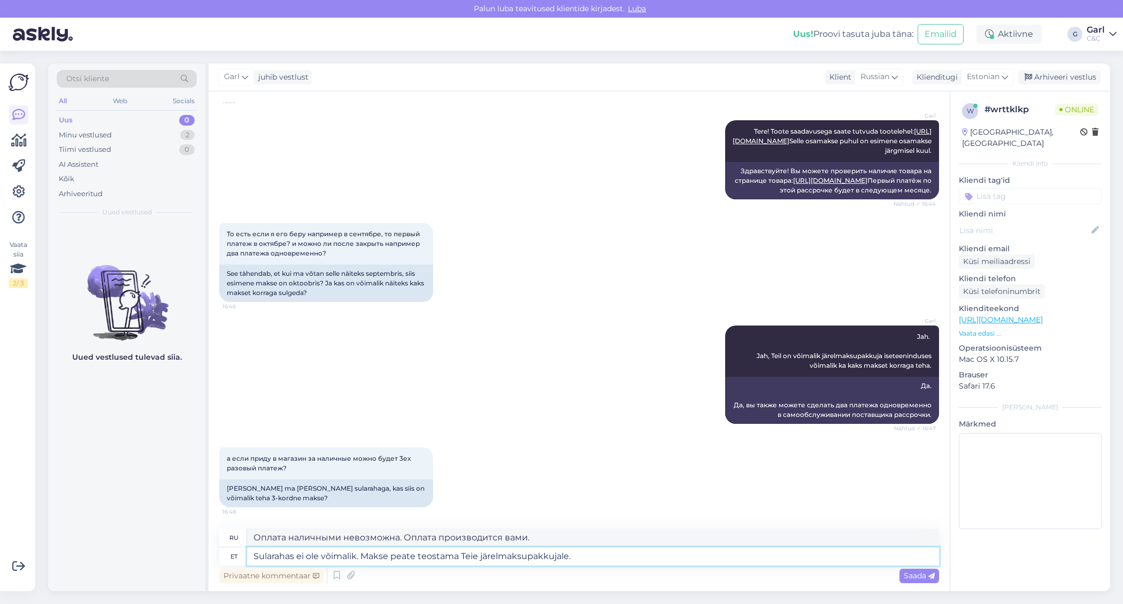
type textarea "Оплата наличными невозможна. Вам необходимо перевести оплату своему поставщику …"
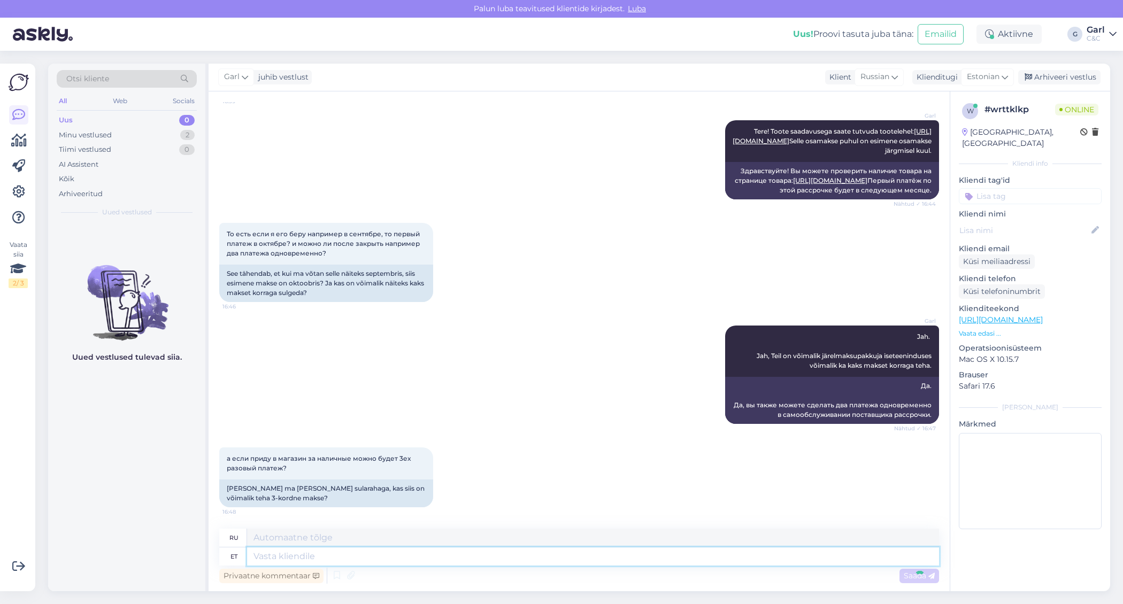
scroll to position [272, 0]
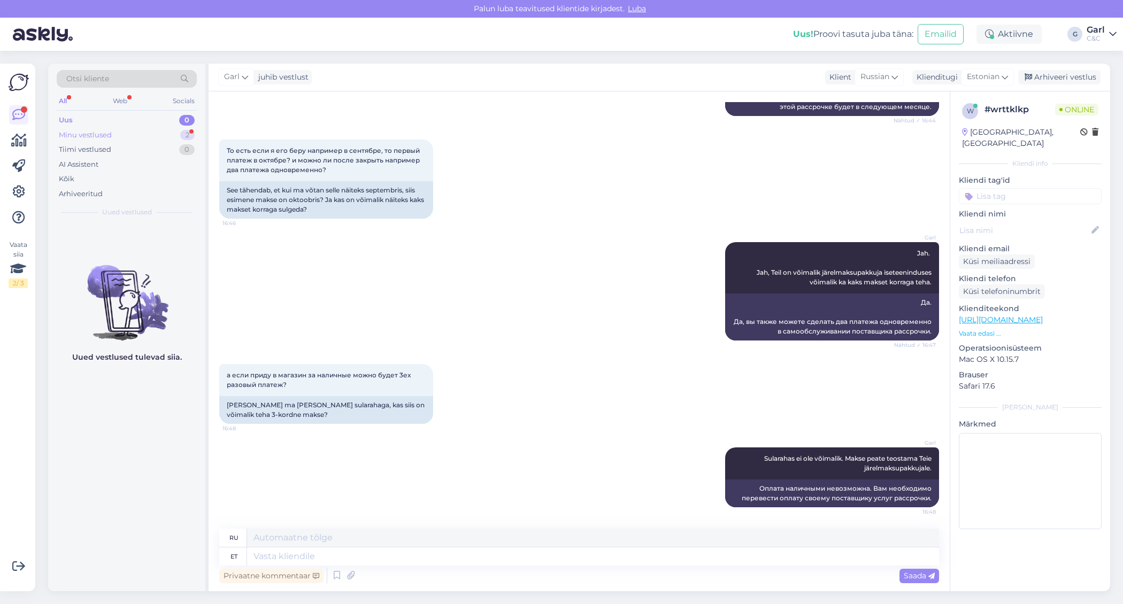
click at [166, 128] on div "Minu vestlused 2" at bounding box center [127, 135] width 140 height 15
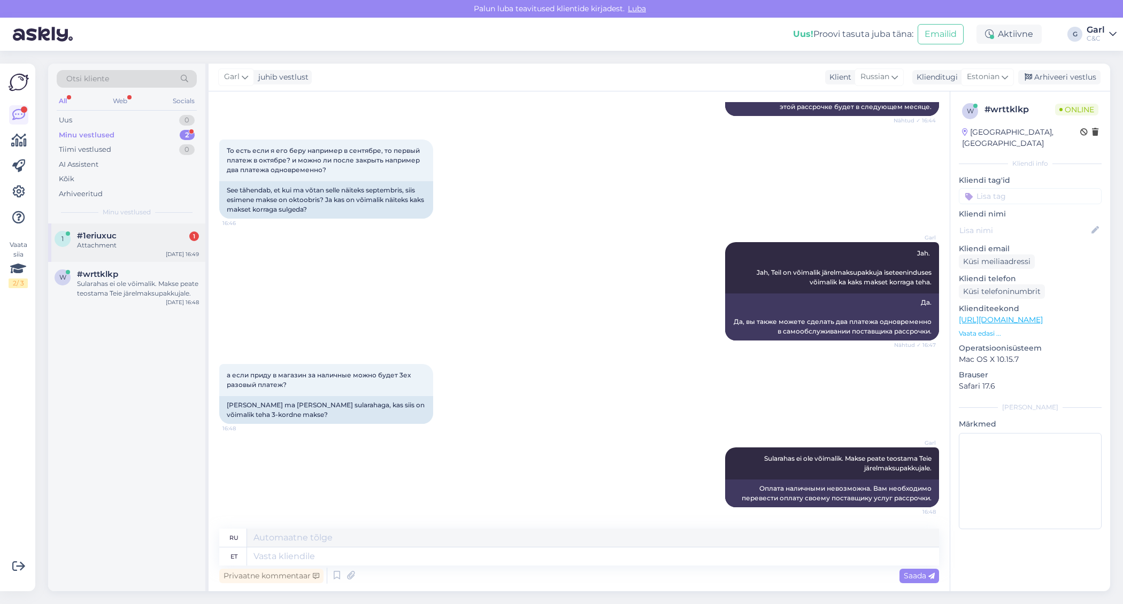
click at [147, 229] on div "1 #1eriuxuc 1 Attachment Aug 19 16:49" at bounding box center [126, 243] width 157 height 39
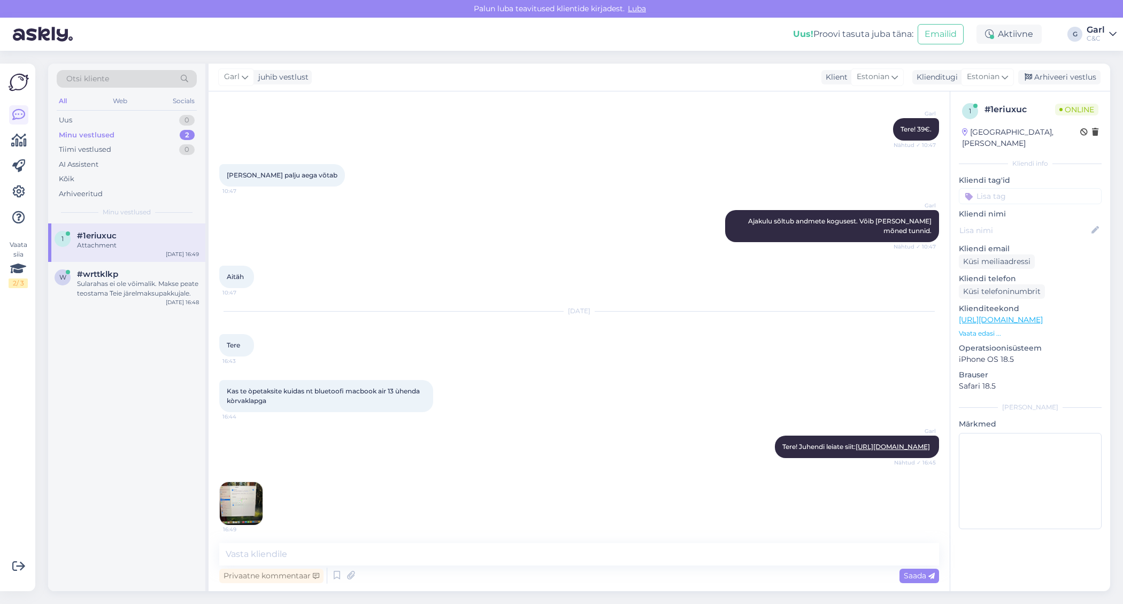
click at [241, 503] on img at bounding box center [241, 503] width 43 height 43
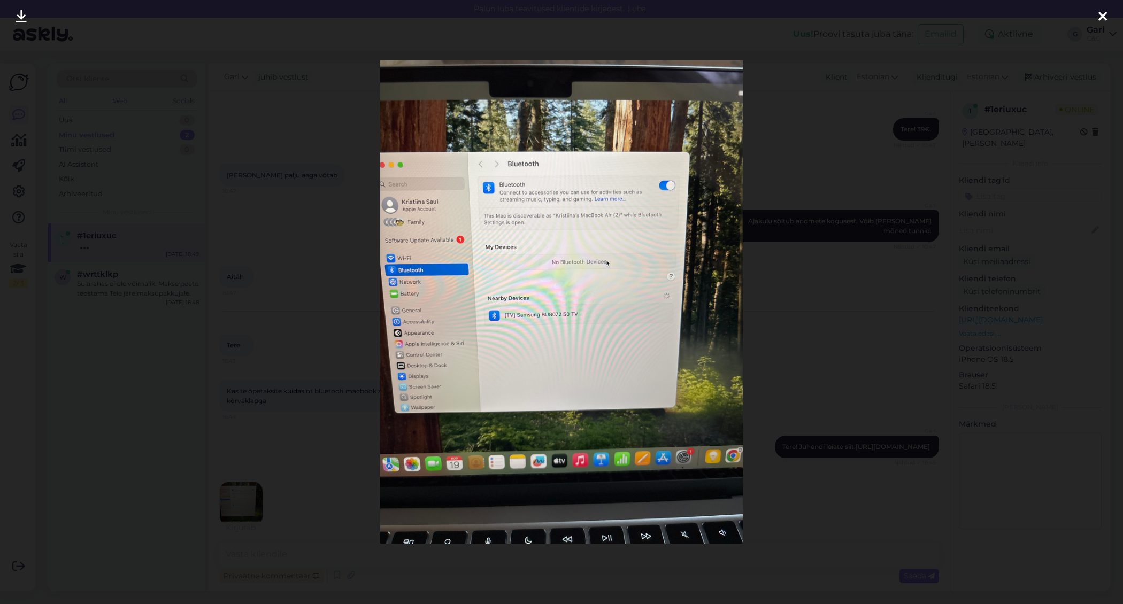
click at [296, 478] on div at bounding box center [561, 302] width 1123 height 604
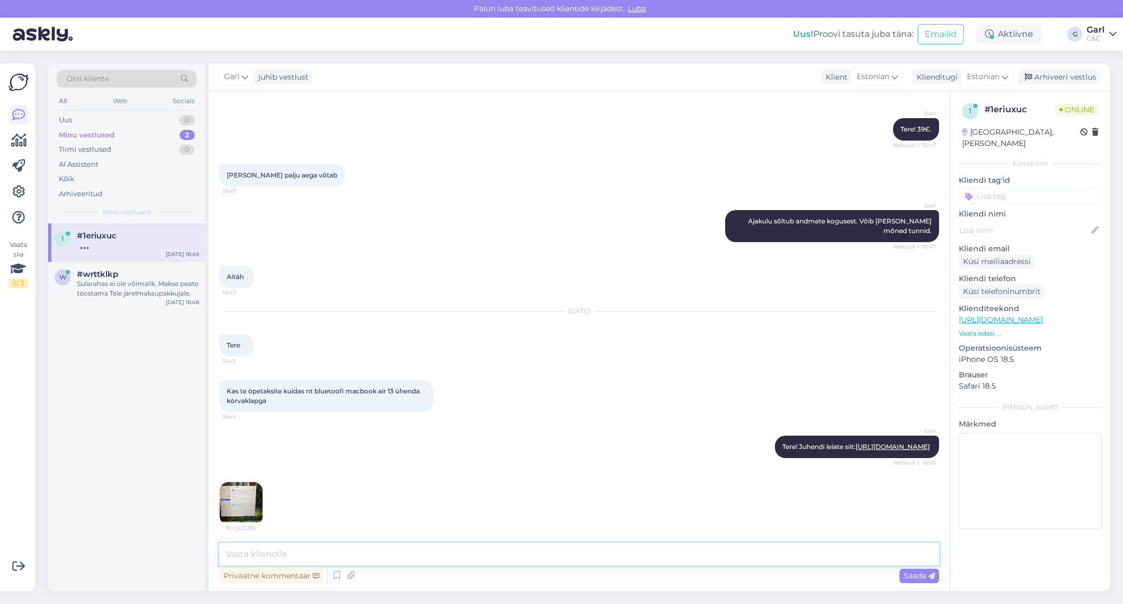
click at [287, 547] on textarea at bounding box center [579, 554] width 720 height 22
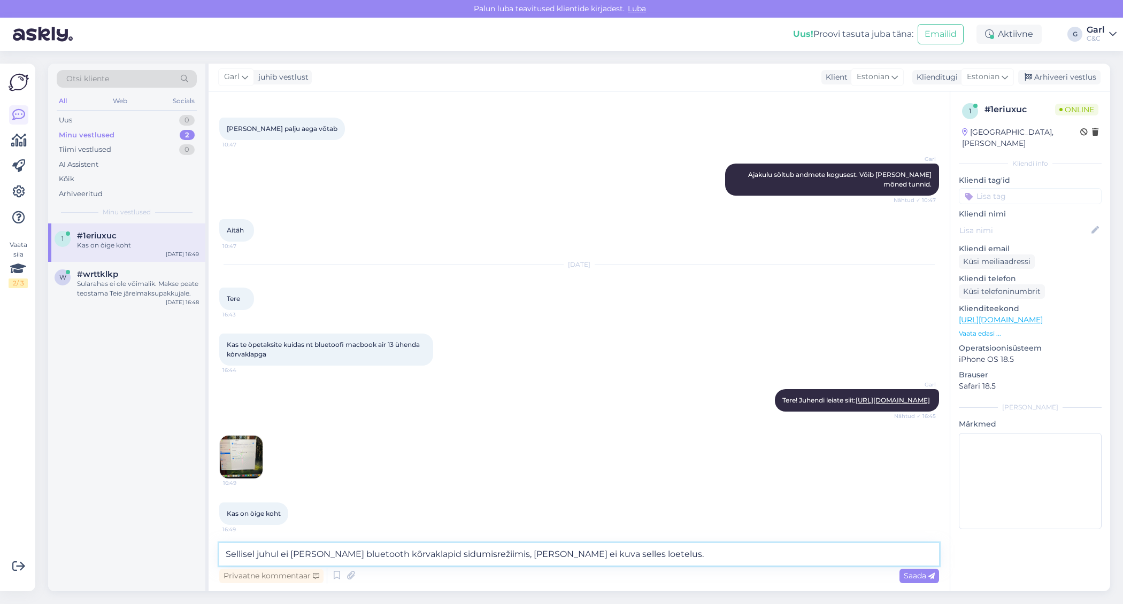
type textarea "Sellisel juhul ei ole Teie bluetooth kõrvaklapid sidumisrežiimis, kui neid ei k…"
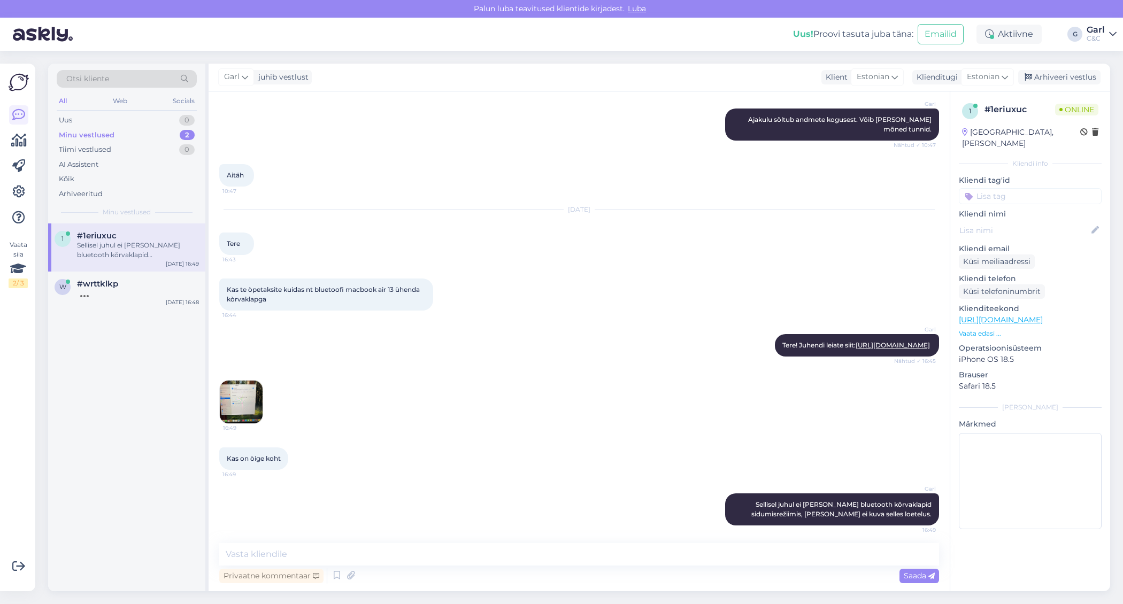
click at [258, 404] on img at bounding box center [241, 402] width 43 height 43
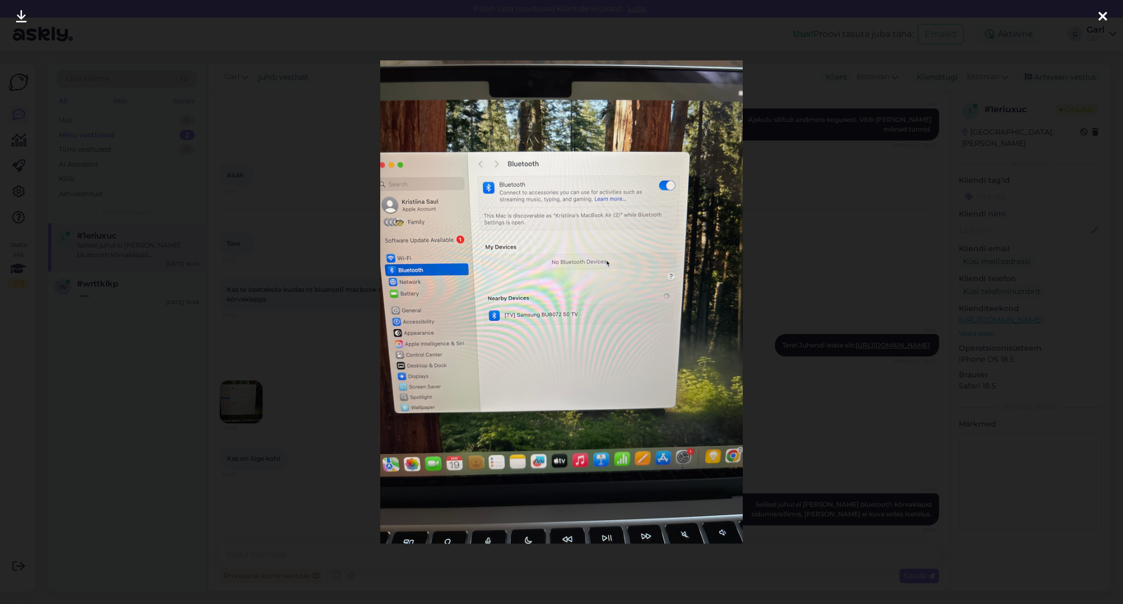
click at [197, 380] on div at bounding box center [561, 302] width 1123 height 604
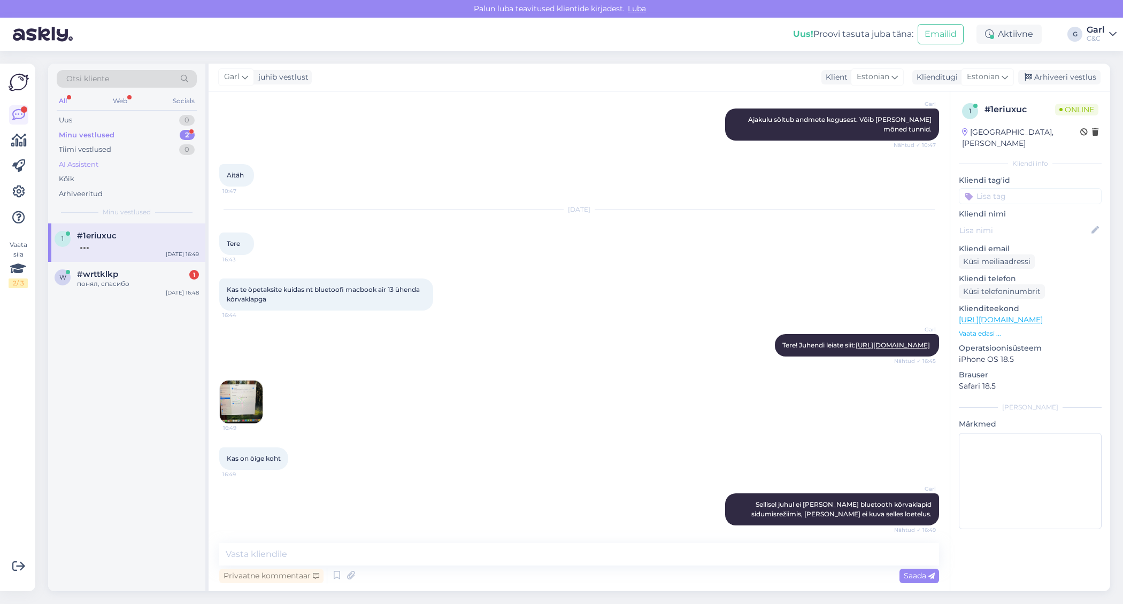
scroll to position [3591, 0]
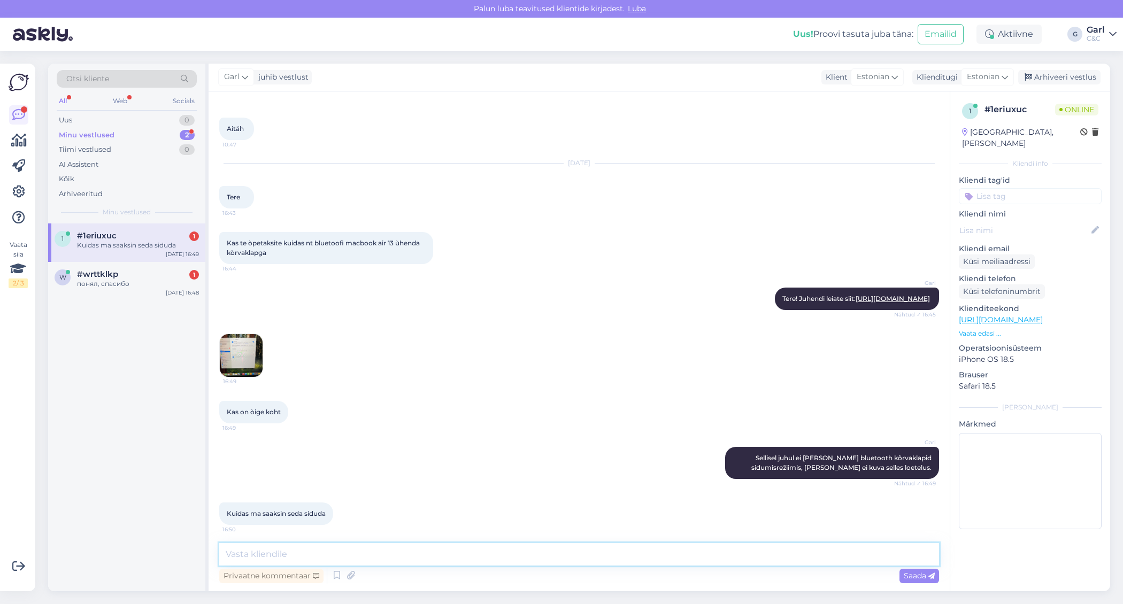
click at [312, 555] on textarea at bounding box center [579, 554] width 720 height 22
type textarea "Mis kõrvaklapid teil on?"
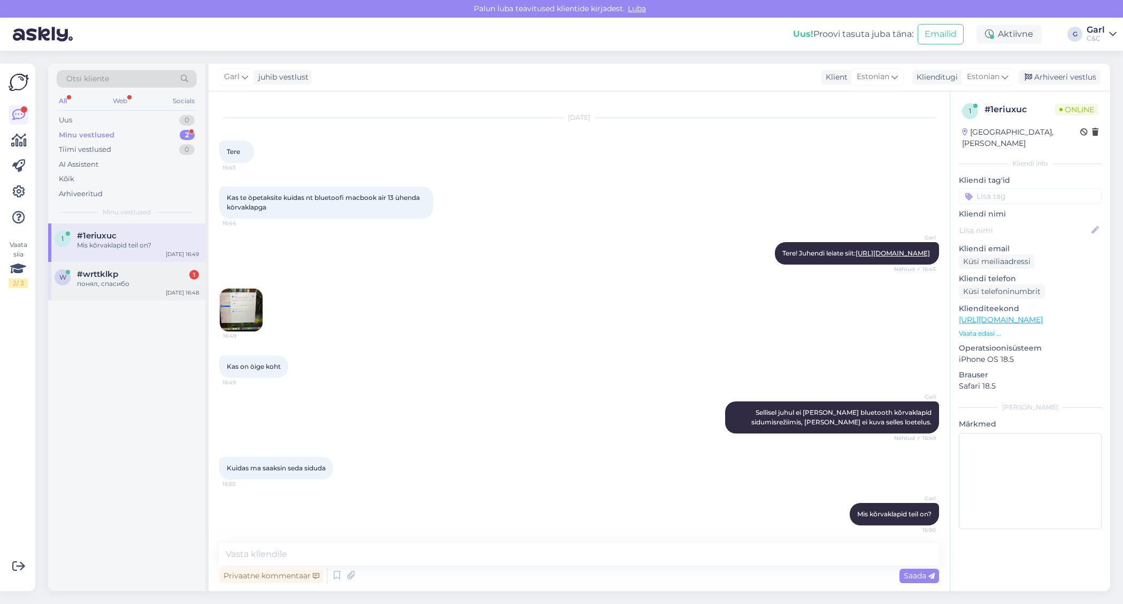
click at [155, 276] on div "#wrttklkp 1" at bounding box center [138, 275] width 122 height 10
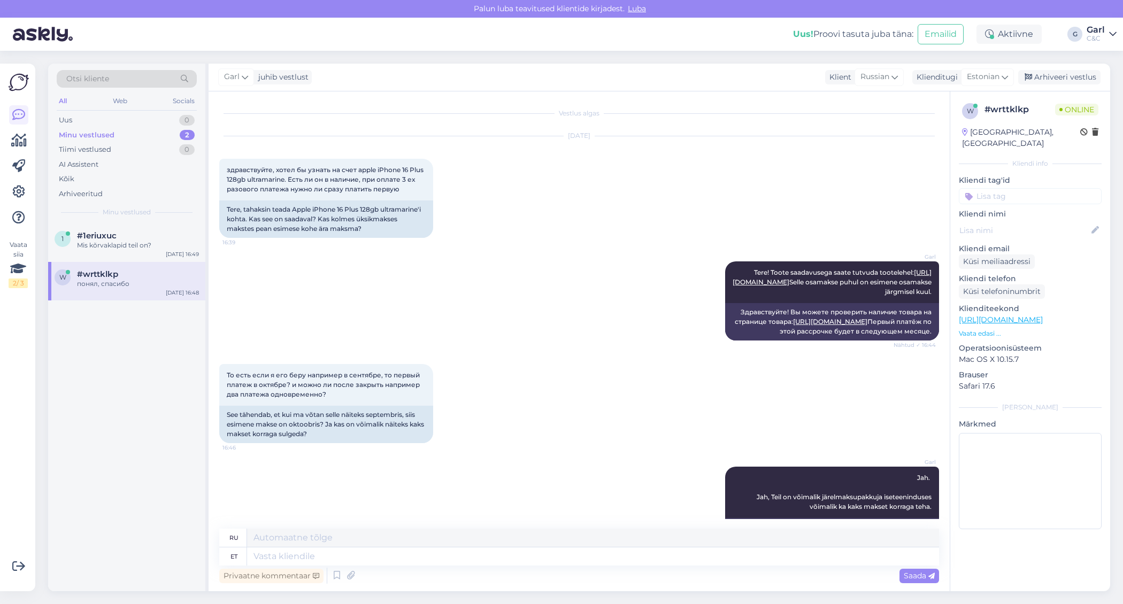
scroll to position [336, 0]
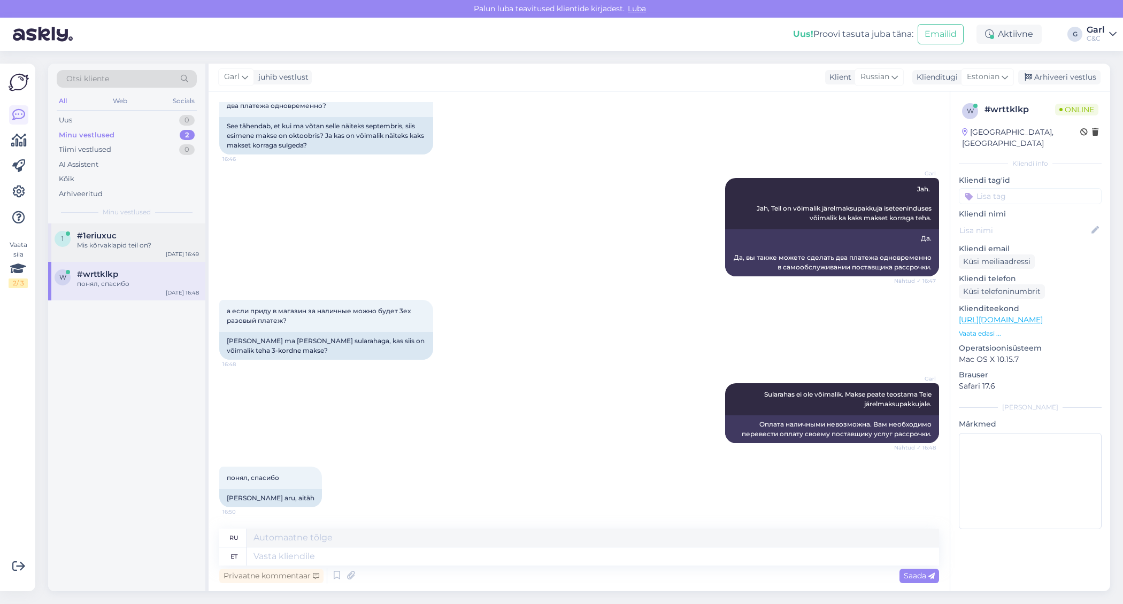
click at [137, 235] on div "#1eriuxuc" at bounding box center [138, 236] width 122 height 10
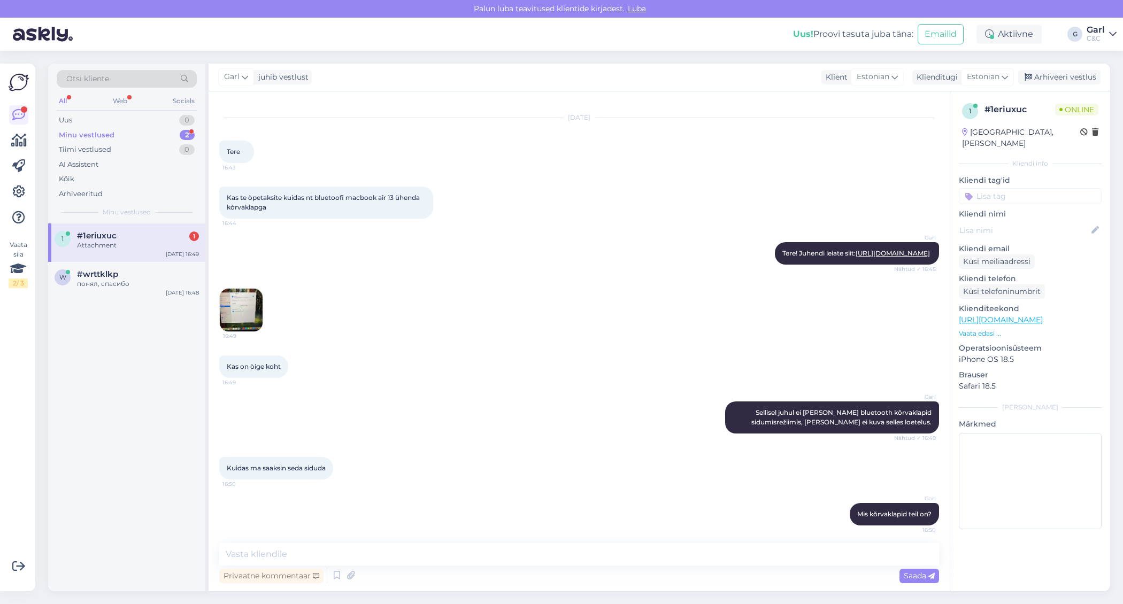
scroll to position [3704, 0]
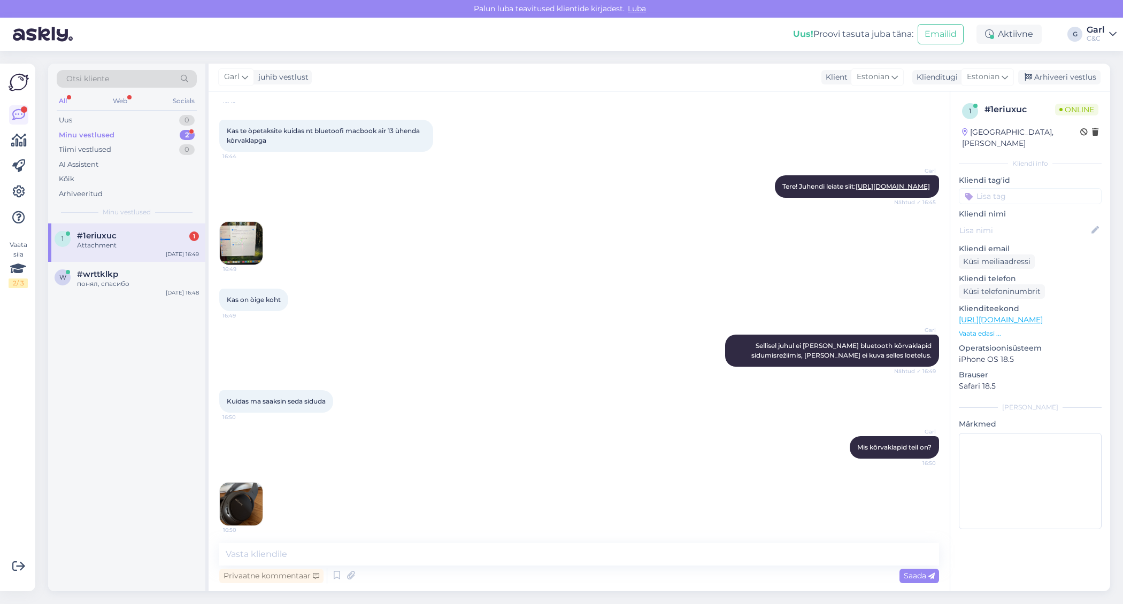
click at [259, 504] on img at bounding box center [241, 504] width 43 height 43
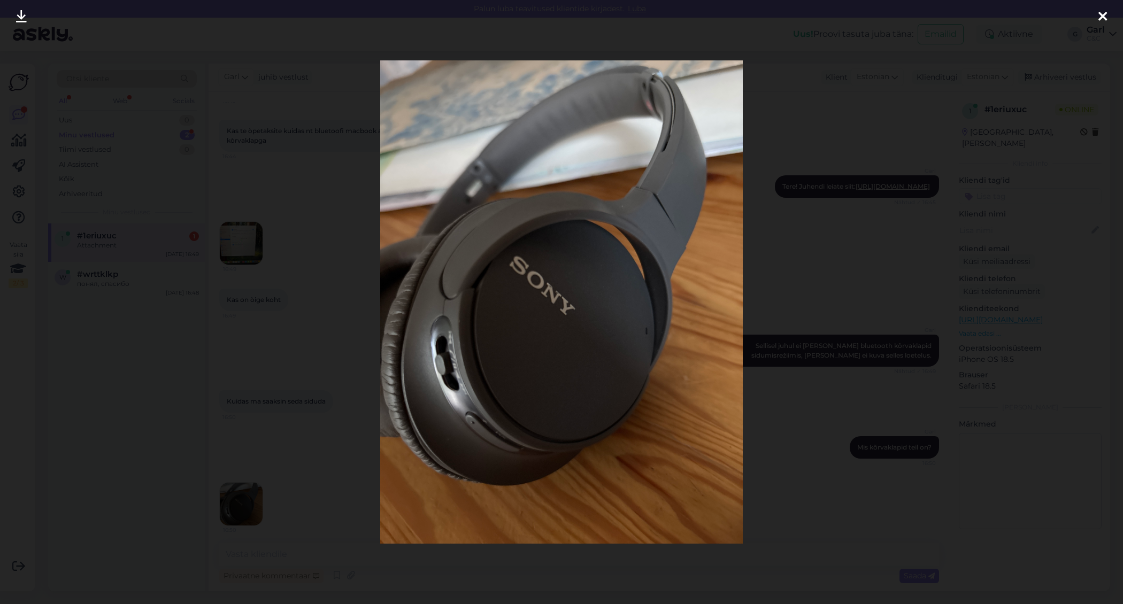
click at [281, 517] on div at bounding box center [561, 302] width 1123 height 604
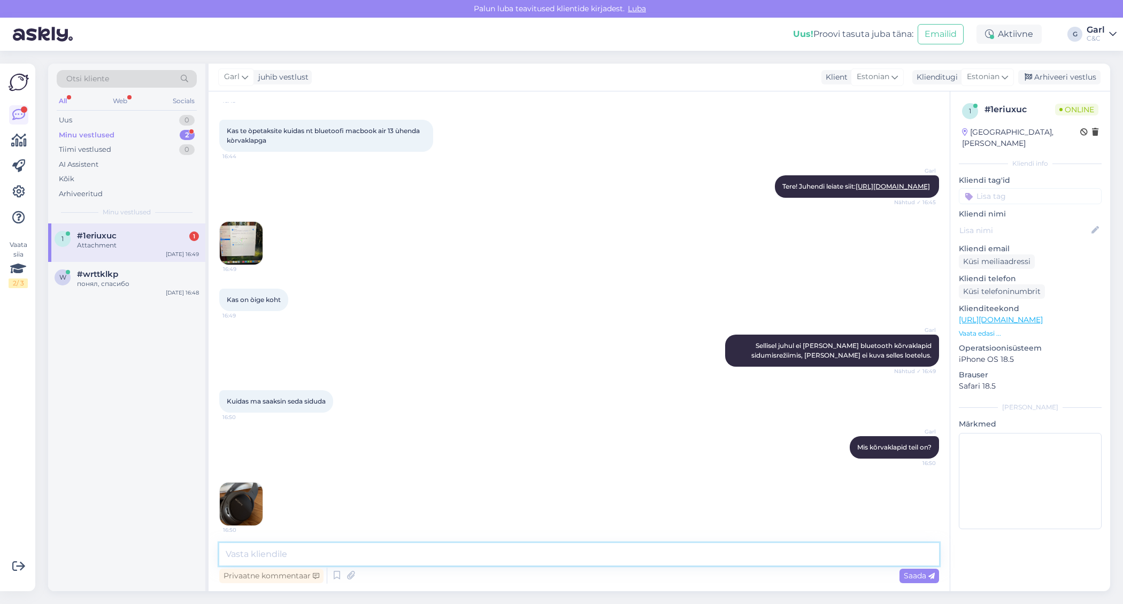
click at [298, 562] on textarea at bounding box center [579, 554] width 720 height 22
type textarea "S"
type textarea "a"
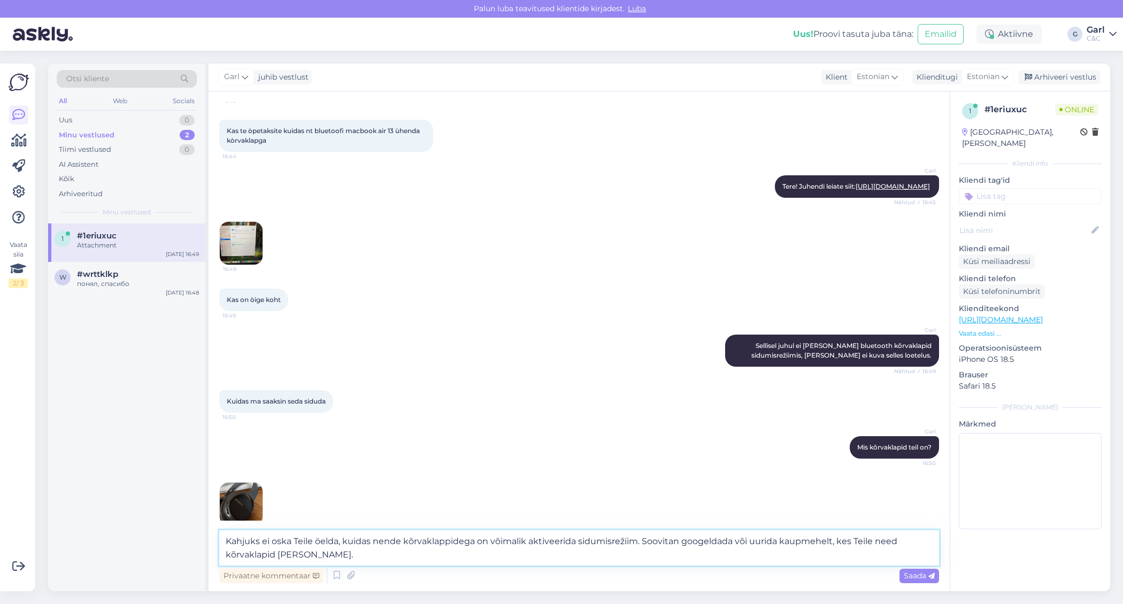
type textarea "Kahjuks ei oska Teile öelda, kuidas nende kõrvaklappidega on võimalik aktiveeri…"
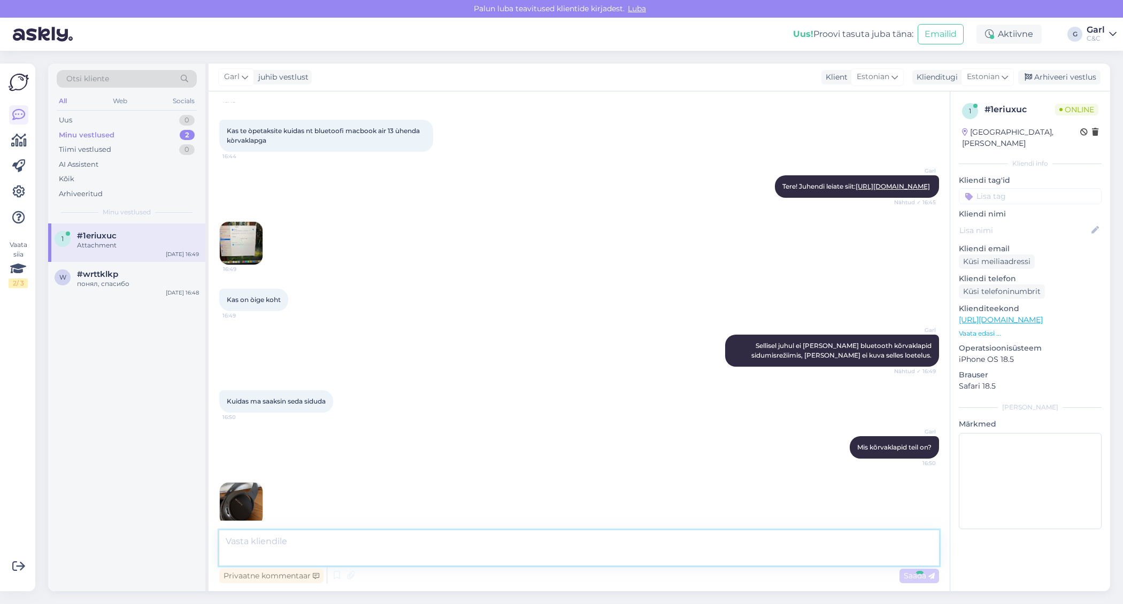
scroll to position [3770, 0]
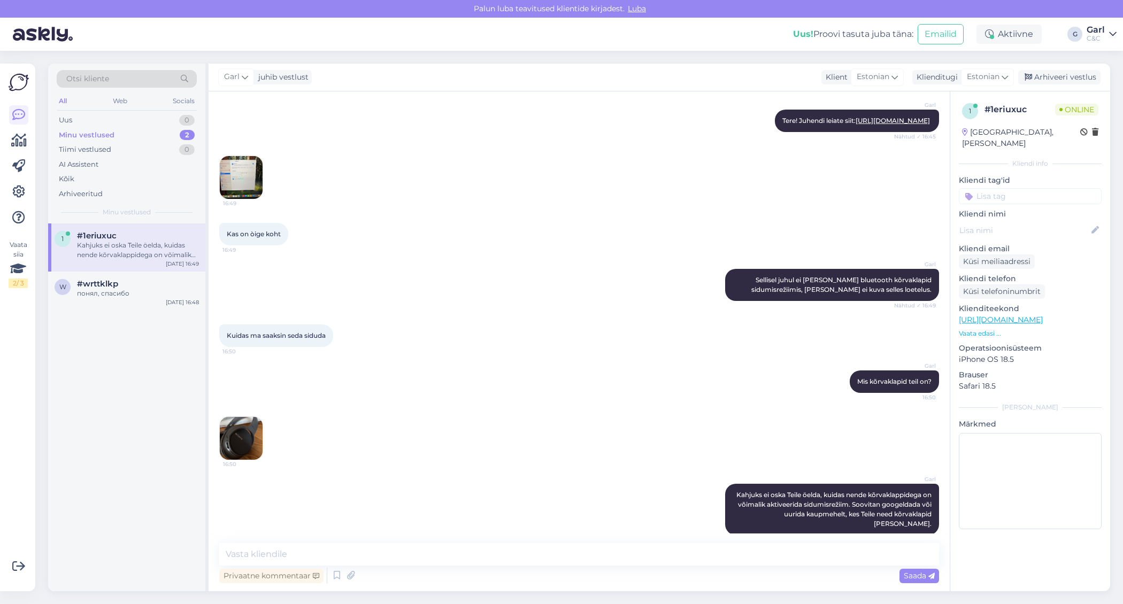
click at [95, 450] on div "1 #1eriuxuc Kahjuks ei oska Teile öelda, kuidas nende kõrvaklappidega on võimal…" at bounding box center [126, 408] width 157 height 368
click at [124, 273] on div "w #wrttklkp понял, спасибо Aug 19 16:48" at bounding box center [126, 291] width 157 height 39
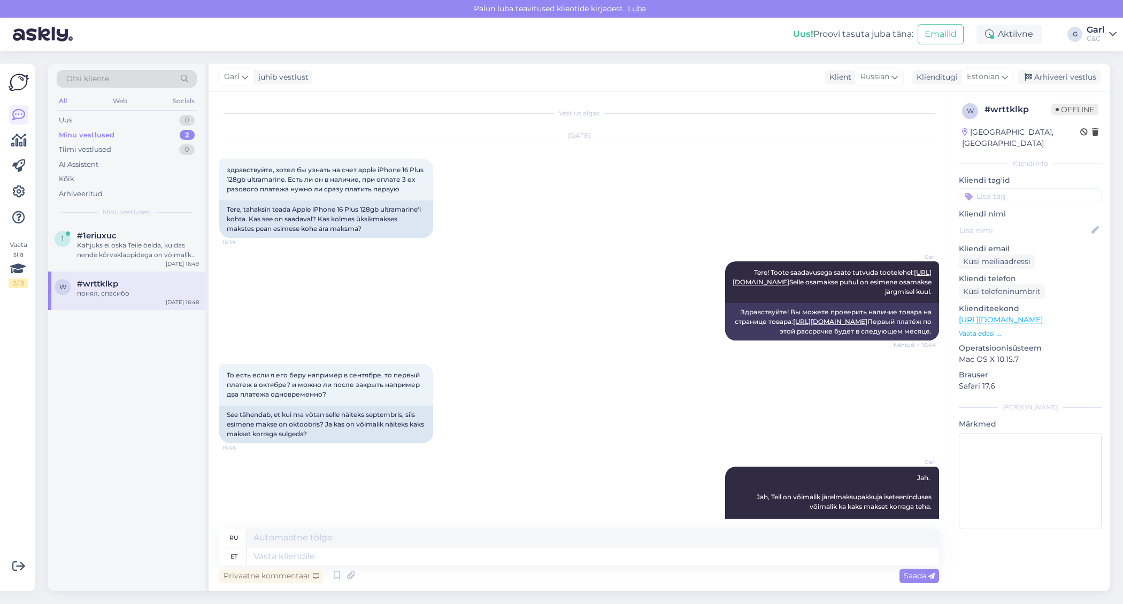
scroll to position [336, 0]
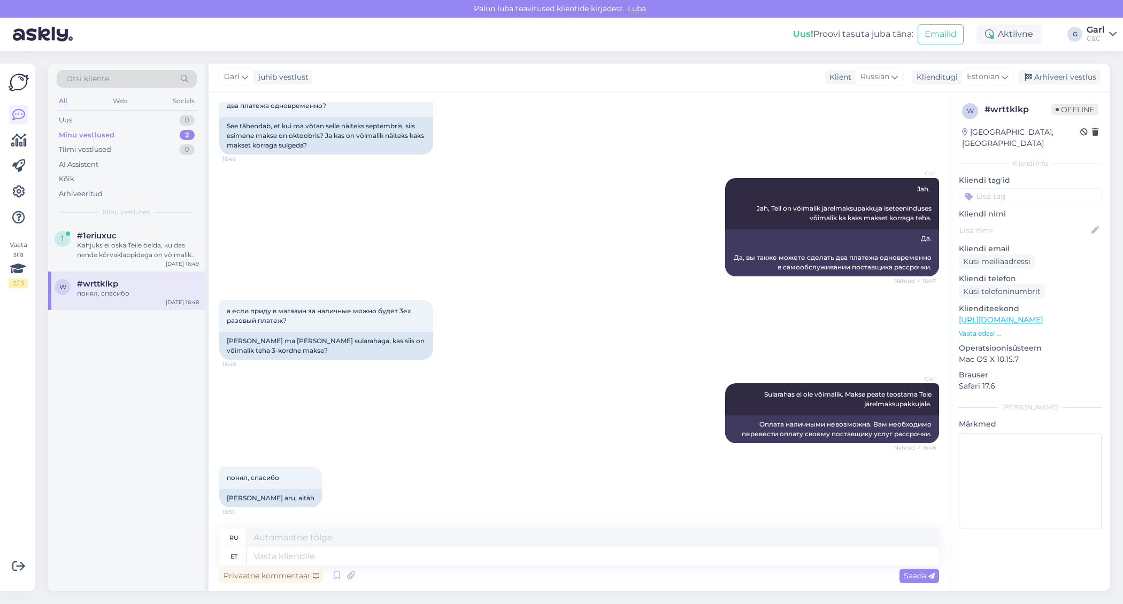
click at [1063, 67] on div "Garl juhib vestlust Klient Russian Klienditugi Estonian Arhiveeri vestlus" at bounding box center [660, 78] width 902 height 28
click at [1061, 71] on div "Arhiveeri vestlus" at bounding box center [1059, 77] width 82 height 14
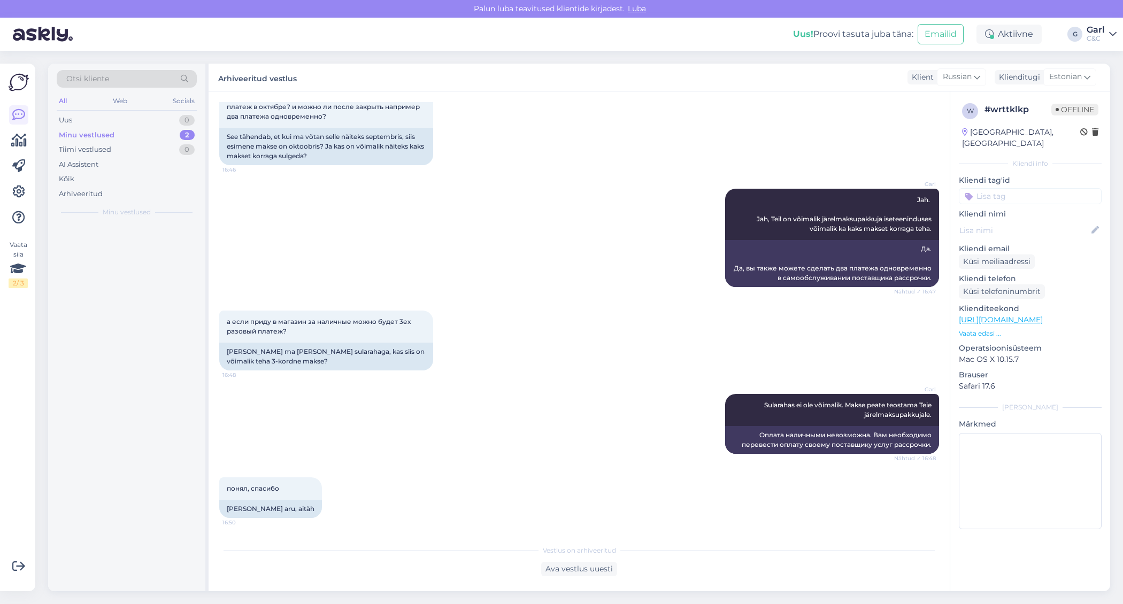
scroll to position [326, 0]
click at [152, 224] on div "1 #1eriuxuc 1 Attachment Aug 19 16:51" at bounding box center [126, 243] width 157 height 39
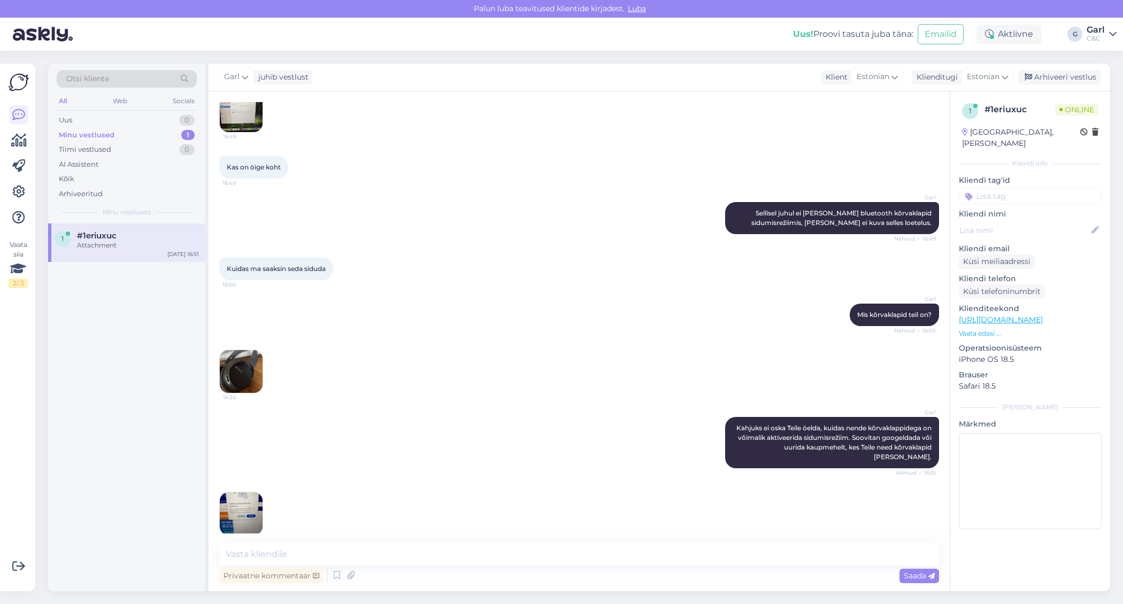
click at [251, 497] on img at bounding box center [241, 514] width 43 height 43
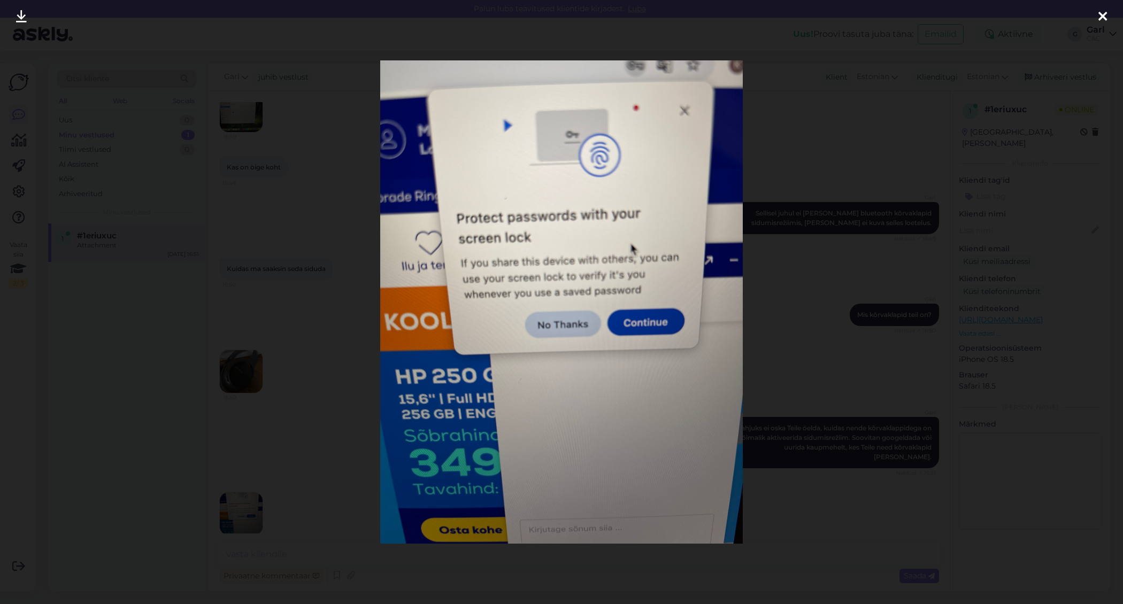
click at [130, 393] on div at bounding box center [561, 302] width 1123 height 604
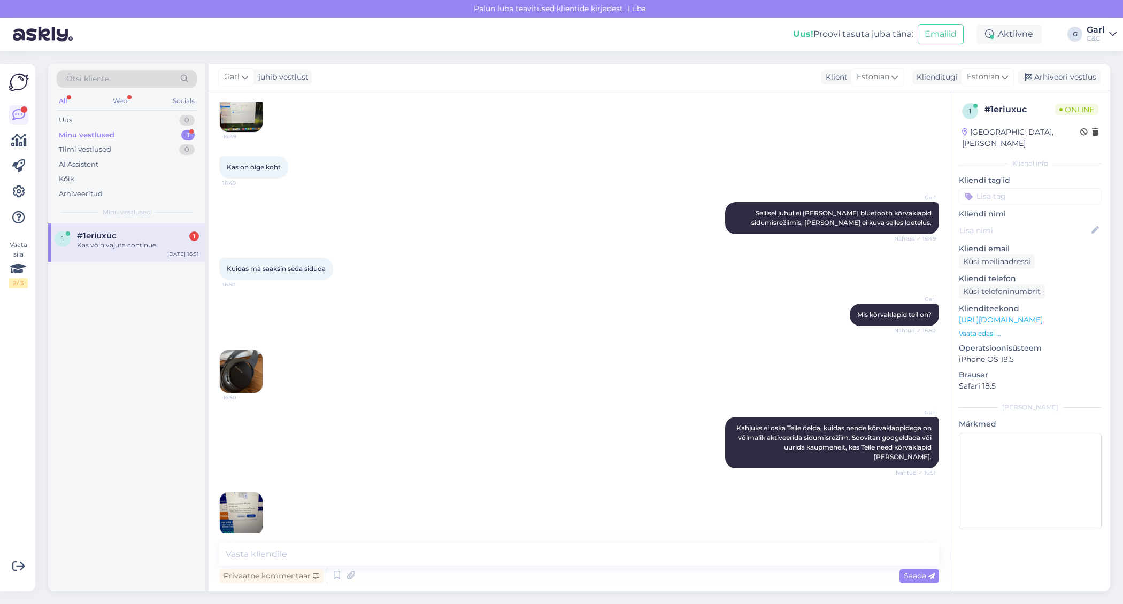
scroll to position [3882, 0]
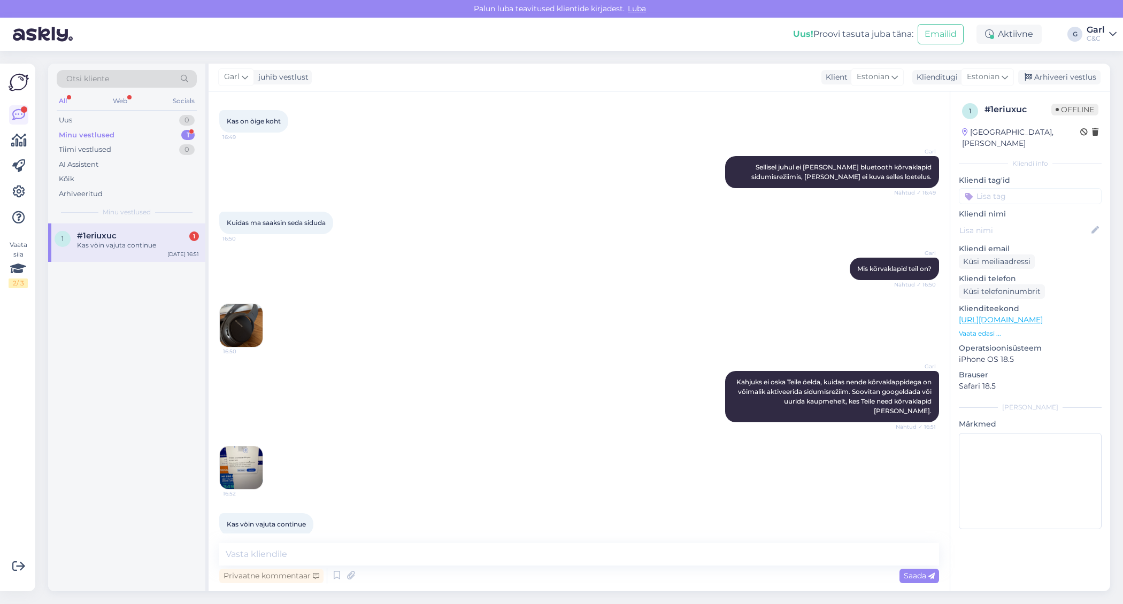
click at [250, 447] on img at bounding box center [241, 468] width 43 height 43
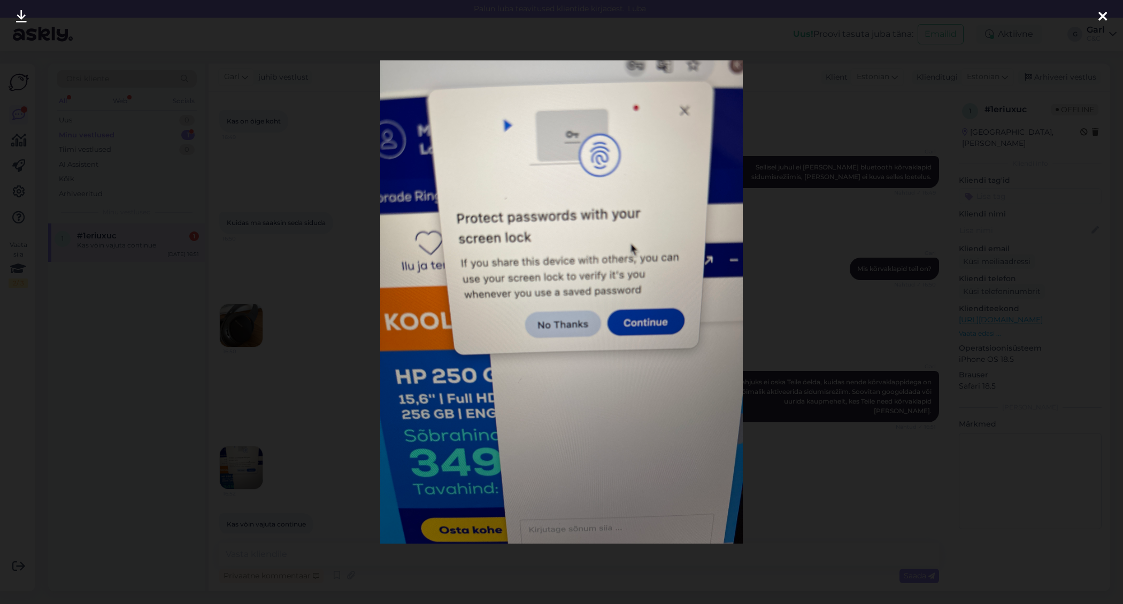
click at [192, 443] on div at bounding box center [561, 302] width 1123 height 604
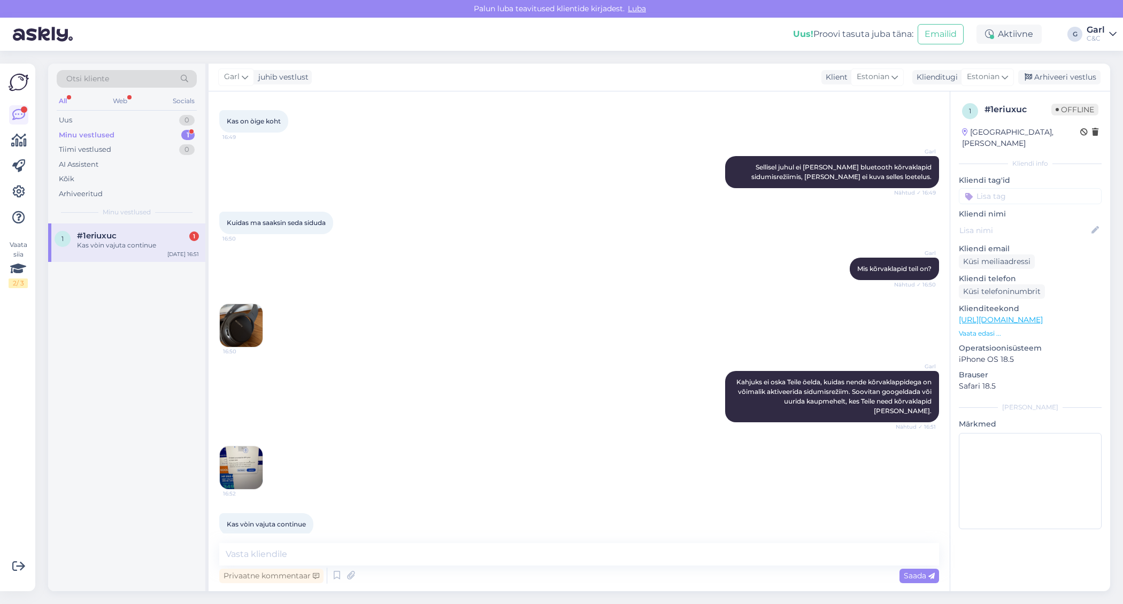
click at [458, 535] on div "Vestlus algas Aug 7 2025 Tere 11:40 Keito Kööp Tere! Kuidas abiks saame olla? N…" at bounding box center [579, 341] width 741 height 500
click at [430, 549] on textarea at bounding box center [579, 554] width 720 height 22
click at [484, 552] on textarea at bounding box center [579, 554] width 720 height 22
click at [226, 463] on img at bounding box center [241, 468] width 43 height 43
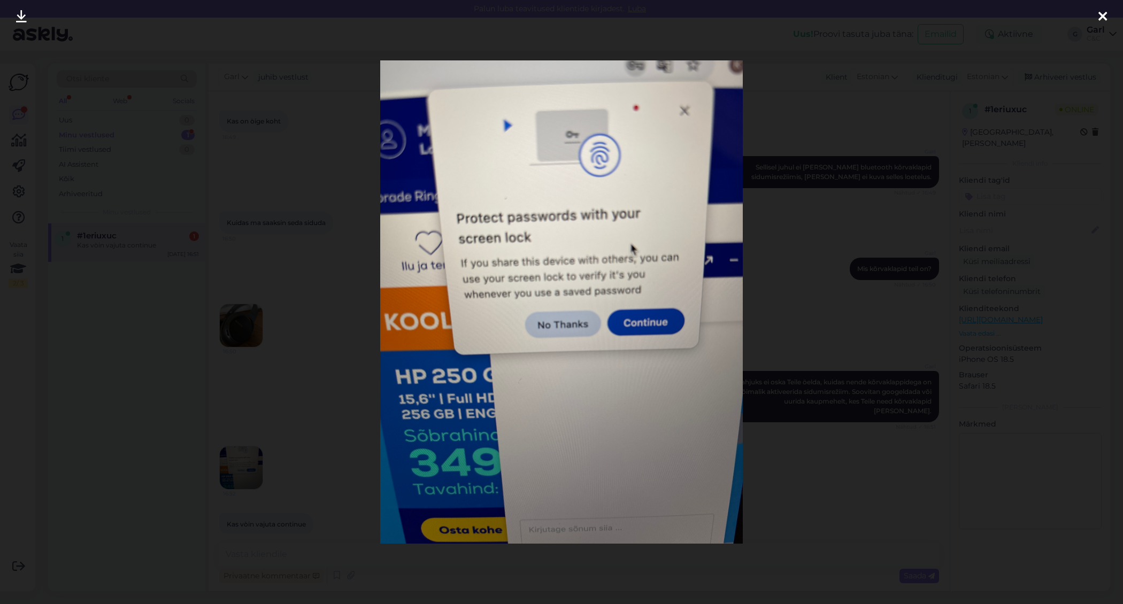
click at [278, 515] on div at bounding box center [561, 302] width 1123 height 604
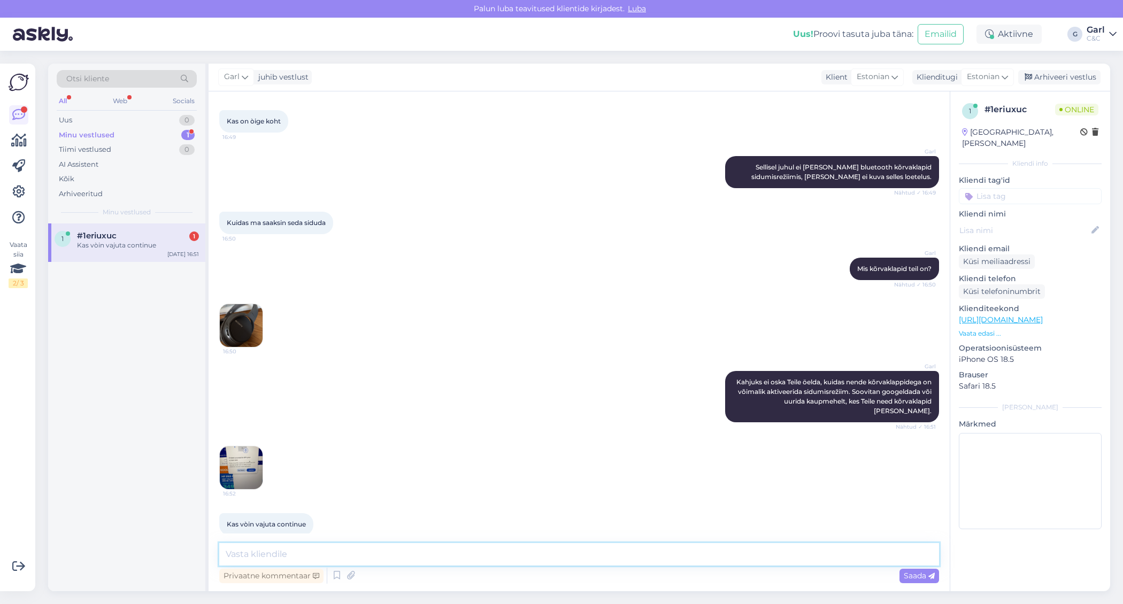
click at [272, 556] on textarea at bounding box center [579, 554] width 720 height 22
type textarea "See sõltub Teie eelistustest. Kui seadet kasutab mõni teine inimene ka ja soovi…"
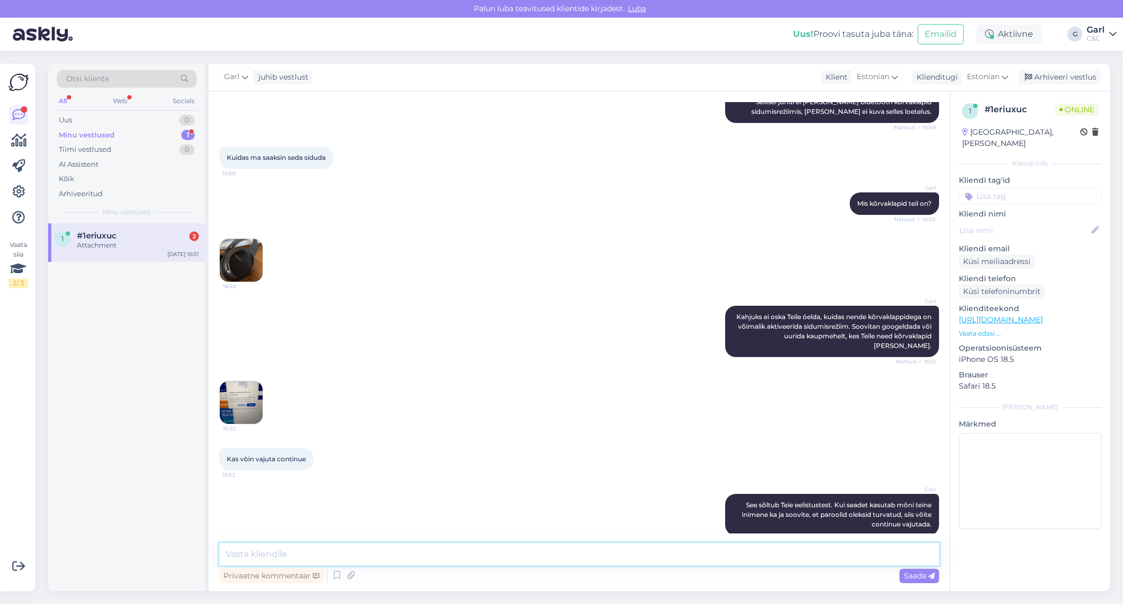
scroll to position [4060, 0]
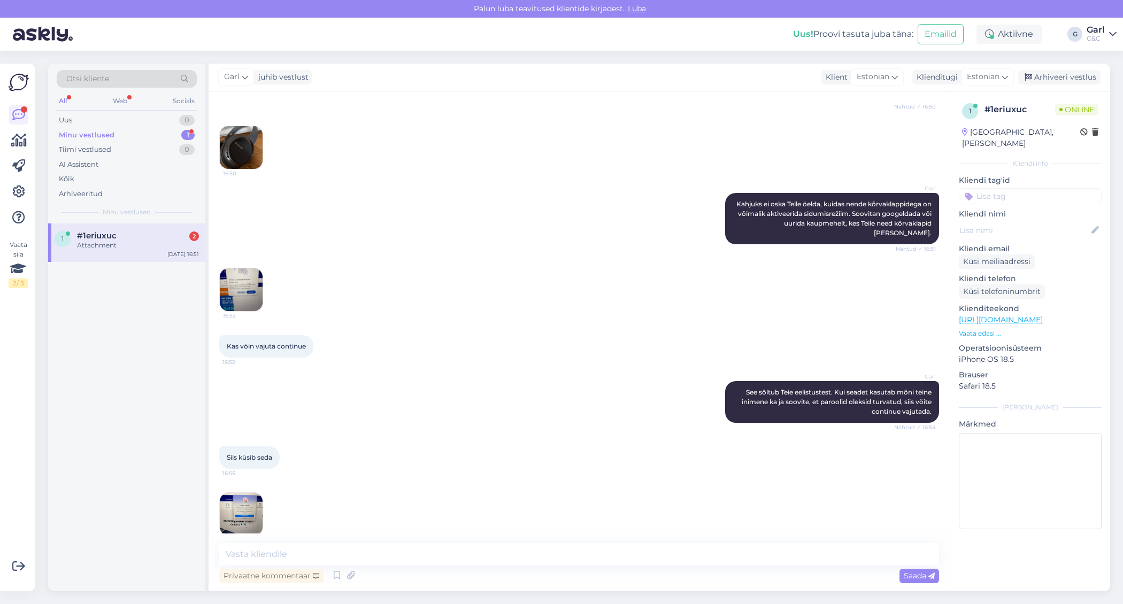
click at [242, 501] on img at bounding box center [241, 514] width 43 height 43
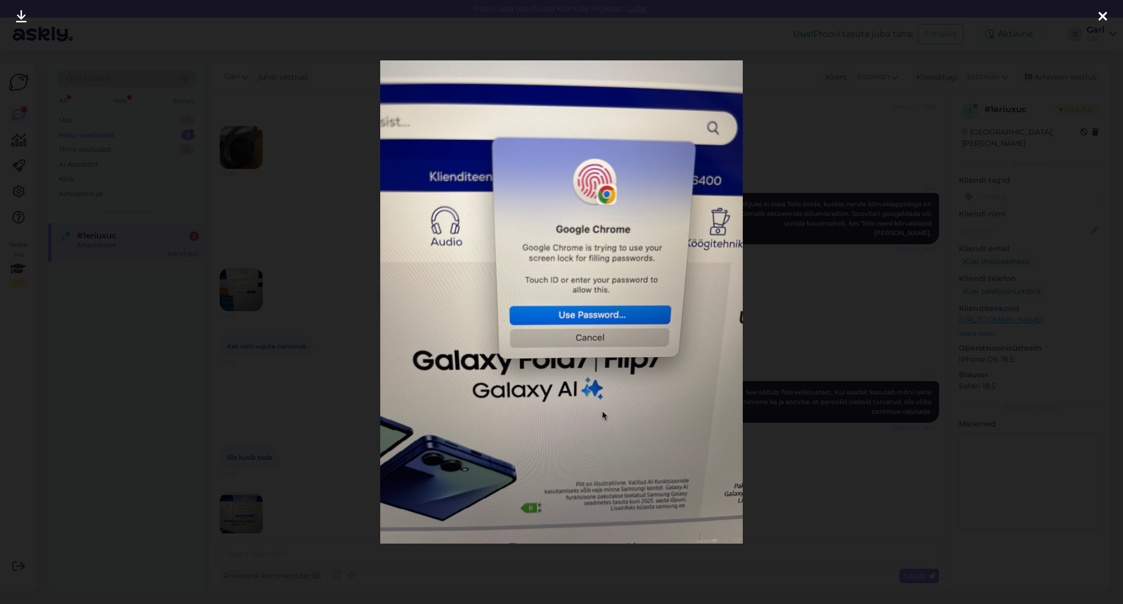
click at [301, 489] on div at bounding box center [561, 302] width 1123 height 604
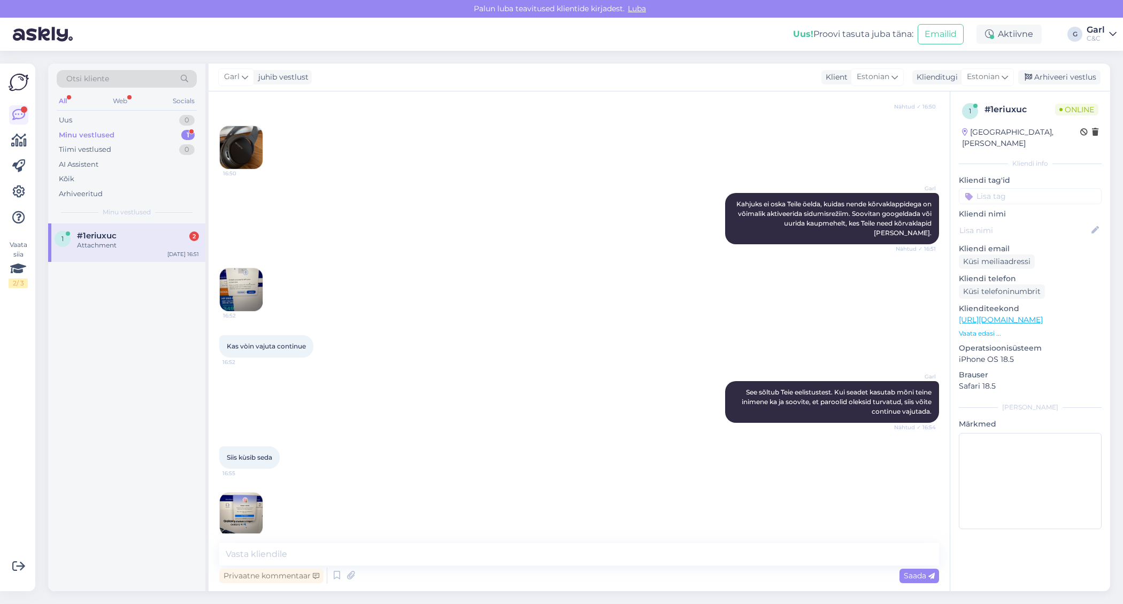
click at [242, 493] on img at bounding box center [241, 514] width 43 height 43
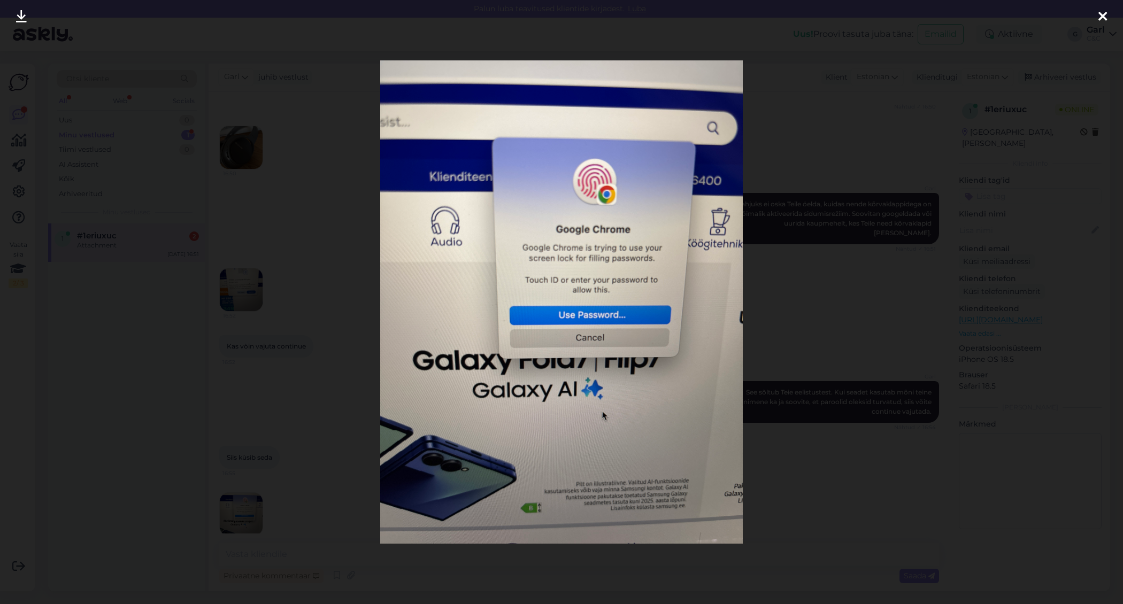
click at [311, 517] on div at bounding box center [561, 302] width 1123 height 604
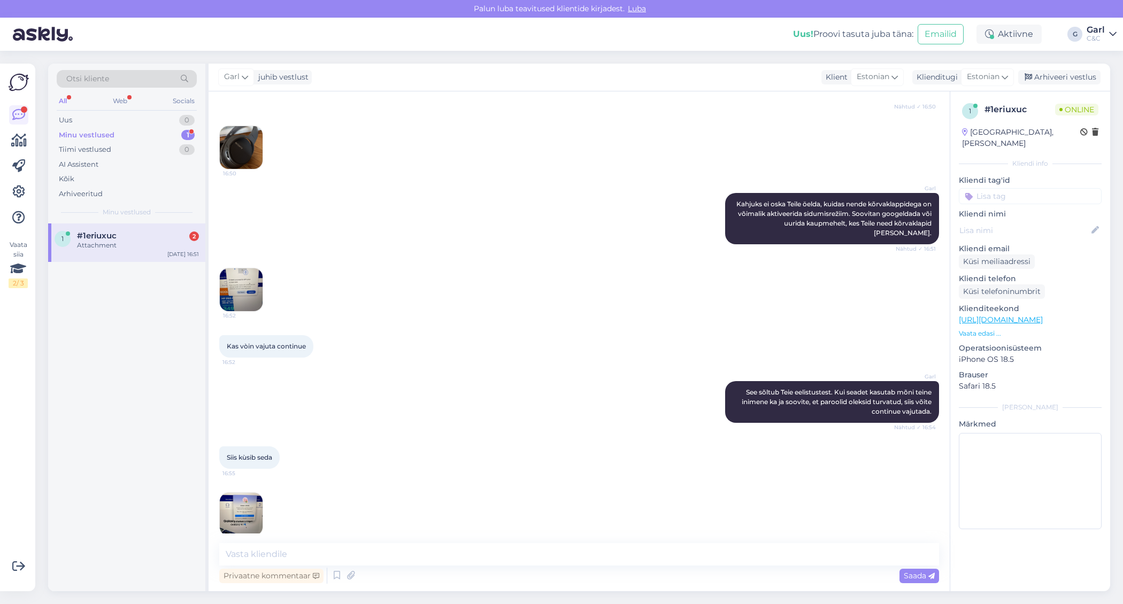
click at [213, 498] on div "Vestlus algas Aug 7 2025 Tere 11:40 Keito Kööp Tere! Kuidas abiks saame olla? N…" at bounding box center [579, 341] width 741 height 500
click at [241, 498] on img at bounding box center [241, 514] width 43 height 43
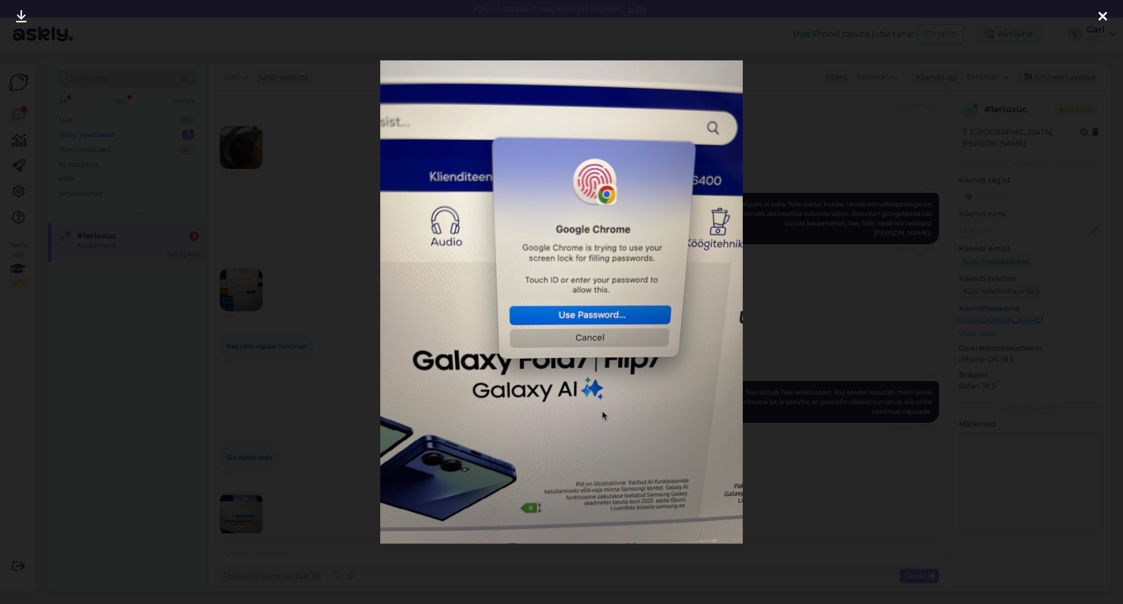
click at [283, 503] on div at bounding box center [561, 302] width 1123 height 604
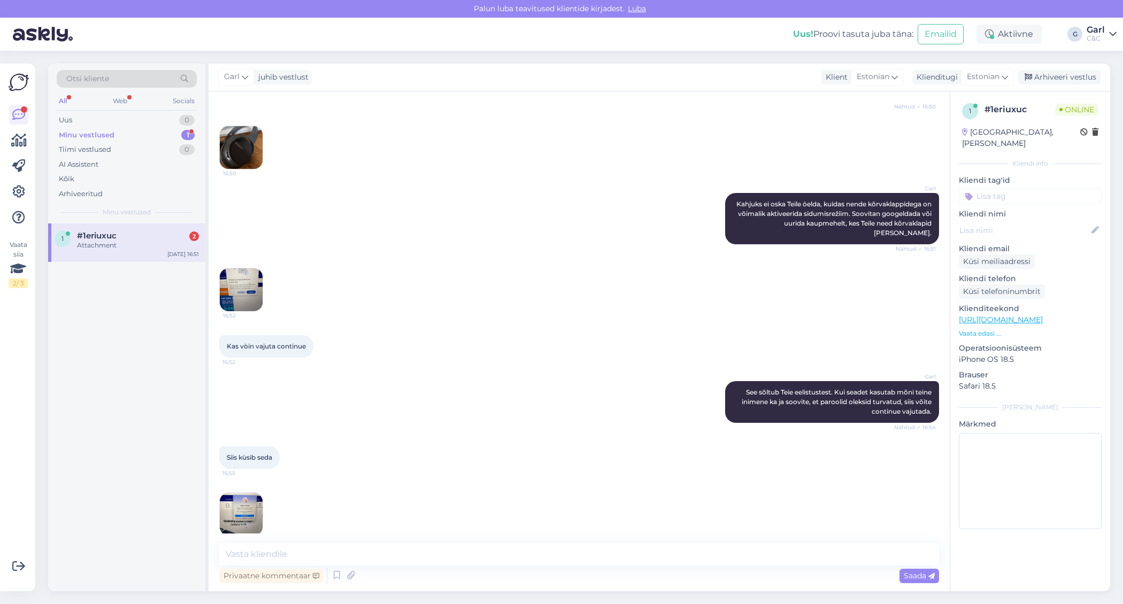
click at [244, 503] on img at bounding box center [241, 514] width 43 height 43
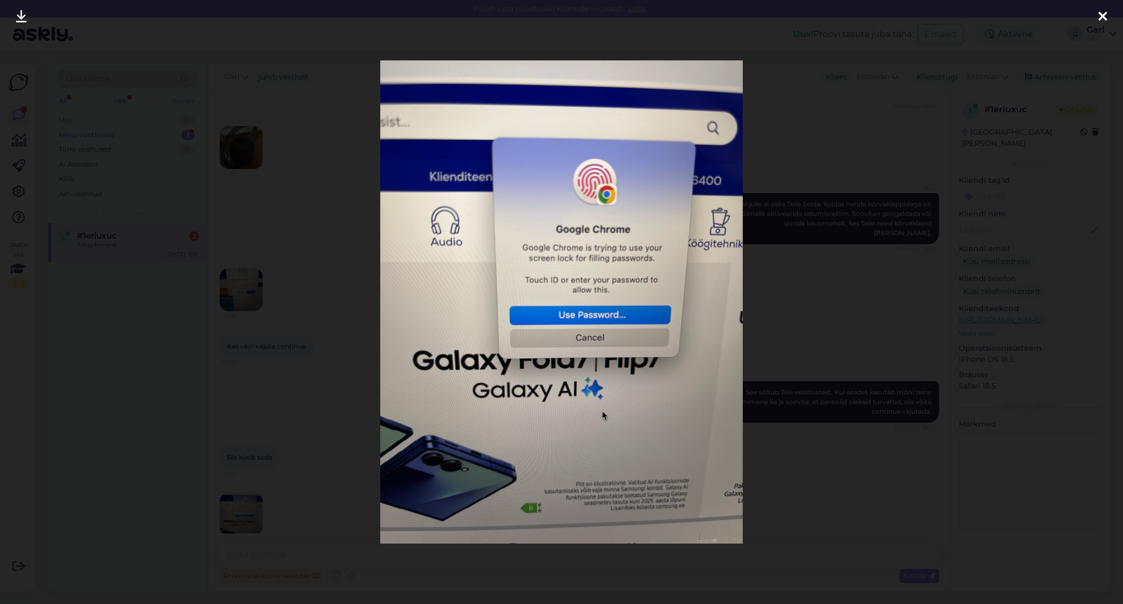
click at [256, 501] on div at bounding box center [561, 302] width 1123 height 604
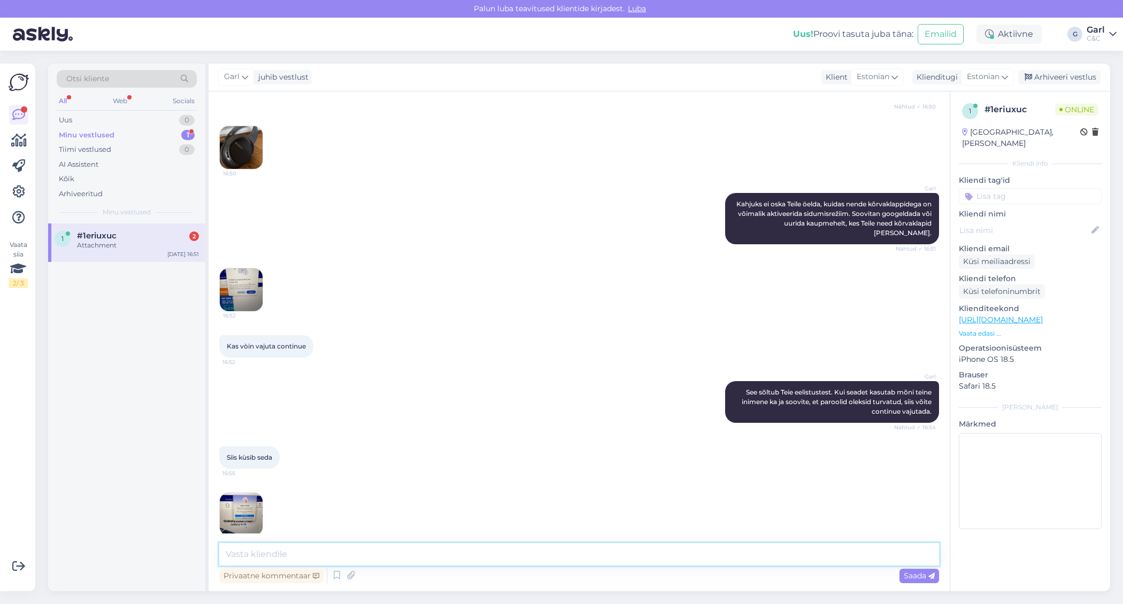
click at [299, 544] on textarea at bounding box center [579, 554] width 720 height 22
type textarea "Jah, võite kasutada "Use password""
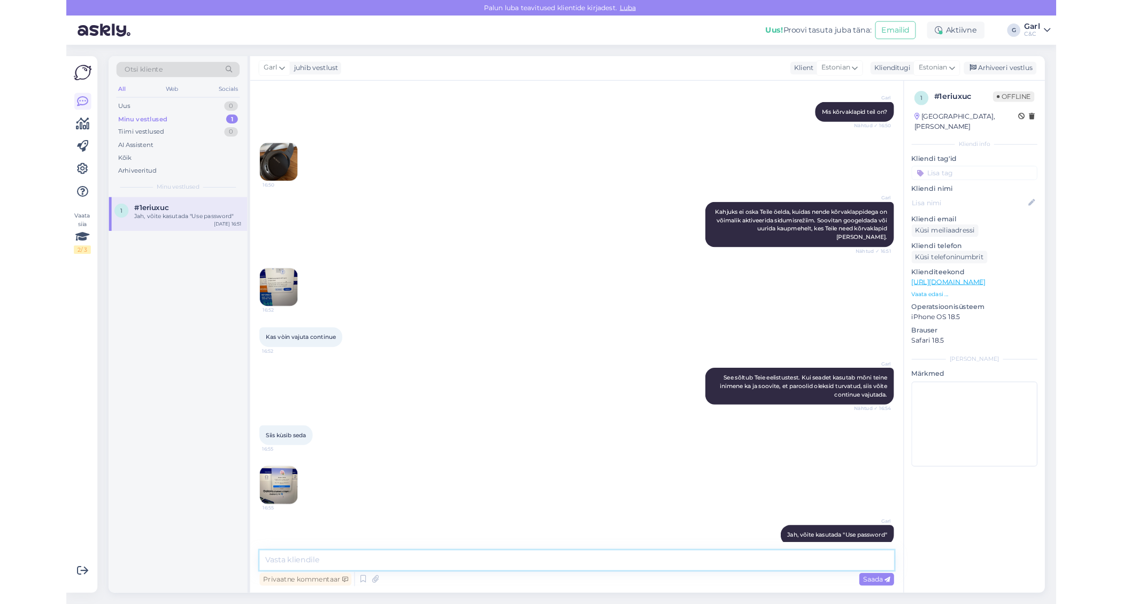
scroll to position [4106, 0]
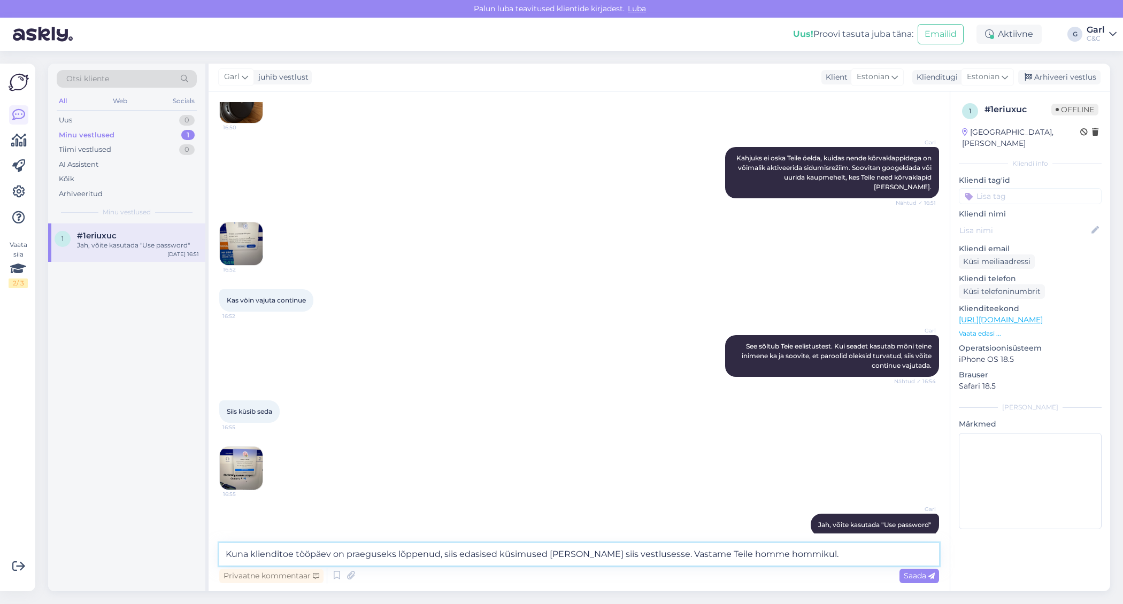
type textarea "Kuna klienditoe tööpäev on praeguseks lõppenud, siis edasised küsimused võite j…"
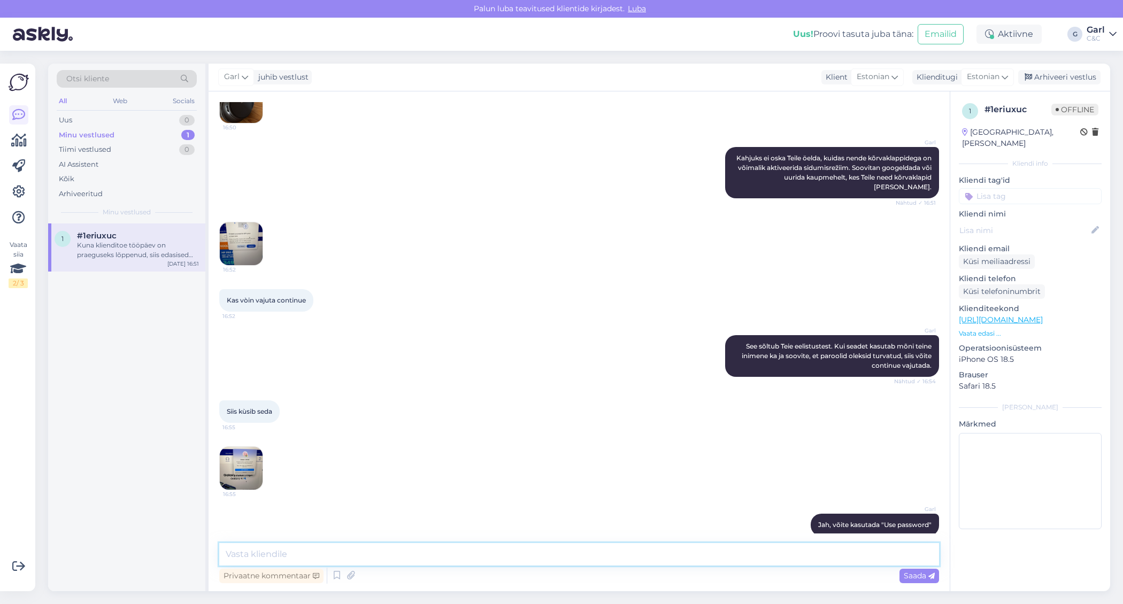
scroll to position [4172, 0]
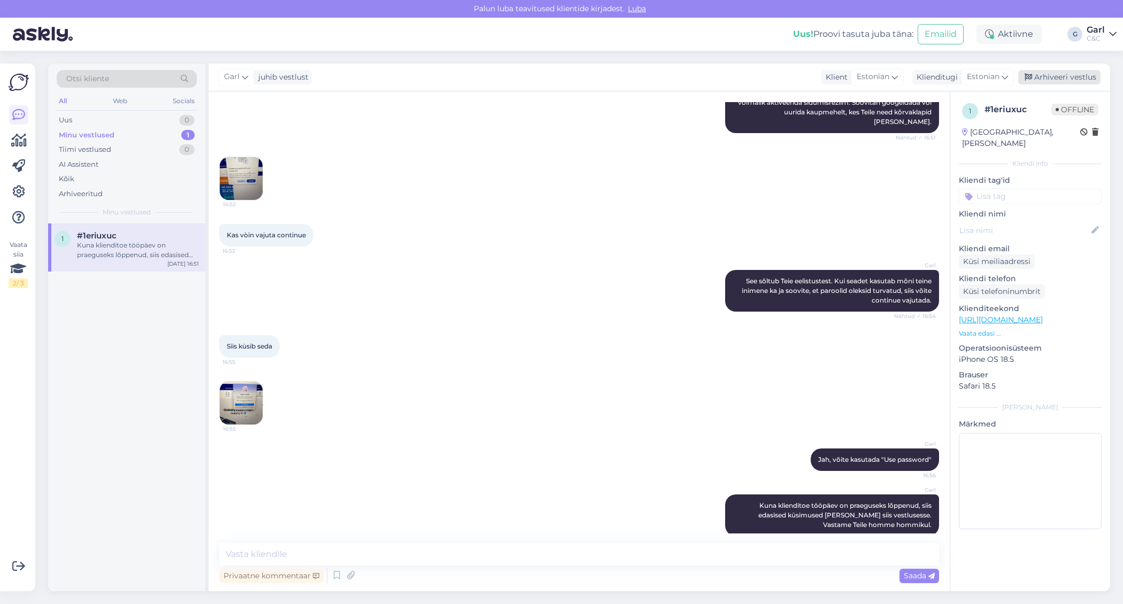
click at [1062, 81] on div "Arhiveeri vestlus" at bounding box center [1059, 77] width 82 height 14
